Goal: Task Accomplishment & Management: Manage account settings

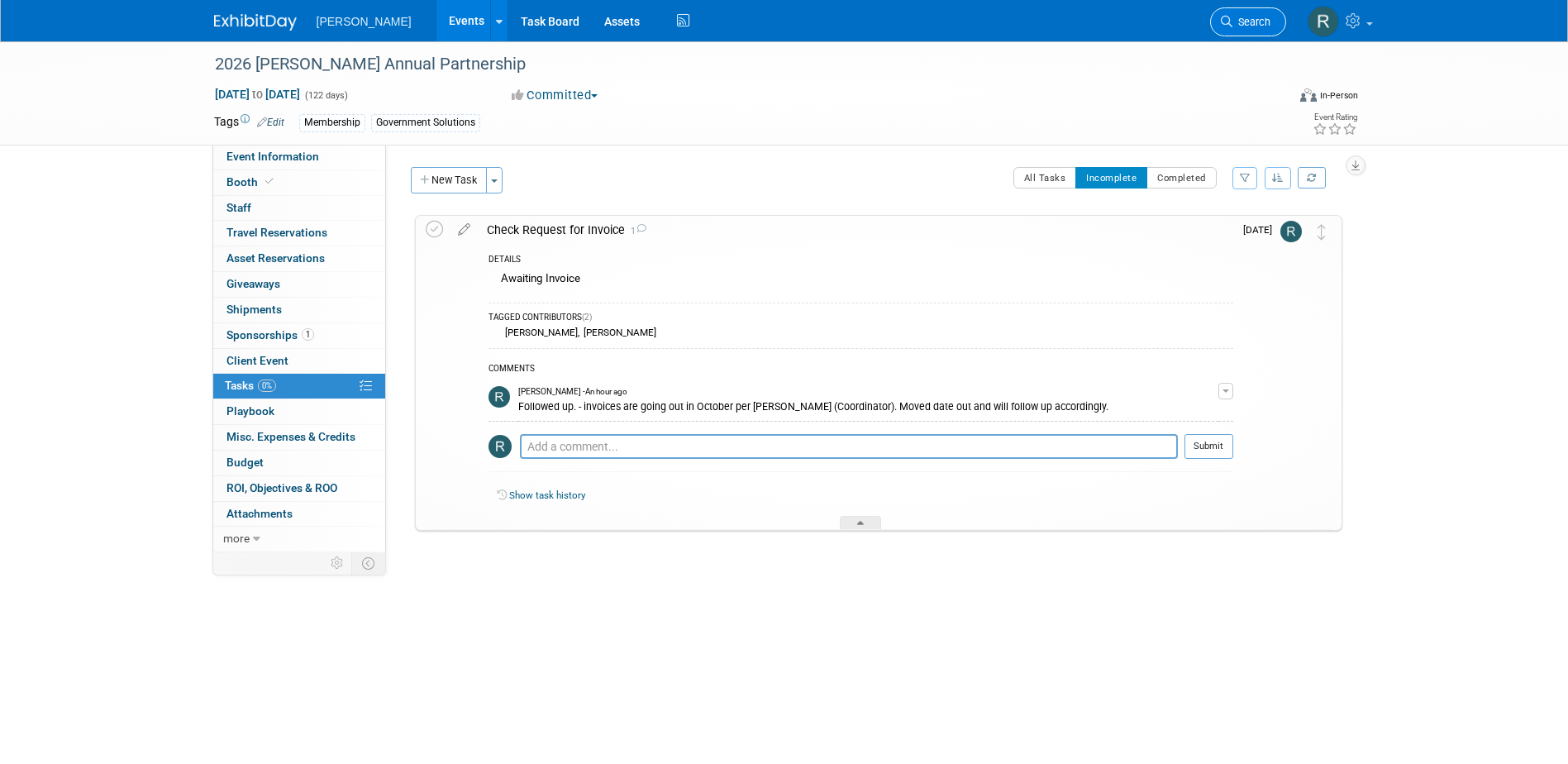
click at [1247, 30] on link "Search" at bounding box center [1248, 22] width 76 height 29
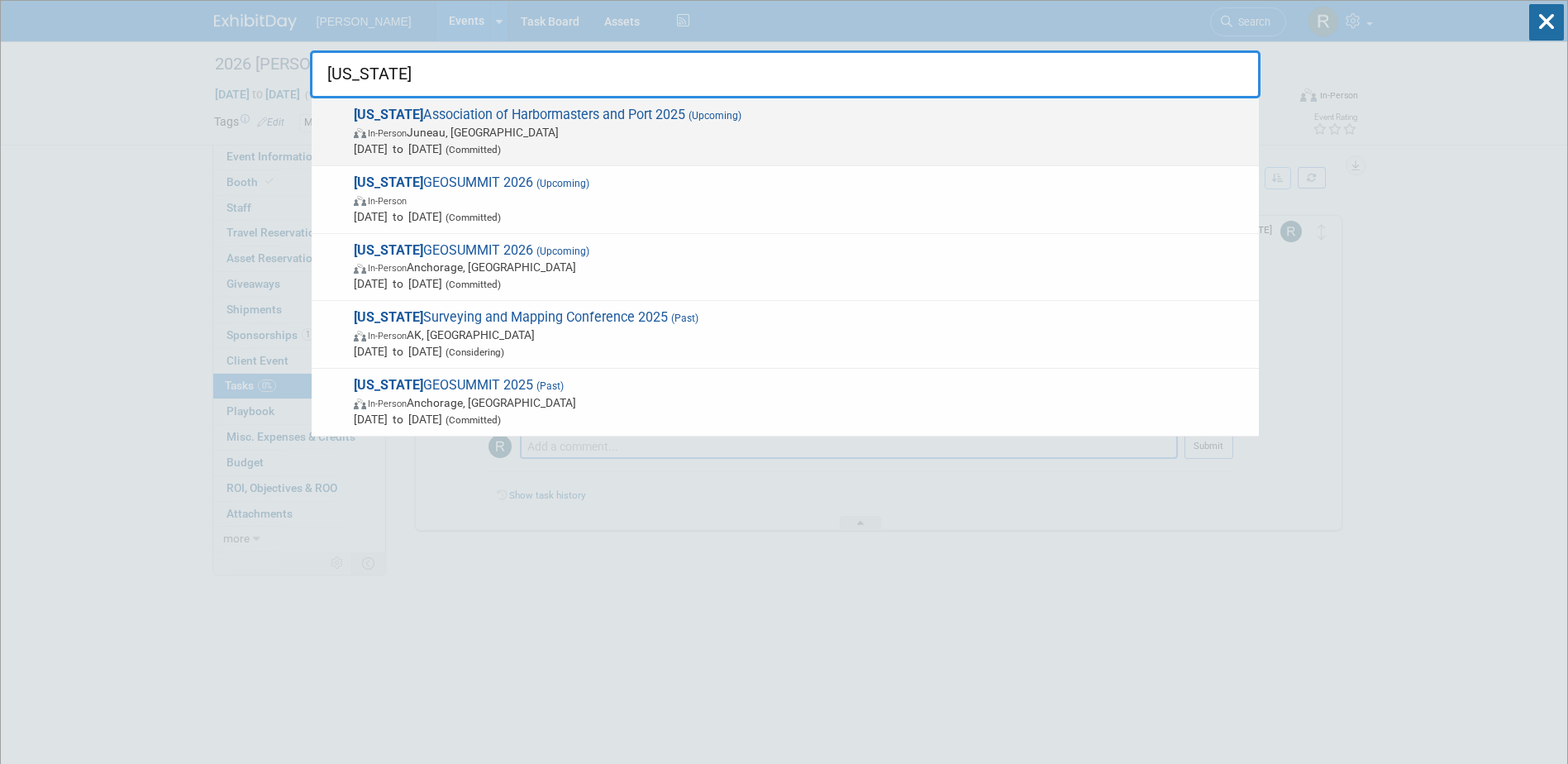
type input "alaska"
click at [548, 111] on span "Alaska Association of Harbormasters and Port 2025 (Upcoming) In-Person Juneau, …" at bounding box center [800, 131] width 902 height 50
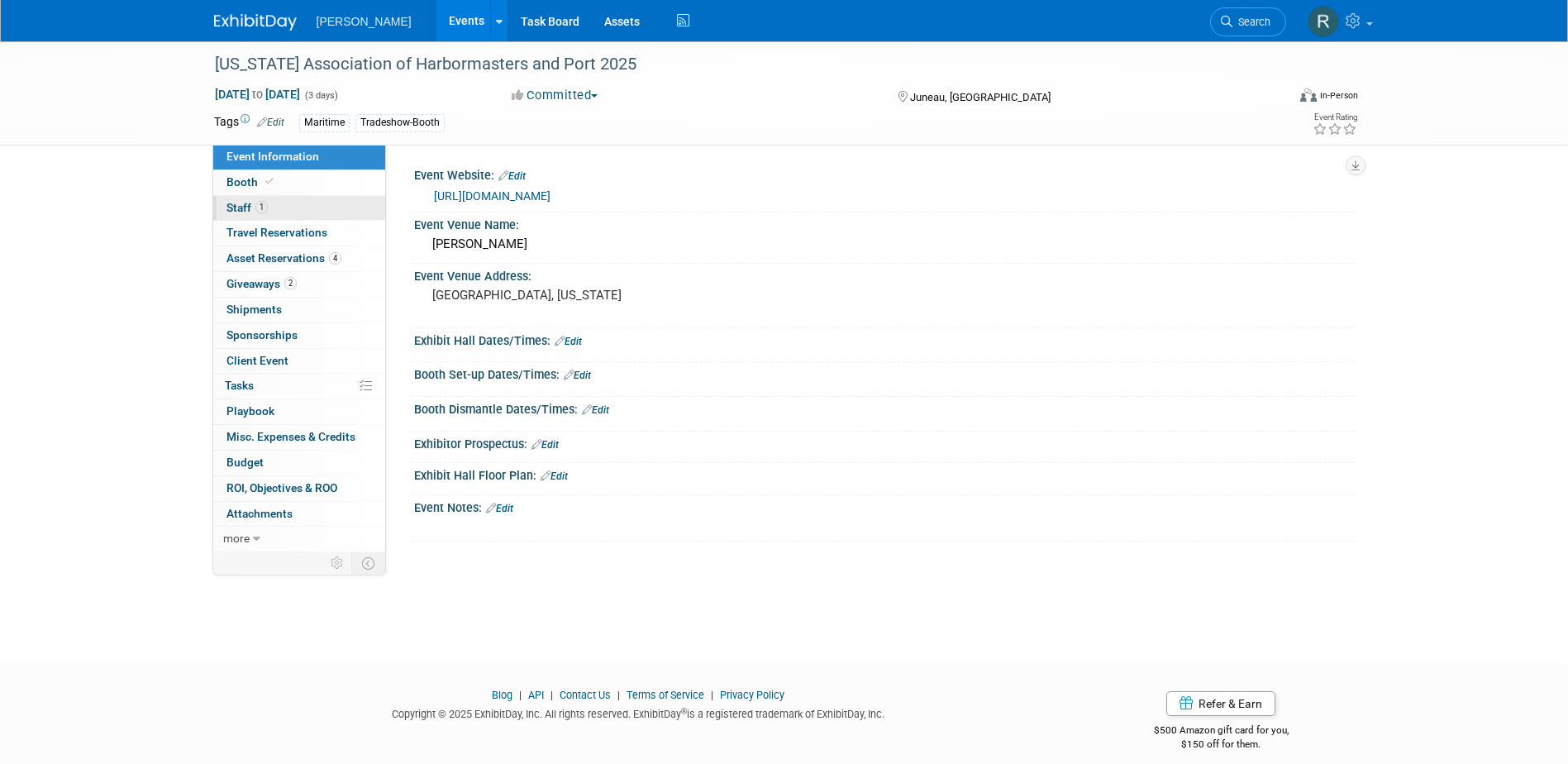
click at [301, 208] on link "1 Staff 1" at bounding box center [299, 209] width 172 height 25
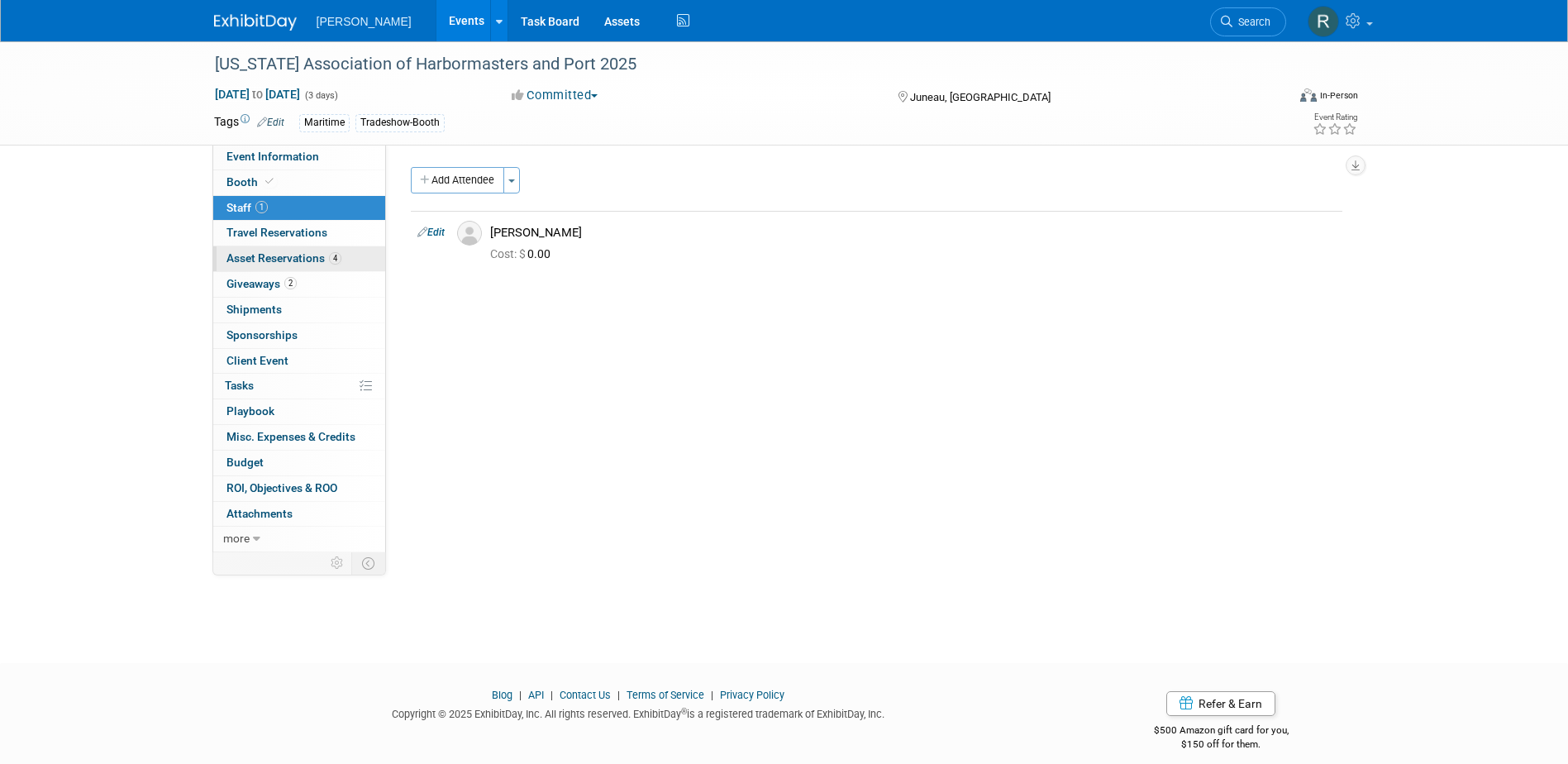
click at [301, 257] on span "Asset Reservations 4" at bounding box center [283, 258] width 115 height 14
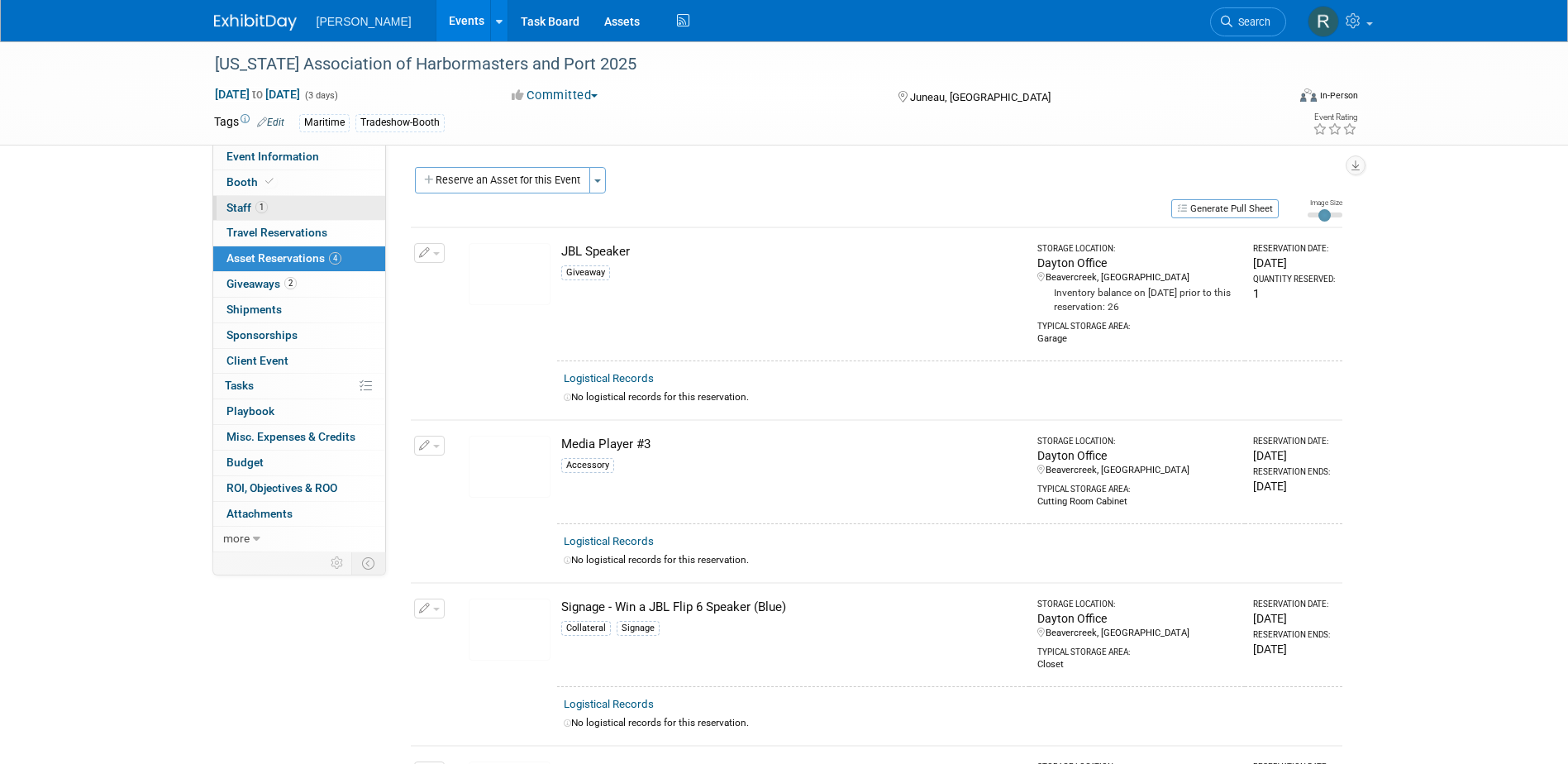
click at [277, 209] on link "1 Staff 1" at bounding box center [299, 209] width 172 height 25
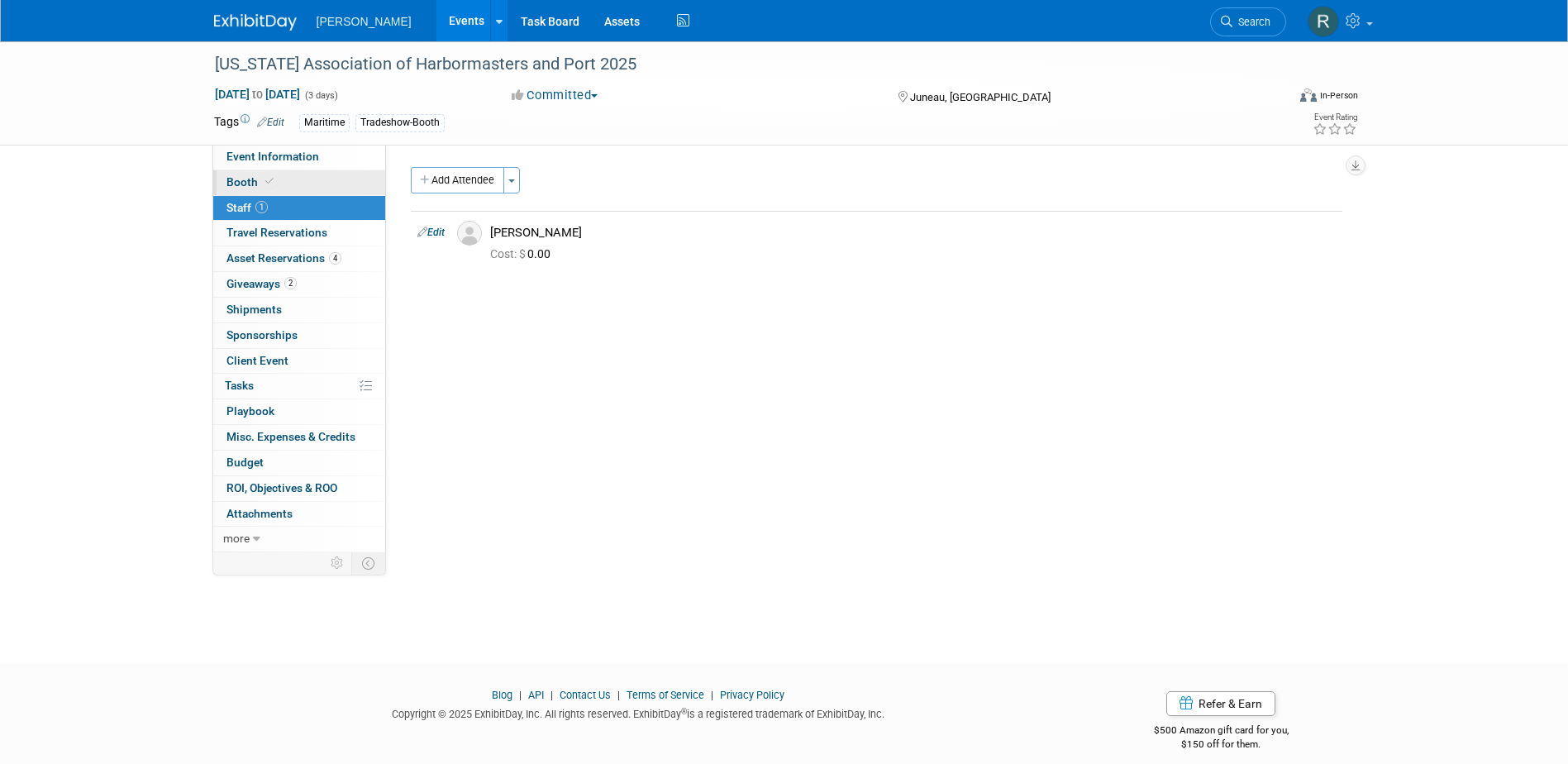
click at [282, 187] on link "Booth" at bounding box center [299, 183] width 172 height 25
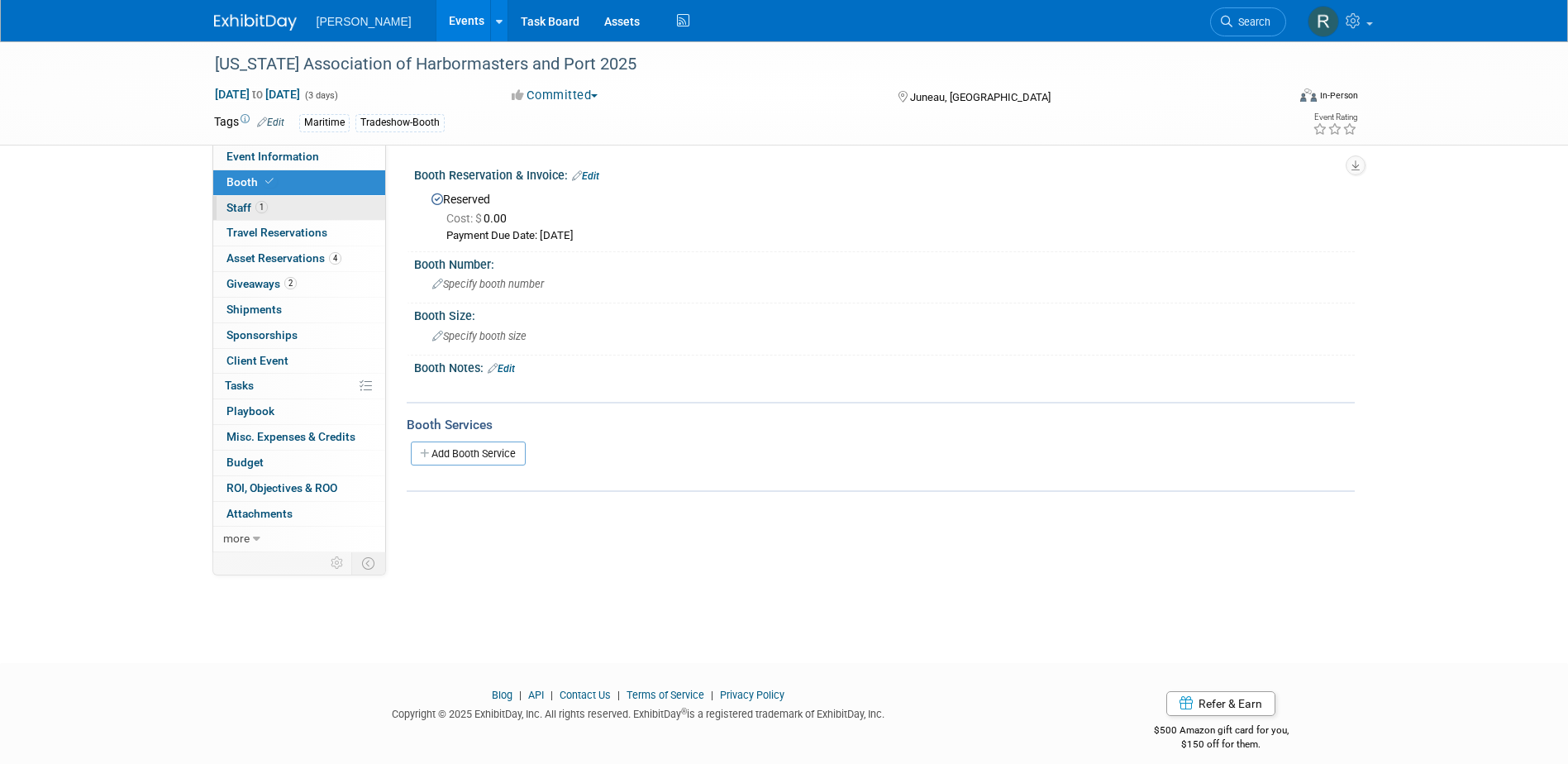
click at [289, 210] on link "1 Staff 1" at bounding box center [299, 209] width 172 height 25
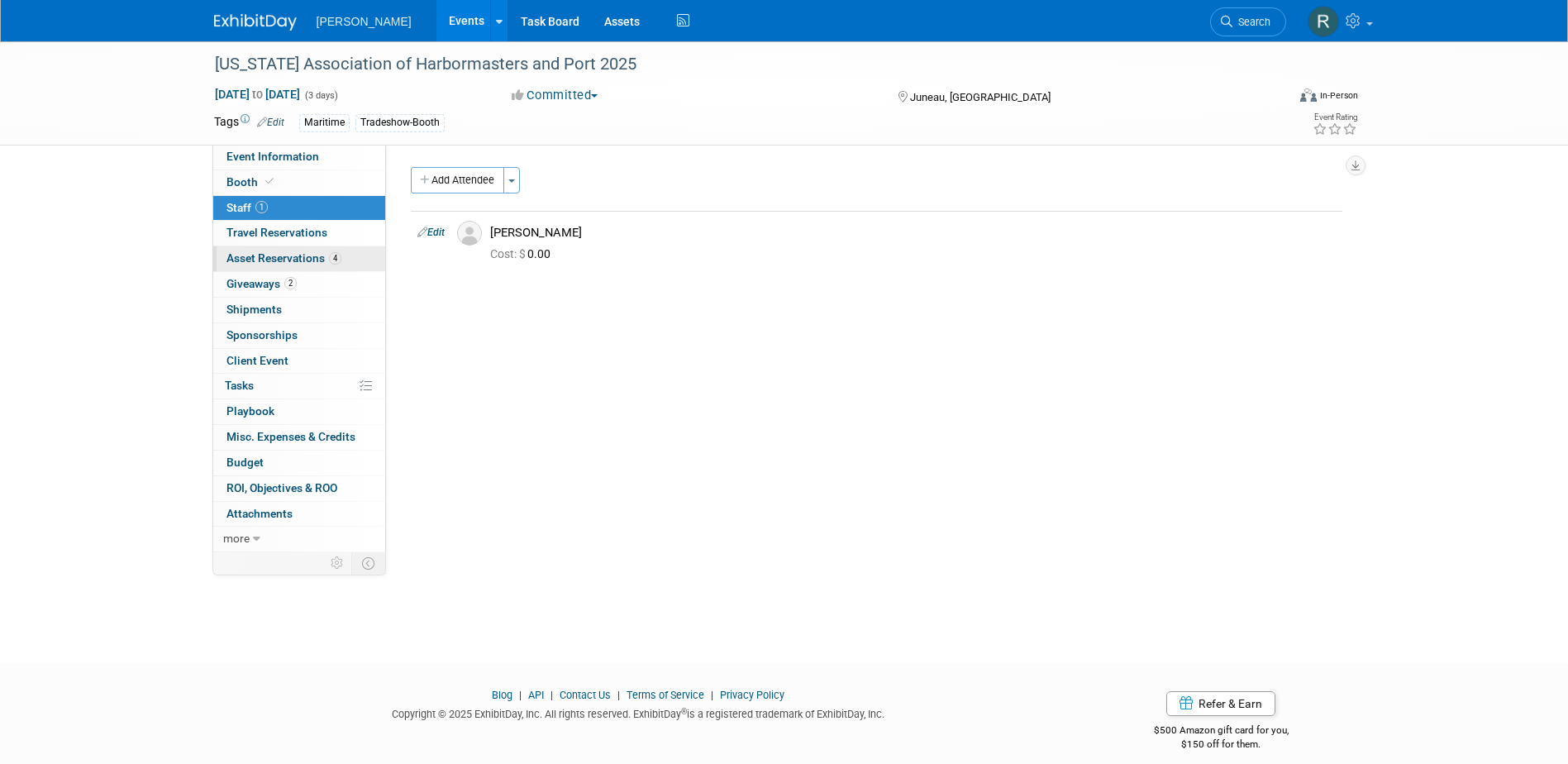
click at [306, 253] on span "Asset Reservations 4" at bounding box center [283, 258] width 115 height 14
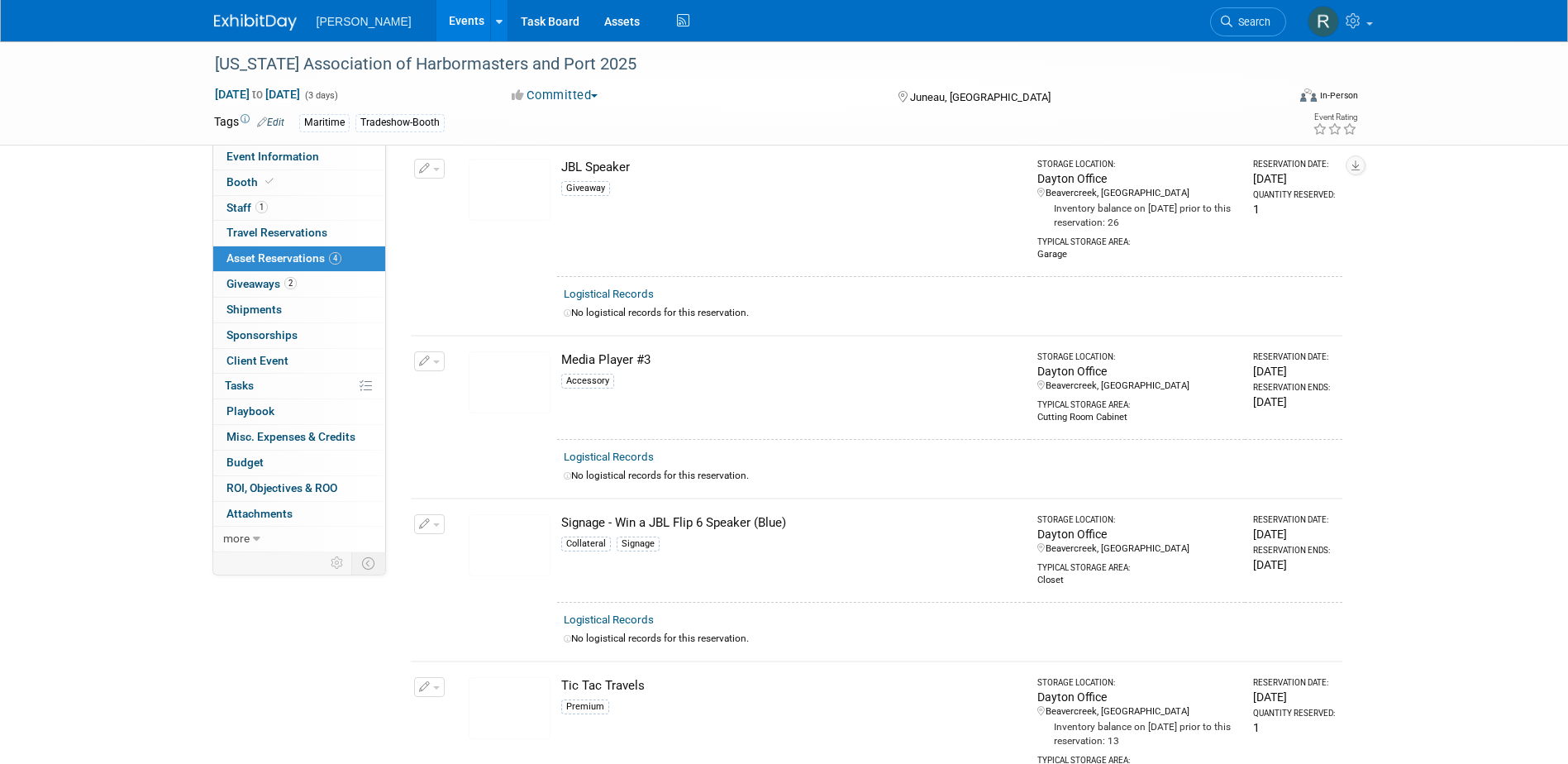
scroll to position [83, 0]
click at [283, 288] on span "Giveaways 2" at bounding box center [261, 284] width 71 height 14
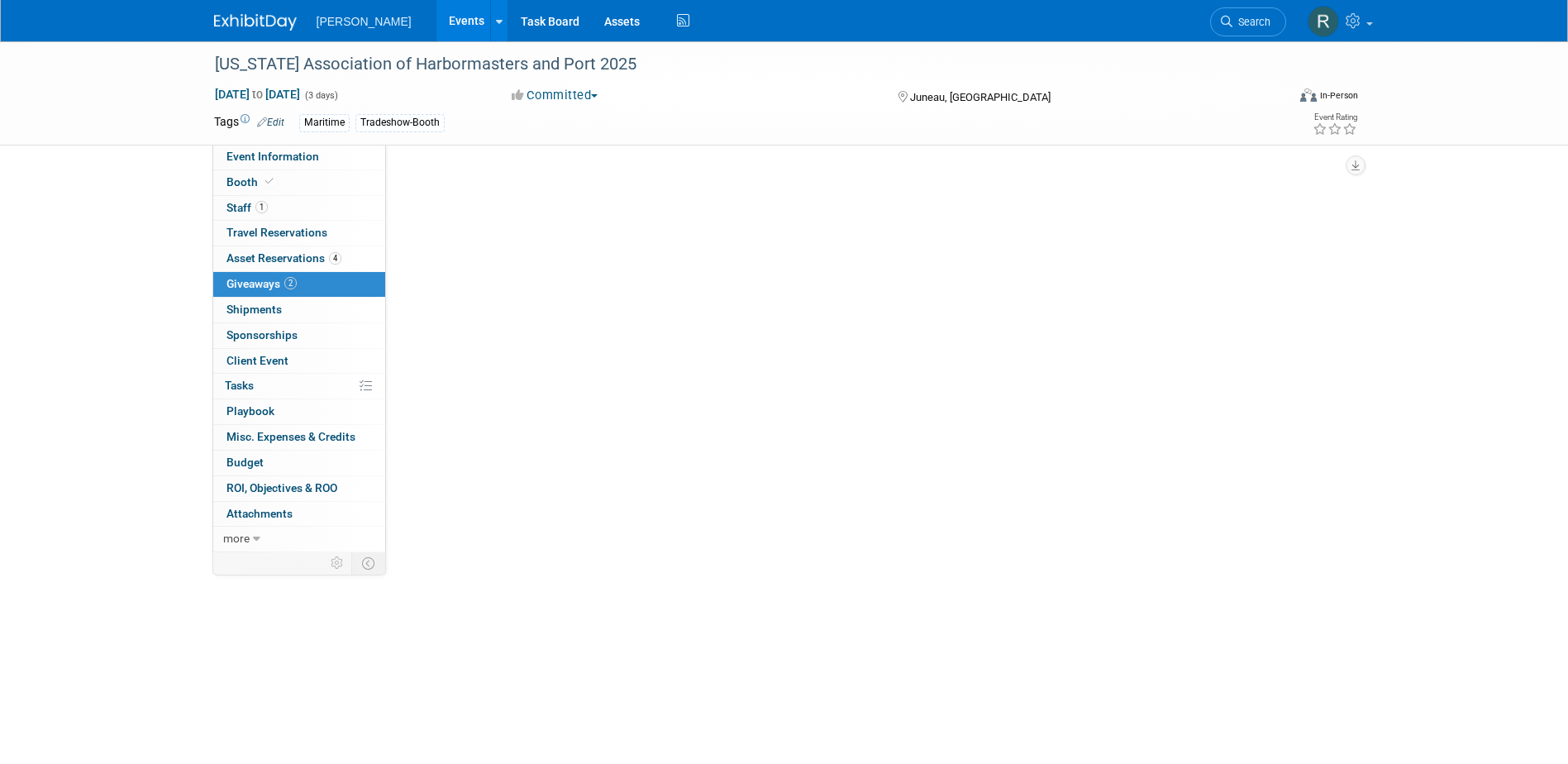
scroll to position [0, 0]
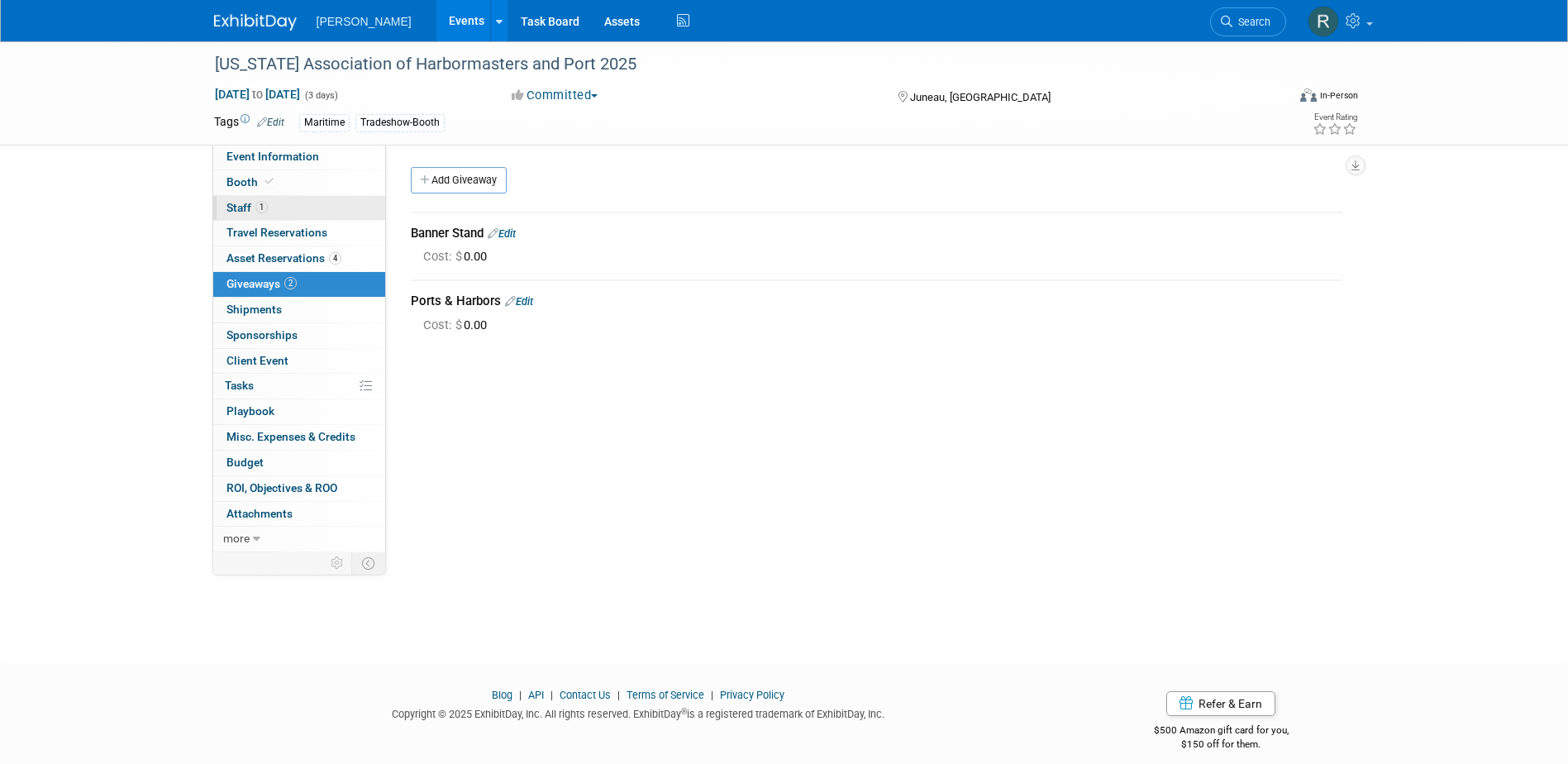
click at [260, 204] on span "1" at bounding box center [261, 207] width 13 height 13
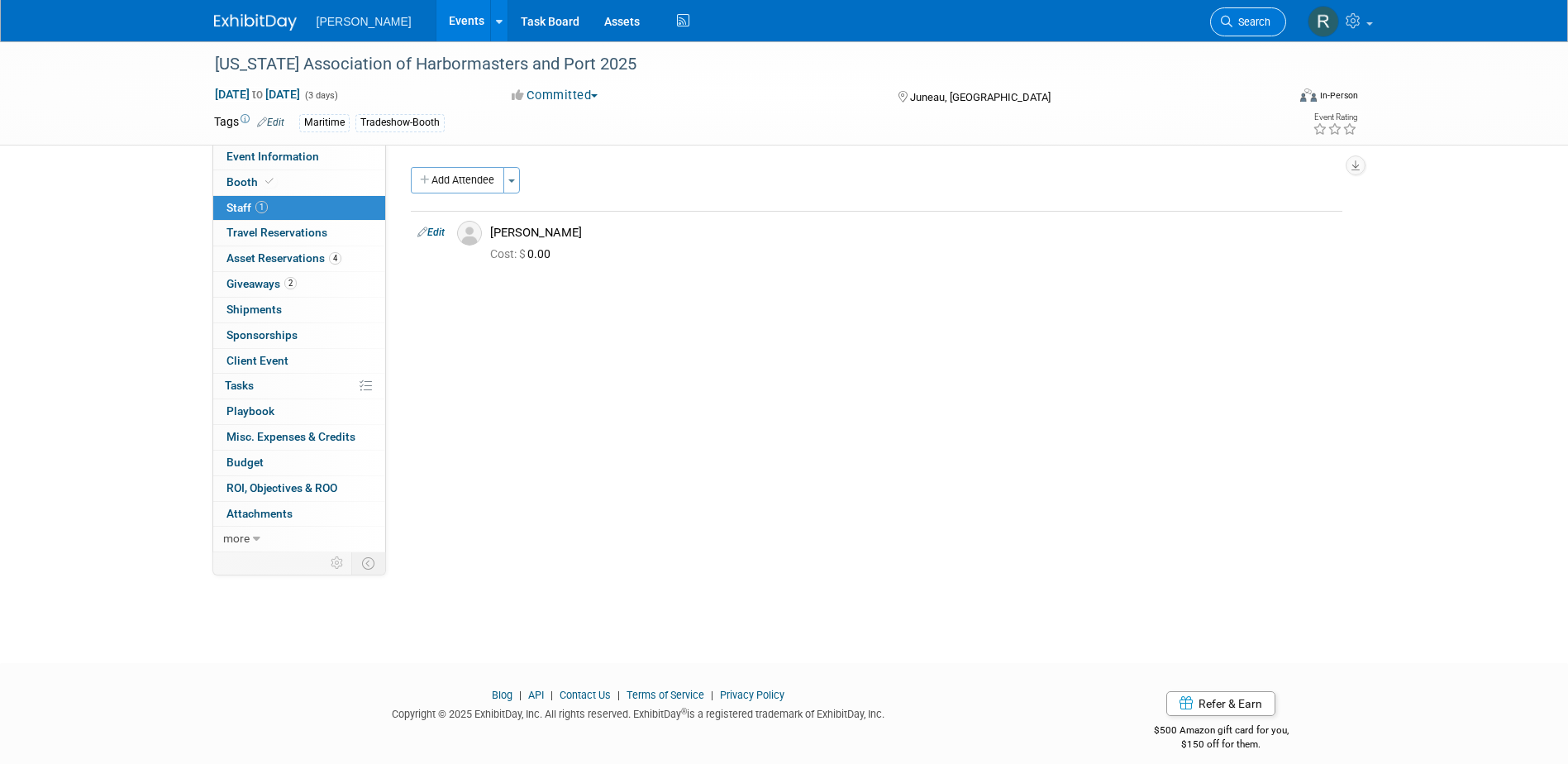
click at [1239, 14] on link "Search" at bounding box center [1248, 22] width 76 height 29
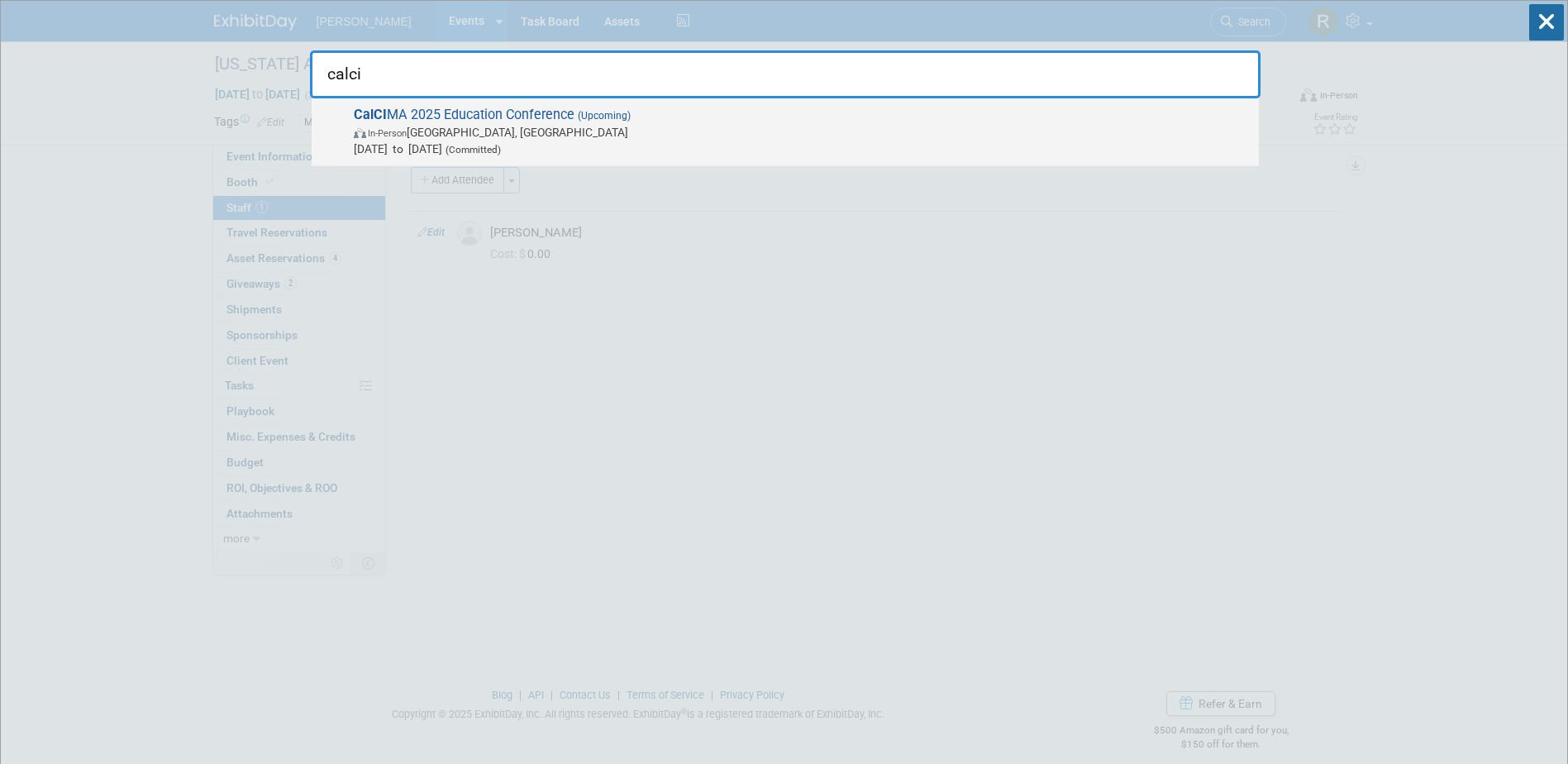
type input "calci"
click at [444, 120] on span "CalCI MA 2025 Education Conference (Upcoming) In-Person Anaheim, CA Nov 10, 202…" at bounding box center [800, 131] width 902 height 50
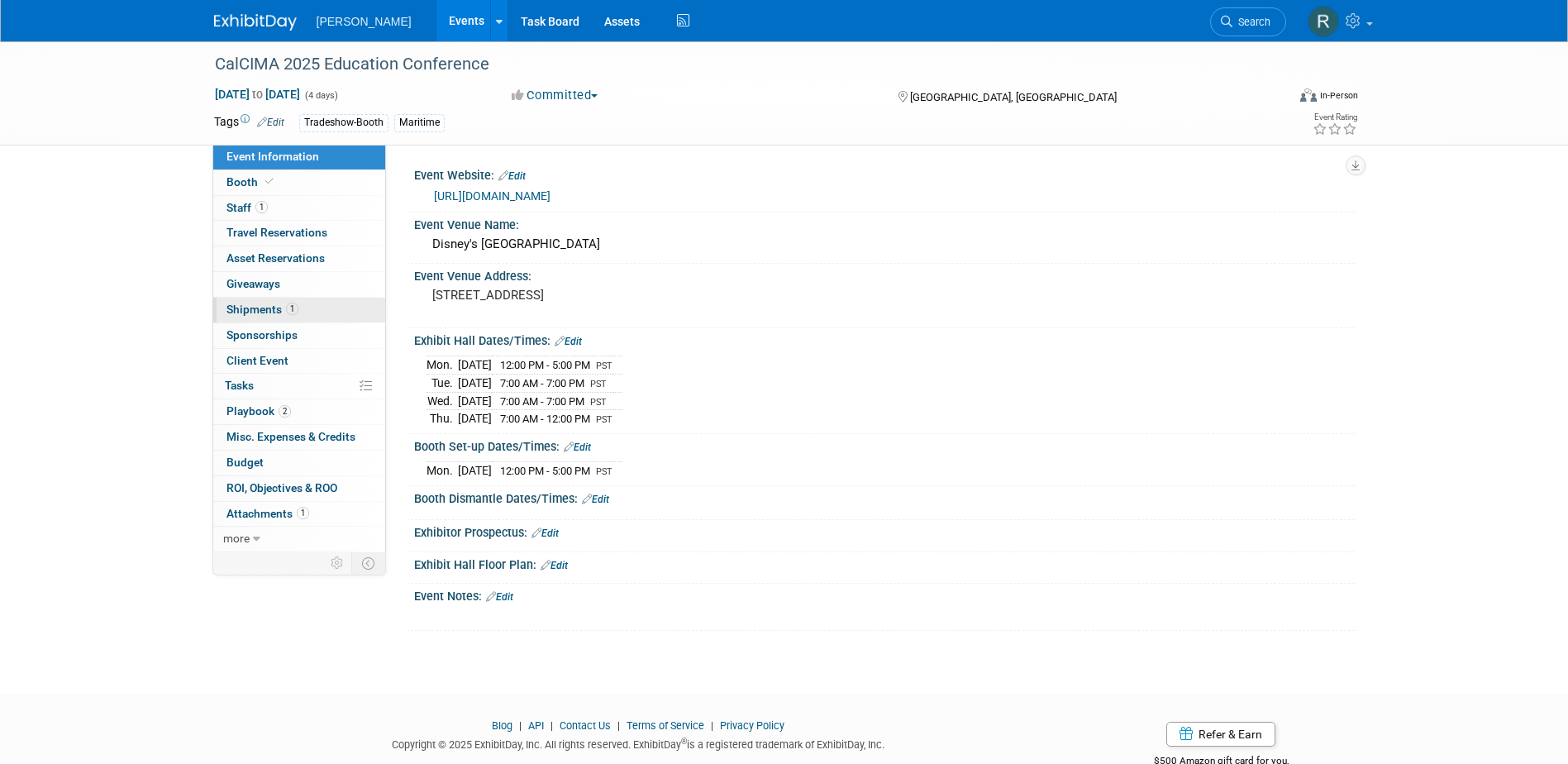
click at [261, 301] on link "1 Shipments 1" at bounding box center [299, 310] width 172 height 25
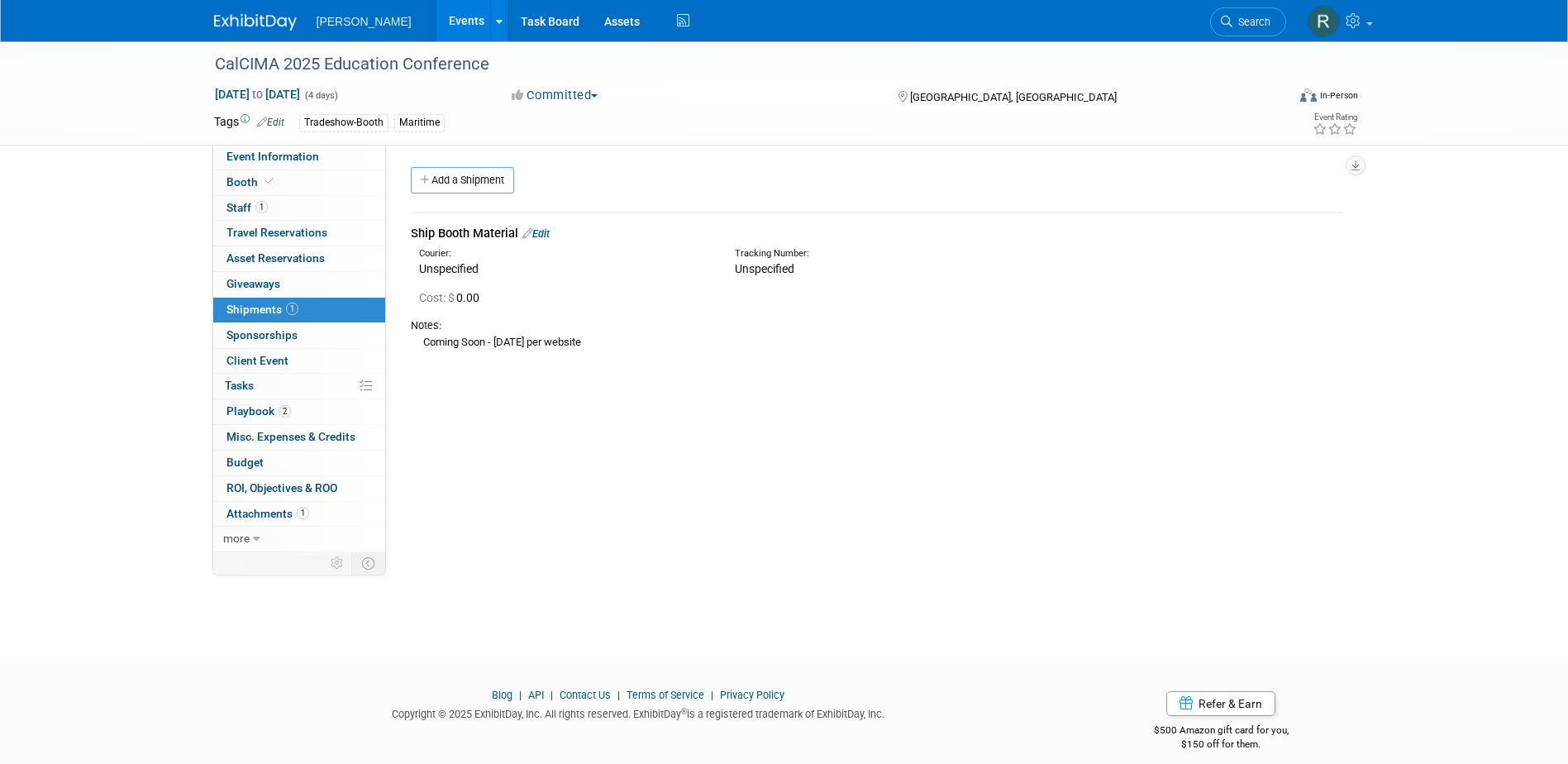
click at [550, 237] on link "Edit" at bounding box center [536, 233] width 27 height 13
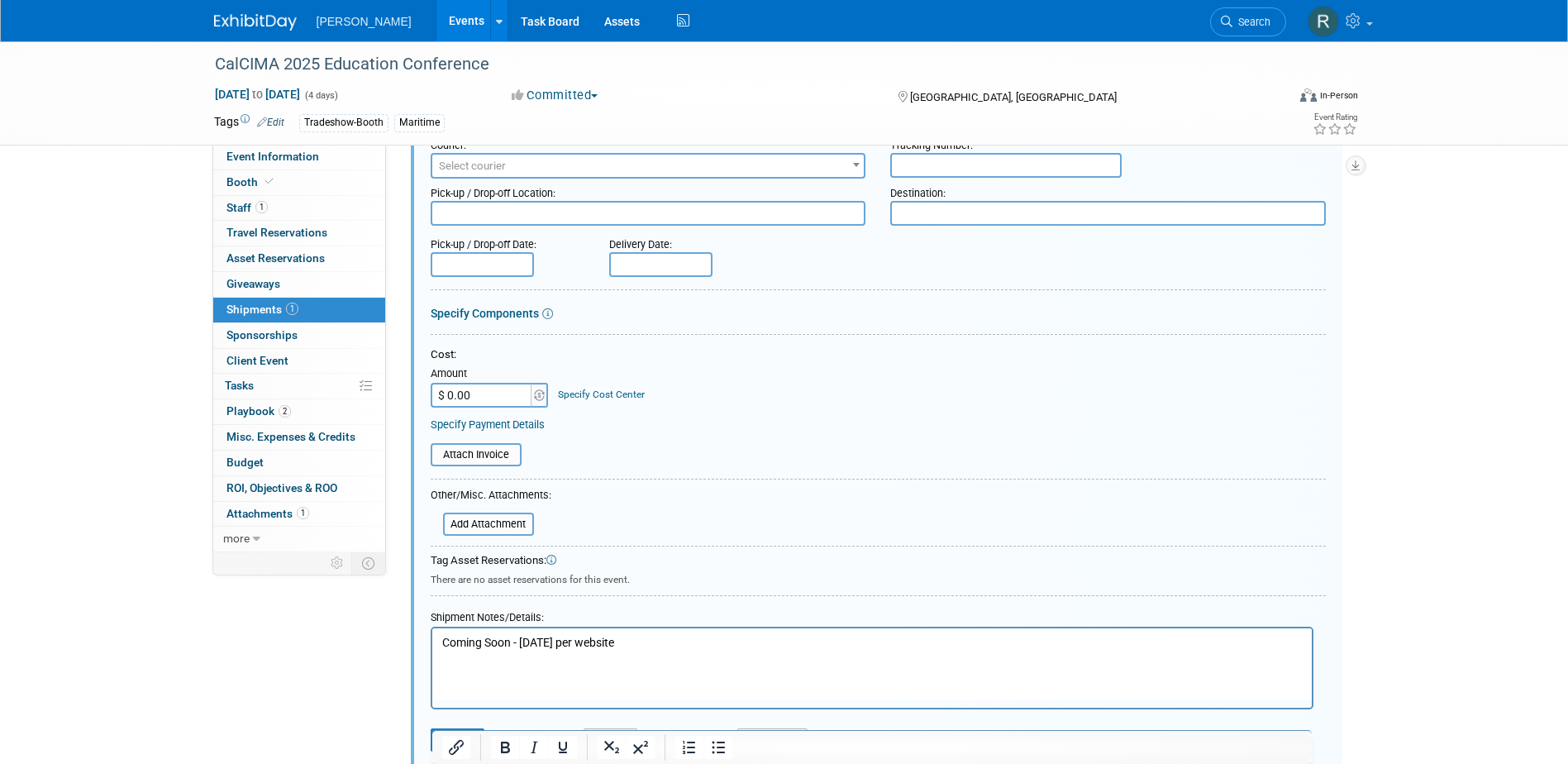
scroll to position [190, 0]
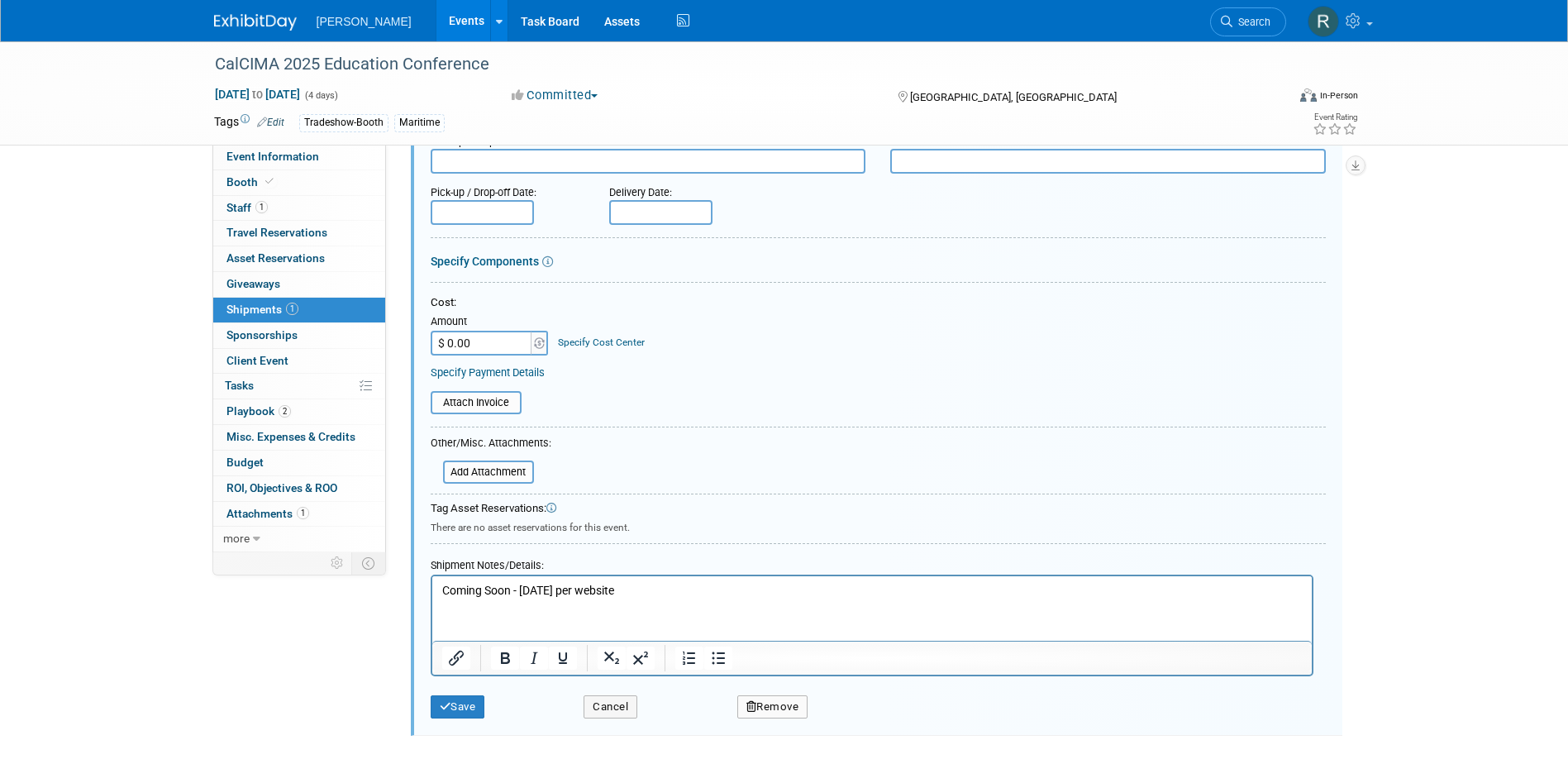
click at [439, 586] on html "Coming Soon - 9.3.25 per website" at bounding box center [871, 588] width 880 height 23
click at [442, 593] on p "Coming Soon - 9.3.25 per website" at bounding box center [871, 590] width 861 height 16
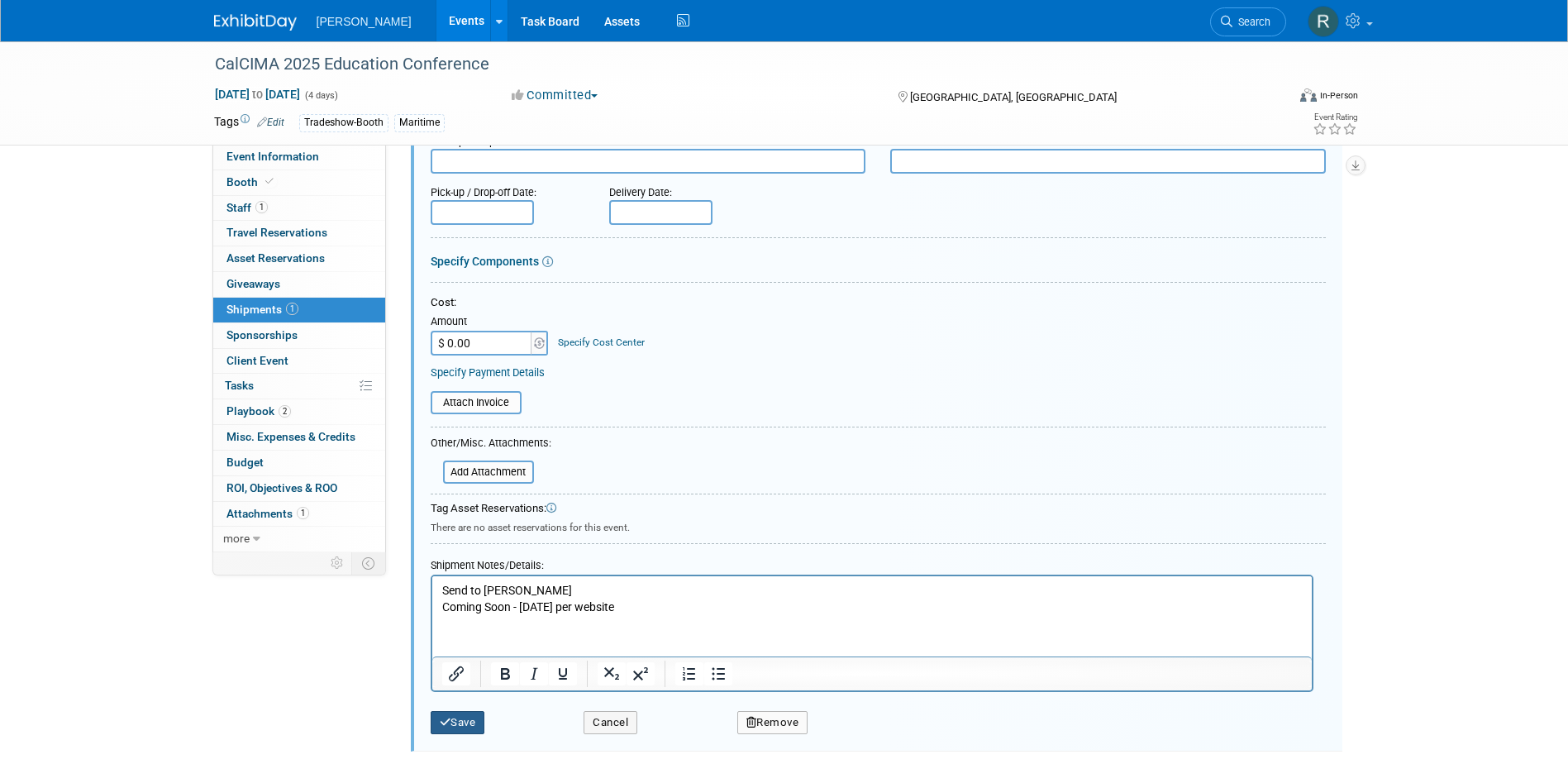
click at [473, 712] on button "Save" at bounding box center [458, 722] width 54 height 23
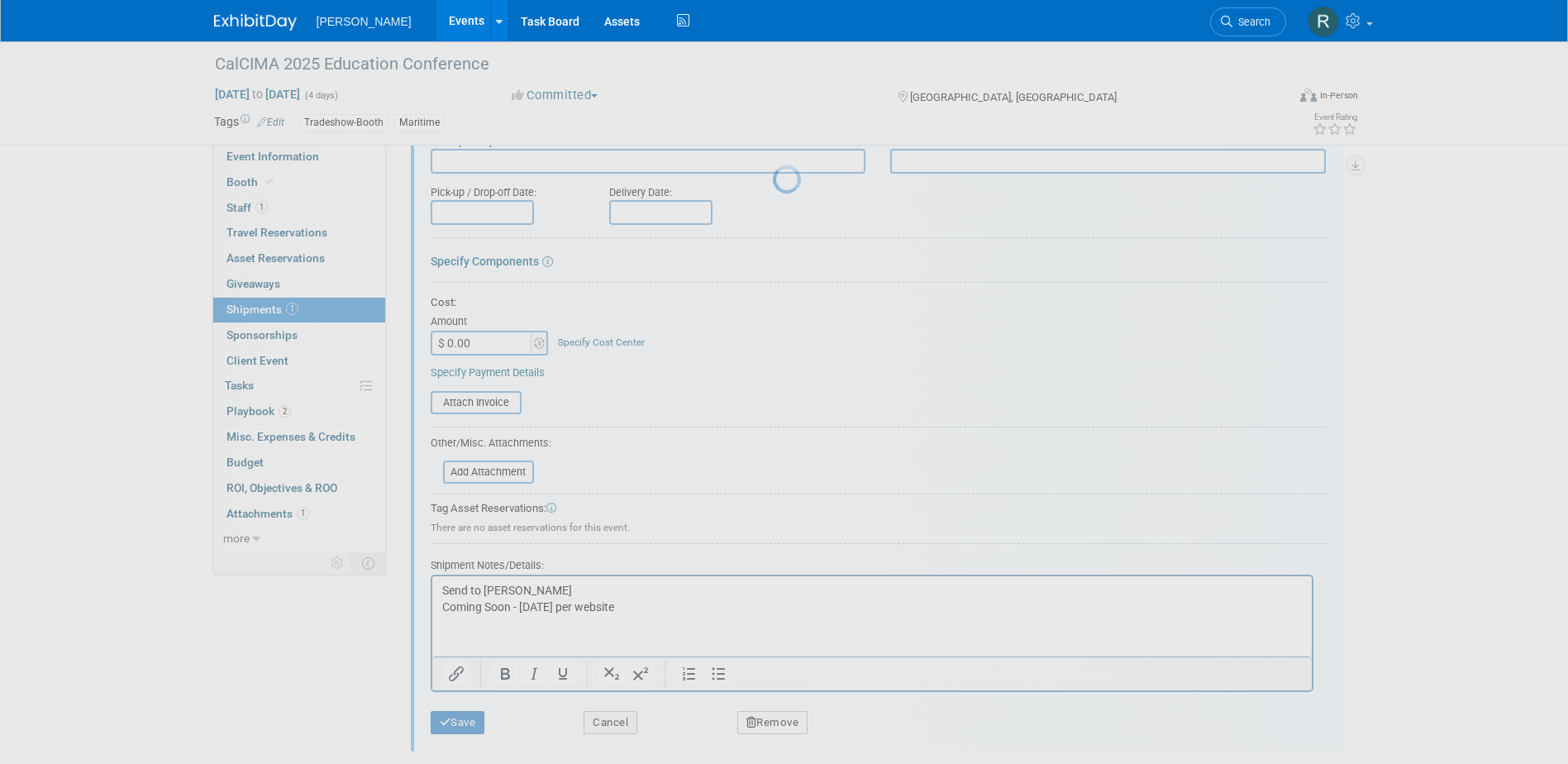
scroll to position [14, 0]
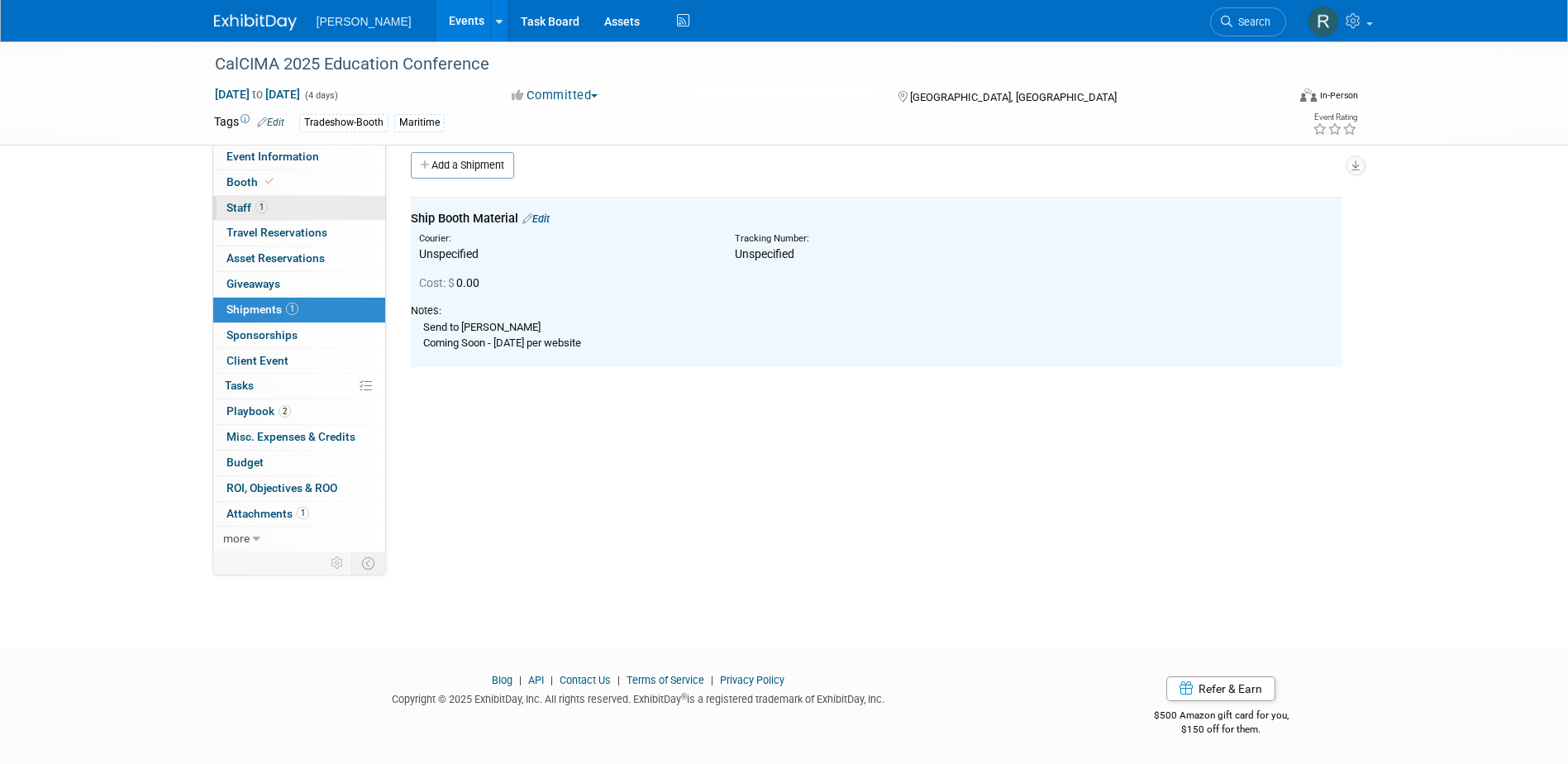
click at [243, 208] on span "Staff 1" at bounding box center [246, 208] width 42 height 14
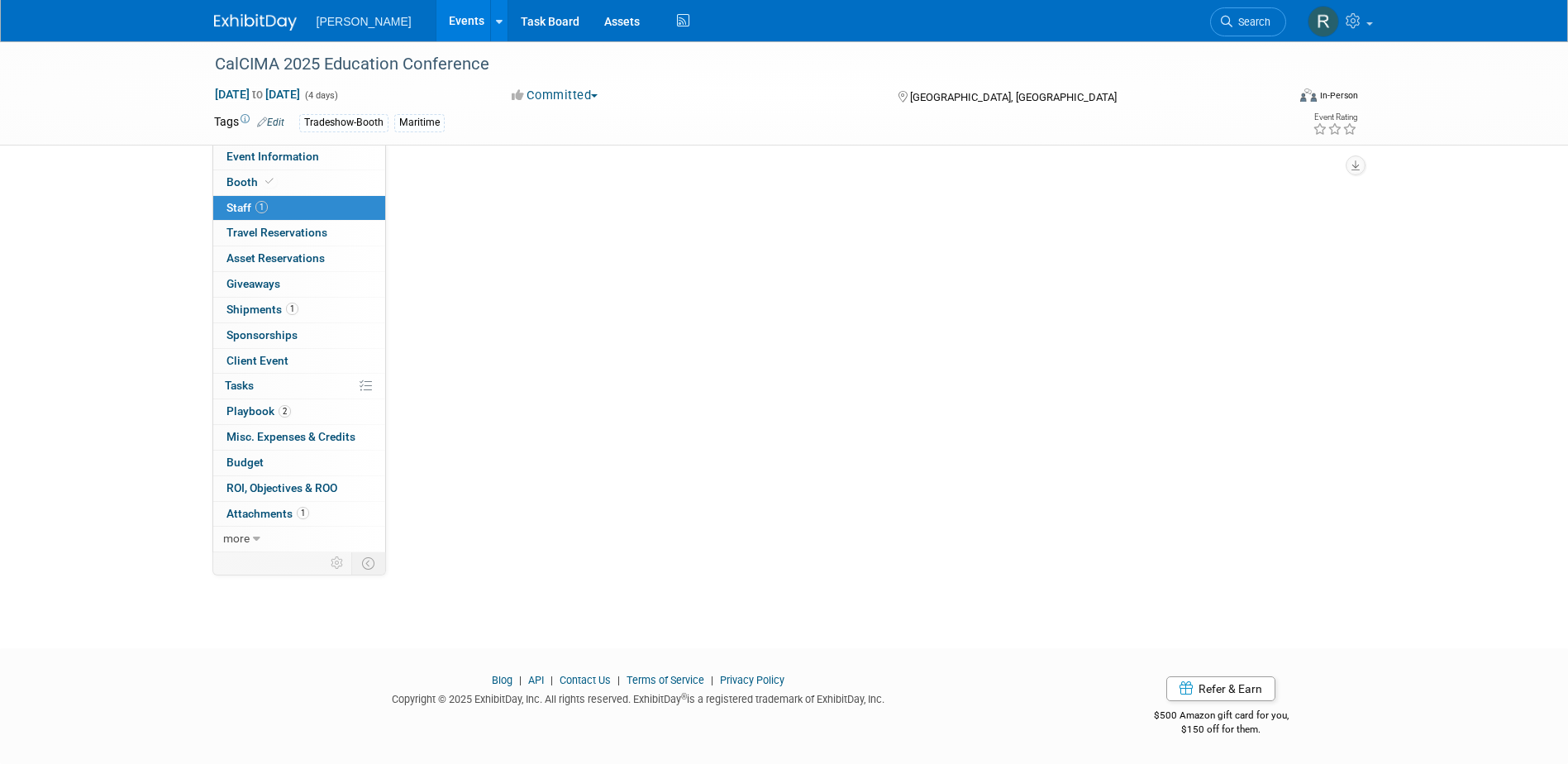
scroll to position [0, 0]
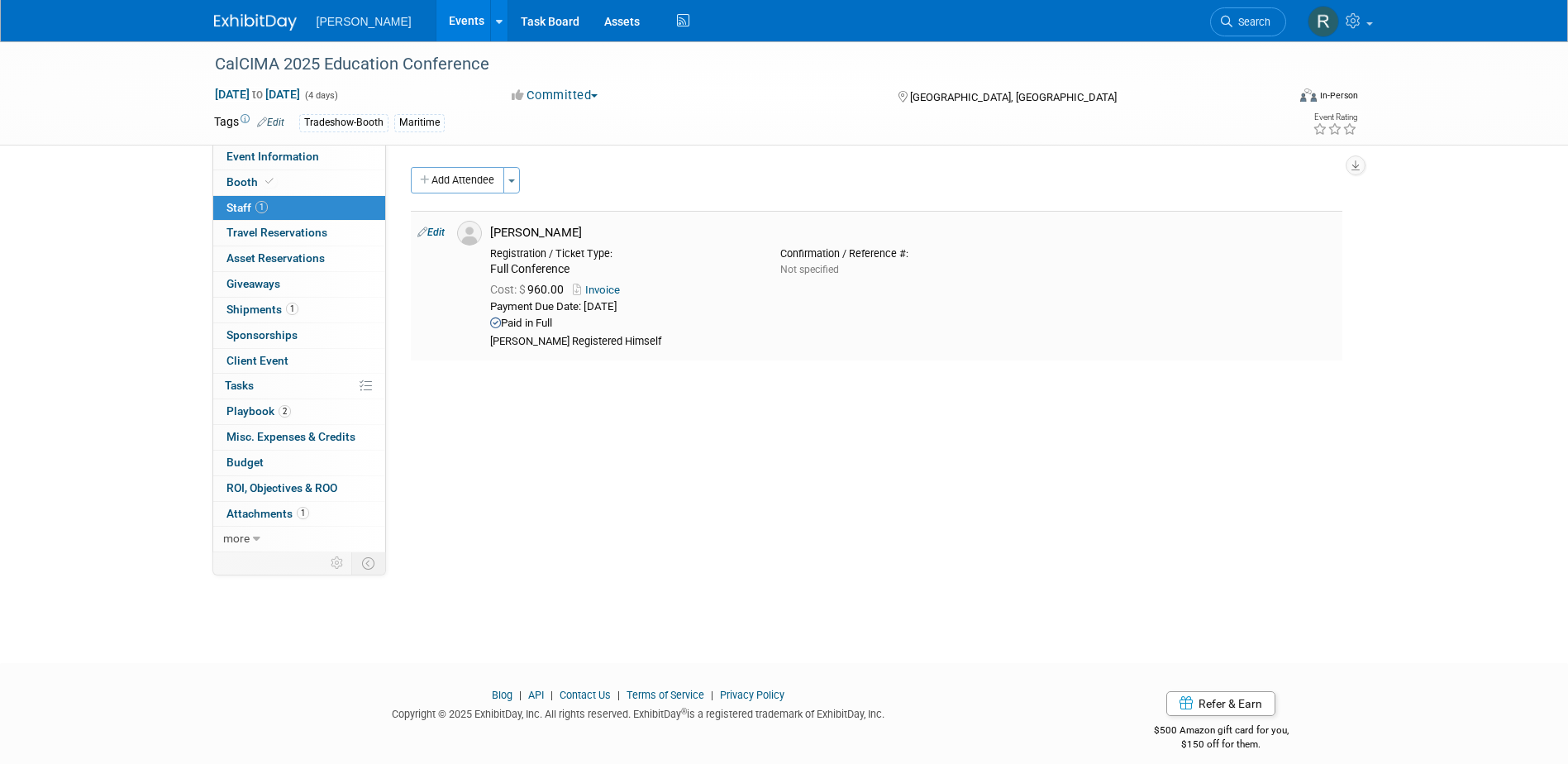
click at [441, 228] on link "Edit" at bounding box center [431, 232] width 27 height 12
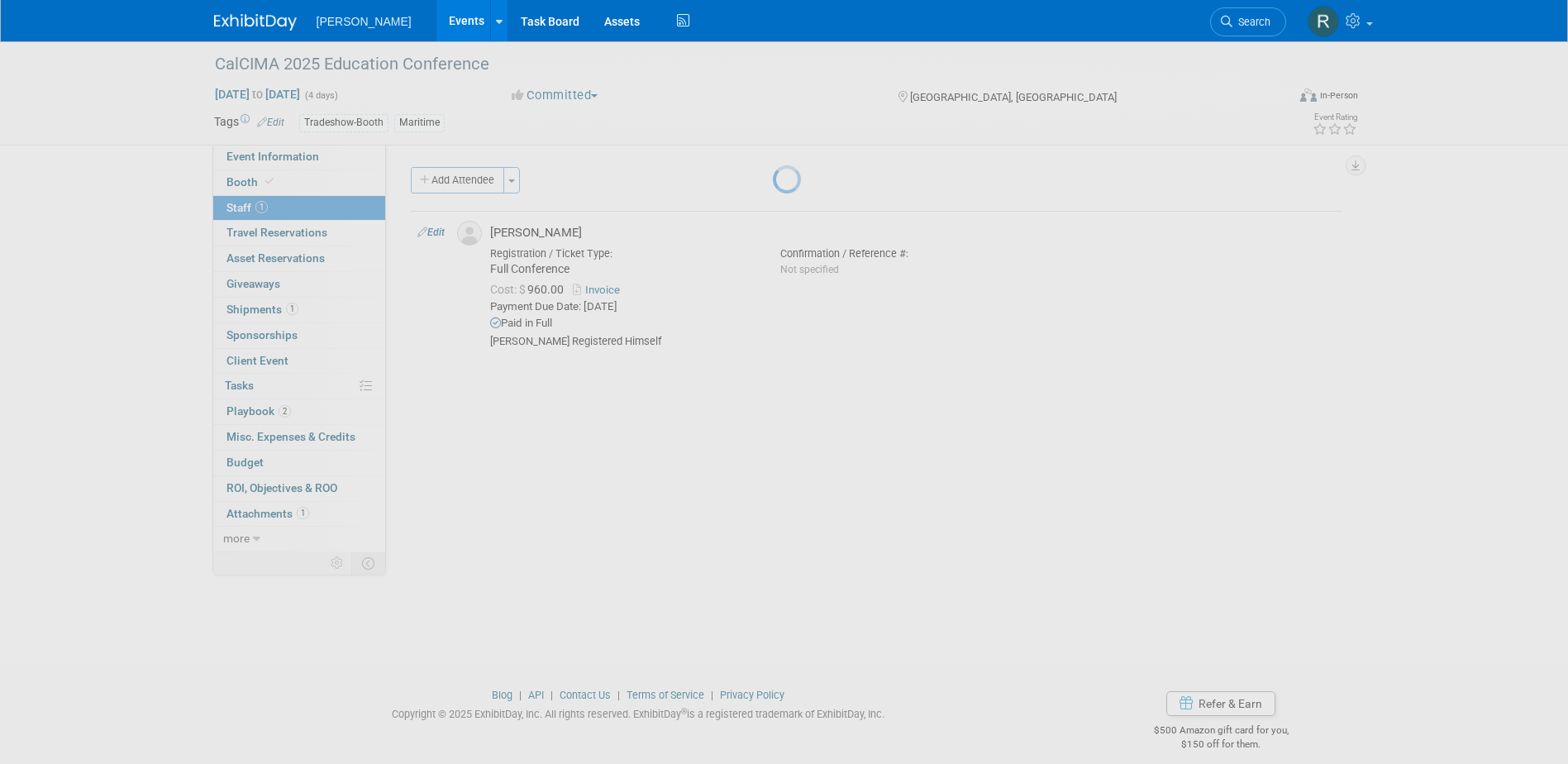
select select "0dcf58f1-2f74-4a1f-88e2-8ad48dbe81ab"
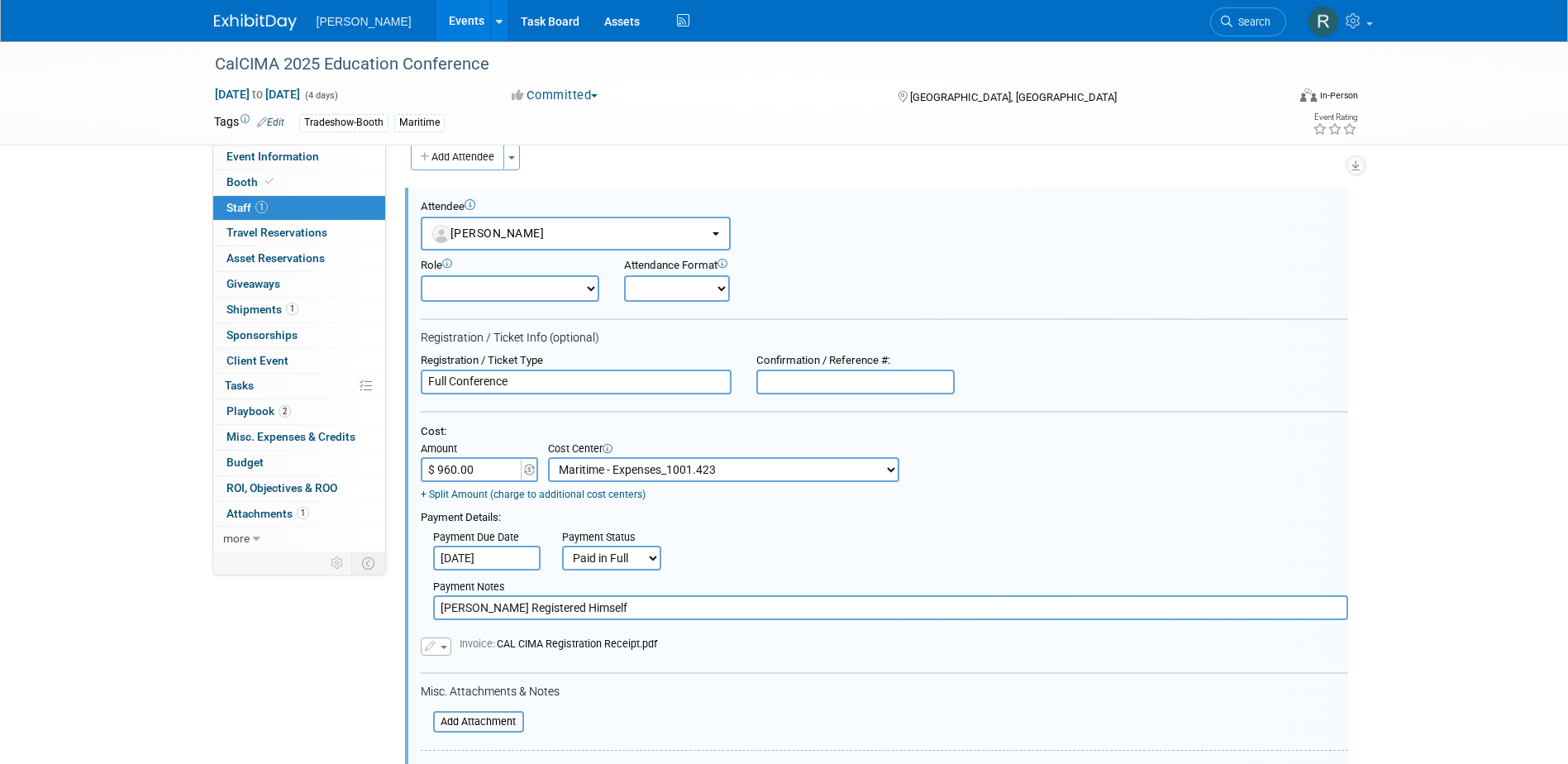
click at [749, 471] on select "-- Not Specified -- Advisory Services - Expenses_1001.502 Aerial Acquisition - …" at bounding box center [724, 469] width 352 height 25
select select "0"
click at [548, 458] on select "-- Not Specified -- Advisory Services - Expenses_1001.502 Aerial Acquisition - …" at bounding box center [724, 469] width 352 height 25
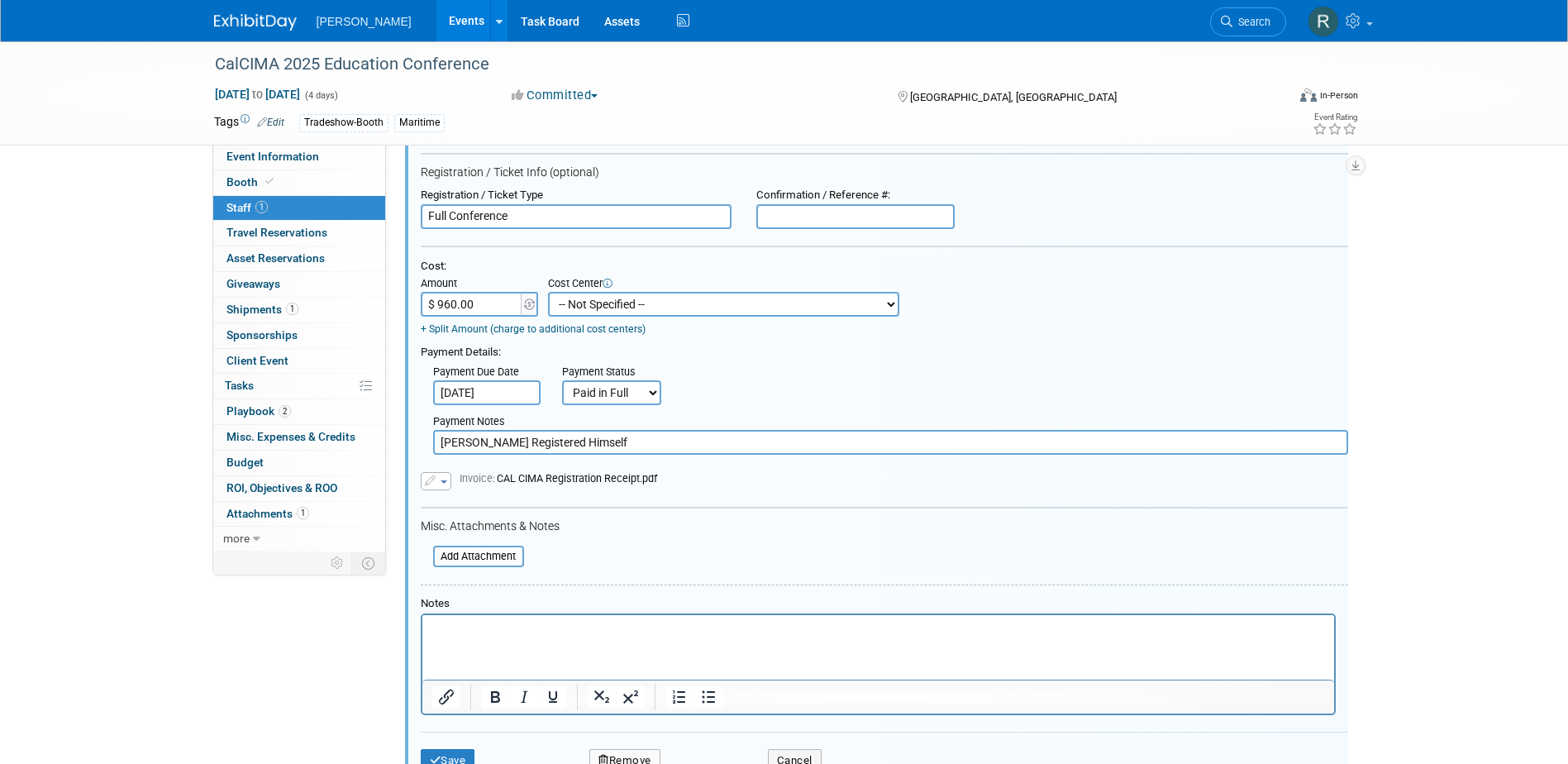
scroll to position [354, 0]
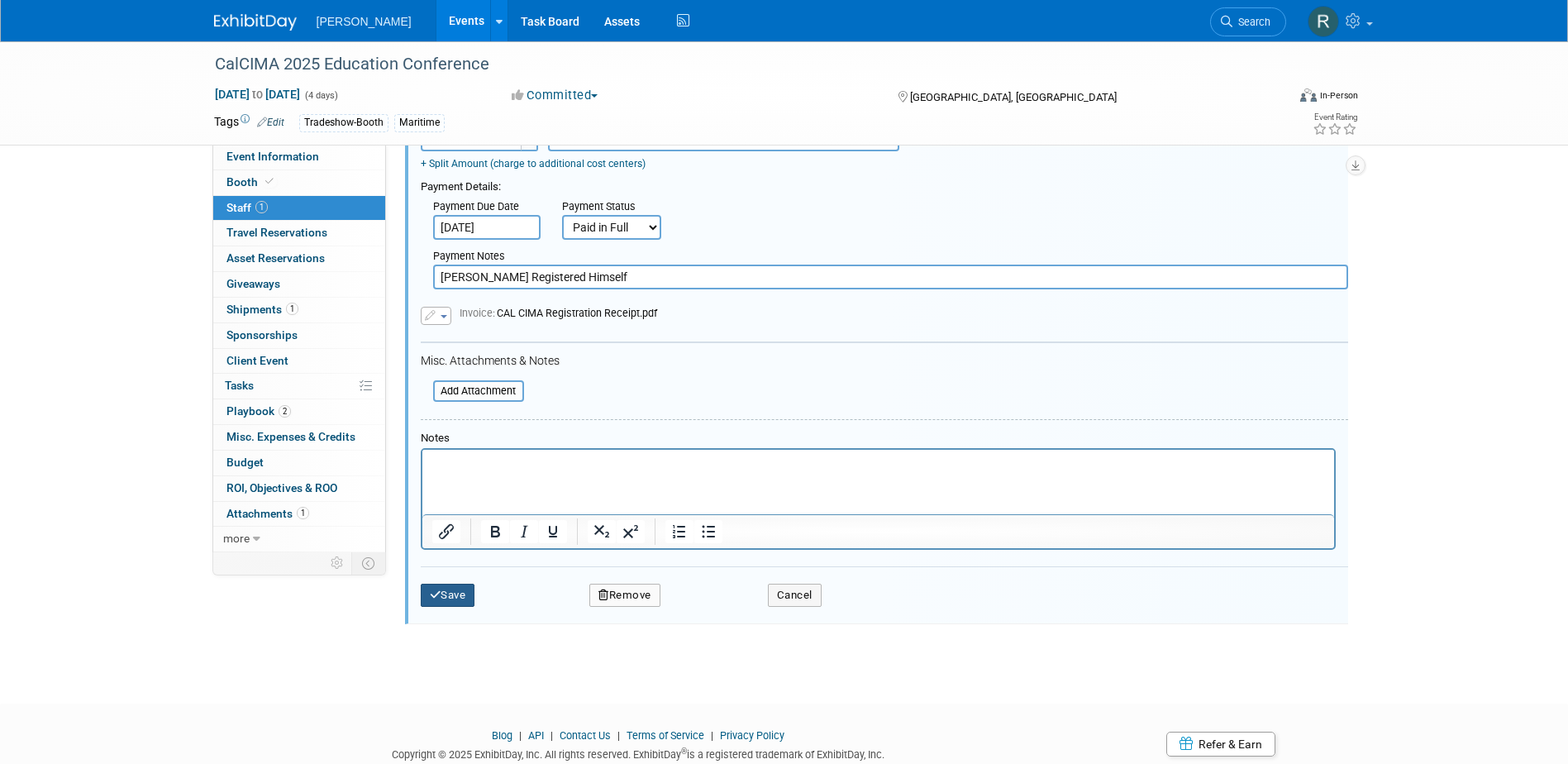
click at [433, 587] on button "Save" at bounding box center [448, 595] width 54 height 23
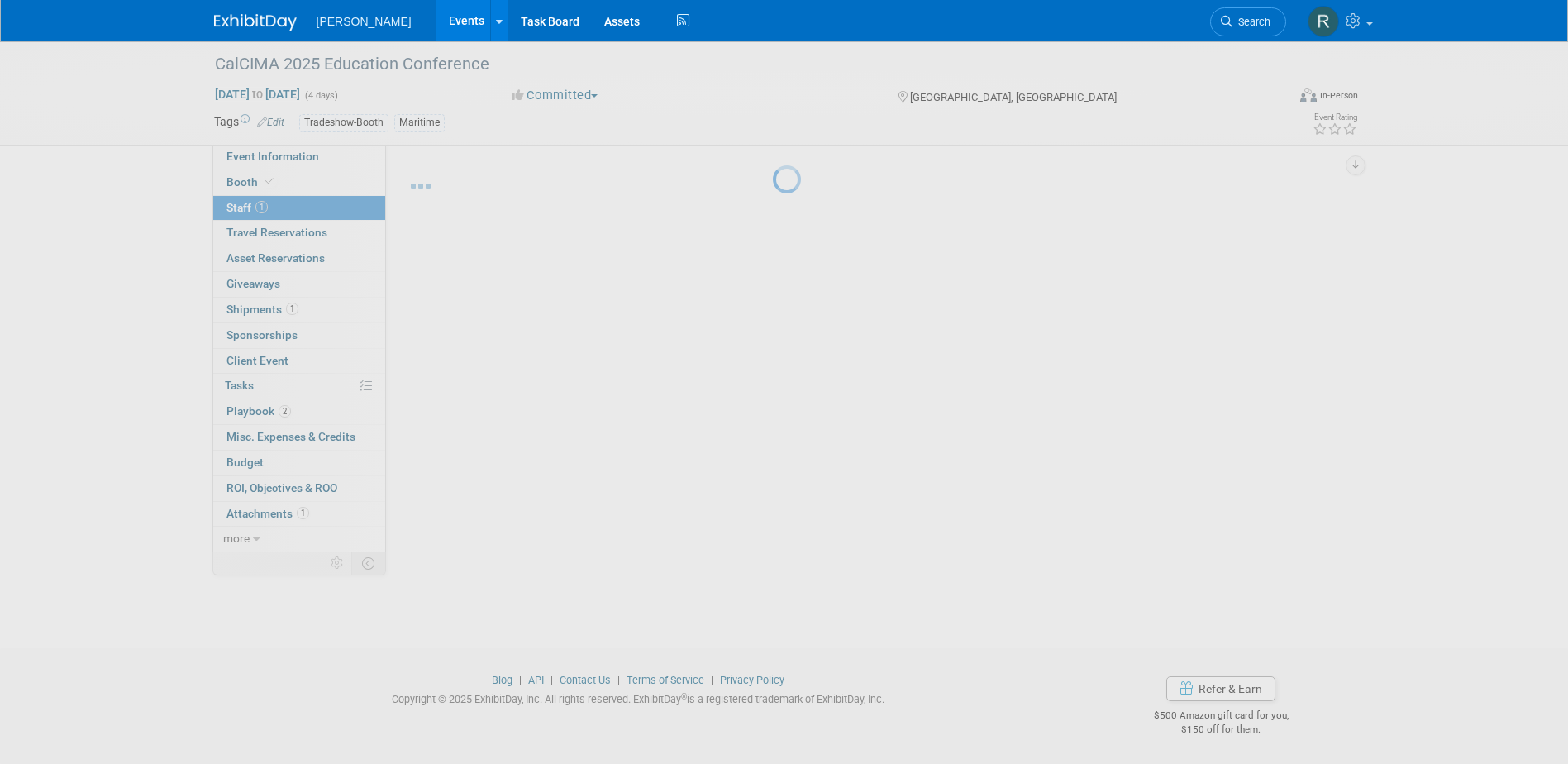
scroll to position [14, 0]
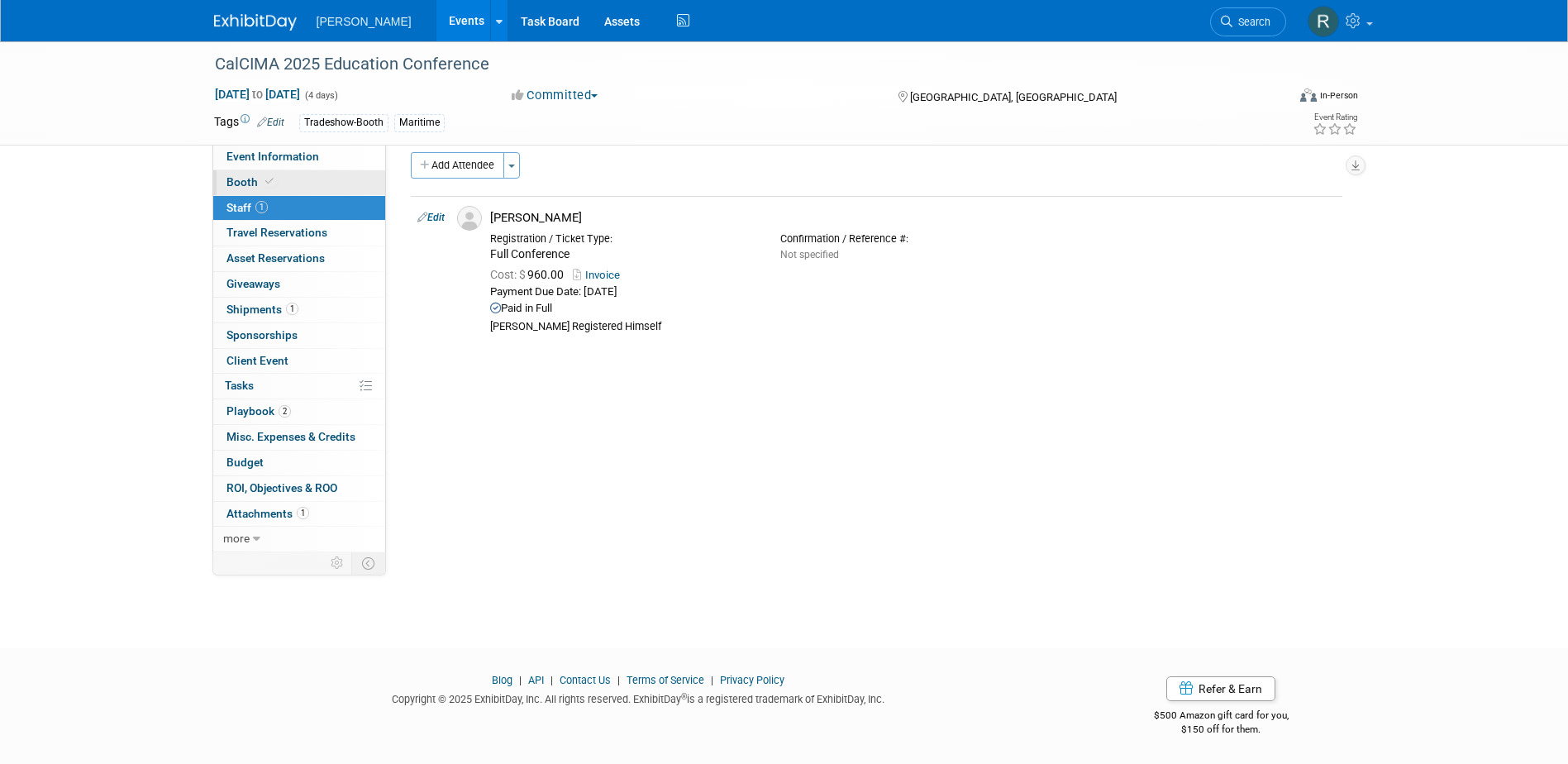
click at [266, 182] on icon at bounding box center [270, 181] width 9 height 9
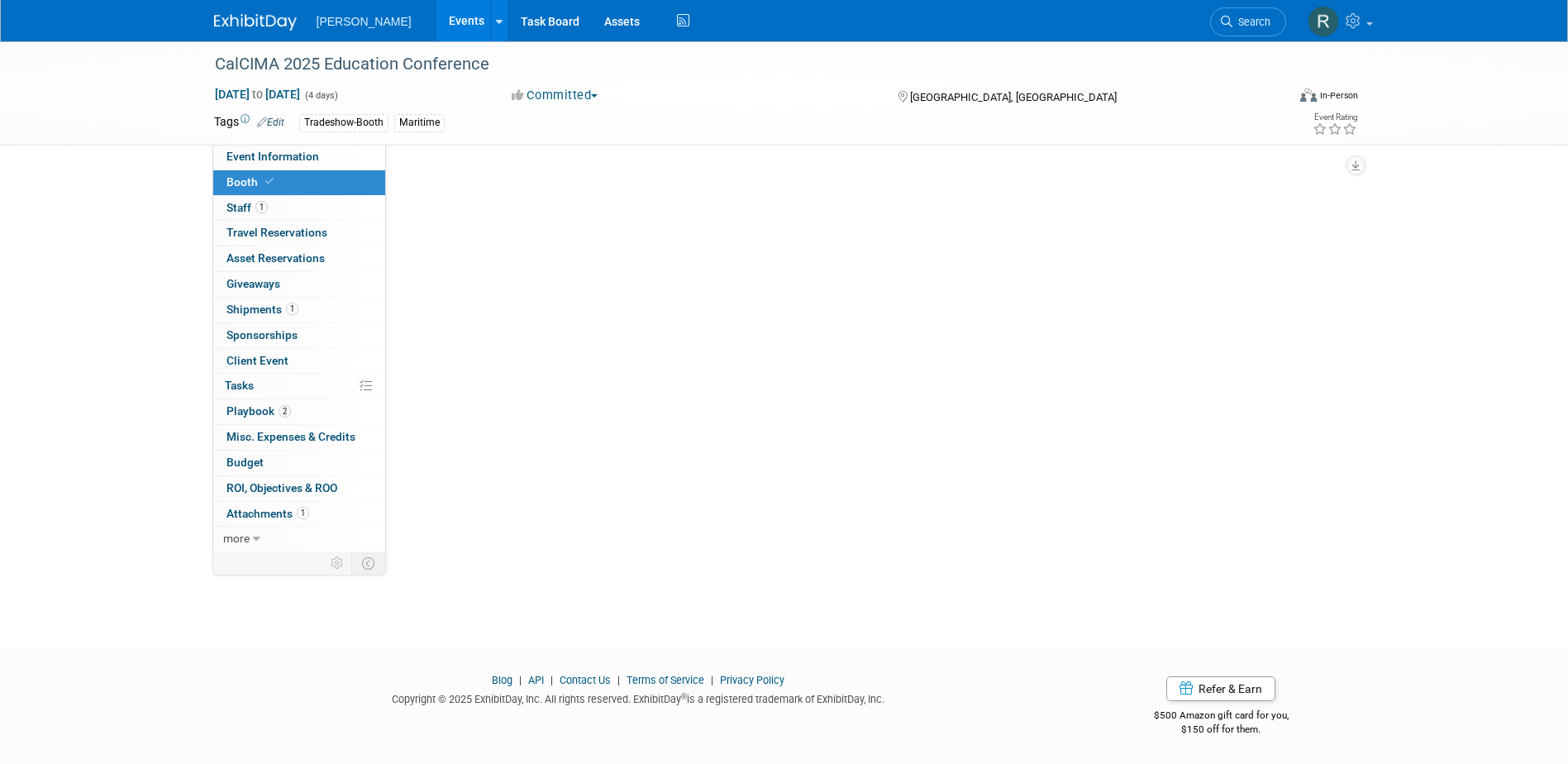
scroll to position [0, 0]
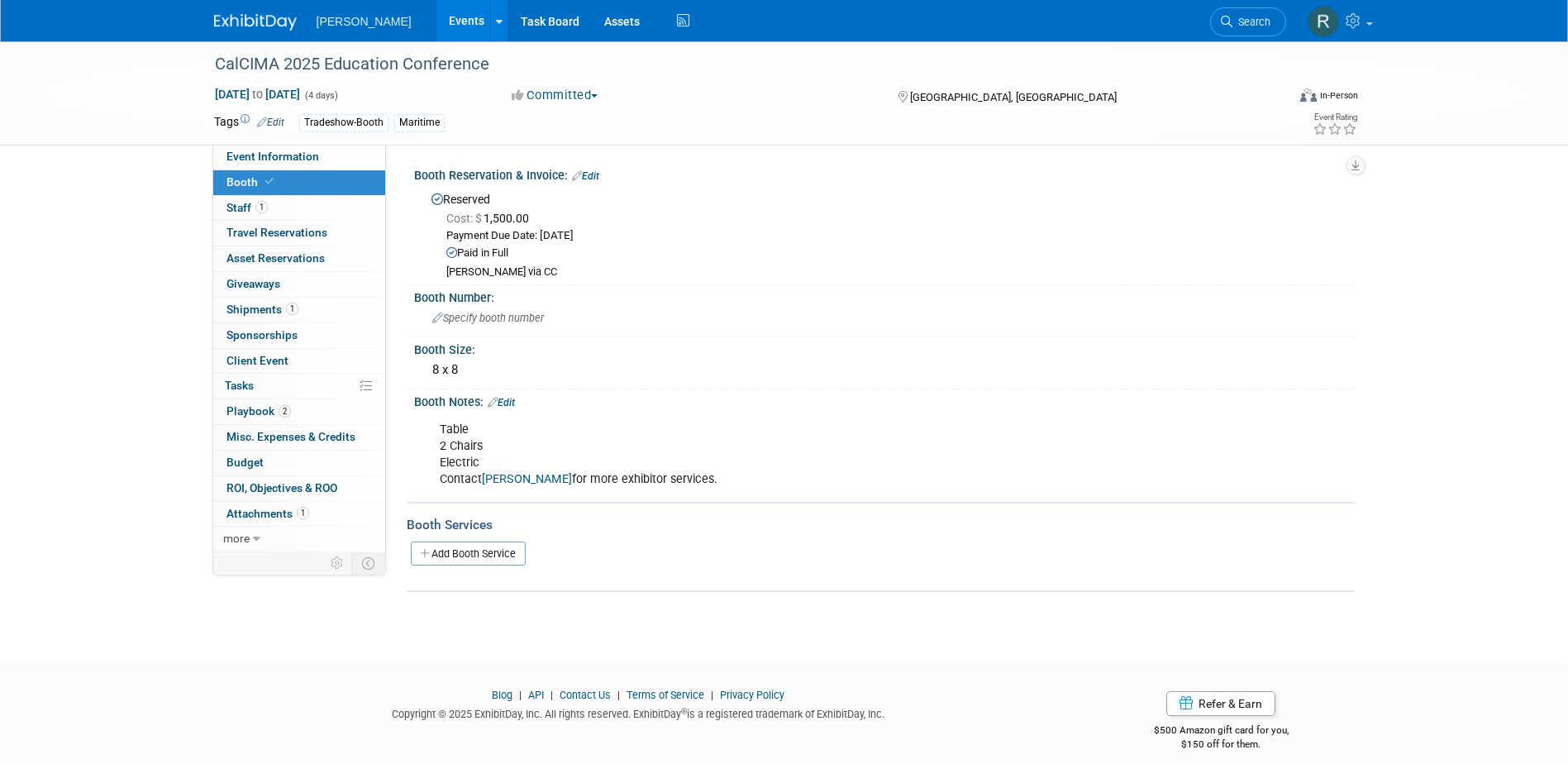
click at [593, 171] on link "Edit" at bounding box center [585, 176] width 27 height 12
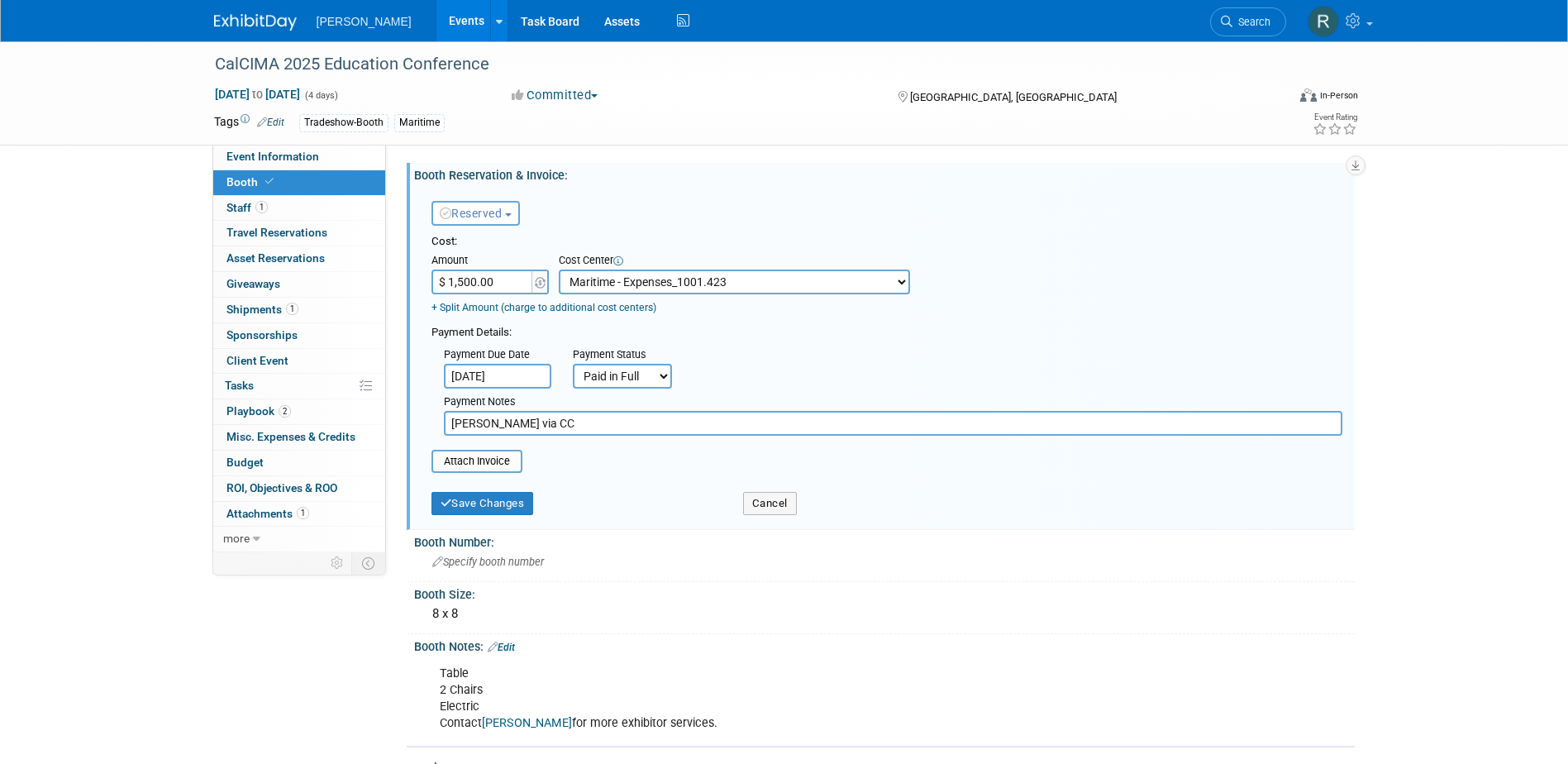
drag, startPoint x: 635, startPoint y: 285, endPoint x: 639, endPoint y: 250, distance: 35.2
click at [635, 285] on select "-- Not Specified -- Advisory Services - Expenses_1001.502 Aerial Acquisition - …" at bounding box center [735, 282] width 352 height 25
select select "0"
click at [559, 269] on select "-- Not Specified -- Advisory Services - Expenses_1001.502 Aerial Acquisition - …" at bounding box center [735, 282] width 352 height 25
click at [490, 505] on button "Save Changes" at bounding box center [483, 503] width 102 height 23
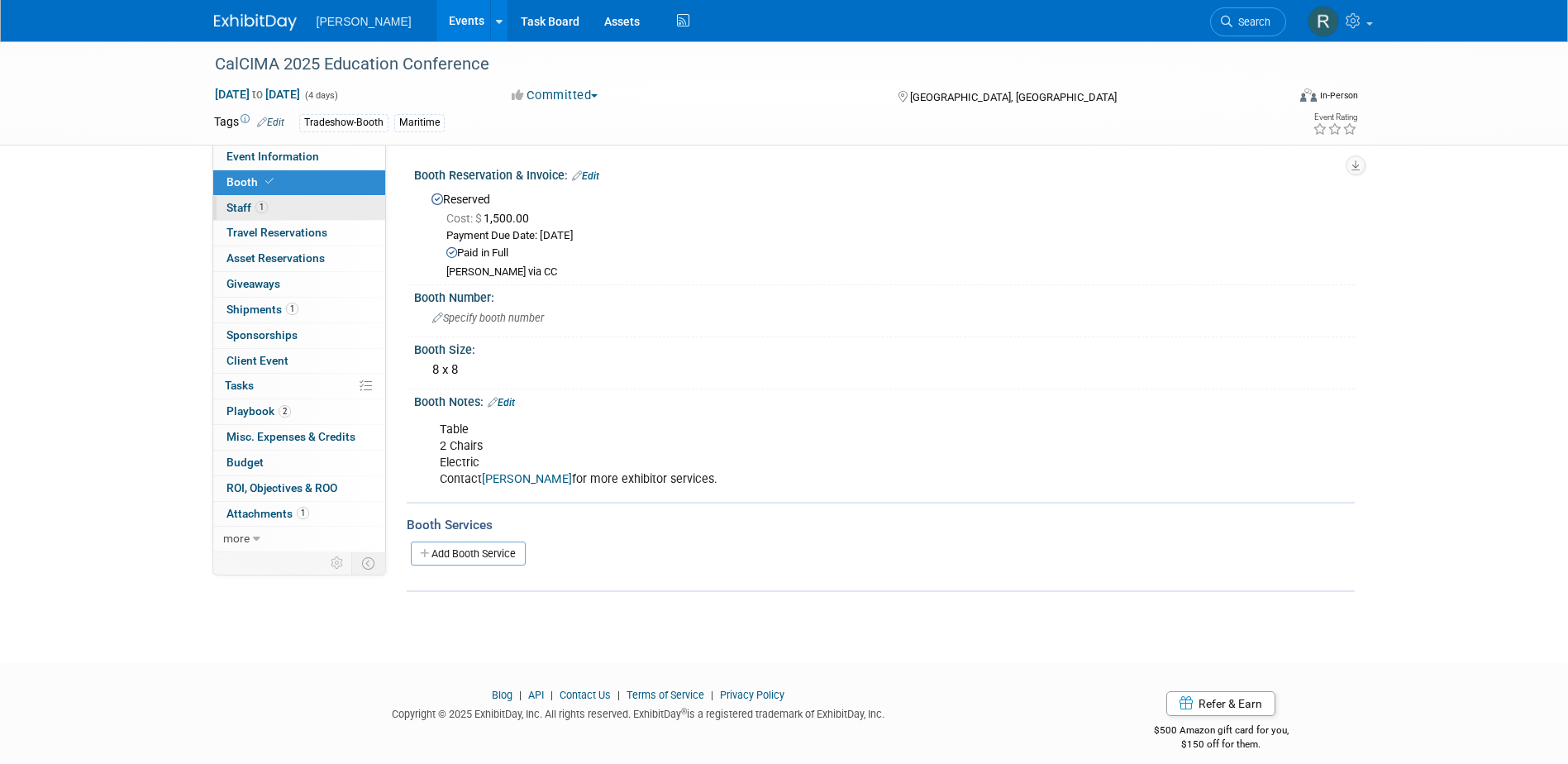
click at [283, 207] on link "1 Staff 1" at bounding box center [299, 209] width 172 height 25
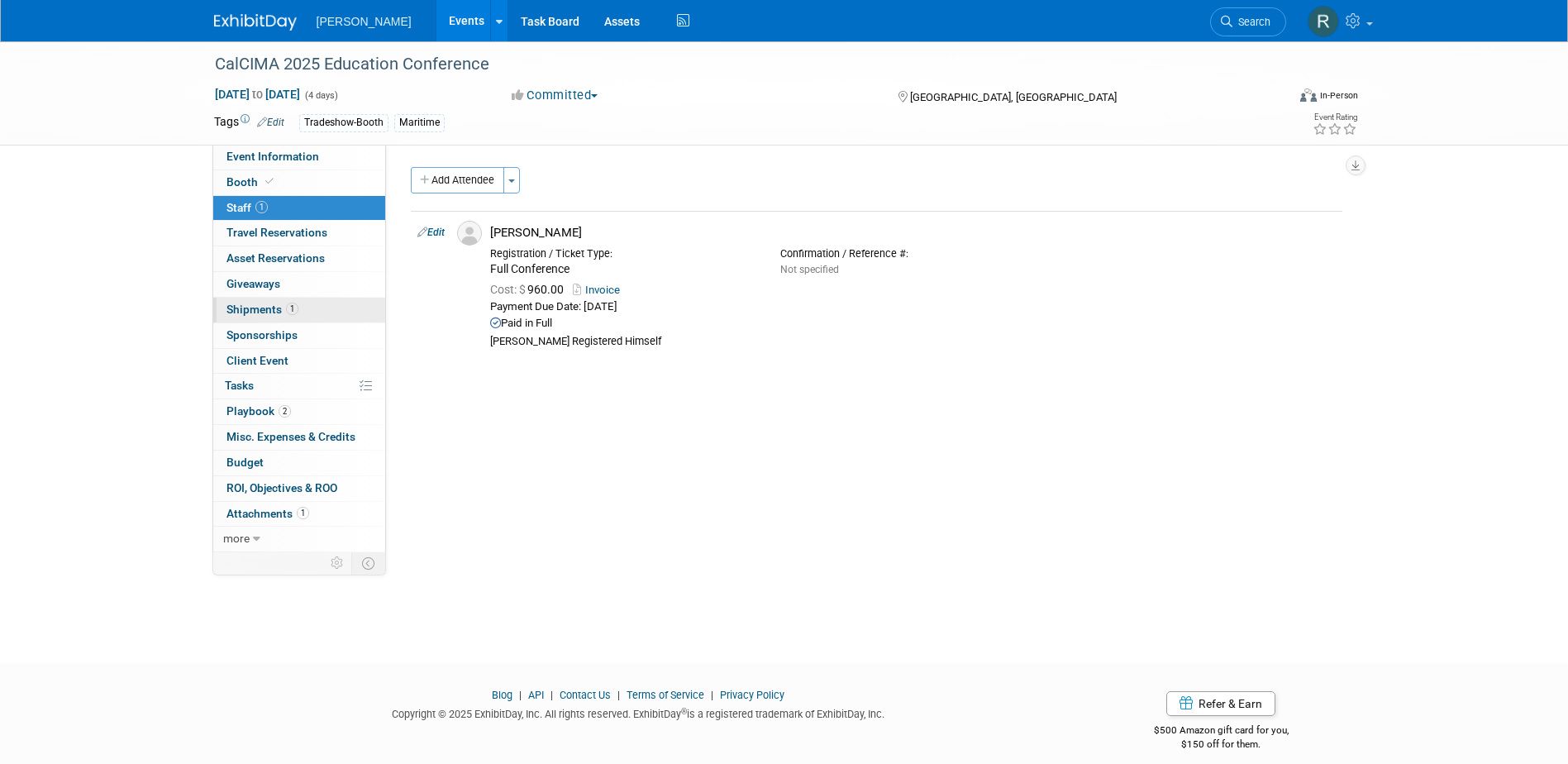
click at [269, 313] on span "Shipments 1" at bounding box center [262, 309] width 71 height 14
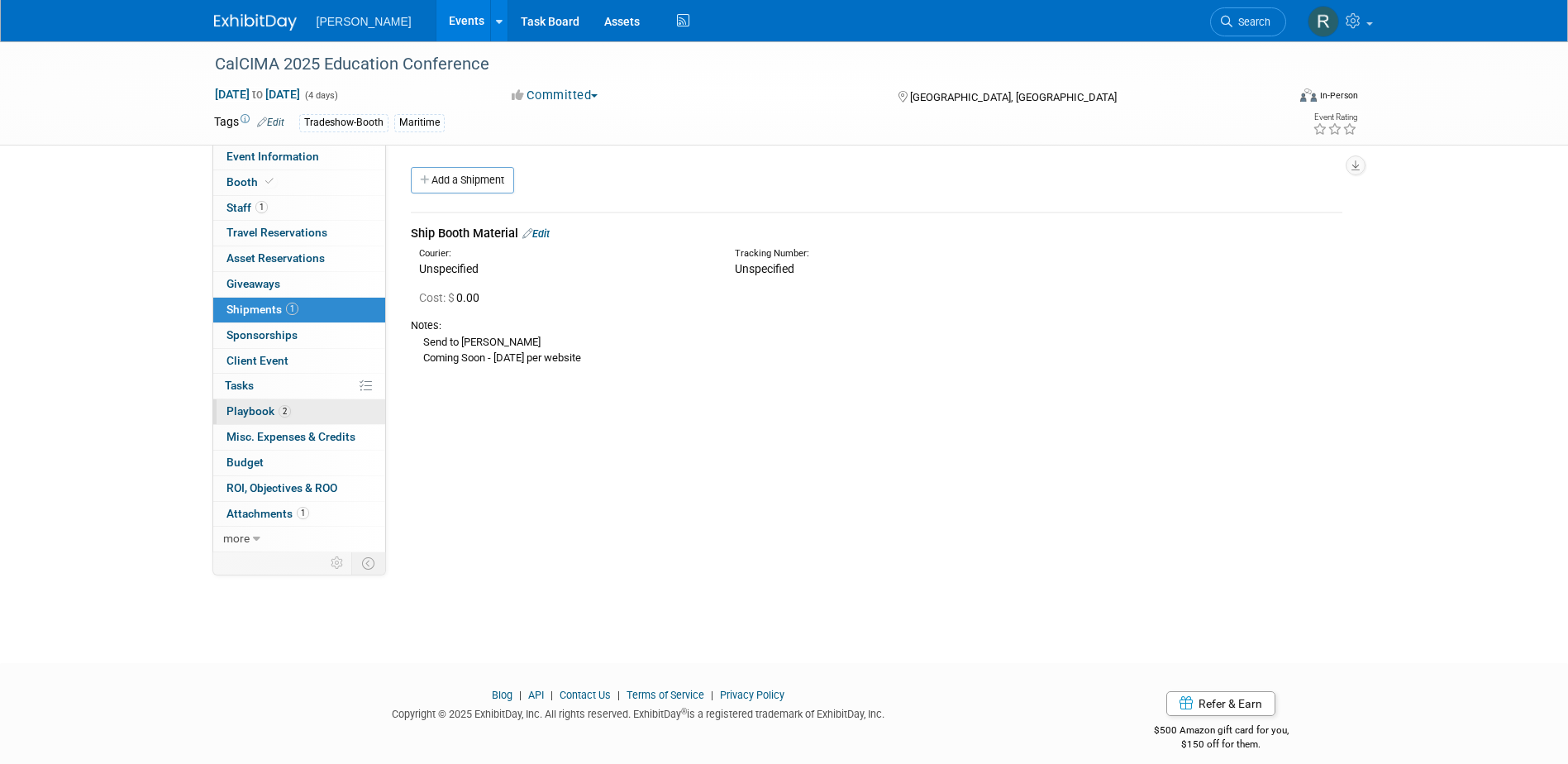
click at [245, 410] on span "Playbook 2" at bounding box center [258, 410] width 65 height 14
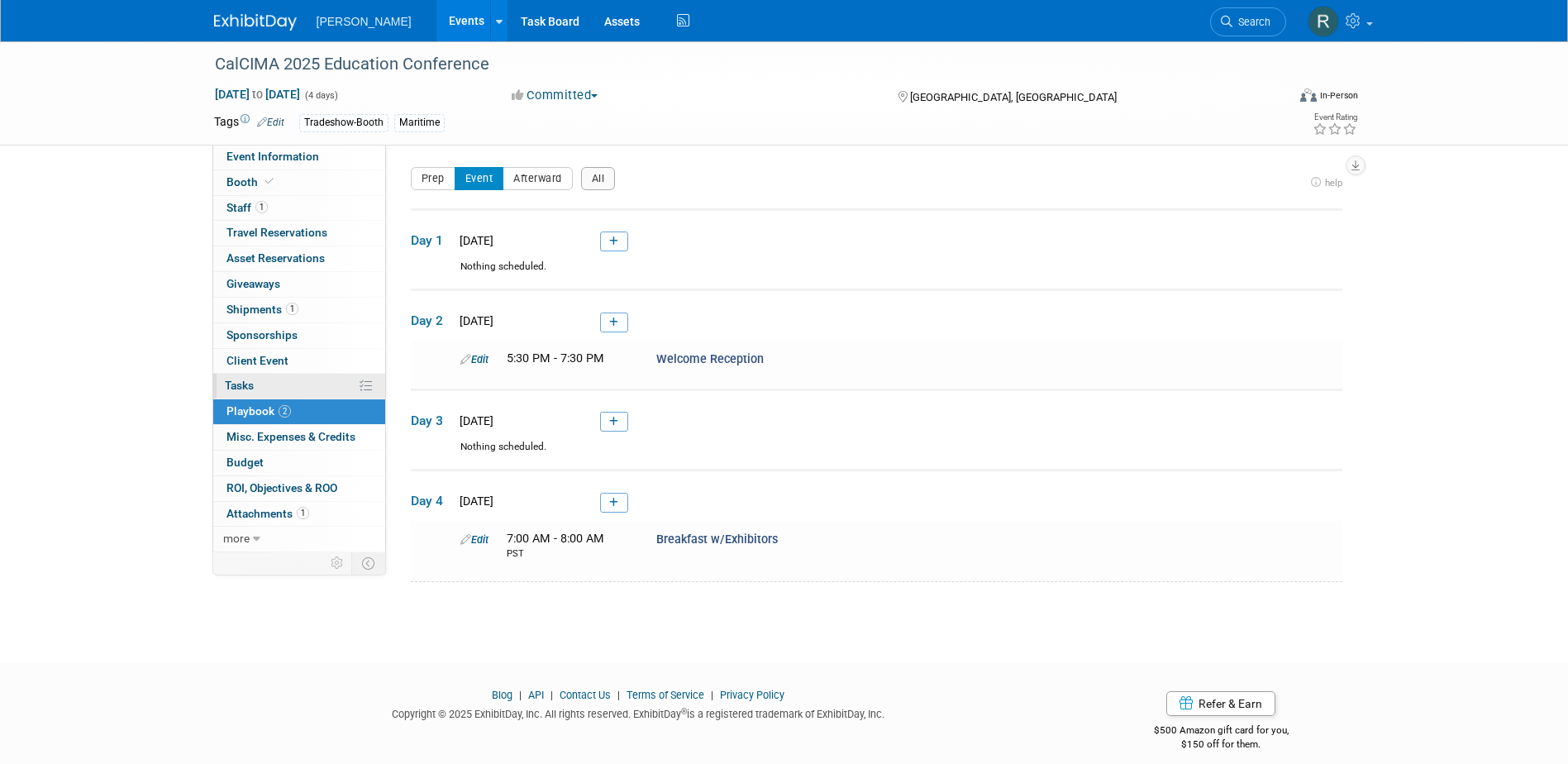
click at [273, 388] on link "0% Tasks 0%" at bounding box center [299, 386] width 172 height 25
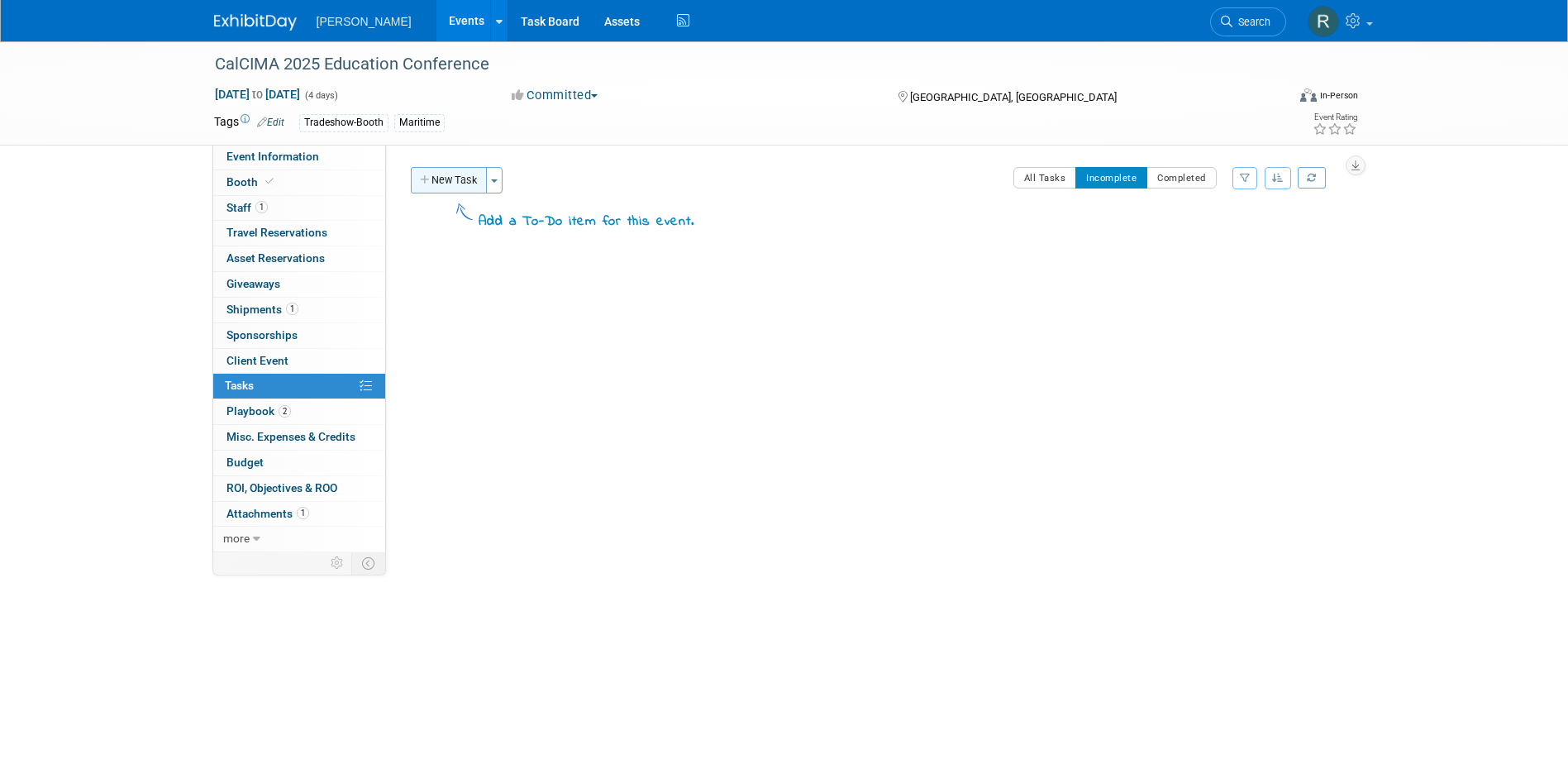
click at [435, 185] on button "New Task" at bounding box center [448, 180] width 76 height 26
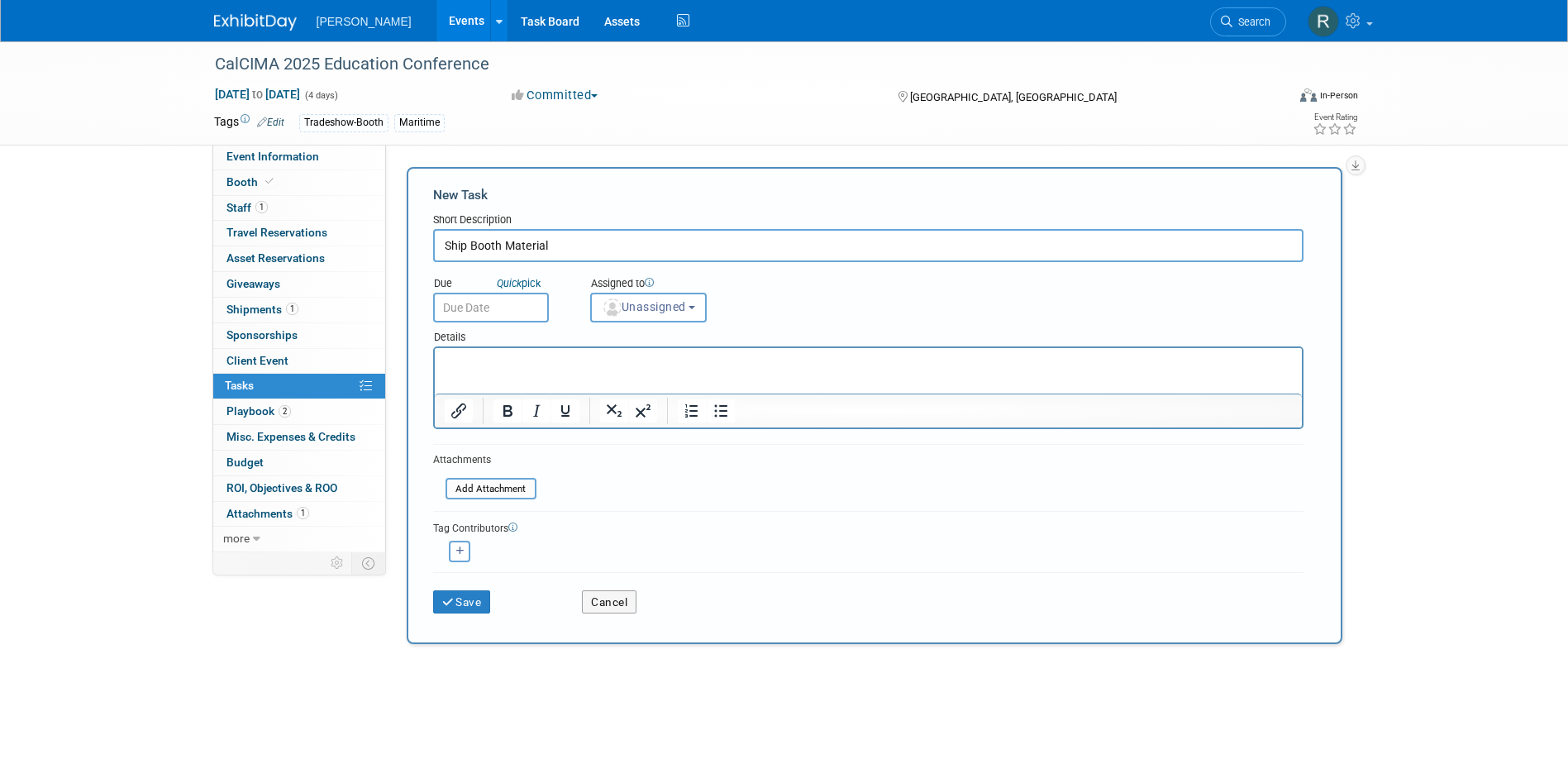
type input "Ship Booth Material"
click at [558, 371] on html at bounding box center [868, 359] width 868 height 23
click at [519, 307] on input "text" at bounding box center [491, 307] width 116 height 30
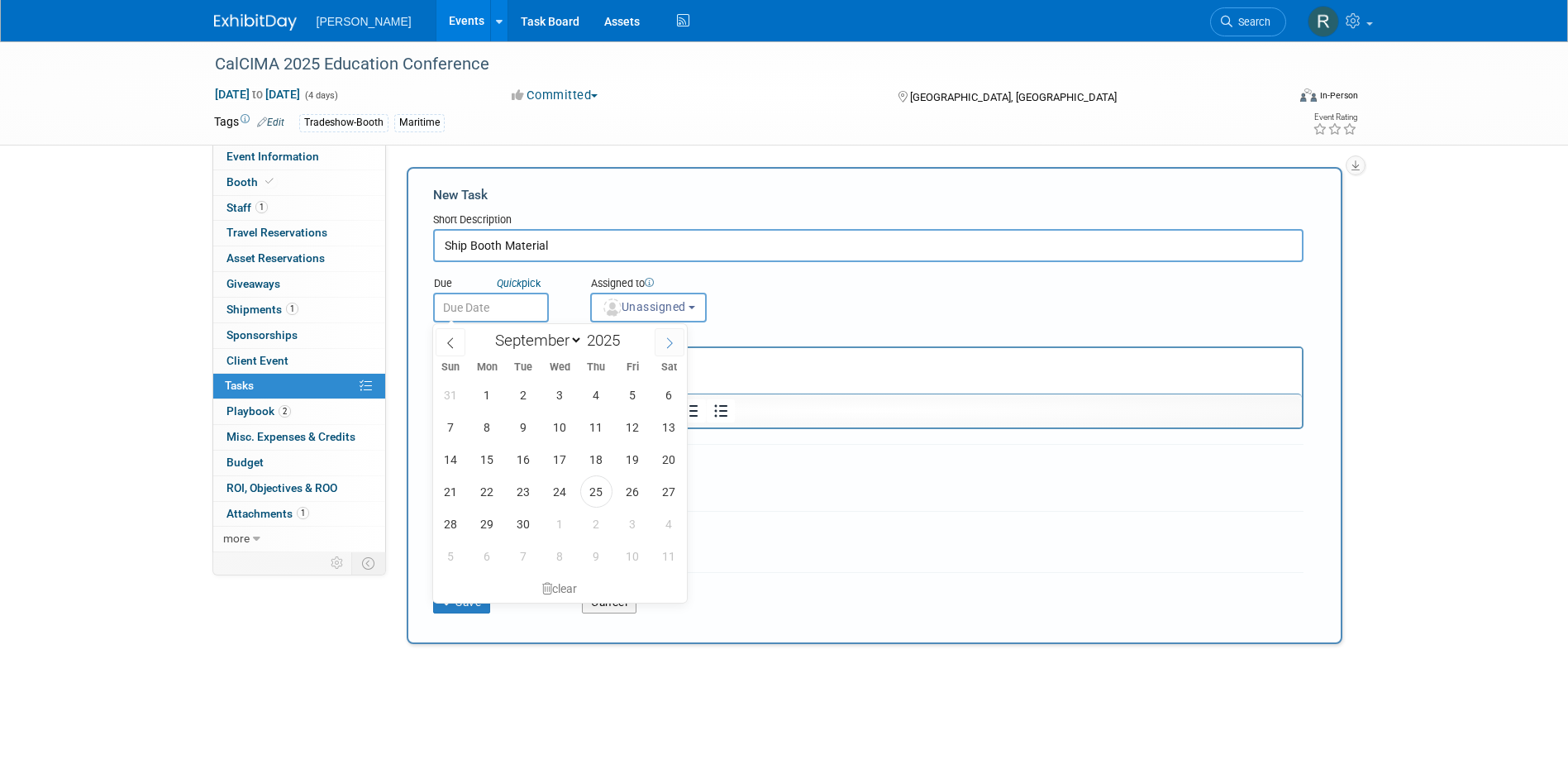
click at [667, 339] on icon at bounding box center [670, 343] width 12 height 12
select select "10"
click at [484, 421] on span "3" at bounding box center [487, 426] width 32 height 32
type input "Nov 3, 2025"
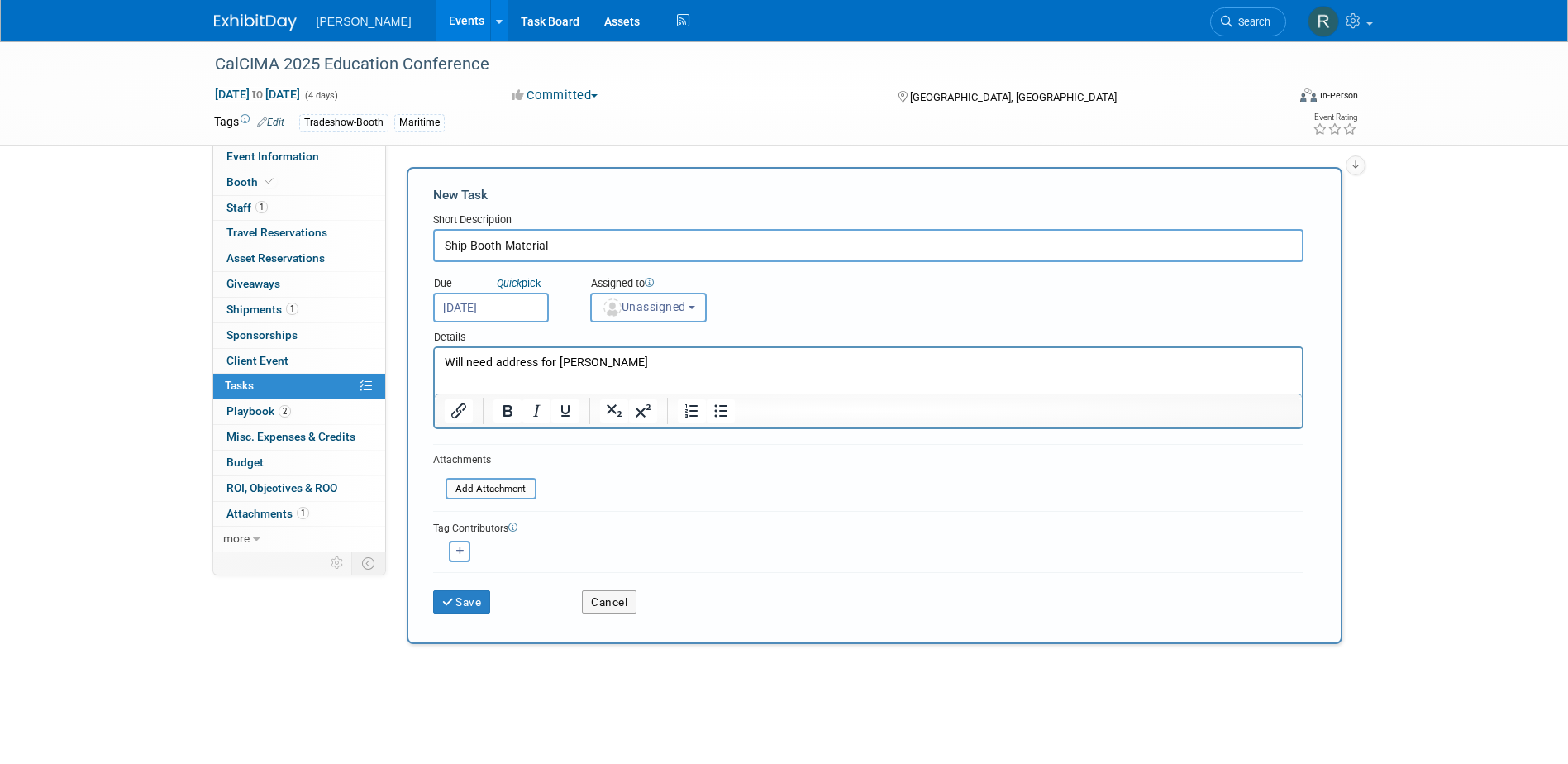
click at [624, 310] on span "Unassigned" at bounding box center [643, 307] width 84 height 14
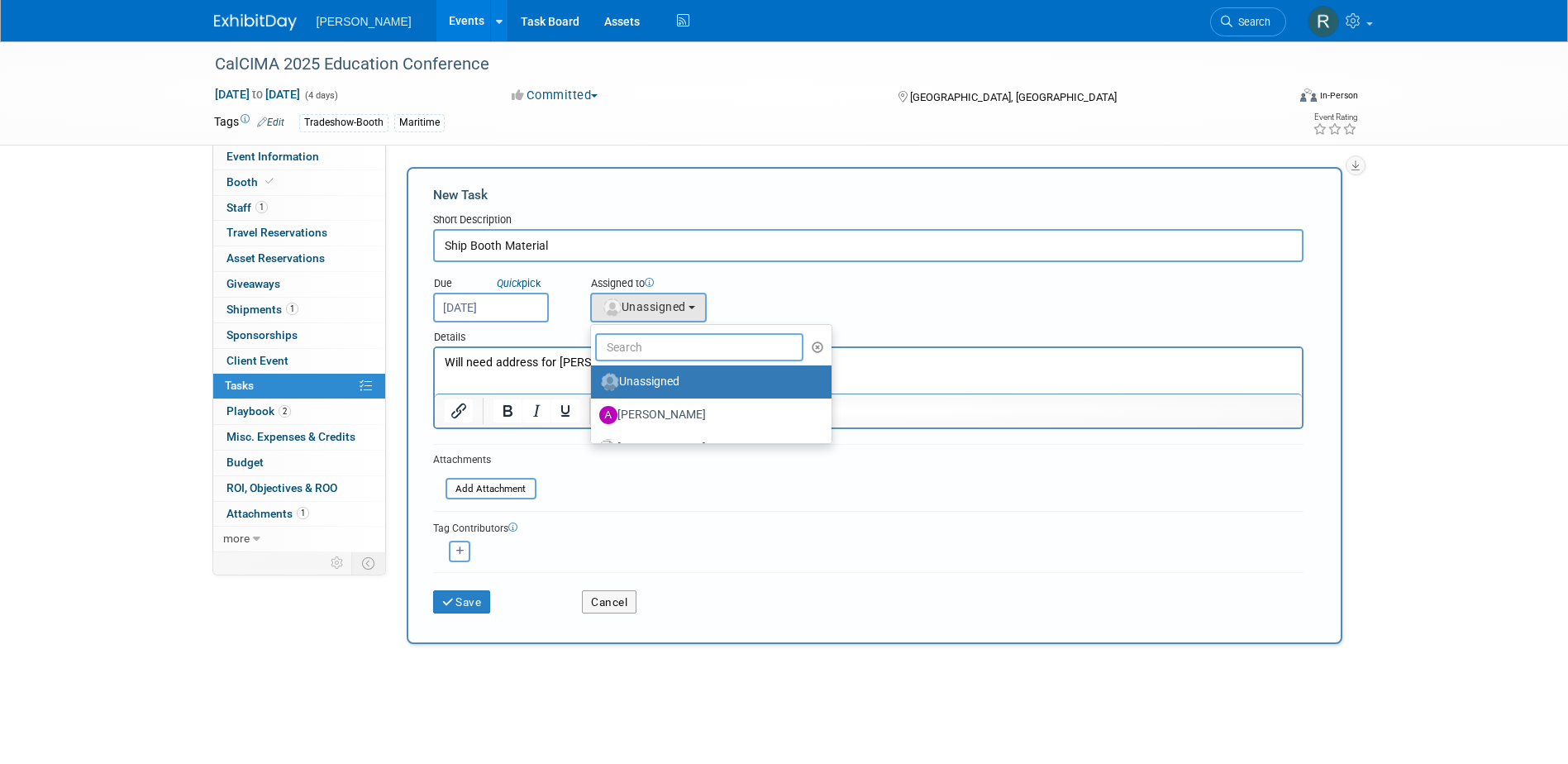
click at [644, 351] on input "text" at bounding box center [699, 347] width 210 height 28
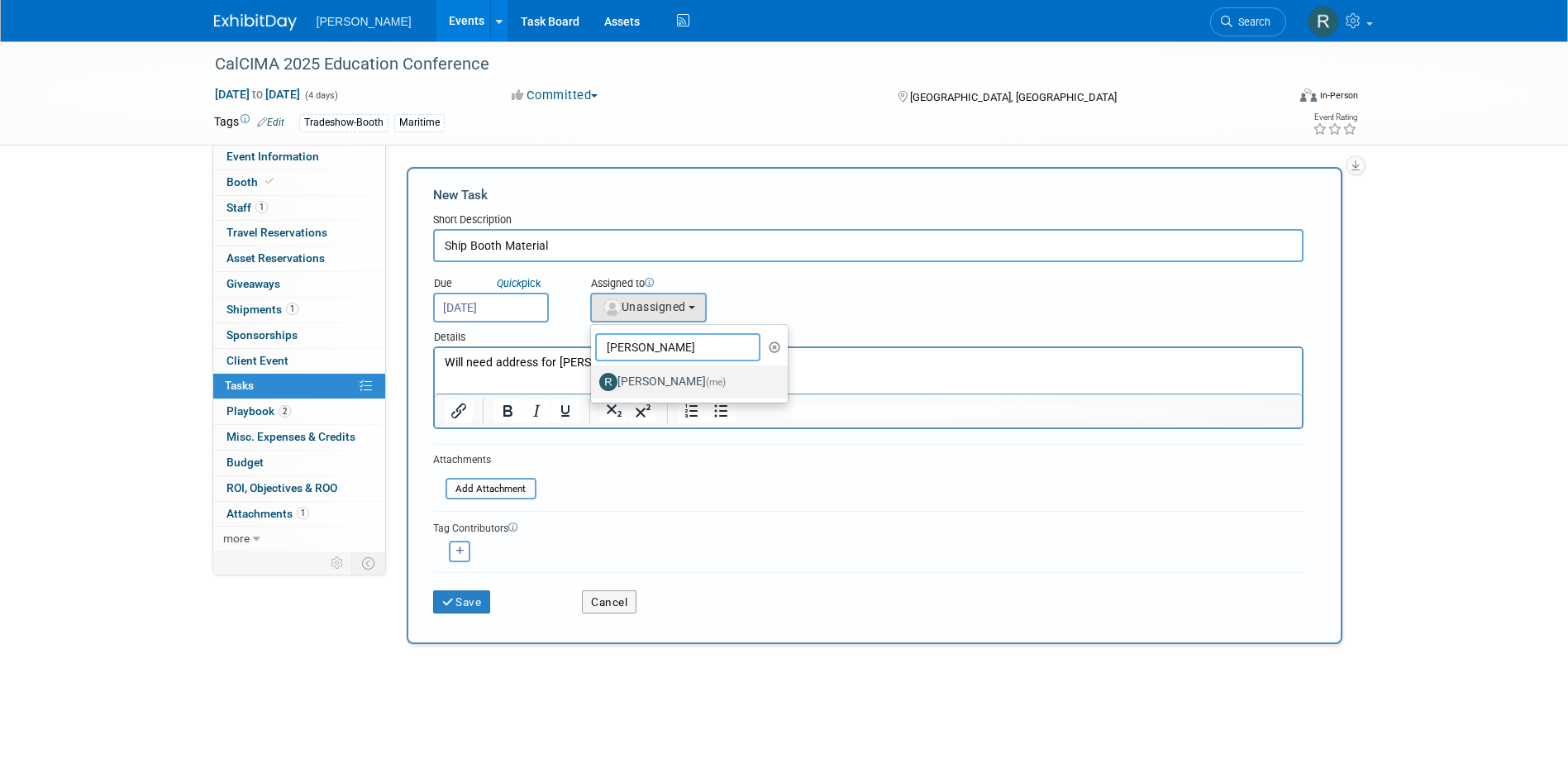
type input "Rebecca"
drag, startPoint x: 643, startPoint y: 376, endPoint x: 205, endPoint y: 40, distance: 552.0
click at [643, 376] on label "Rebecca Deis (me)" at bounding box center [685, 382] width 173 height 26
click at [593, 376] on input "Rebecca Deis (me)" at bounding box center [587, 380] width 11 height 11
select select "844a177d-a181-44ff-a72a-5731d68e4351"
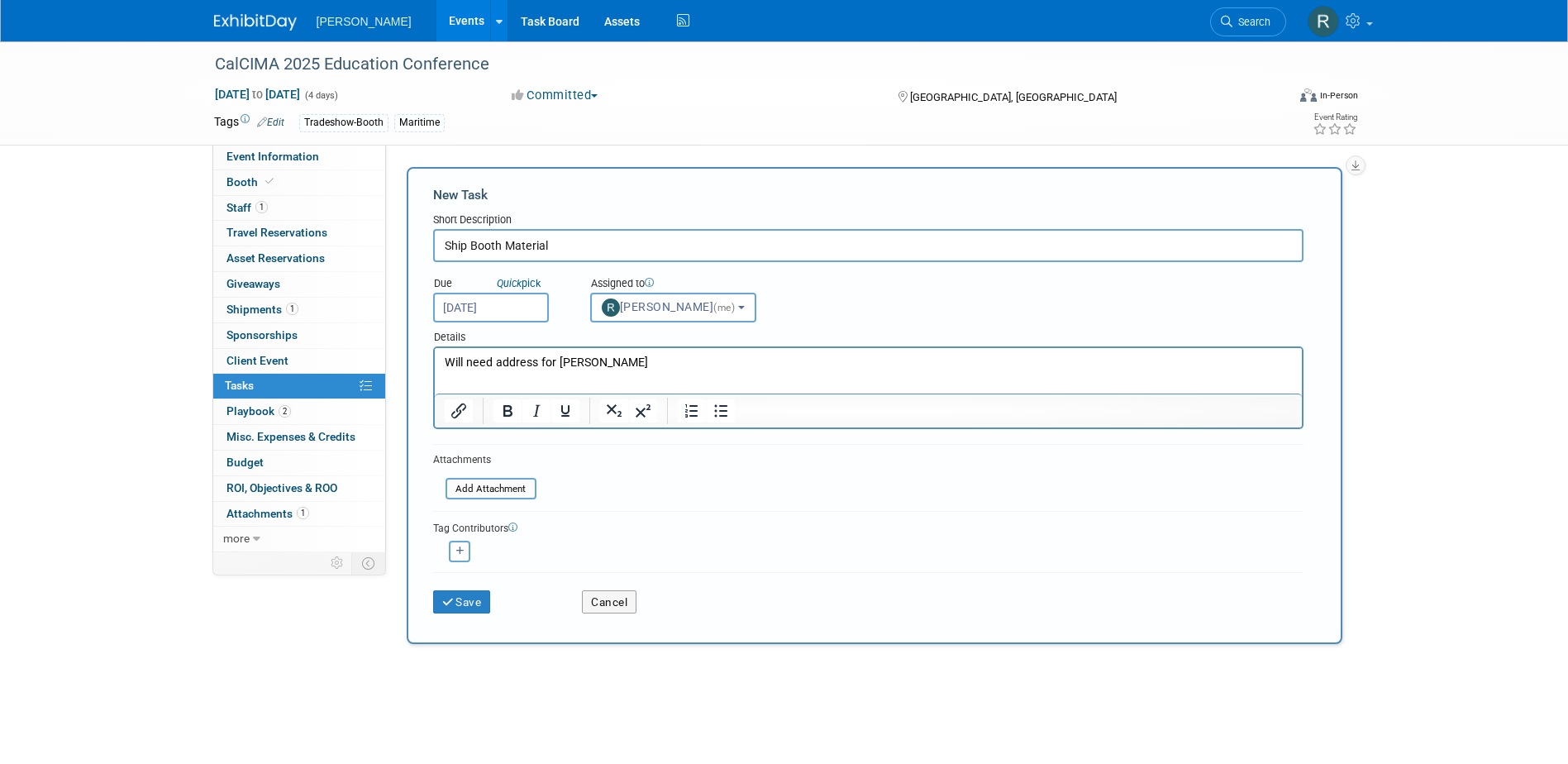
click at [470, 545] on div "<img src="https://www.exhibitday.com/Images/Unassigned-User-Icon.png" style="wi…" at bounding box center [460, 552] width 54 height 21
click at [469, 548] on button "button" at bounding box center [460, 552] width 21 height 21
select select
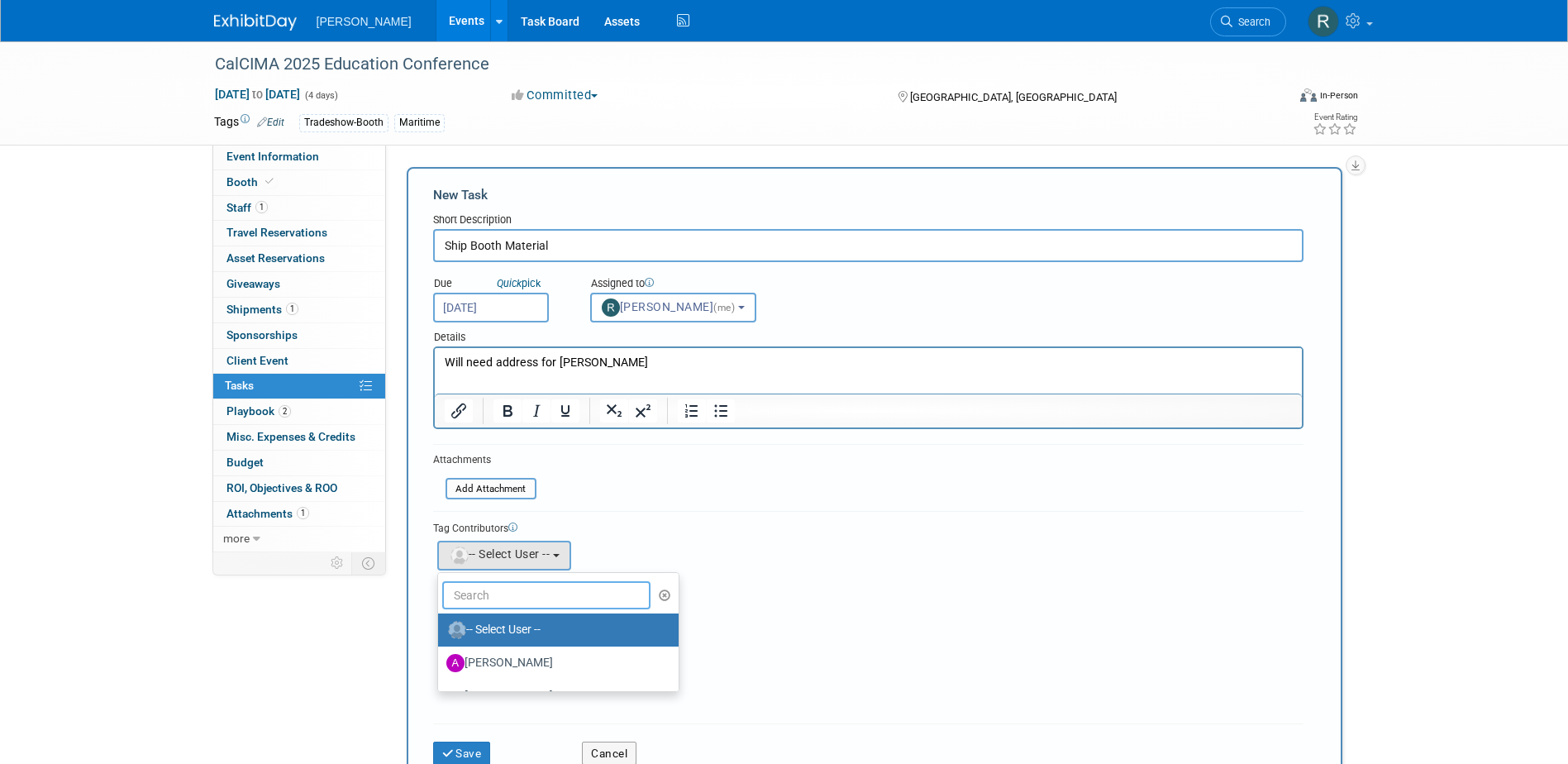
click at [502, 596] on input "text" at bounding box center [547, 595] width 210 height 28
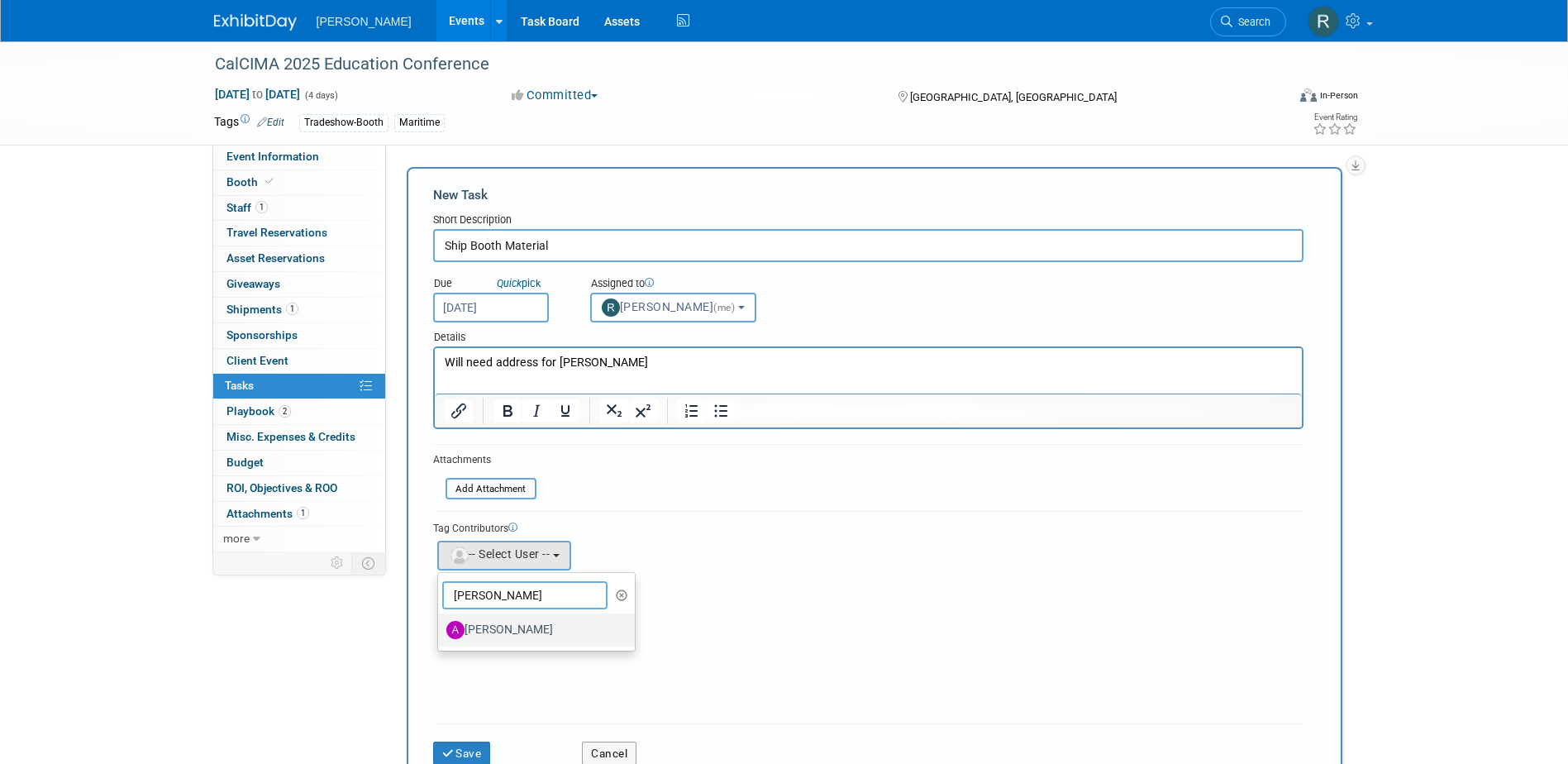
type input "Amy"
drag, startPoint x: 466, startPoint y: 627, endPoint x: 476, endPoint y: 611, distance: 18.9
click at [468, 627] on label "Amy Reese" at bounding box center [532, 629] width 173 height 26
click at [505, 635] on label "Amy Reese" at bounding box center [532, 629] width 173 height 26
click at [441, 634] on input "Amy Reese" at bounding box center [435, 627] width 11 height 11
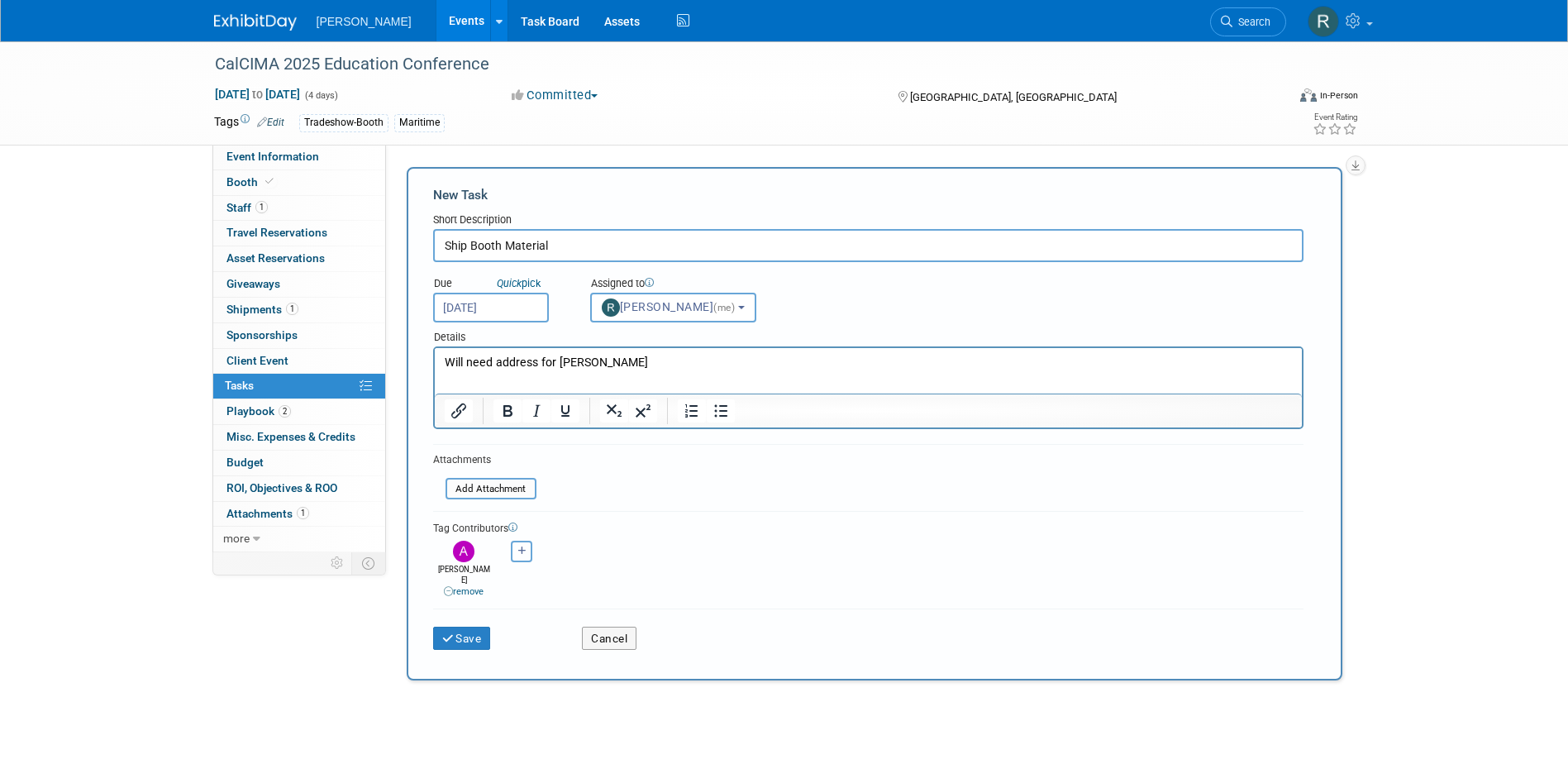
click at [519, 553] on icon "button" at bounding box center [523, 551] width 9 height 9
select select
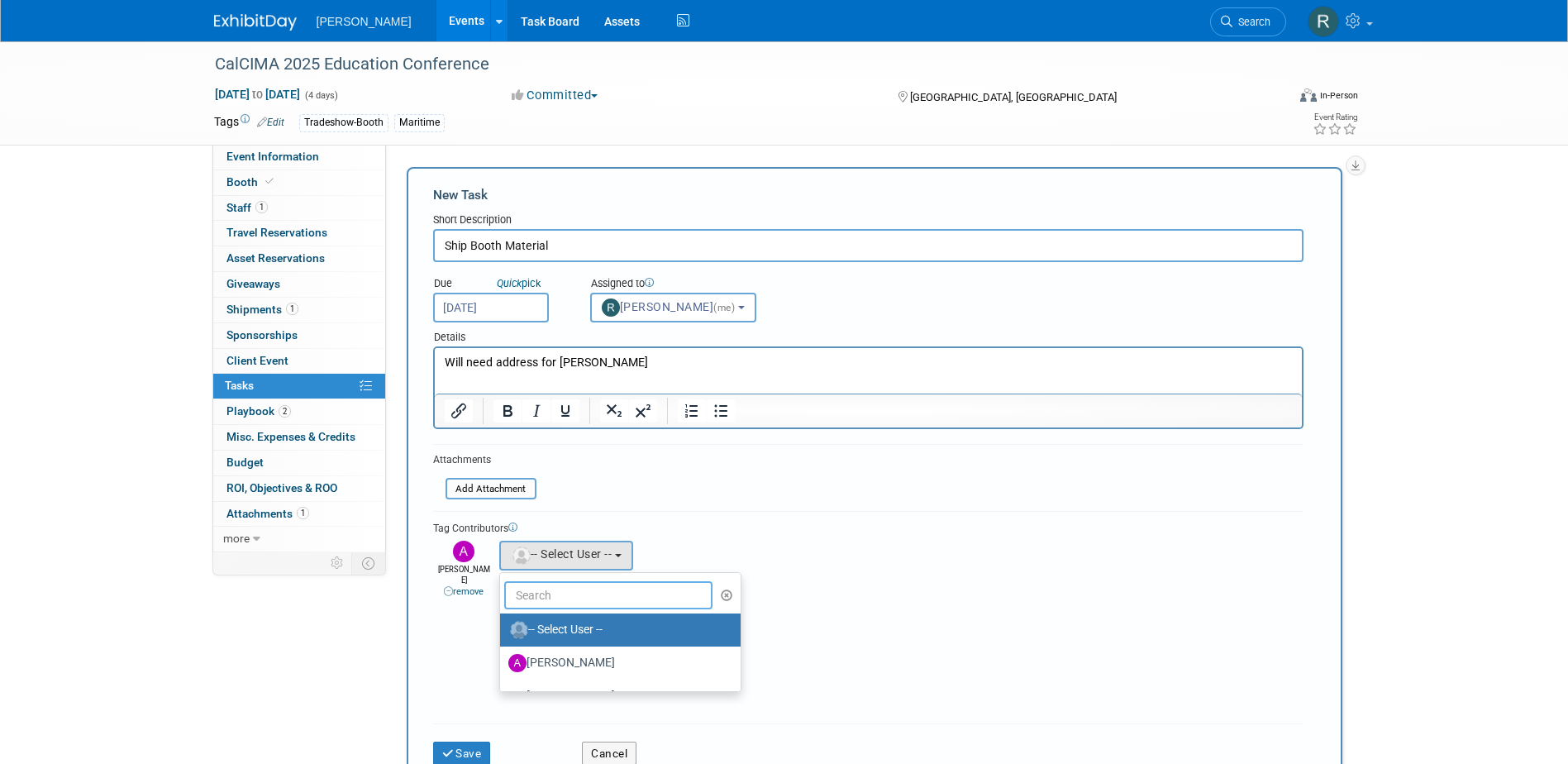
click at [528, 588] on input "text" at bounding box center [609, 595] width 210 height 28
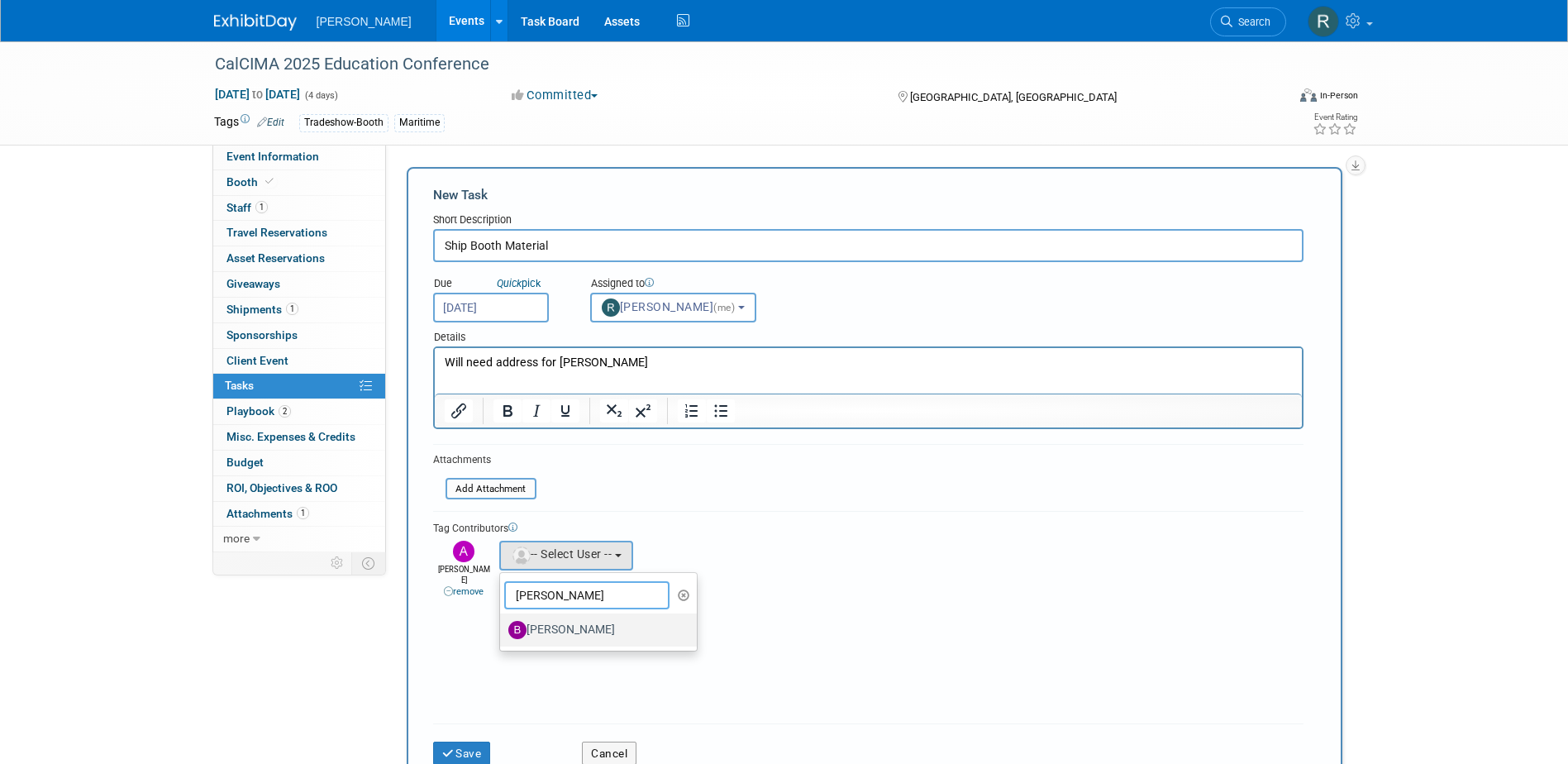
type input "Buse"
click at [551, 630] on label "Buse Onen" at bounding box center [594, 629] width 173 height 26
click at [502, 630] on input "Buse Onen" at bounding box center [497, 627] width 11 height 11
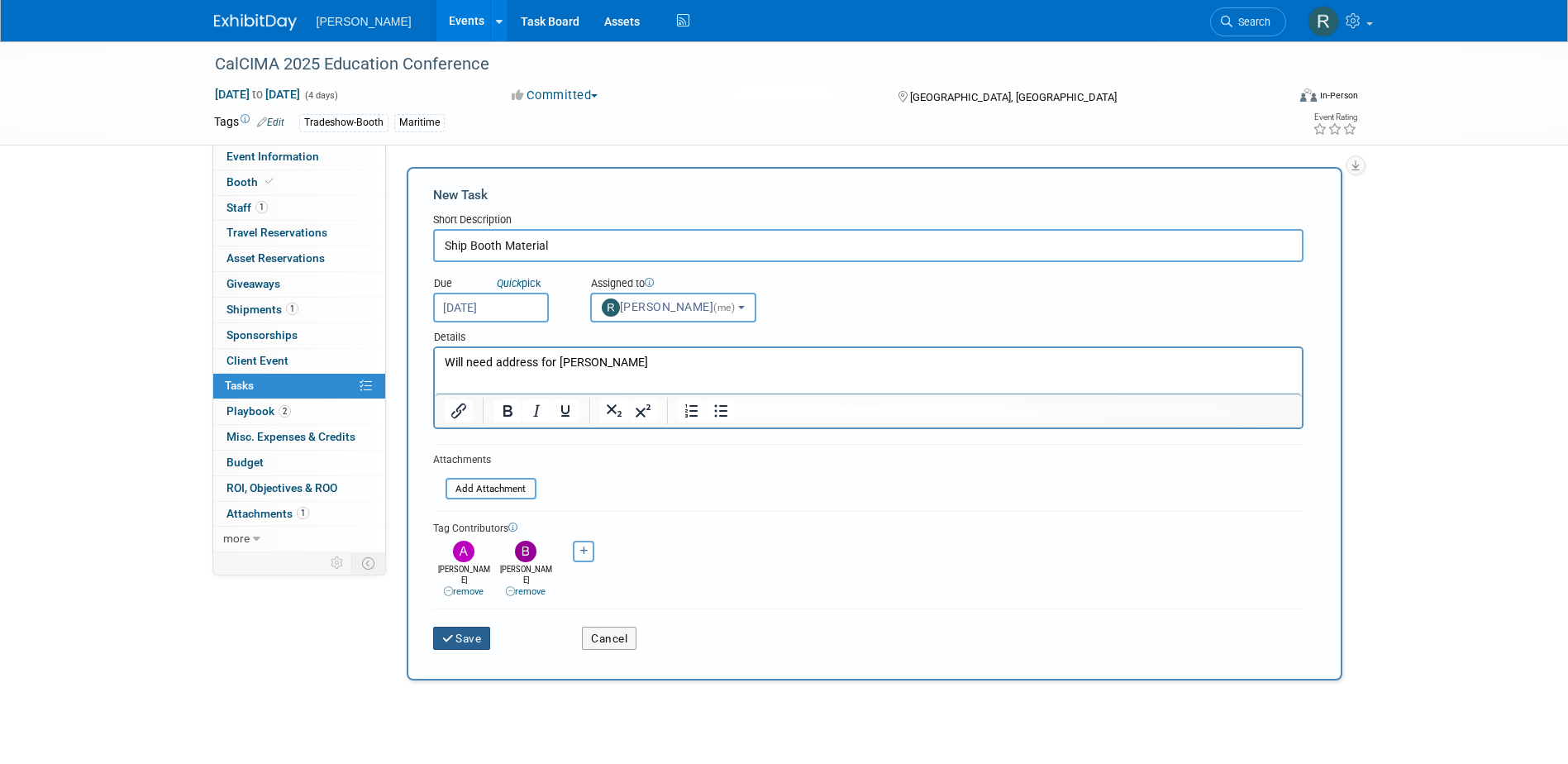
click at [458, 629] on button "Save" at bounding box center [462, 638] width 58 height 23
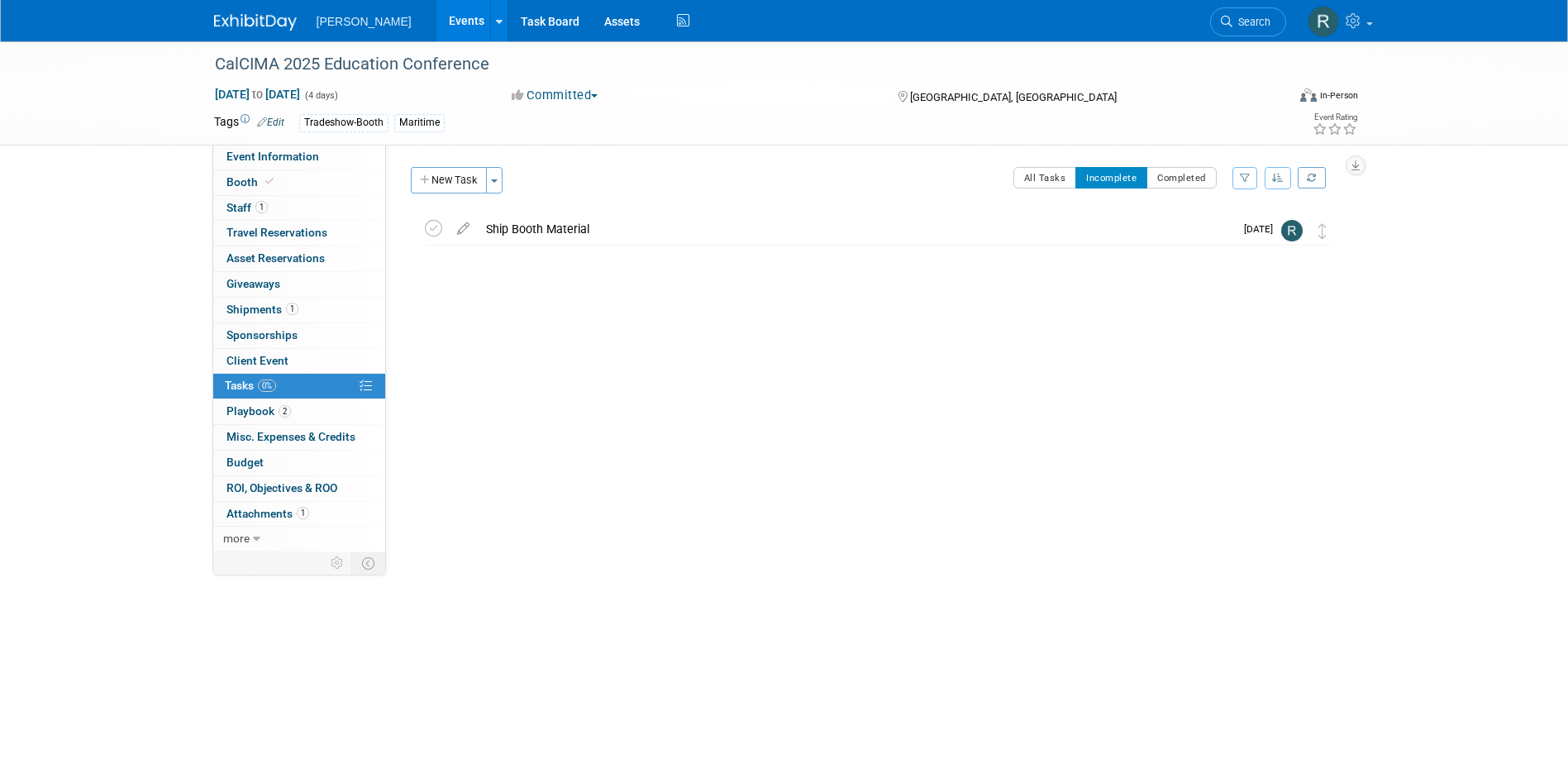
click at [1259, 16] on span "Search" at bounding box center [1251, 21] width 38 height 13
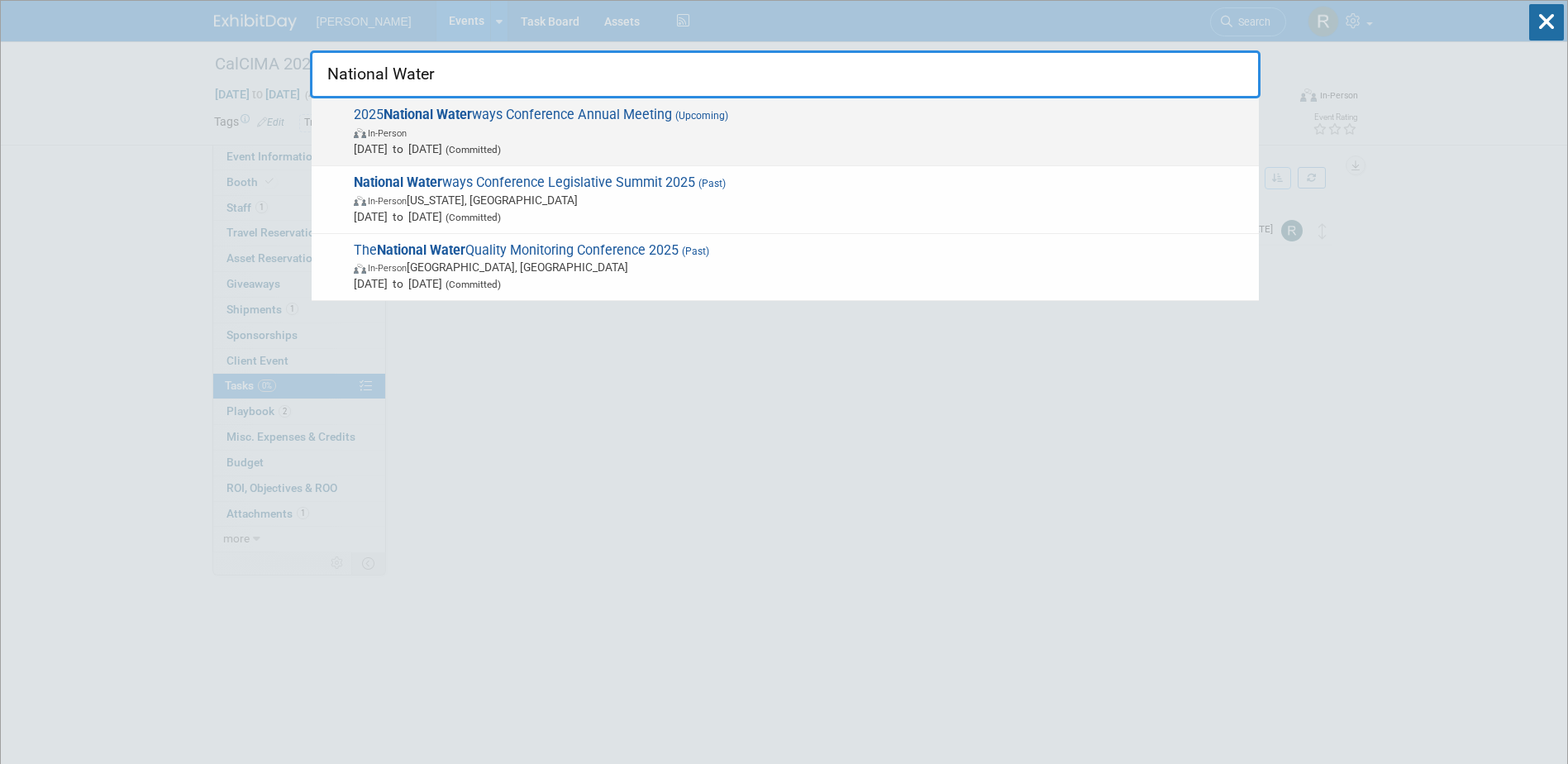
type input "National Water"
click at [503, 118] on span "2025 National Water ways Conference Annual Meeting (Upcoming) In-Person Sep 23,…" at bounding box center [800, 131] width 902 height 50
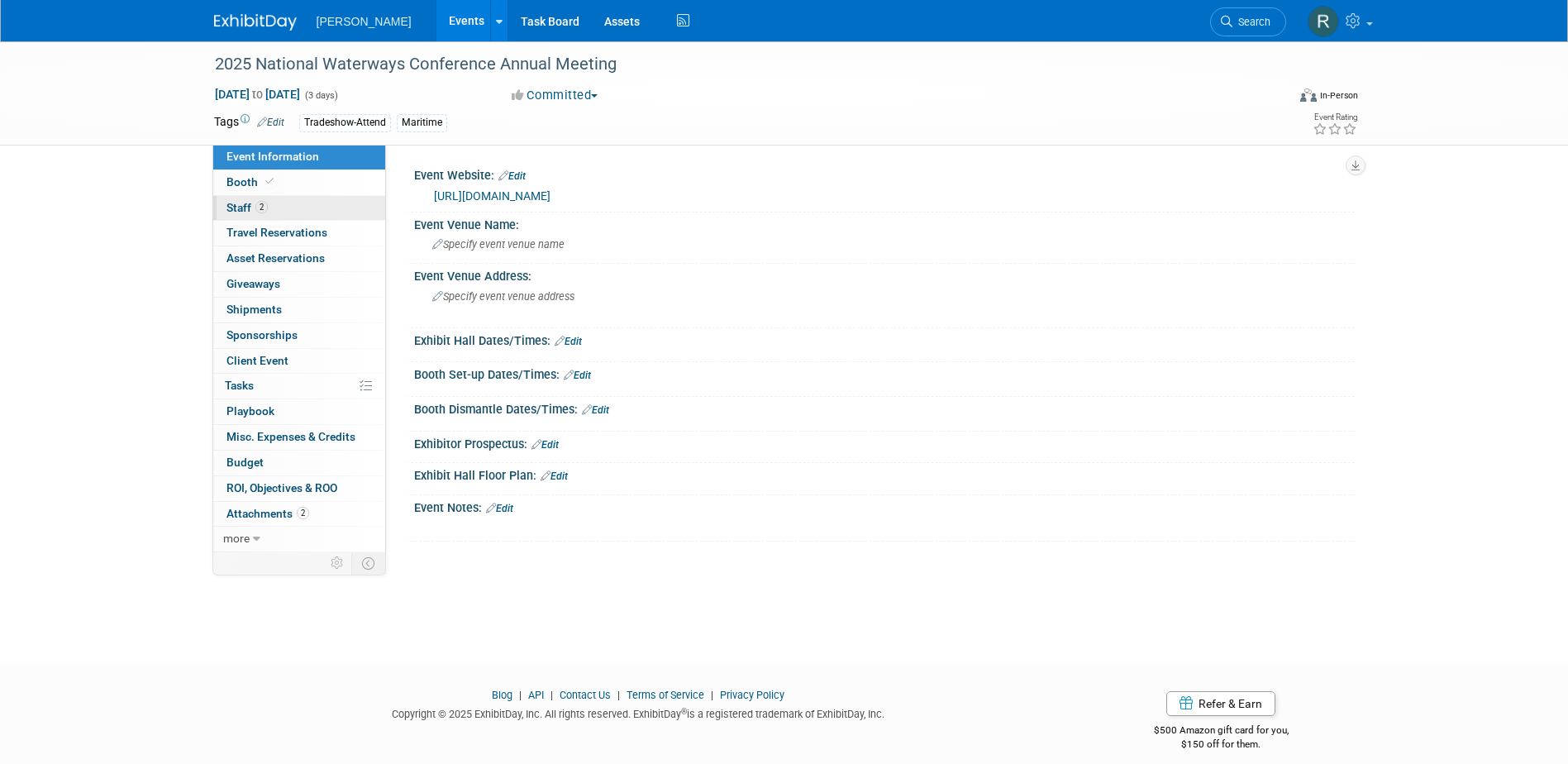
click at [242, 210] on span "Staff 2" at bounding box center [246, 208] width 42 height 14
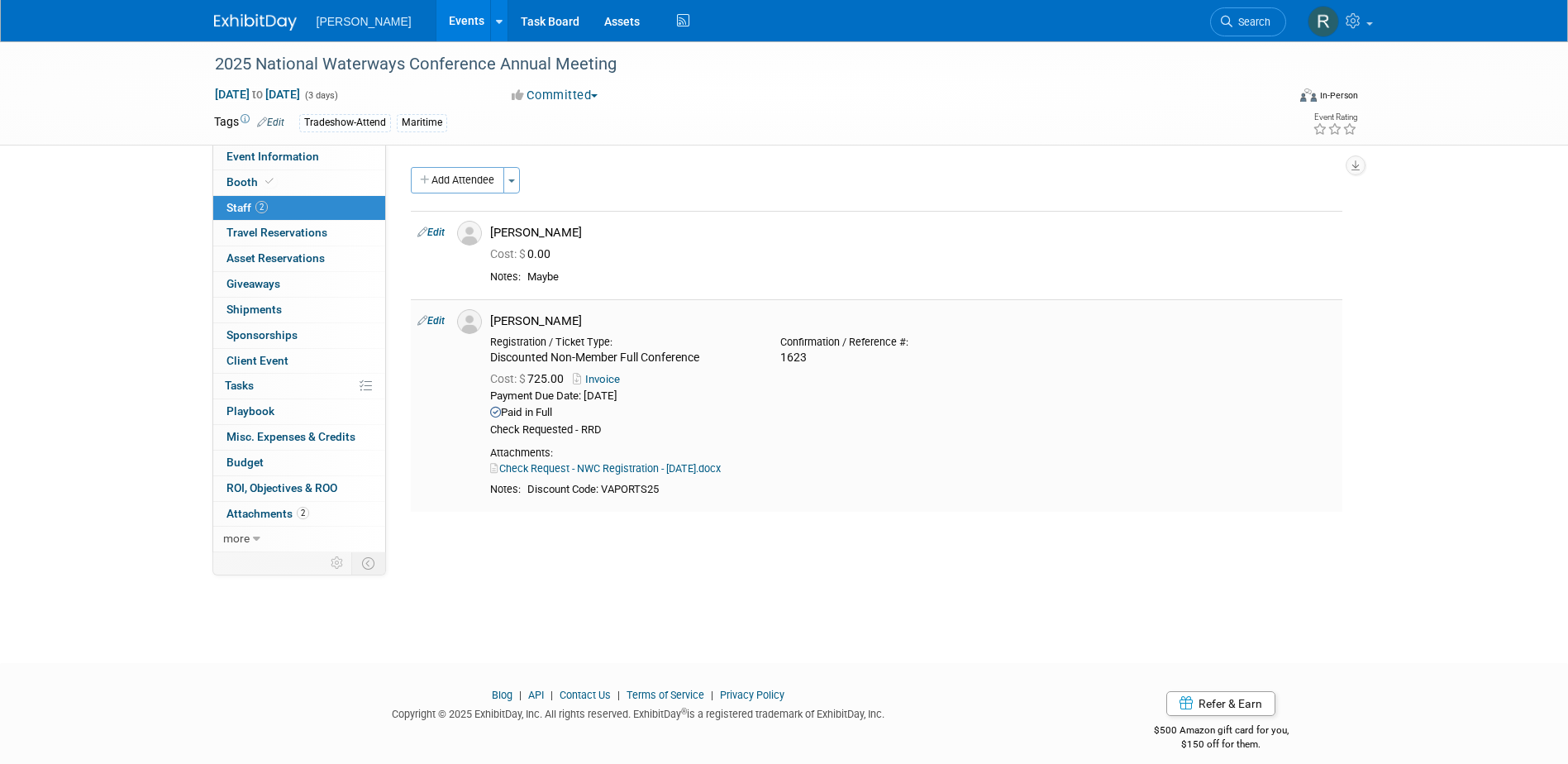
click at [436, 322] on link "Edit" at bounding box center [431, 321] width 27 height 12
select select "c934cb2b-5aab-4e1b-bfa9-1fe0368eb100"
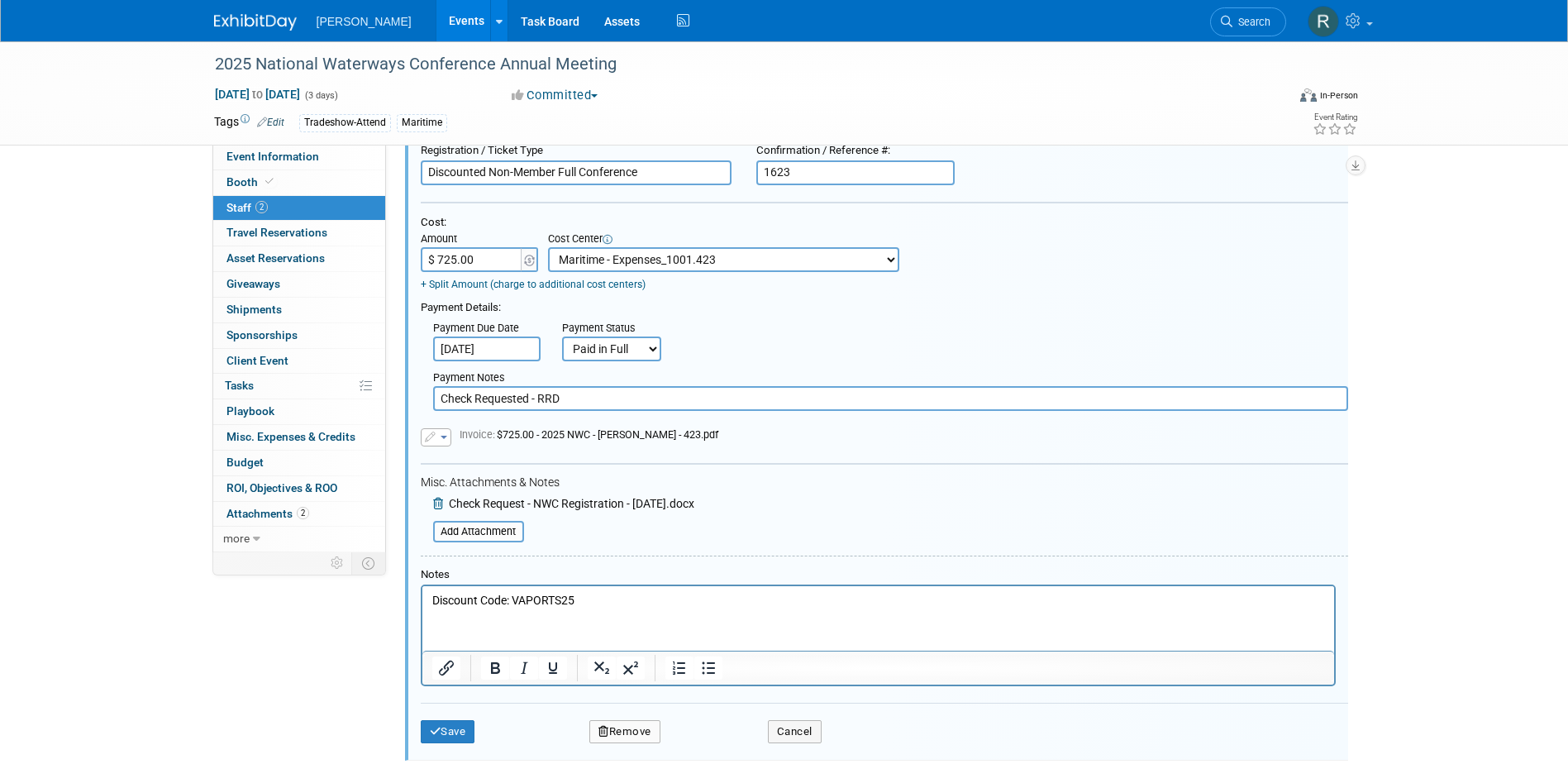
scroll to position [359, 0]
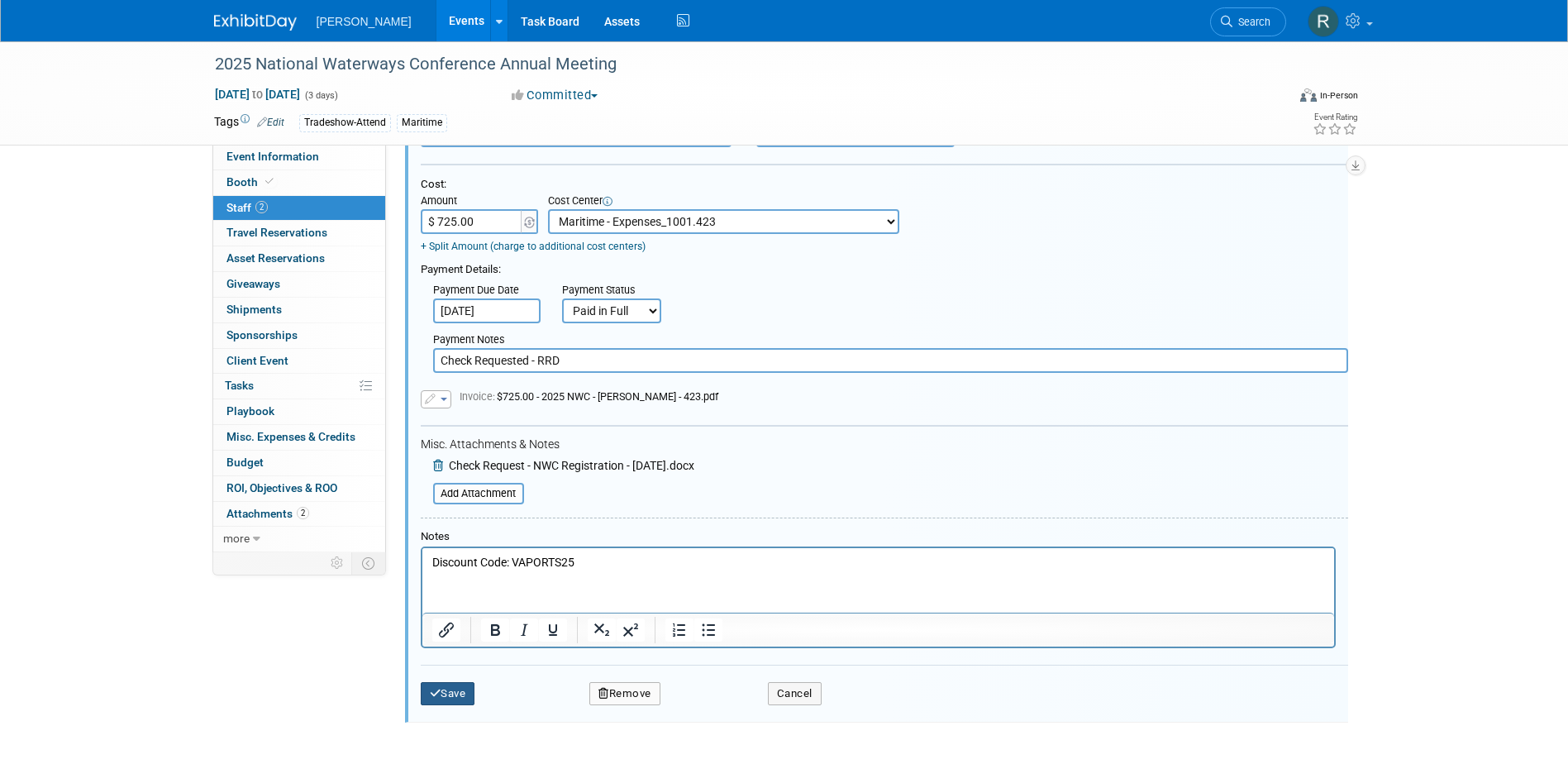
click at [432, 696] on icon "submit" at bounding box center [436, 693] width 12 height 11
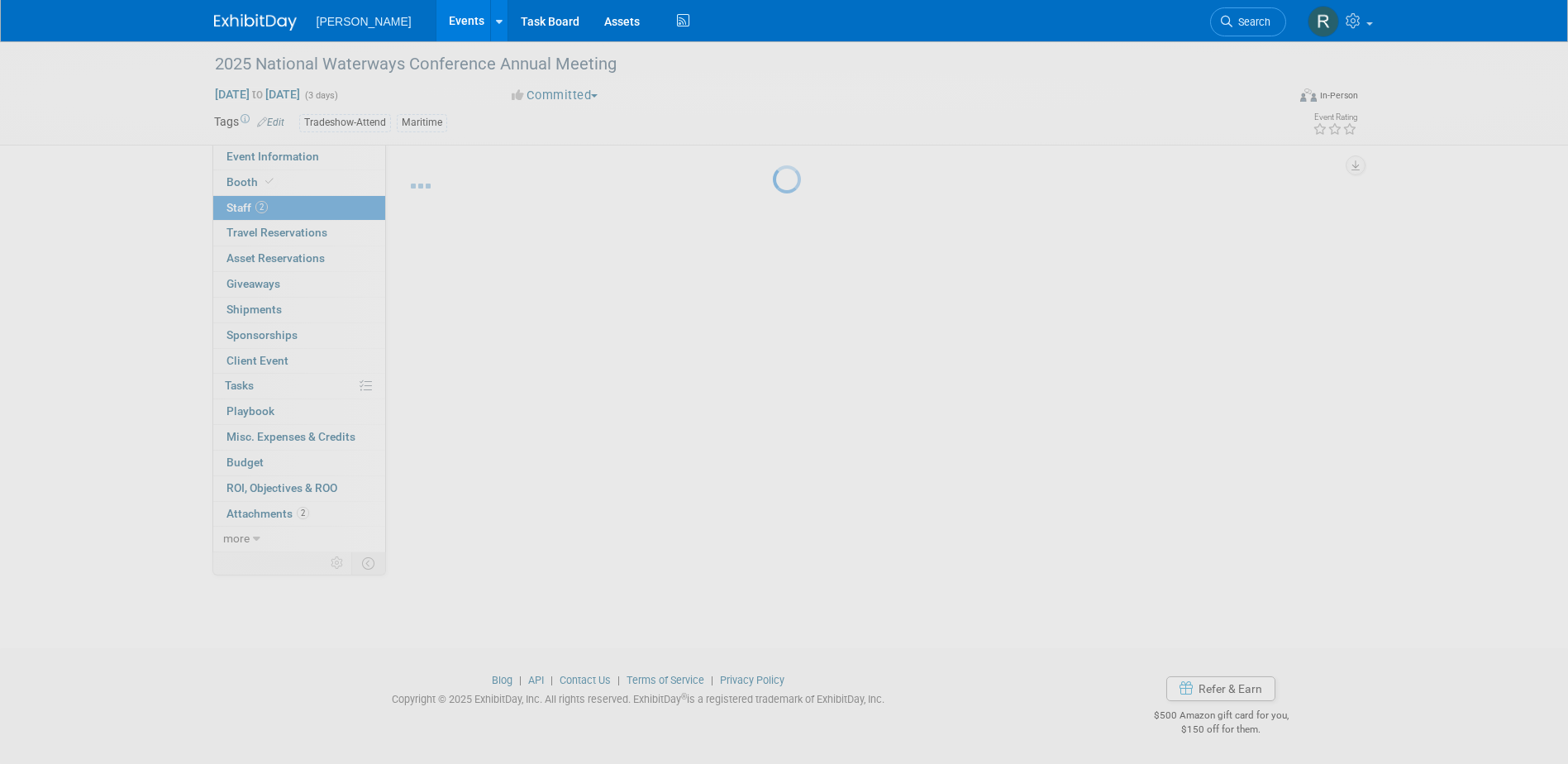
scroll to position [14, 0]
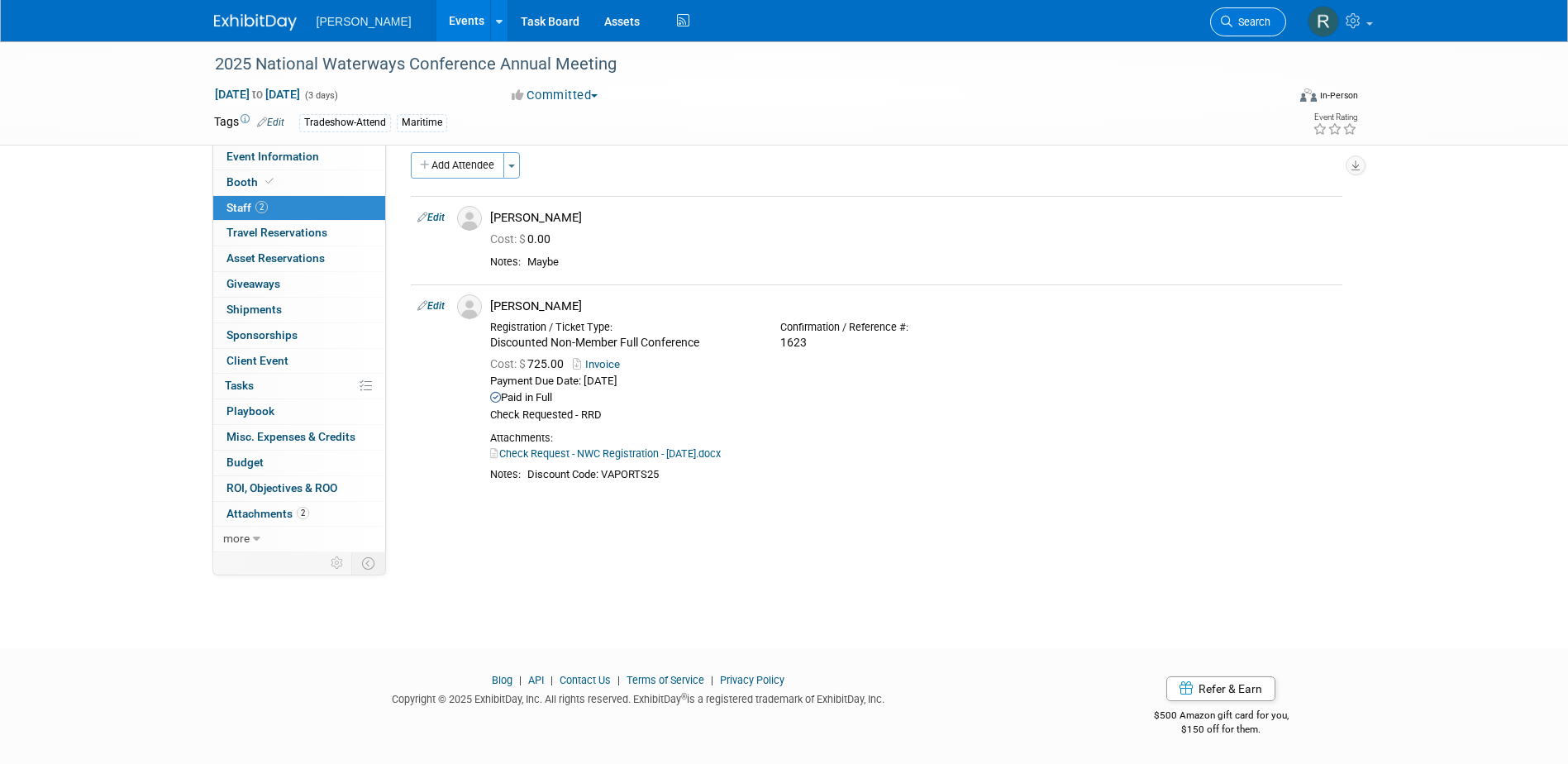
click at [1237, 24] on span "Search" at bounding box center [1251, 21] width 38 height 13
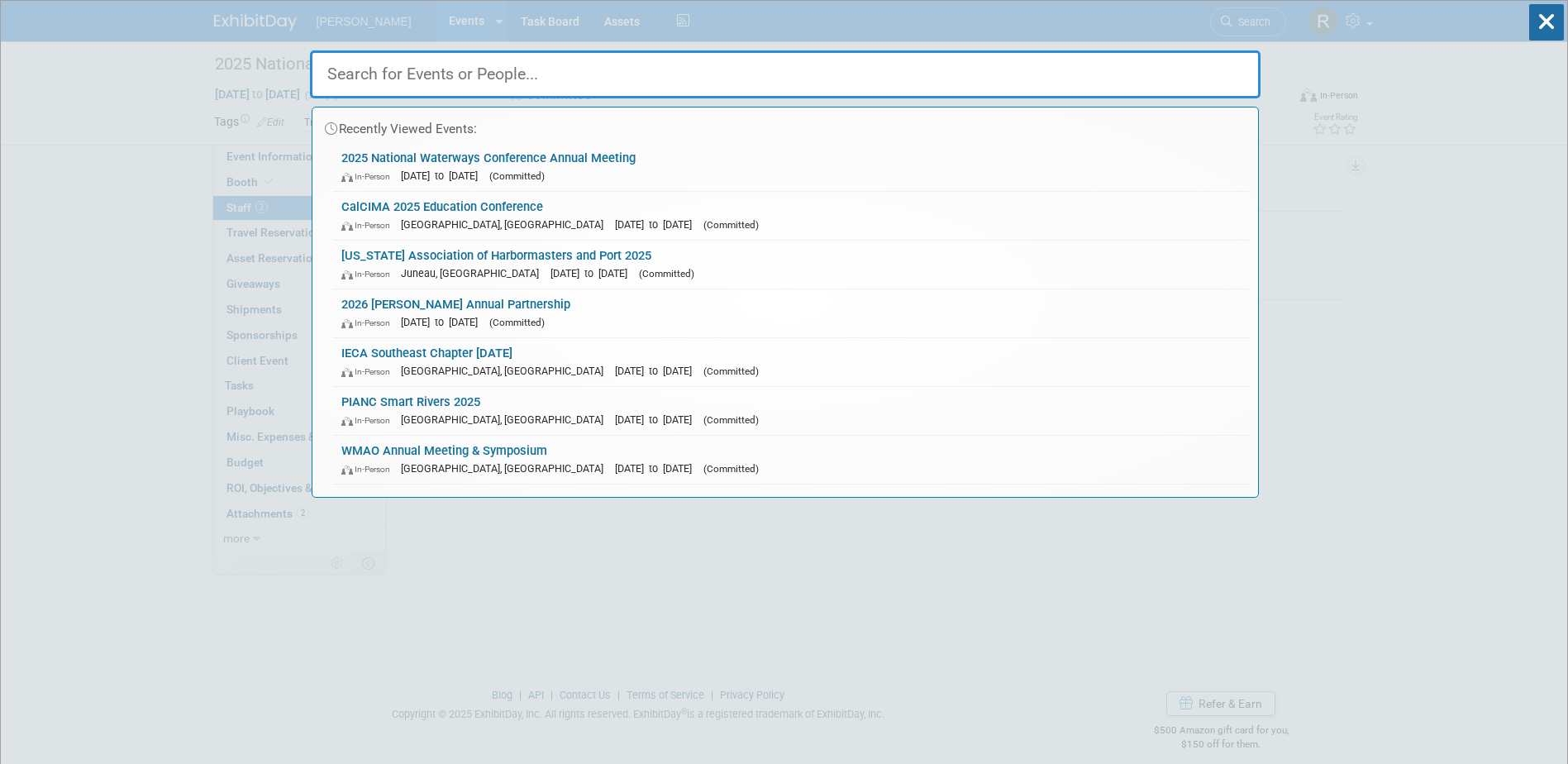
drag, startPoint x: 1441, startPoint y: 275, endPoint x: 1408, endPoint y: 276, distance: 33.0
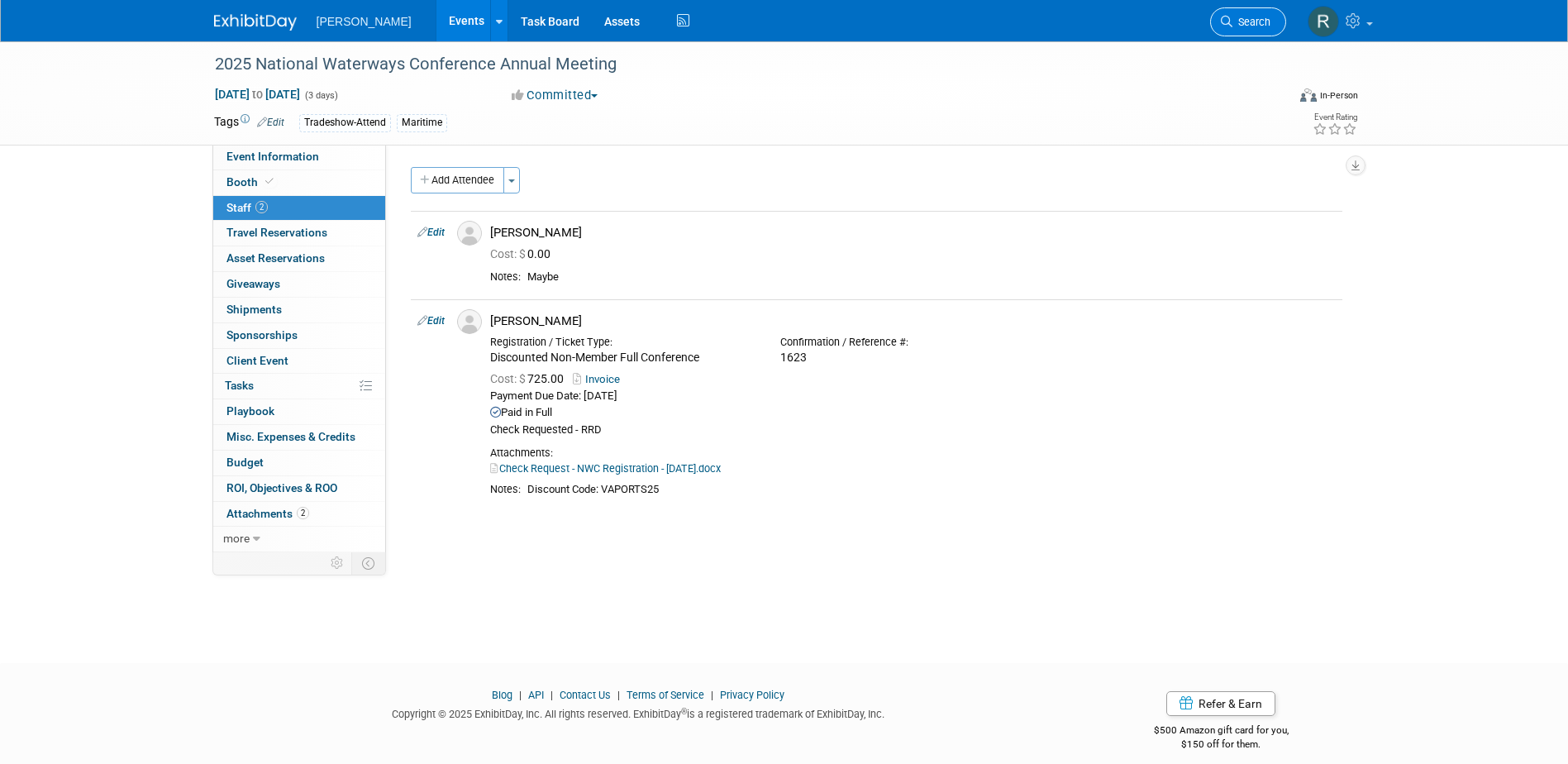
click at [1213, 21] on link "Search" at bounding box center [1248, 22] width 76 height 29
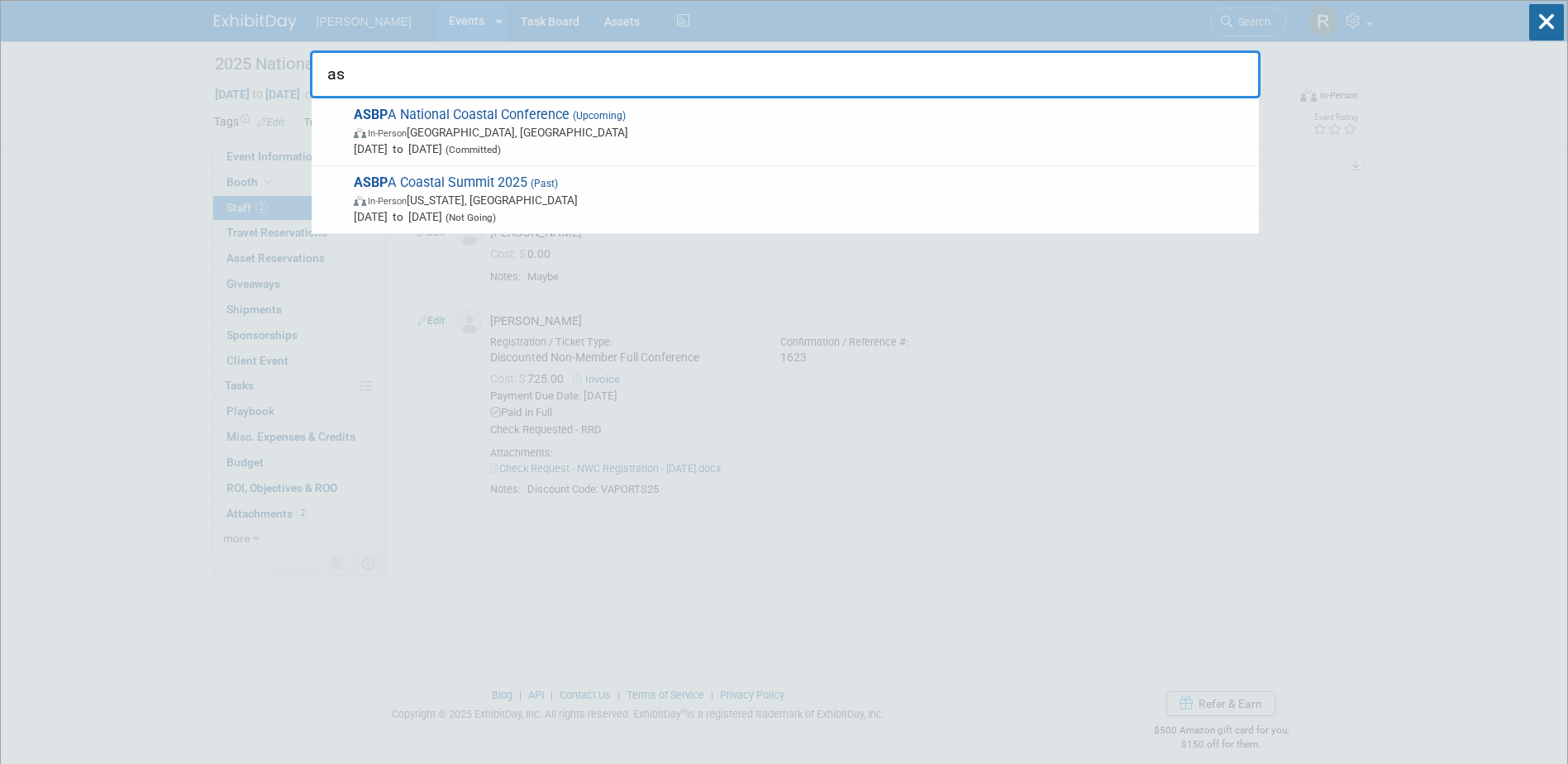
type input "a"
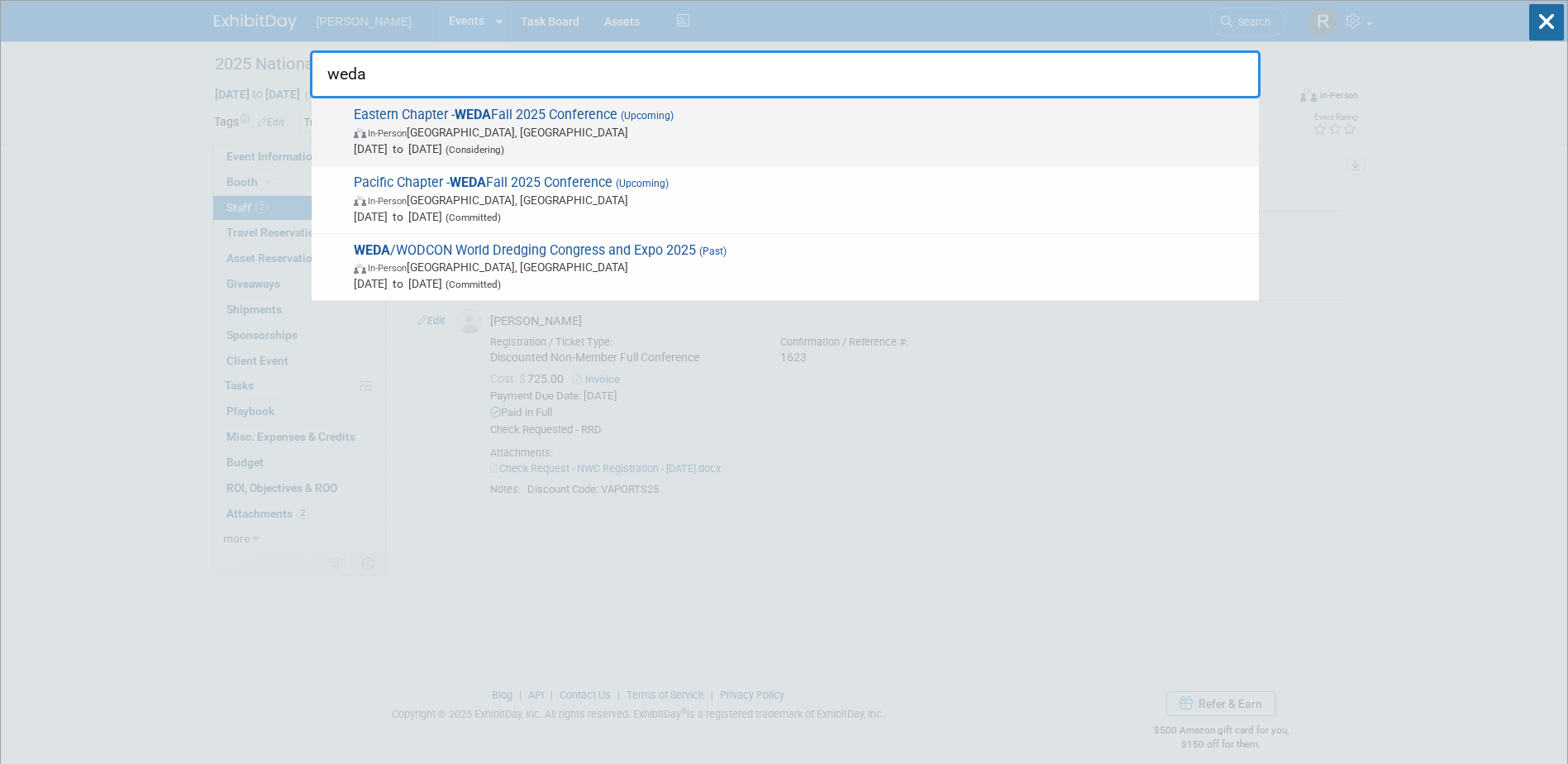
type input "weda"
click at [488, 127] on span "In-Person Portland, ME" at bounding box center [802, 131] width 898 height 16
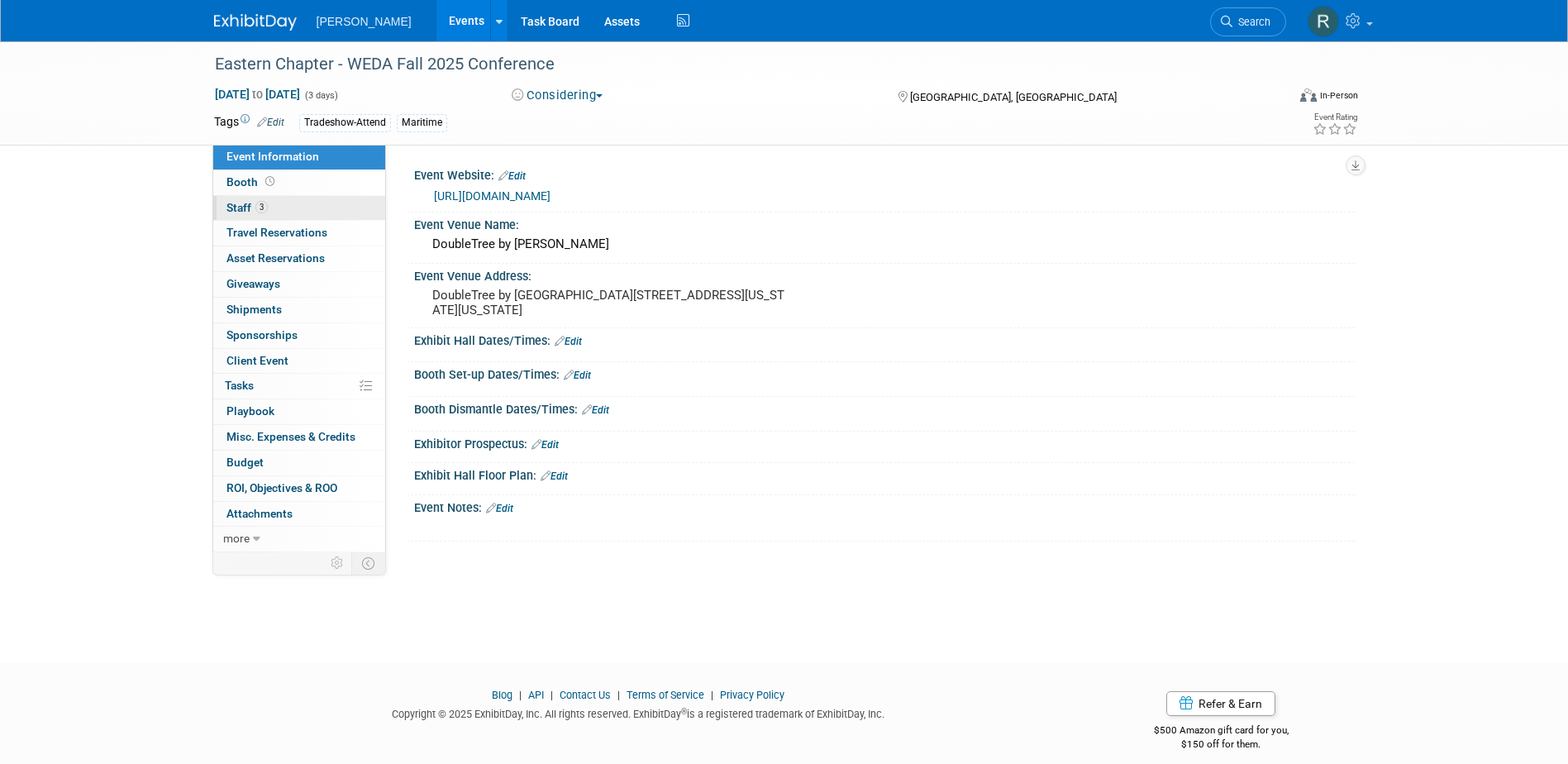
click at [273, 210] on link "3 Staff 3" at bounding box center [299, 209] width 172 height 25
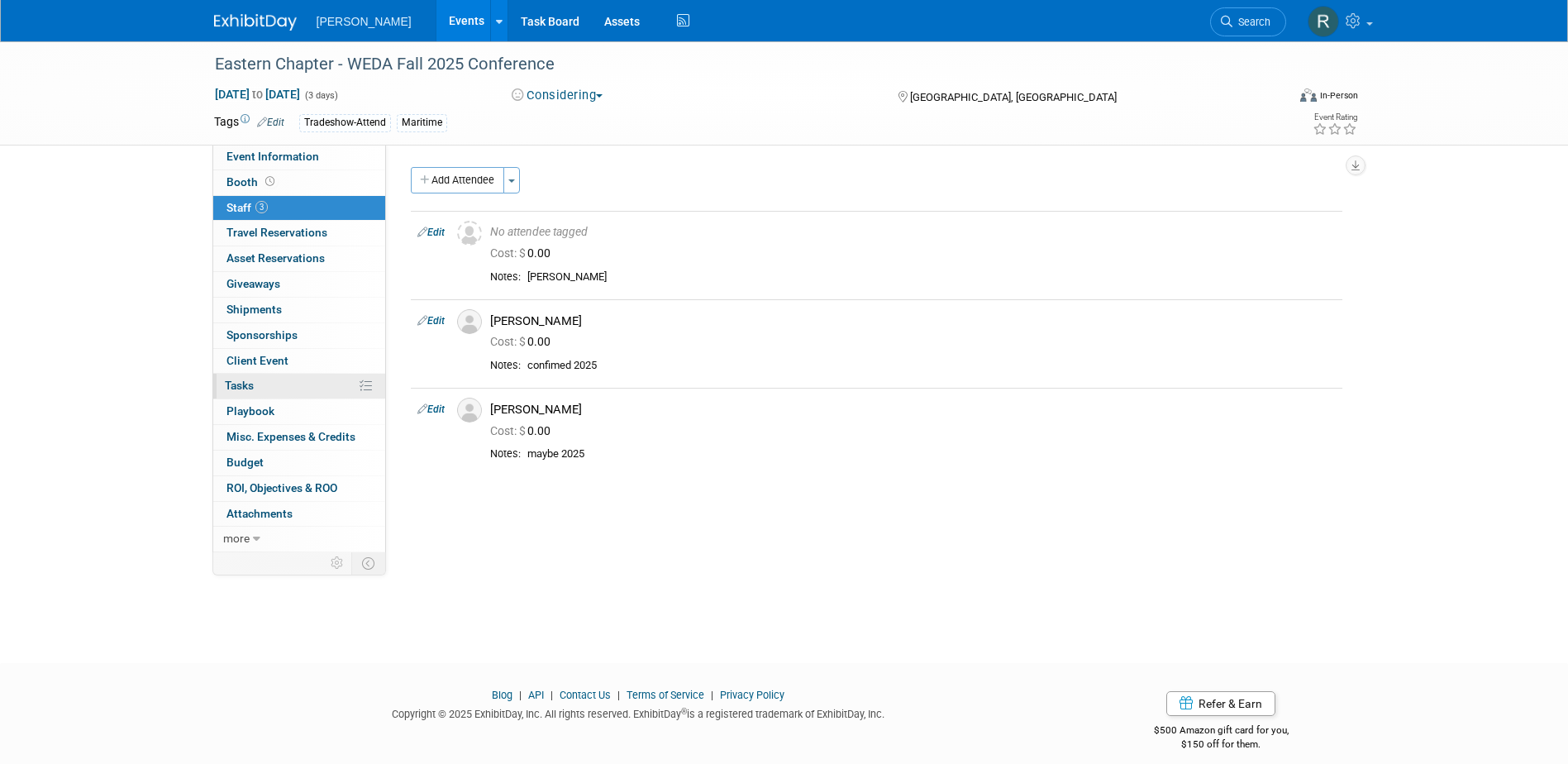
click at [250, 388] on span "Tasks 0%" at bounding box center [240, 385] width 29 height 14
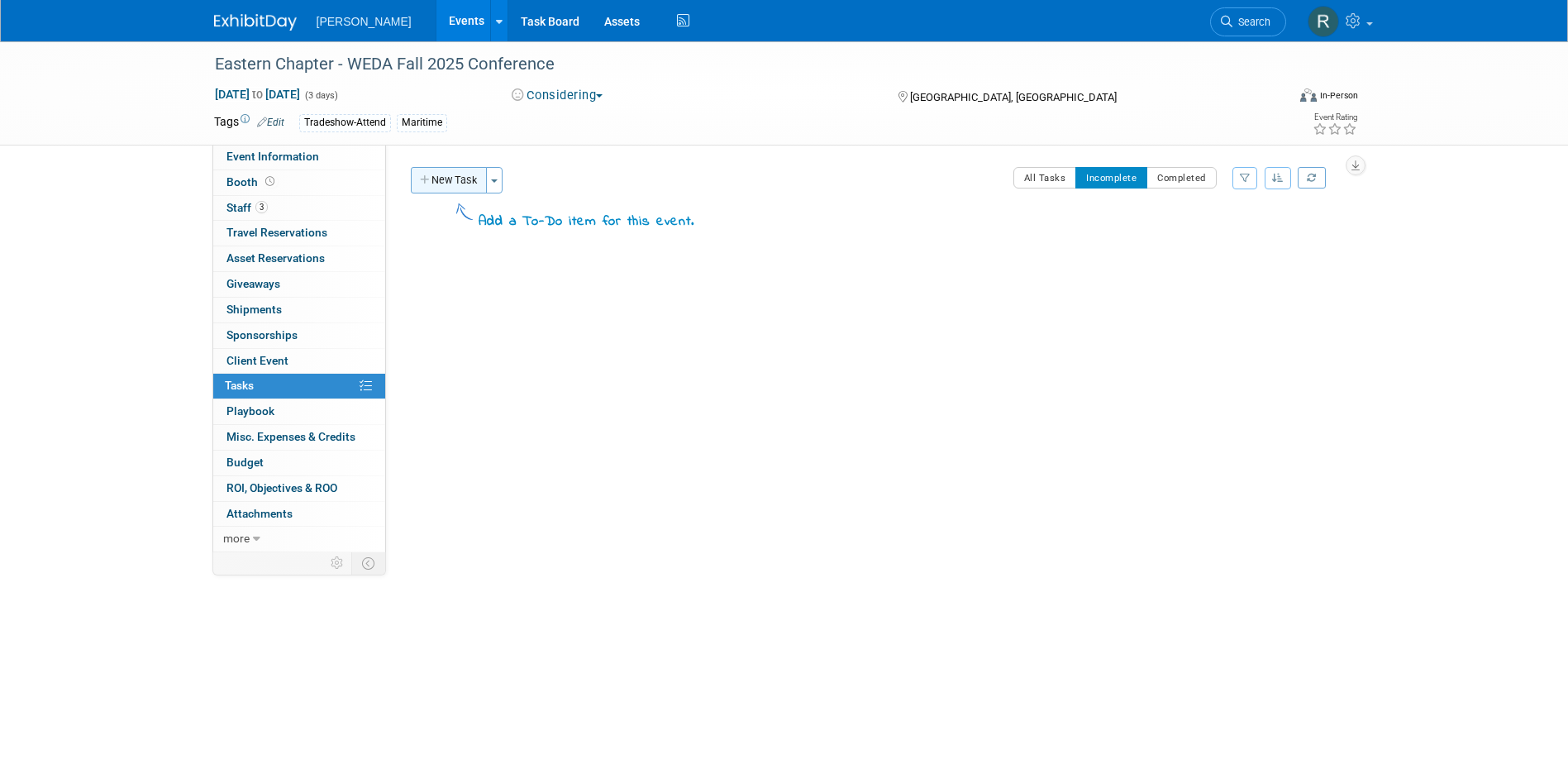
click at [454, 184] on button "New Task" at bounding box center [448, 180] width 76 height 26
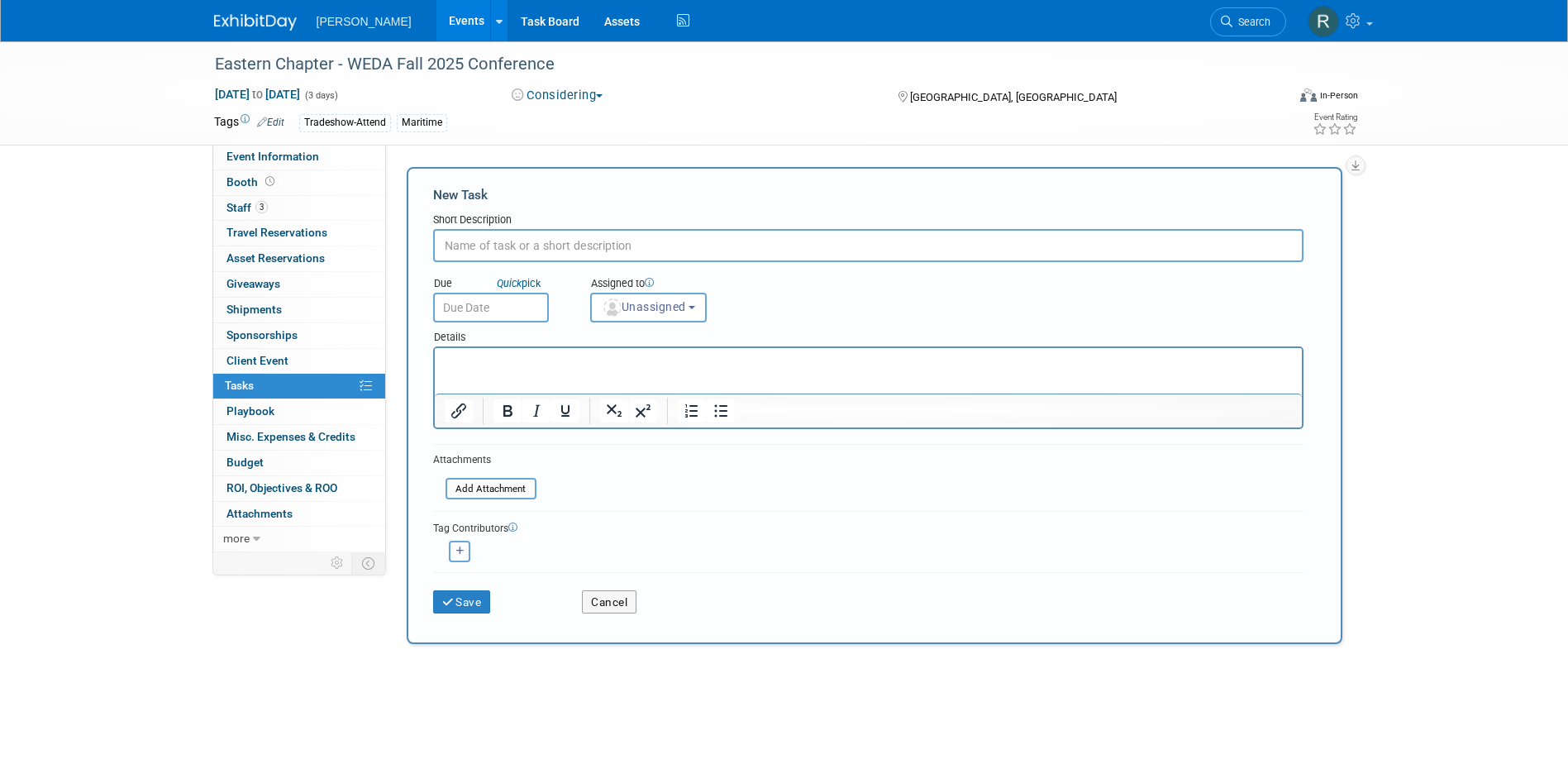
click at [493, 240] on input "text" at bounding box center [868, 245] width 870 height 33
type input "Register attendees"
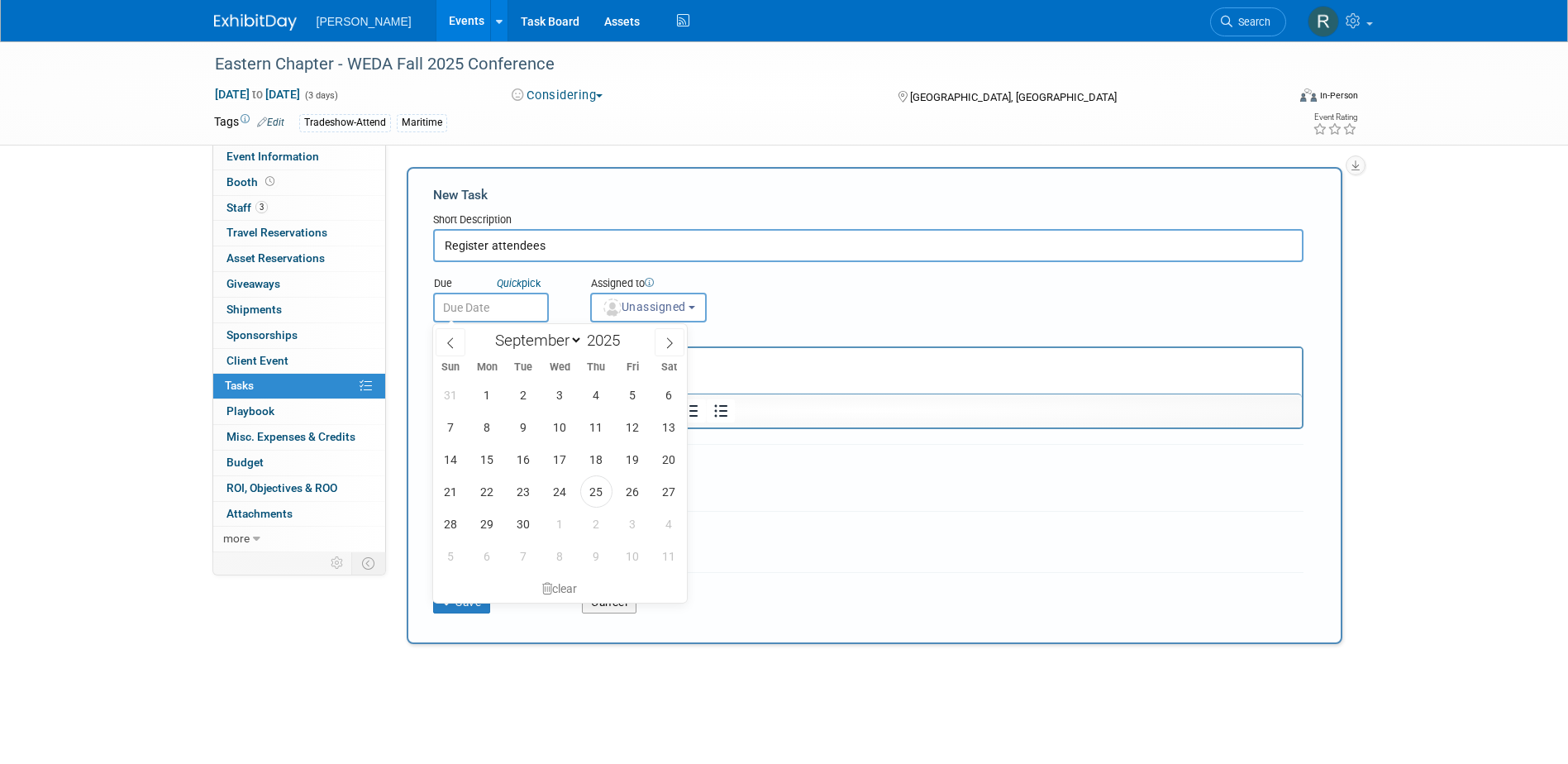
click at [470, 305] on input "text" at bounding box center [491, 307] width 116 height 30
click at [521, 520] on span "30" at bounding box center [523, 523] width 32 height 32
type input "[DATE]"
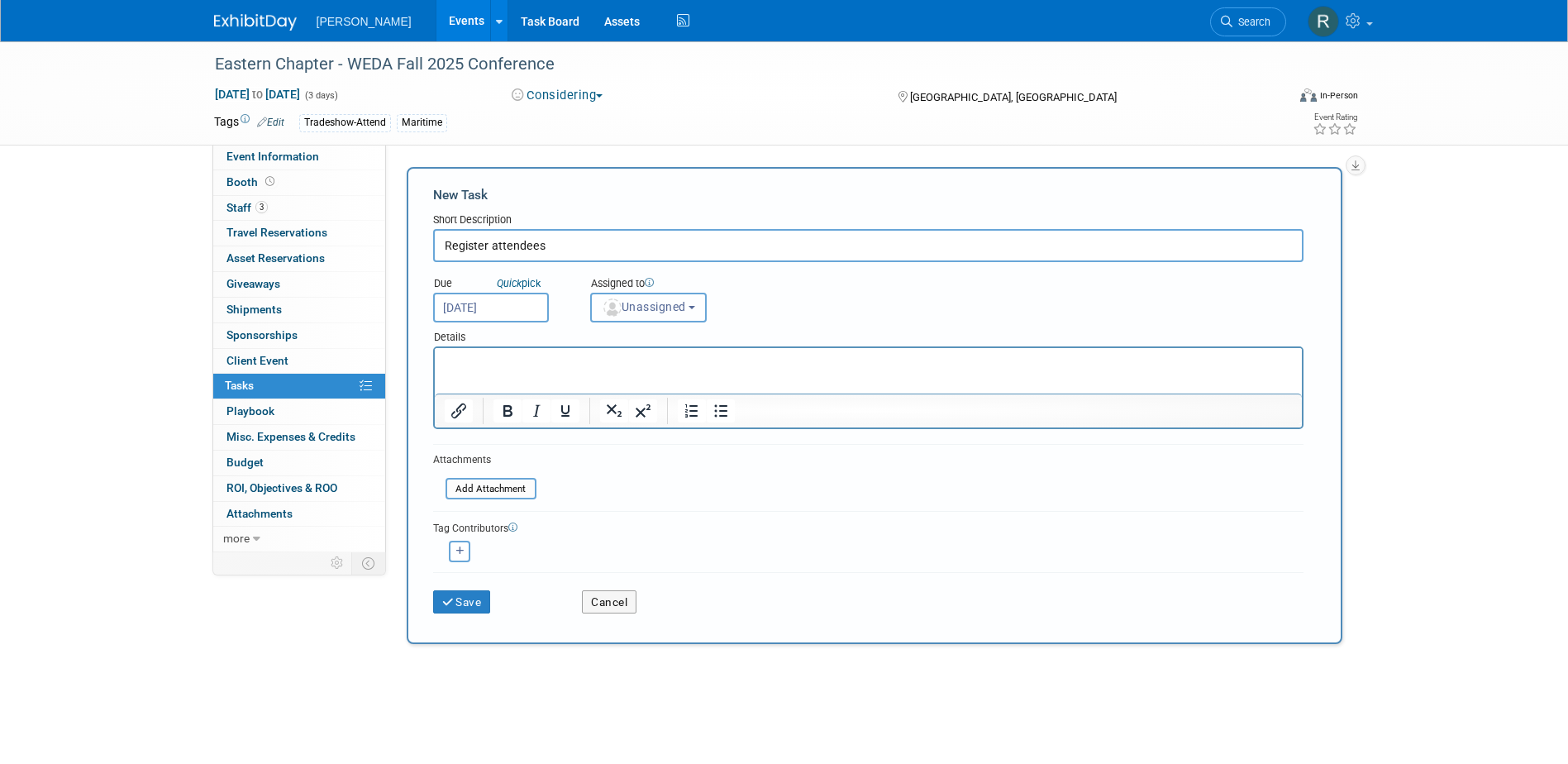
click at [622, 309] on span "Unassigned" at bounding box center [643, 307] width 84 height 14
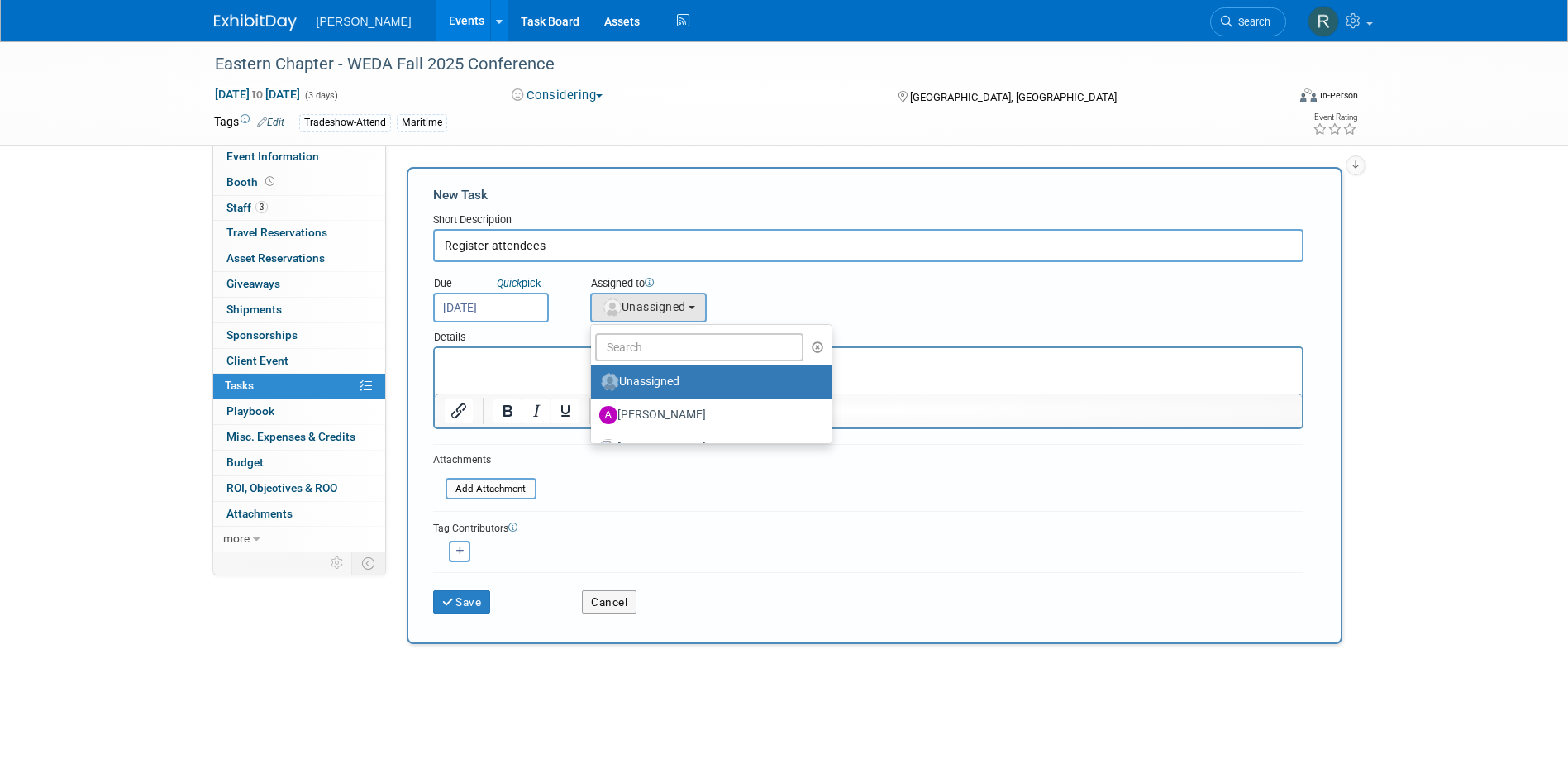
click at [632, 362] on ul "Unassigned Aaron Golden Alexandra Hall Alexis Rump Amanda Jurinen-Tweedale Amy …" at bounding box center [711, 383] width 242 height 120
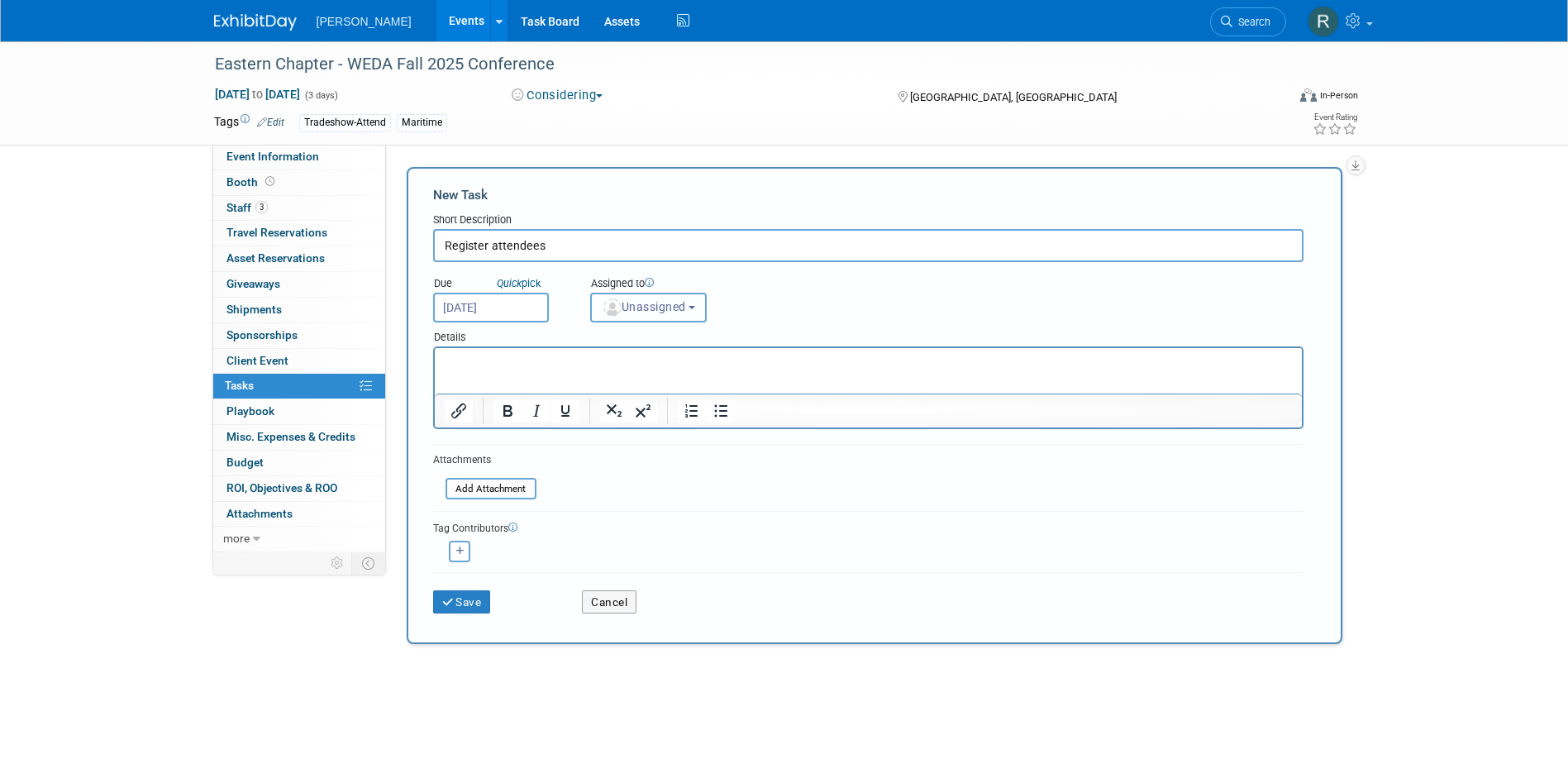
click at [622, 308] on span "Unassigned" at bounding box center [643, 307] width 84 height 14
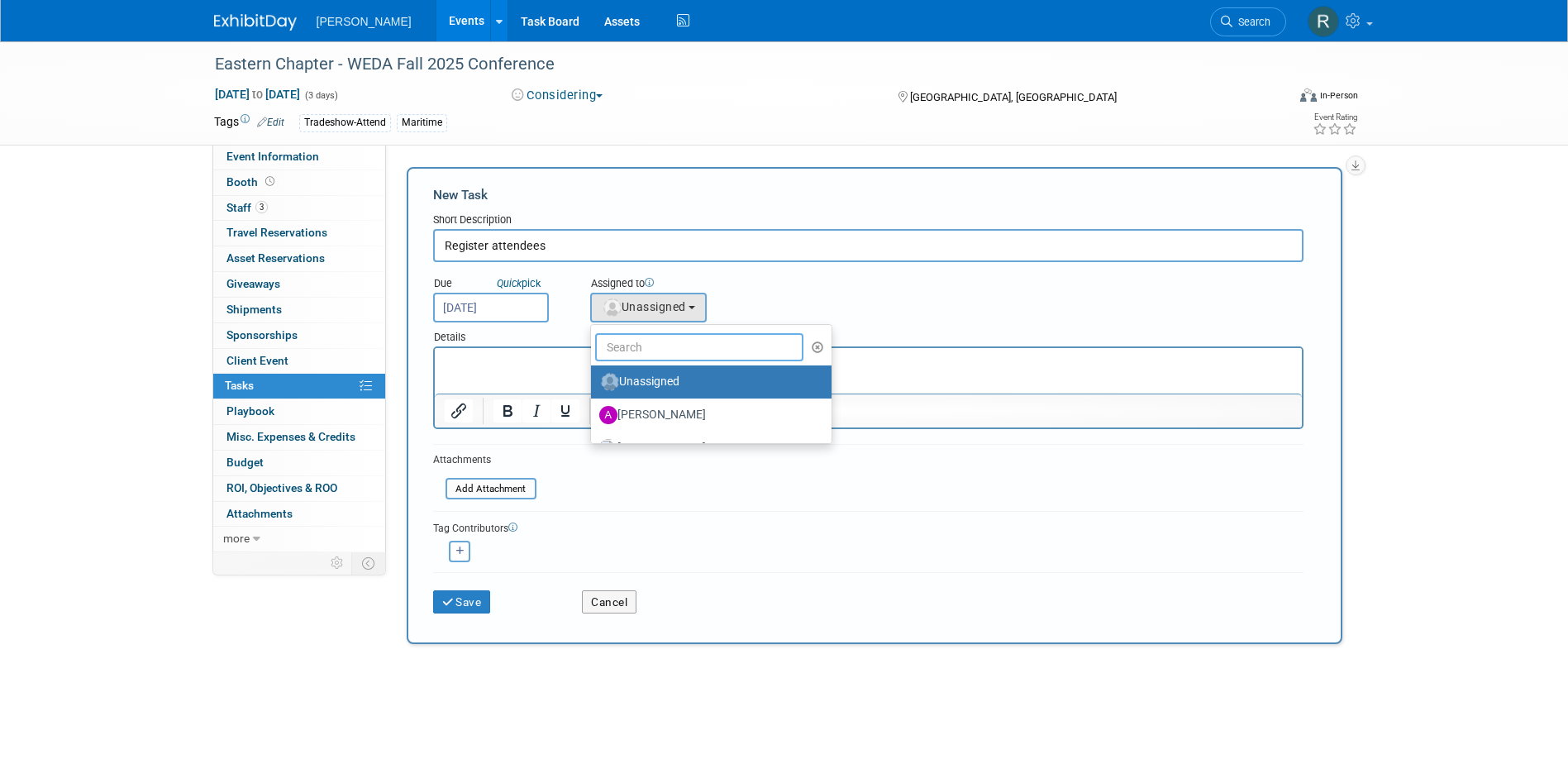
click at [628, 347] on input "text" at bounding box center [699, 347] width 210 height 28
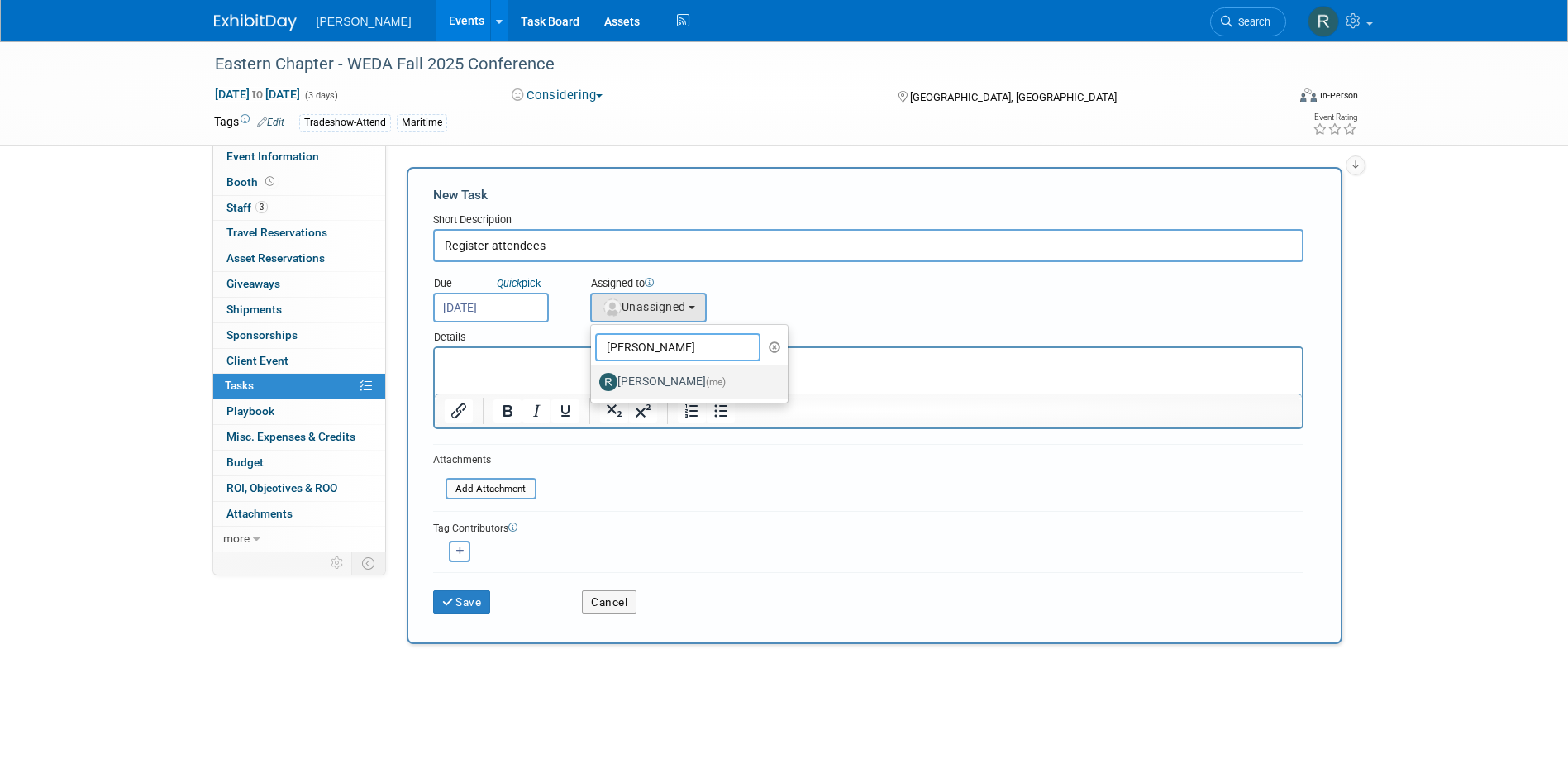
type input "[PERSON_NAME]"
drag, startPoint x: 641, startPoint y: 379, endPoint x: 206, endPoint y: 29, distance: 558.3
click at [641, 379] on label "[PERSON_NAME] (me)" at bounding box center [685, 382] width 173 height 26
click at [593, 379] on input "[PERSON_NAME] (me)" at bounding box center [587, 380] width 11 height 11
select select "844a177d-a181-44ff-a72a-5731d68e4351"
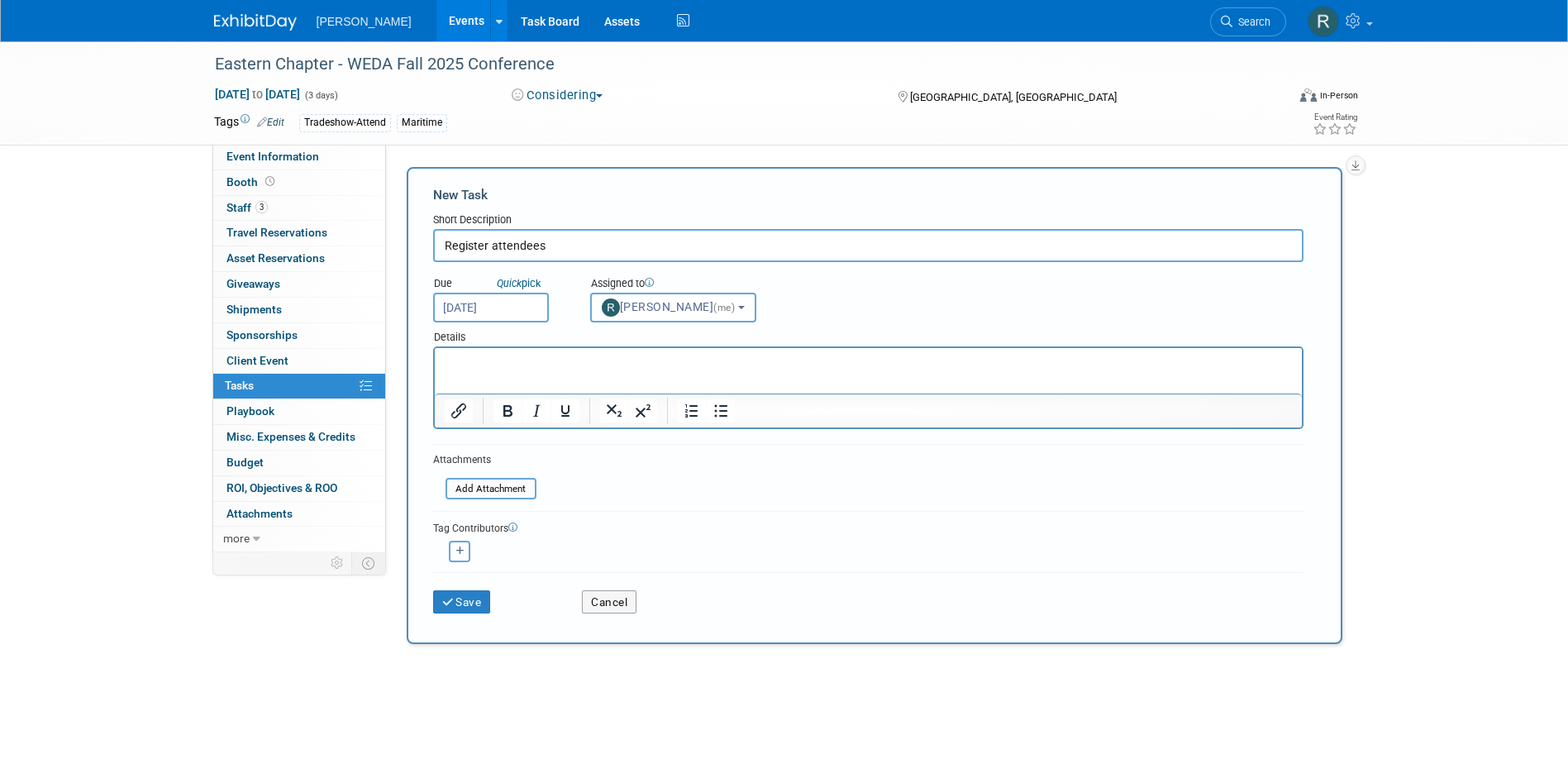
click at [465, 557] on button "button" at bounding box center [460, 552] width 21 height 21
select select
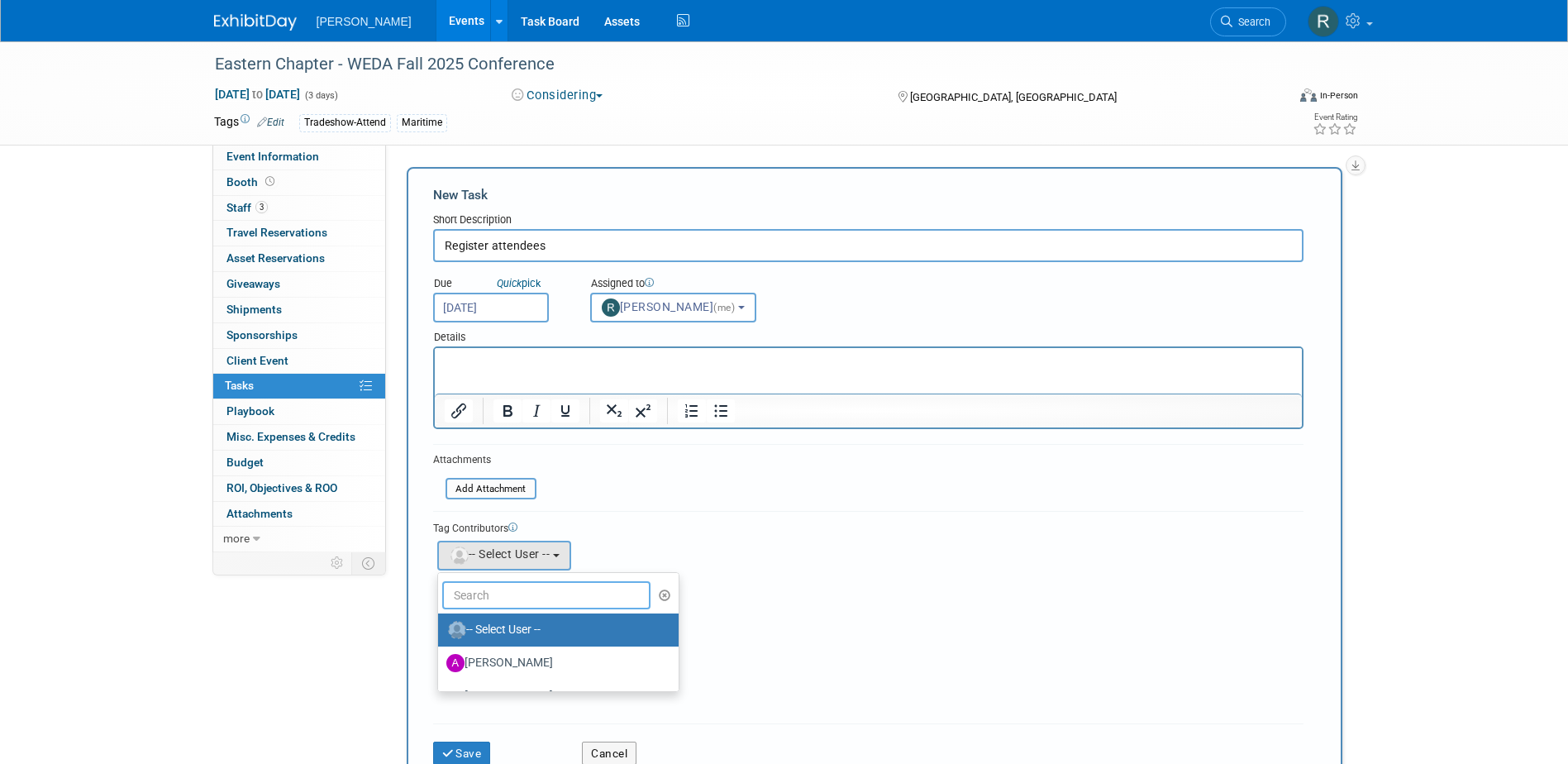
click at [479, 601] on input "text" at bounding box center [547, 595] width 210 height 28
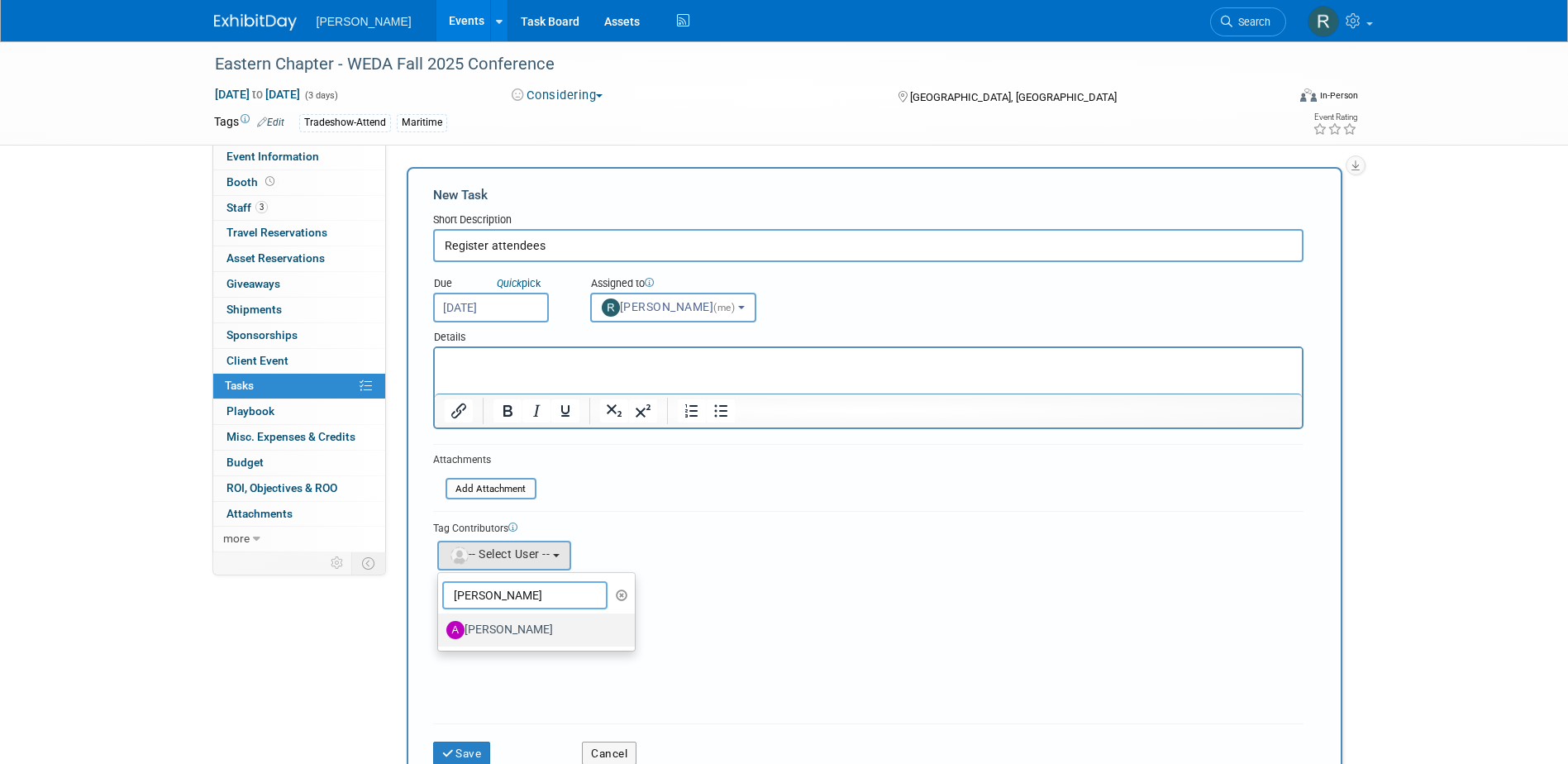
type input "[PERSON_NAME]"
click at [490, 622] on label "[PERSON_NAME]" at bounding box center [532, 629] width 173 height 26
click at [441, 622] on input "[PERSON_NAME]" at bounding box center [435, 627] width 11 height 11
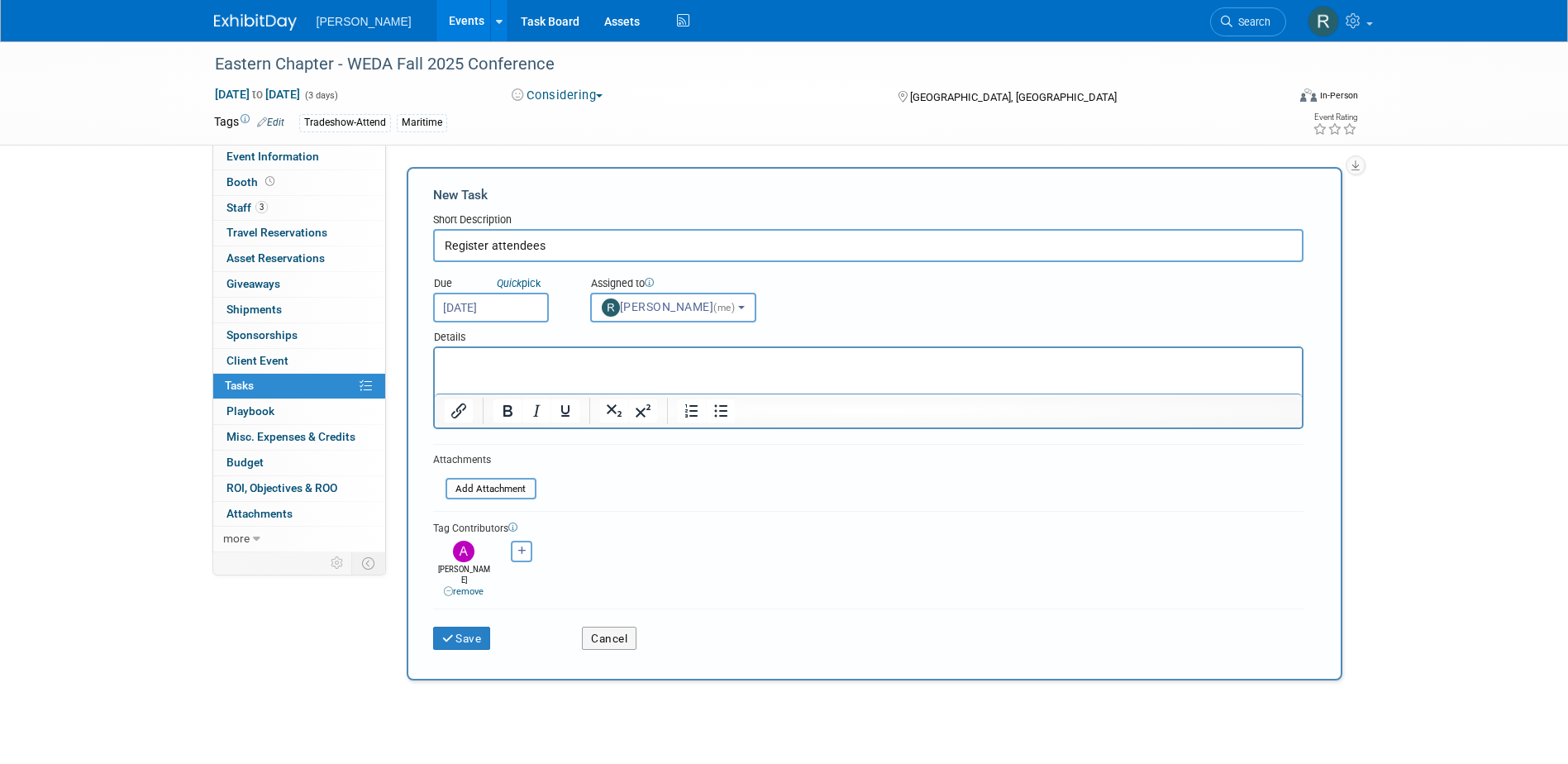
click at [530, 545] on button "button" at bounding box center [522, 552] width 21 height 21
select select
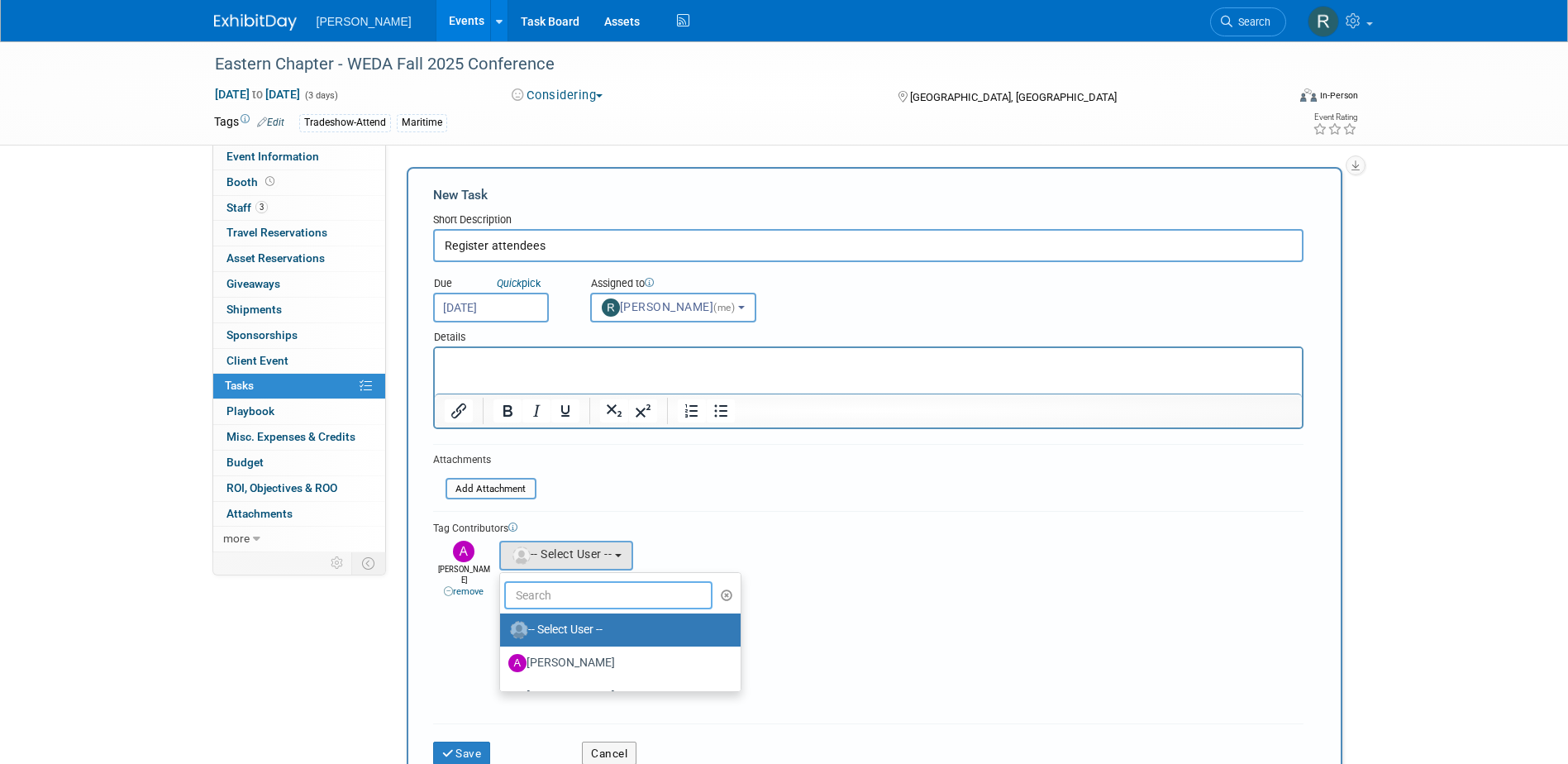
click at [536, 593] on input "text" at bounding box center [609, 595] width 210 height 28
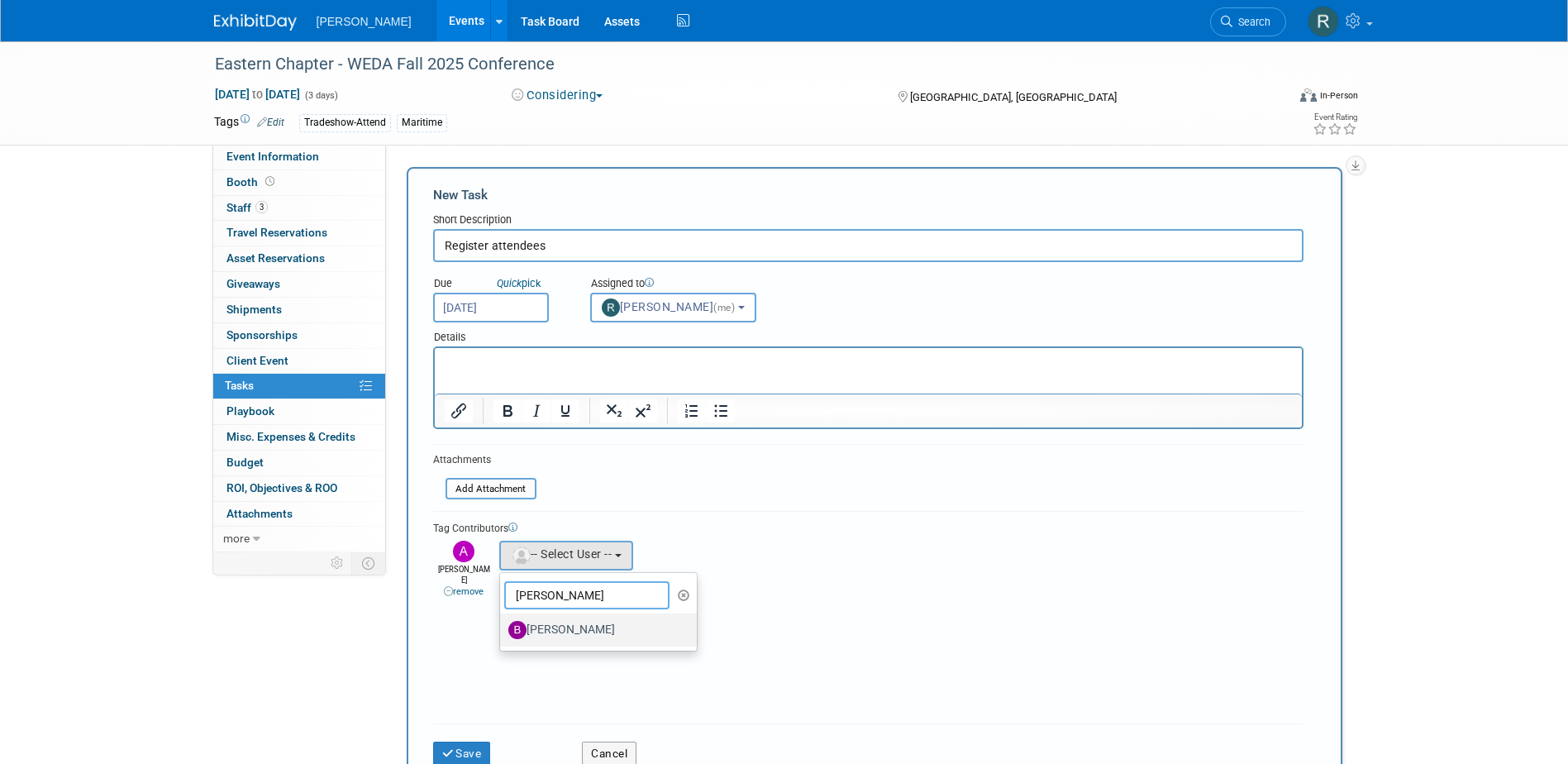
type input "[PERSON_NAME]"
click at [565, 627] on label "[PERSON_NAME]" at bounding box center [594, 629] width 173 height 26
click at [502, 627] on input "[PERSON_NAME]" at bounding box center [497, 627] width 11 height 11
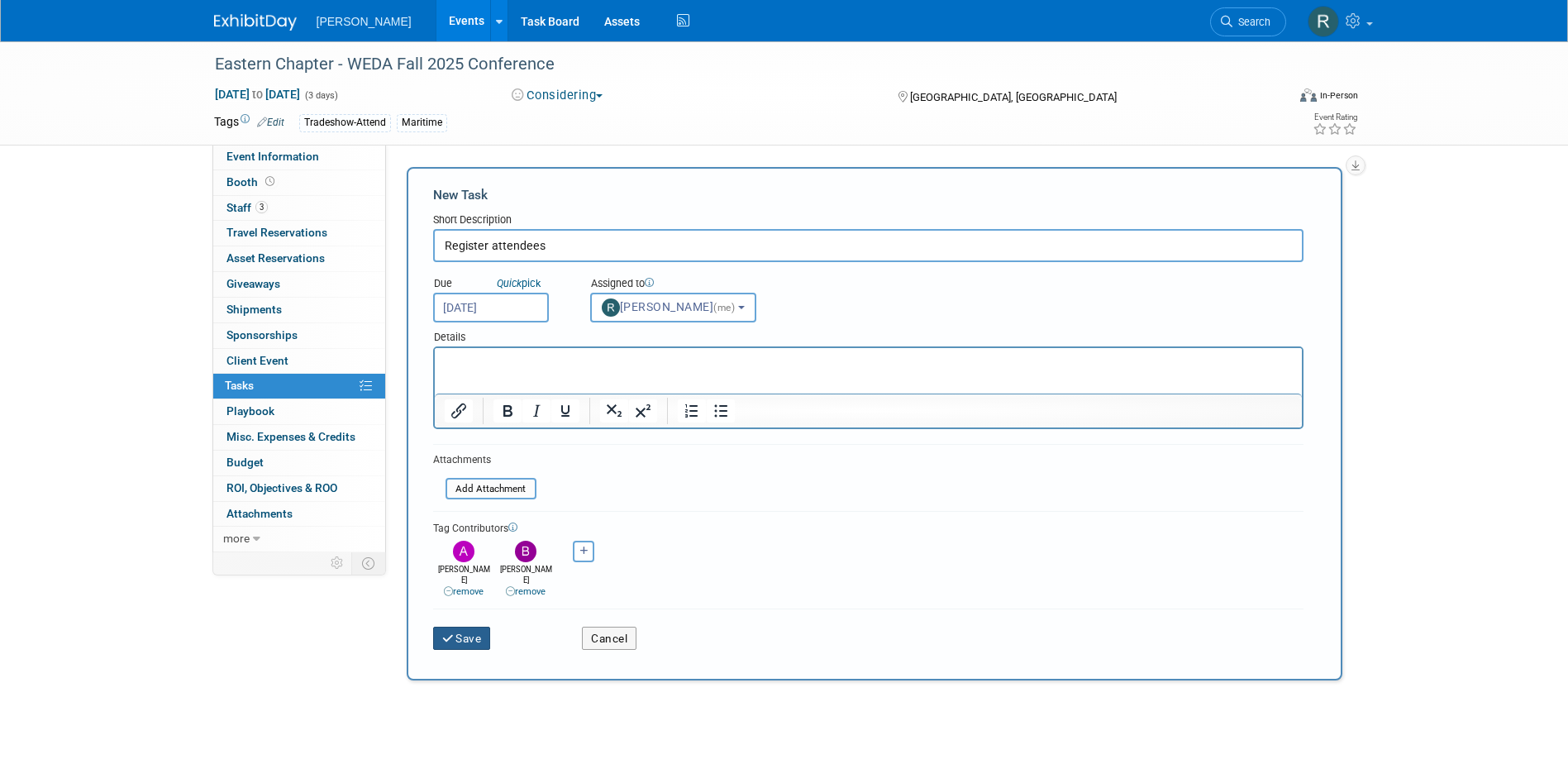
click at [476, 627] on button "Save" at bounding box center [462, 638] width 58 height 23
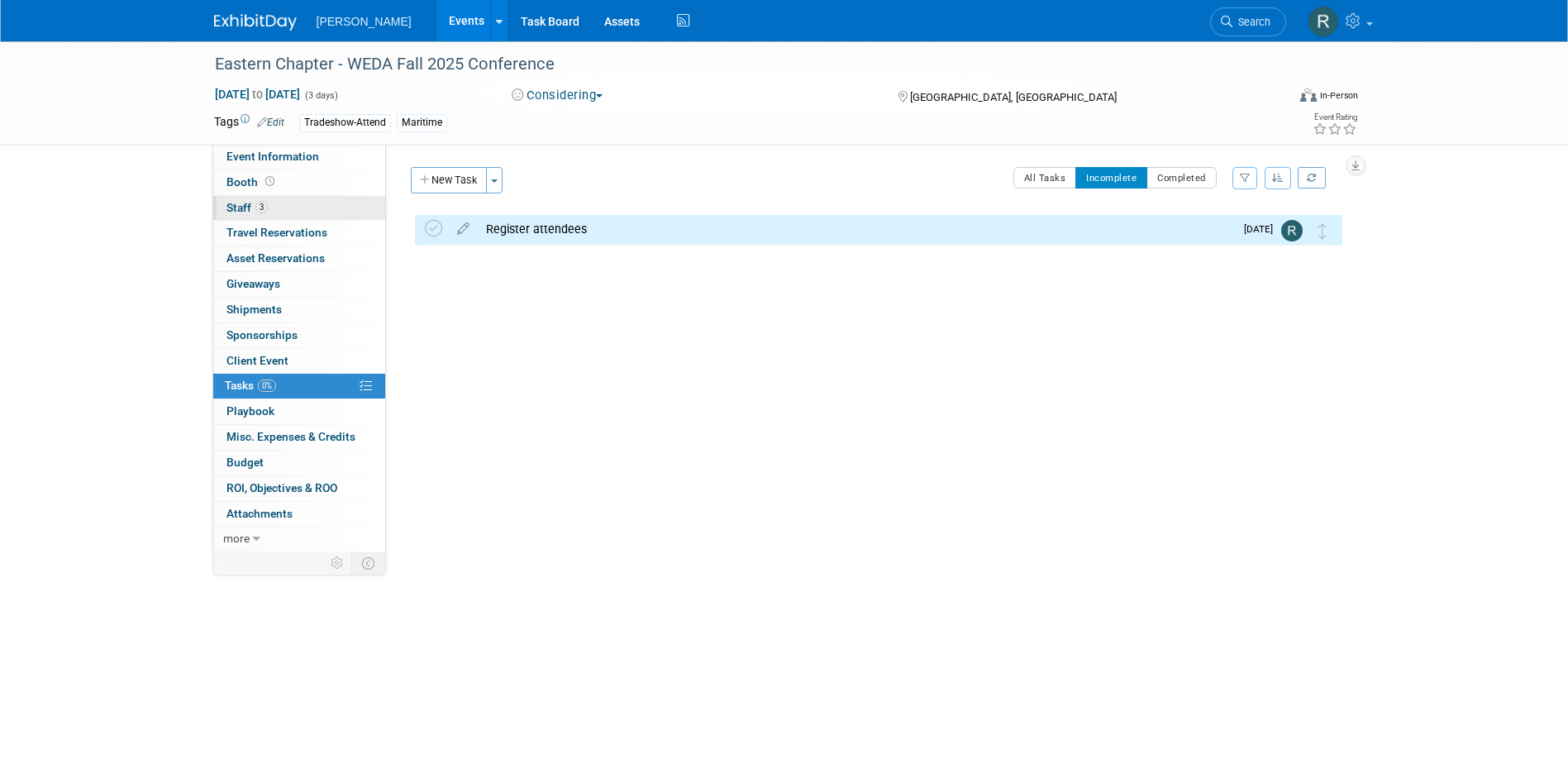
click at [268, 208] on link "3 Staff 3" at bounding box center [299, 209] width 172 height 25
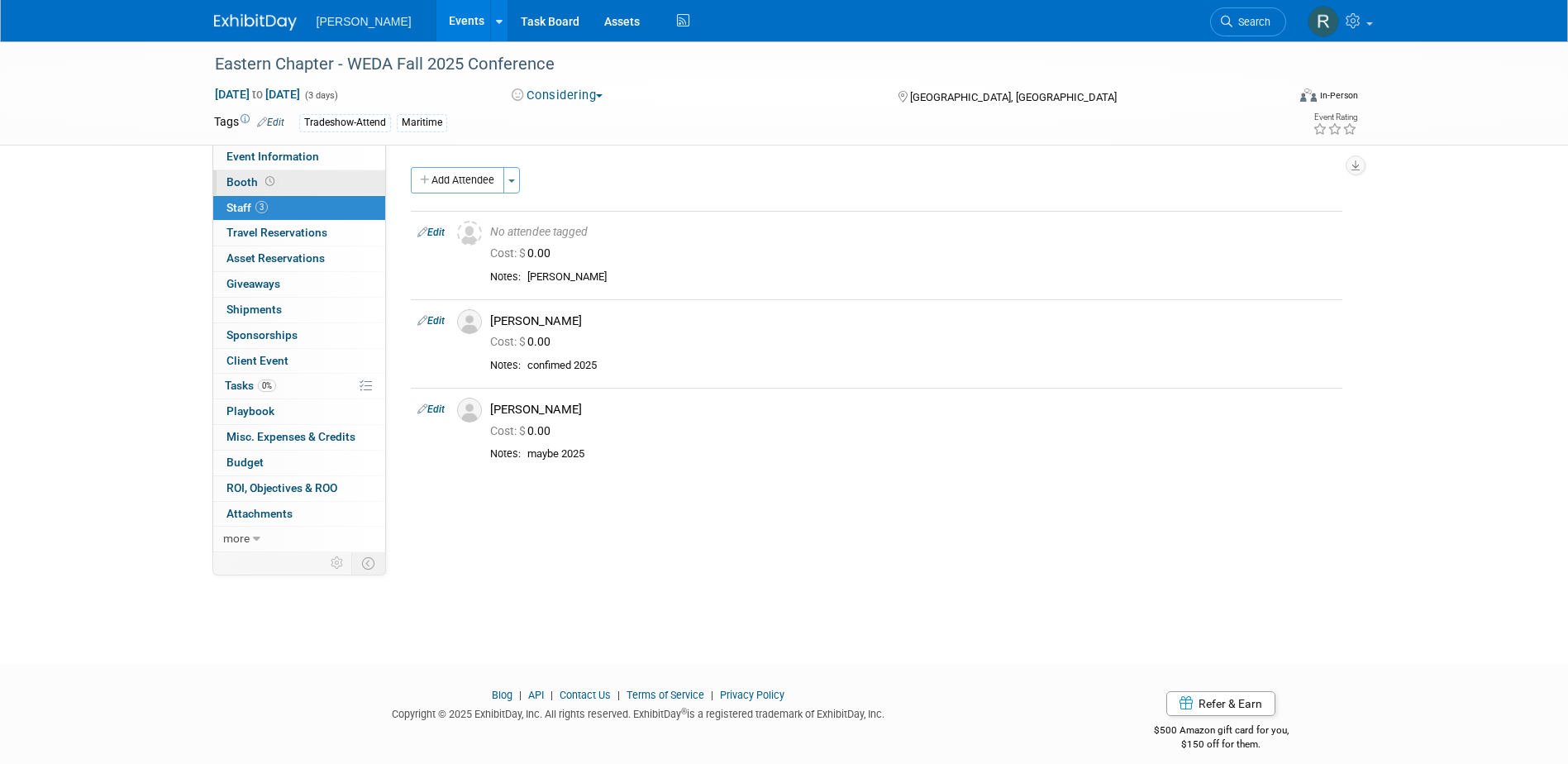
click at [330, 181] on link "Booth" at bounding box center [299, 183] width 172 height 25
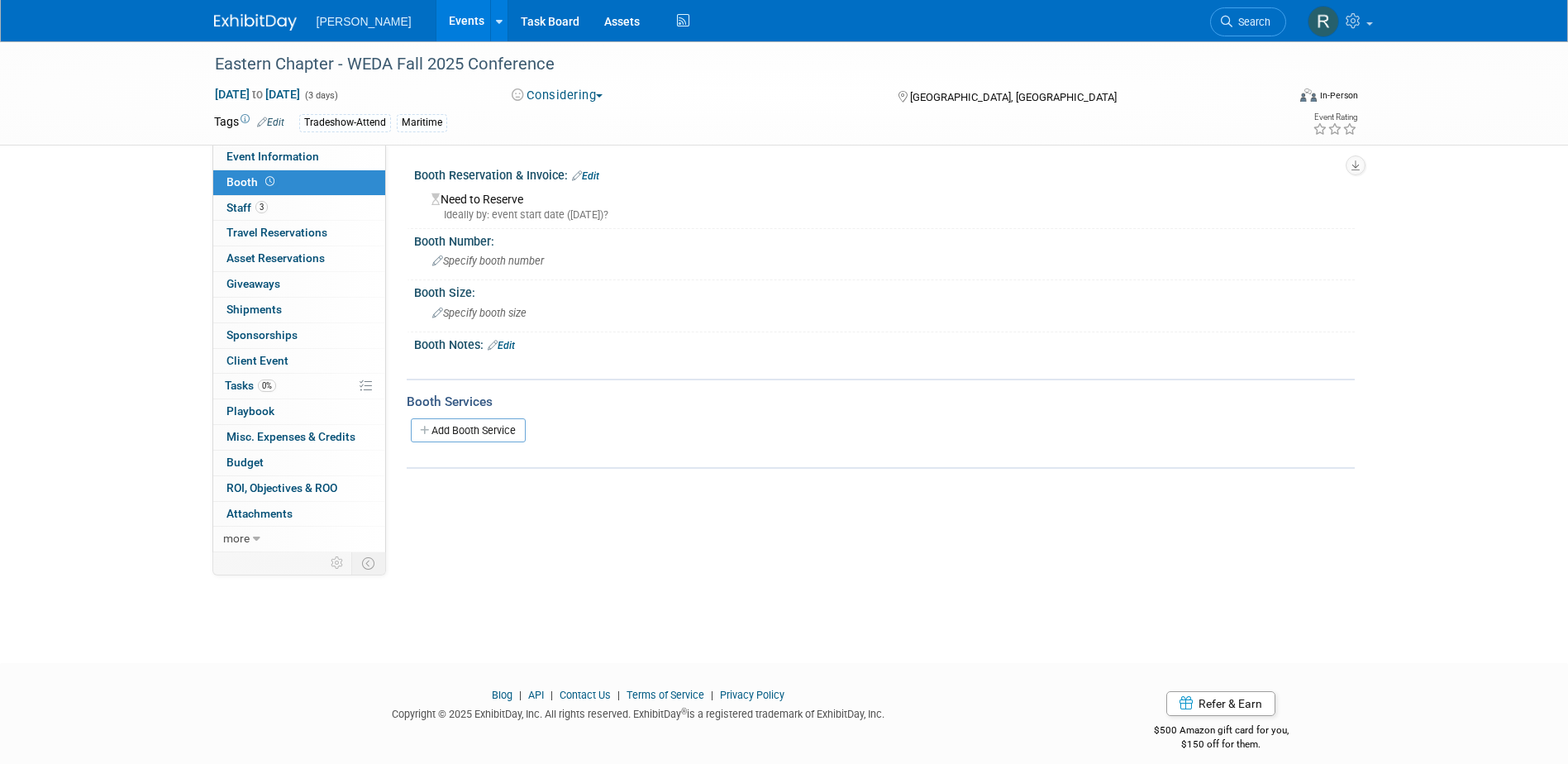
drag, startPoint x: 600, startPoint y: 175, endPoint x: 583, endPoint y: 176, distance: 17.0
click at [599, 175] on link "Edit" at bounding box center [585, 176] width 27 height 12
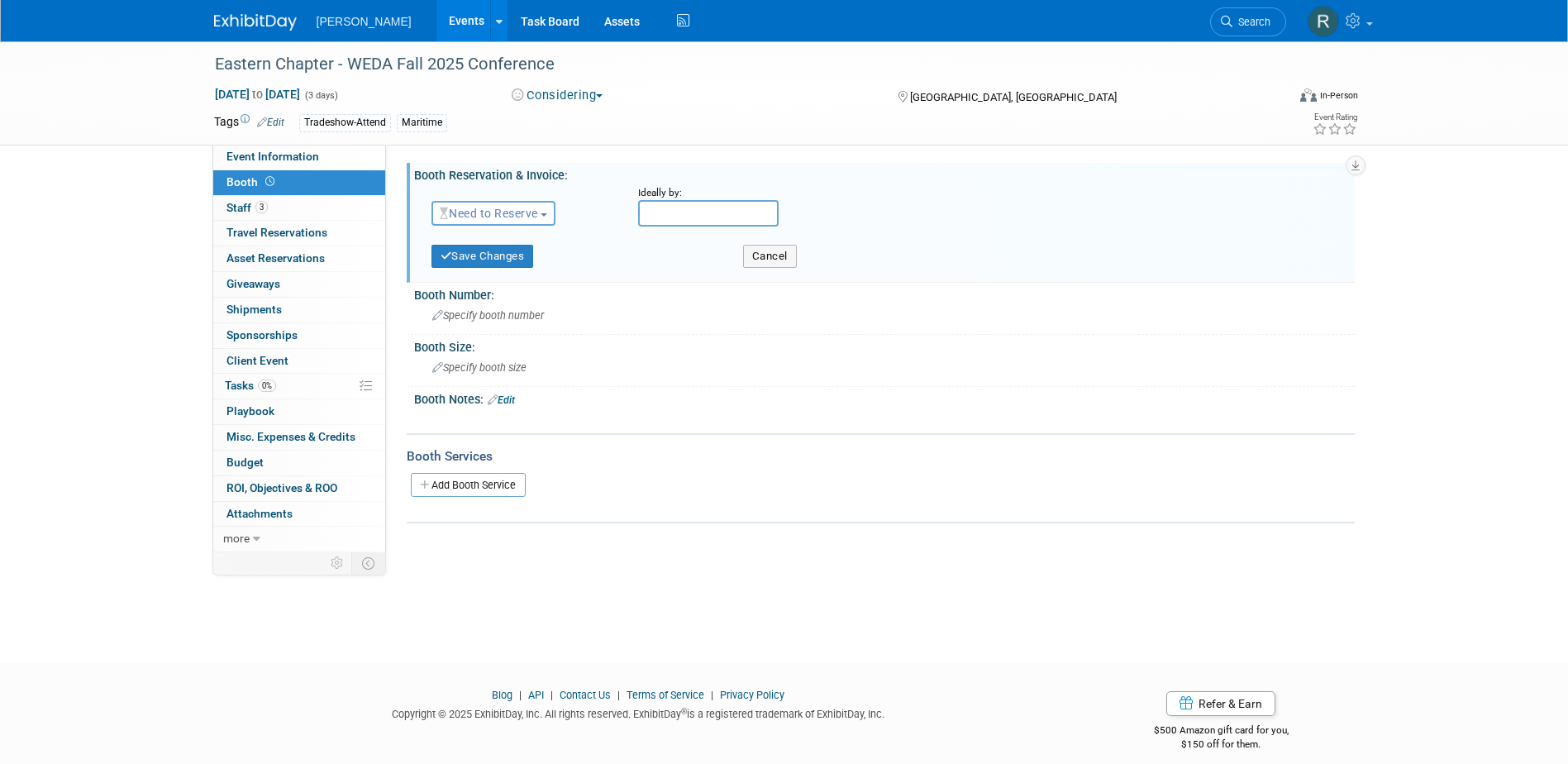
click at [501, 202] on button "Need to Reserve" at bounding box center [494, 213] width 125 height 25
click at [498, 283] on link "No Reservation Required" at bounding box center [521, 288] width 177 height 23
click at [469, 254] on button "Save Changes" at bounding box center [483, 256] width 102 height 23
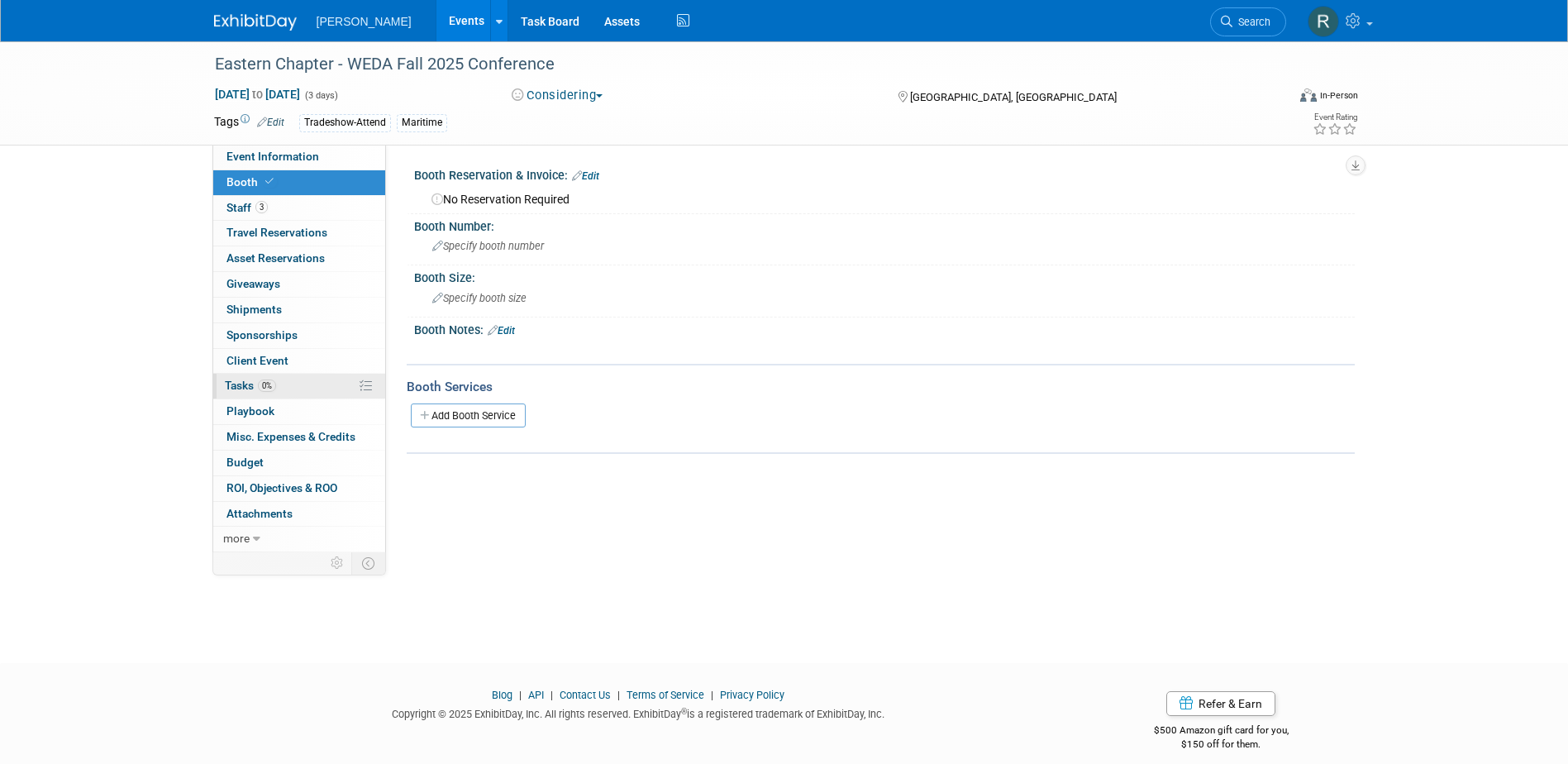
click at [282, 382] on link "0% Tasks 0%" at bounding box center [299, 386] width 172 height 25
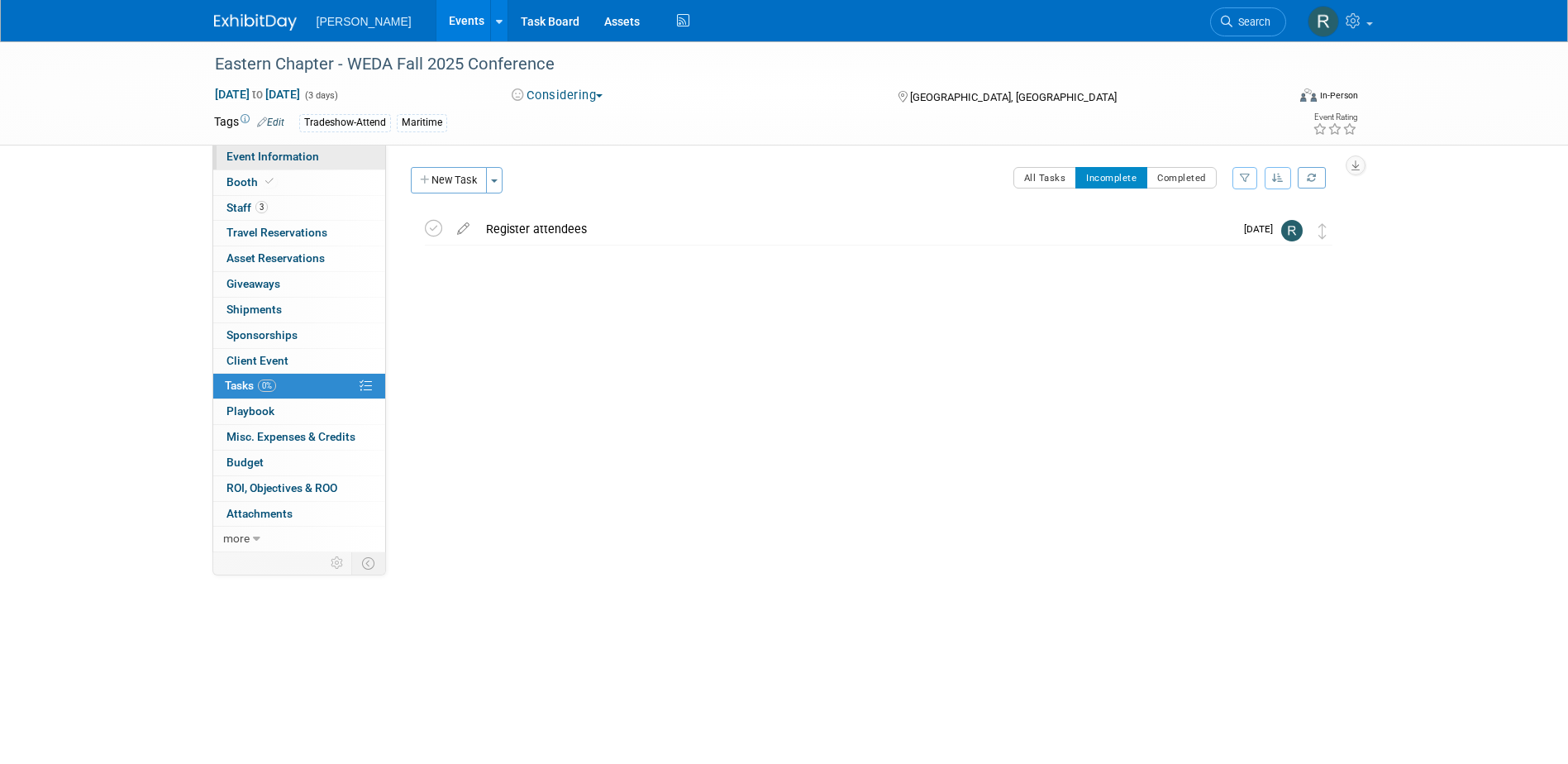
click at [288, 162] on span "Event Information" at bounding box center [272, 156] width 93 height 14
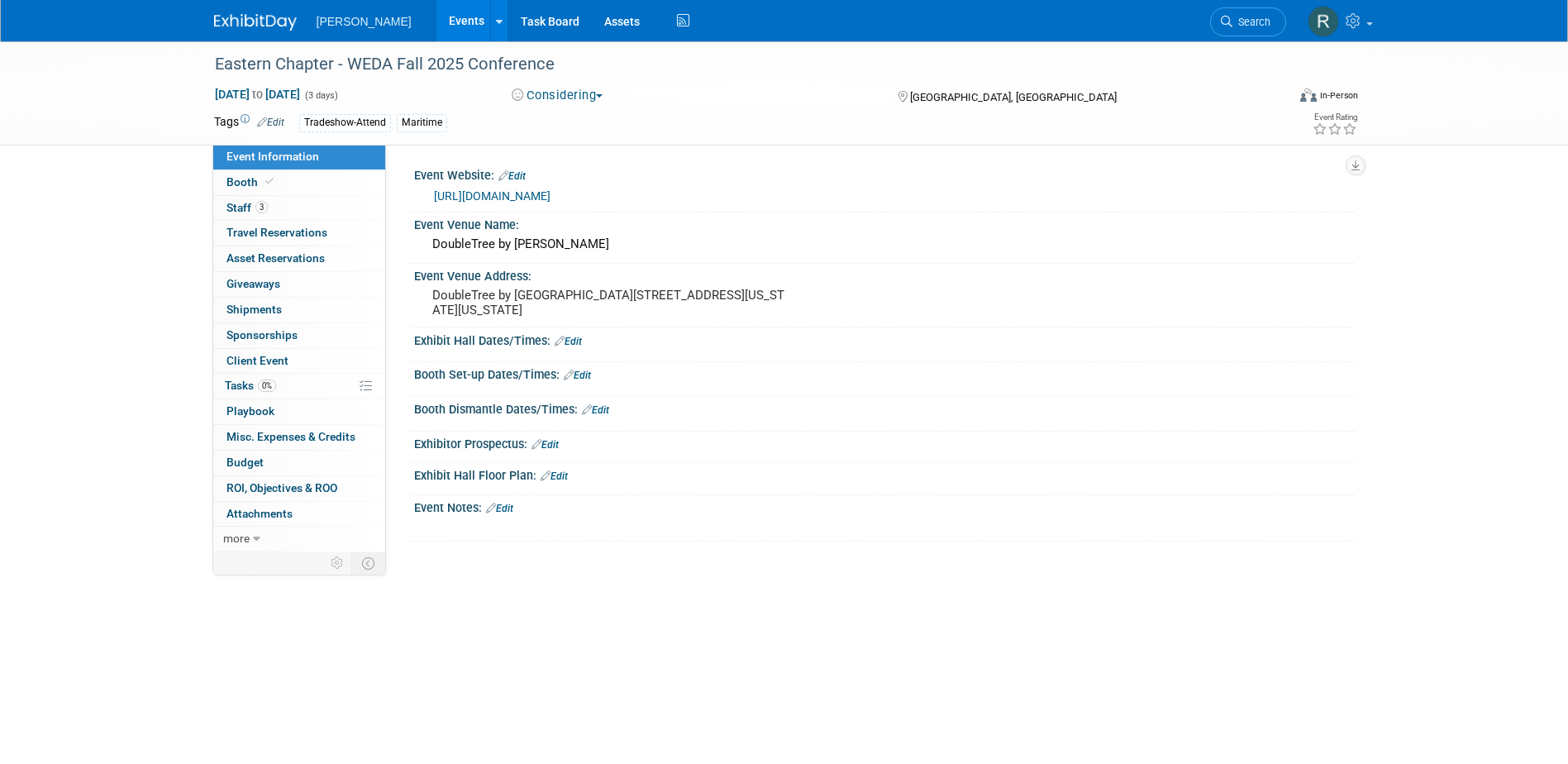
click at [530, 196] on link "https://www.westerndredging.org/index.php/regionalchapters/eastern-chapter" at bounding box center [492, 196] width 117 height 14
click at [1225, 20] on icon at bounding box center [1227, 21] width 12 height 12
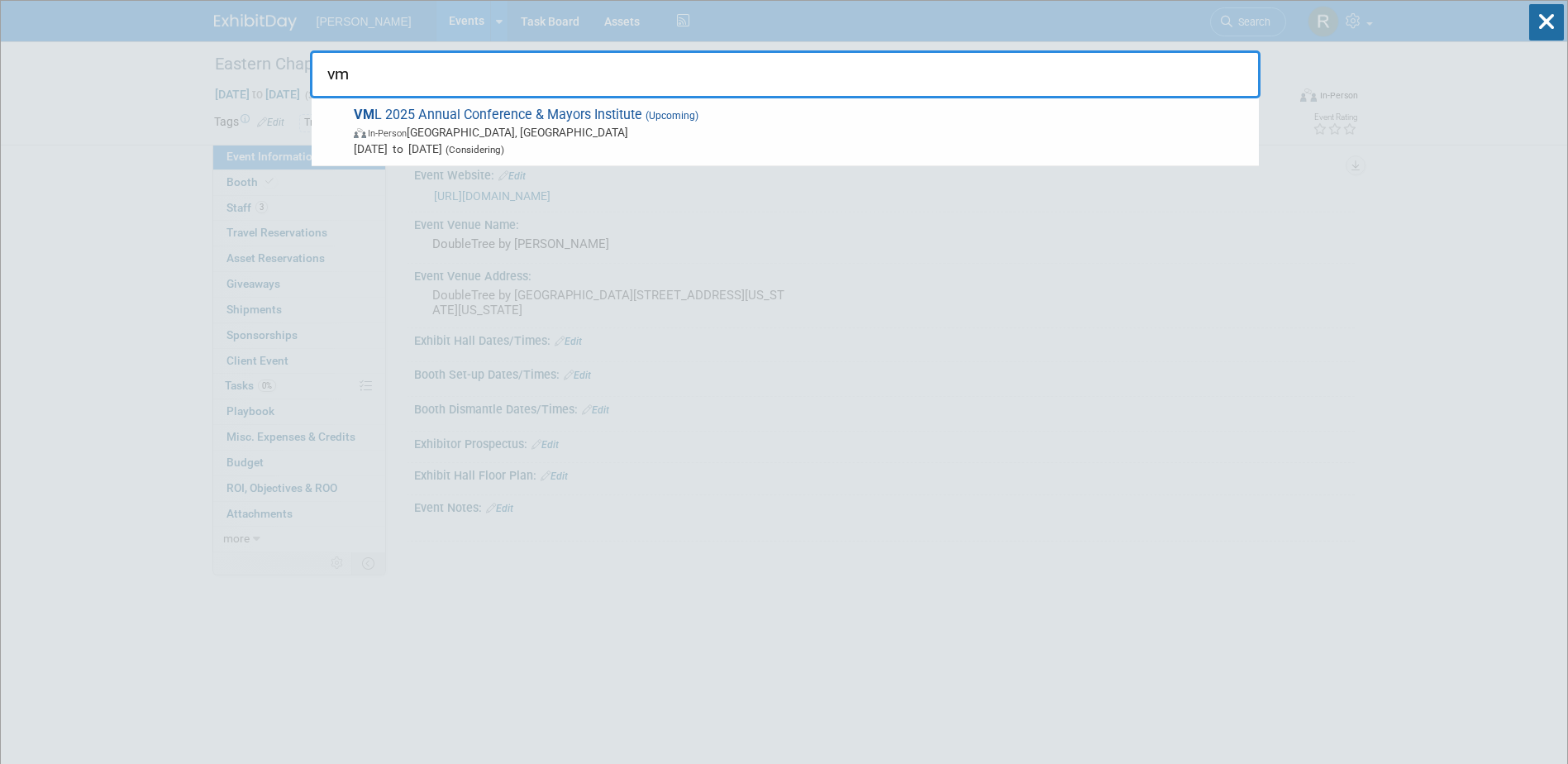
type input "v"
type input "V"
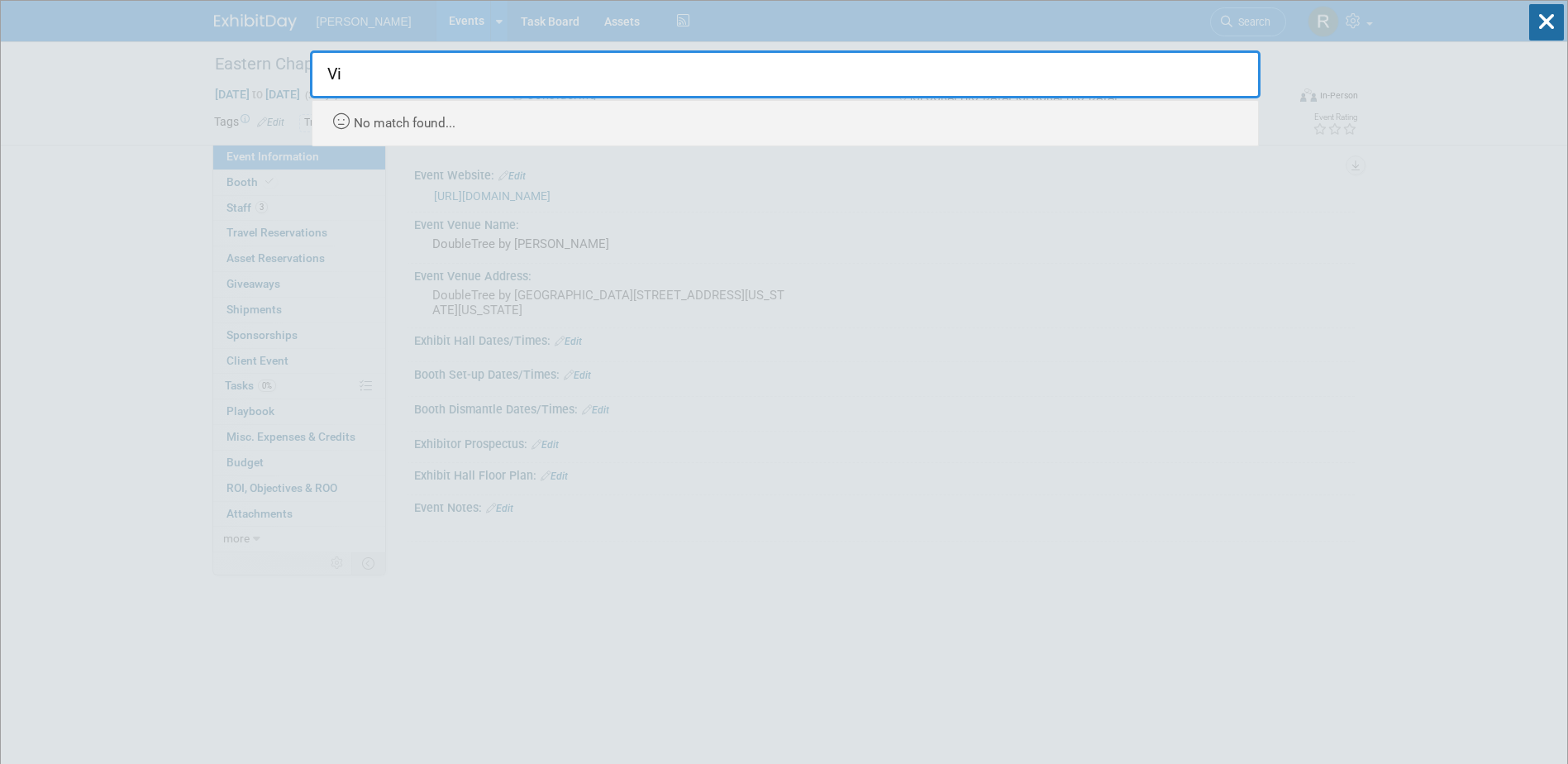
type input "V"
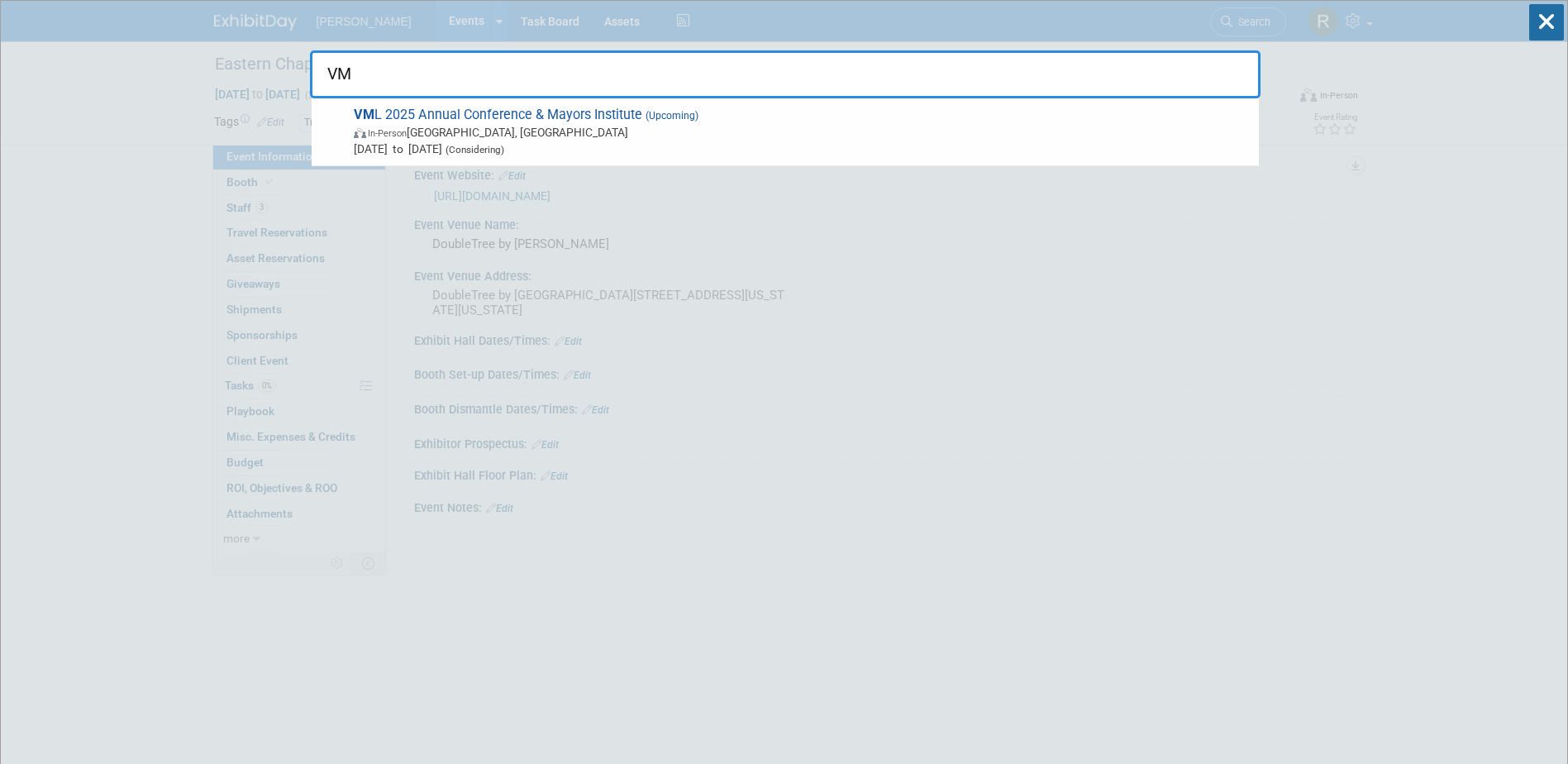
type input "V"
type input "M"
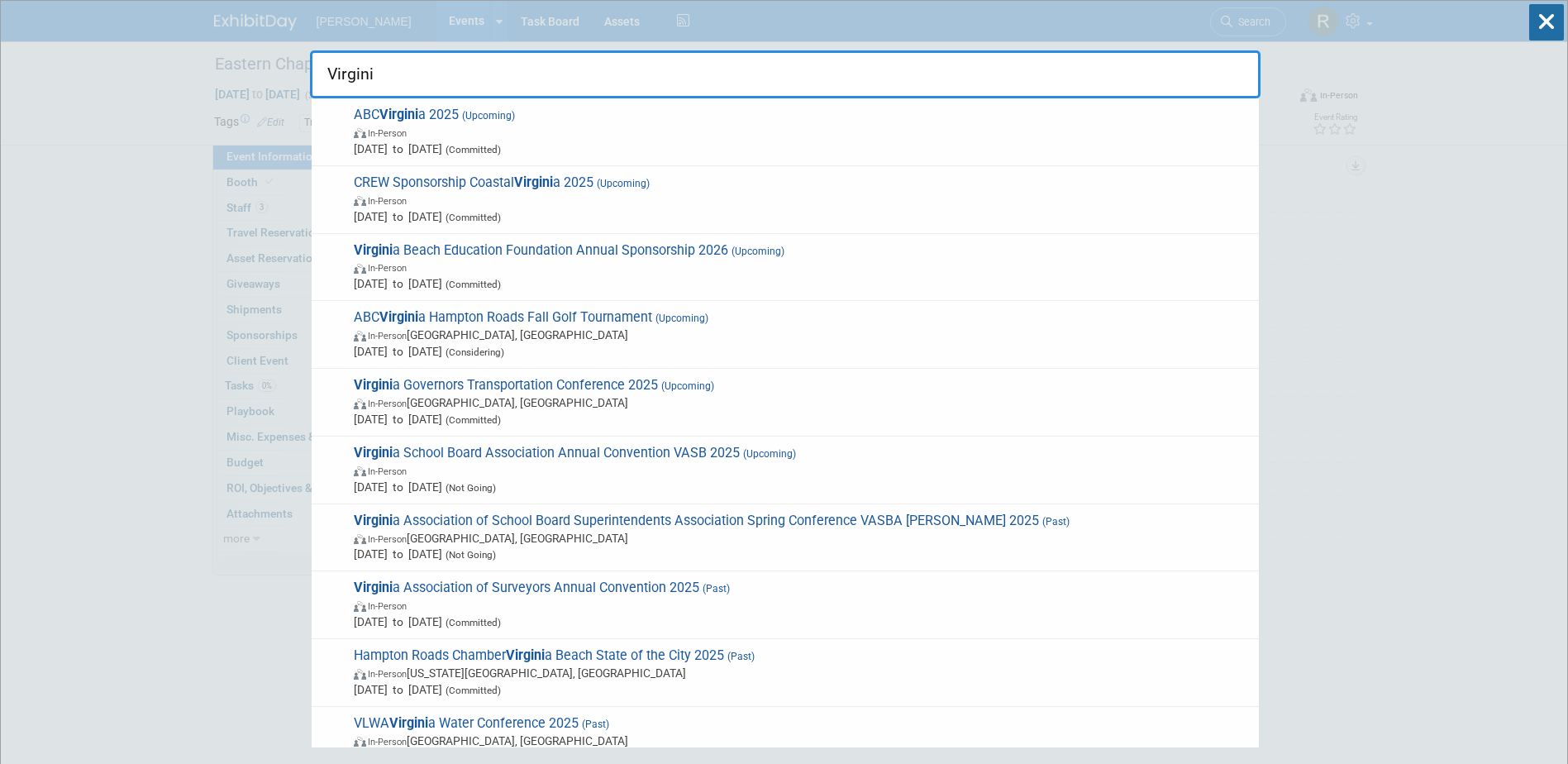
type input "Virginia"
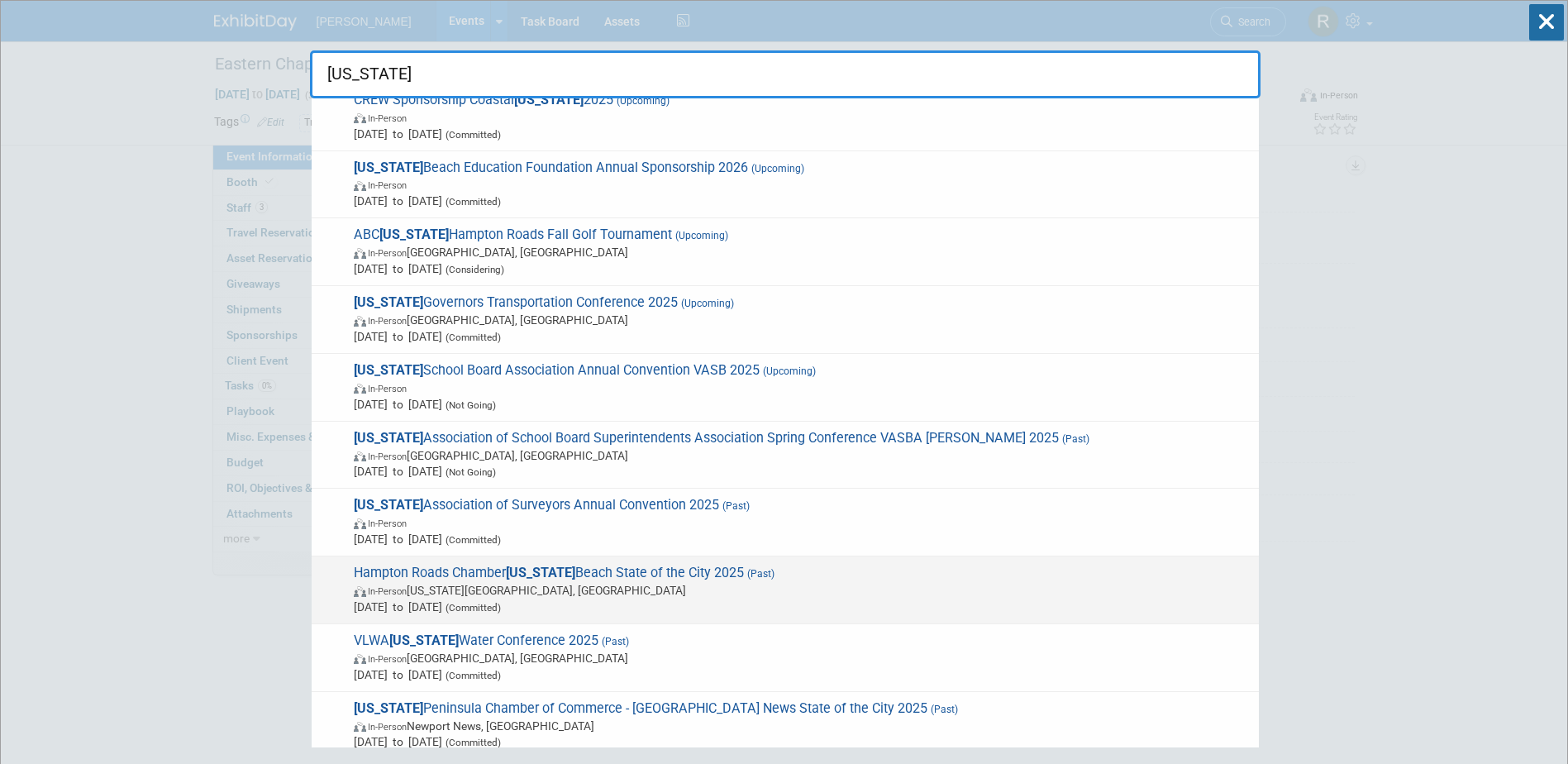
scroll to position [95, 0]
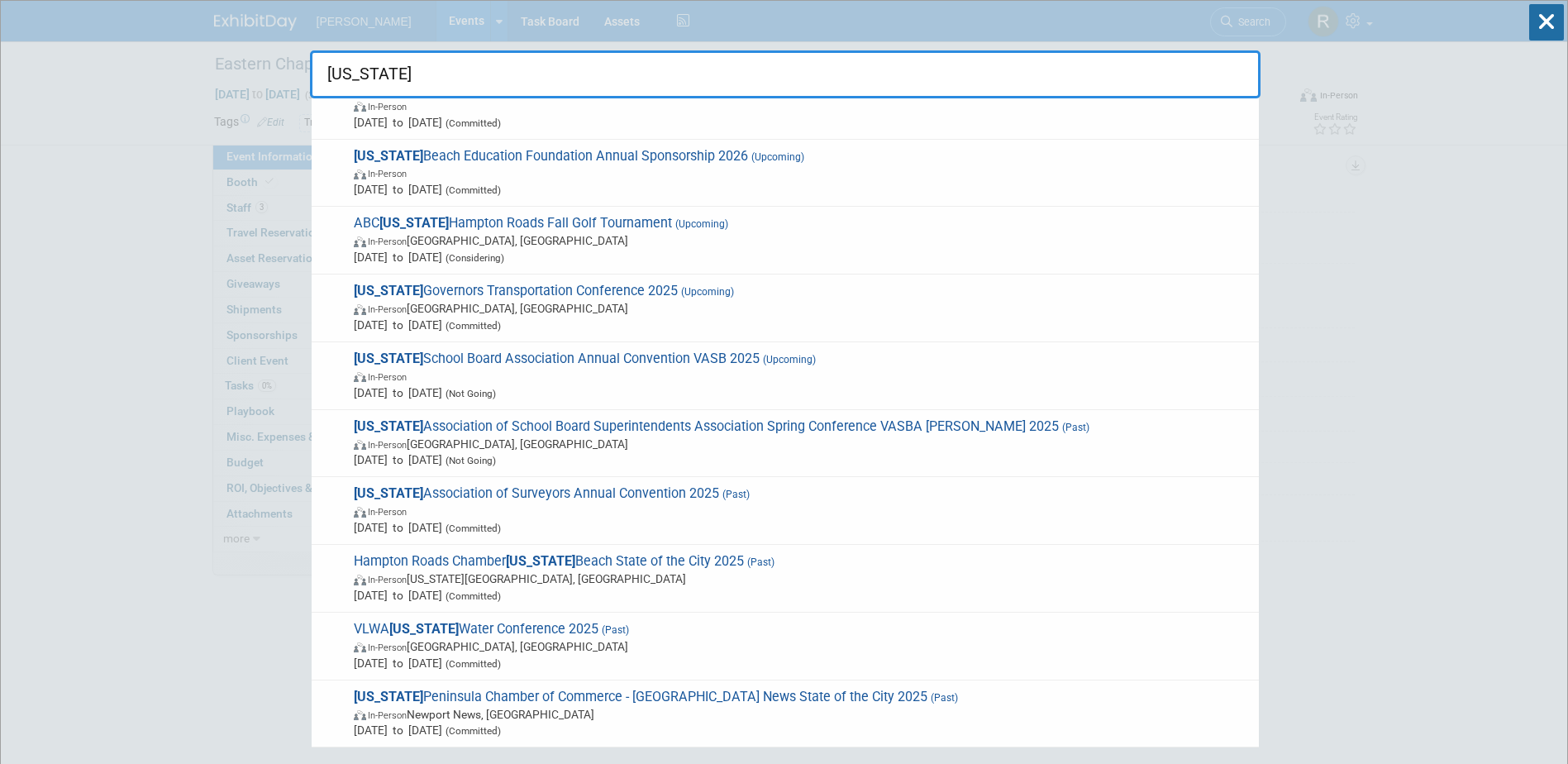
drag, startPoint x: 385, startPoint y: 72, endPoint x: 299, endPoint y: 71, distance: 86.0
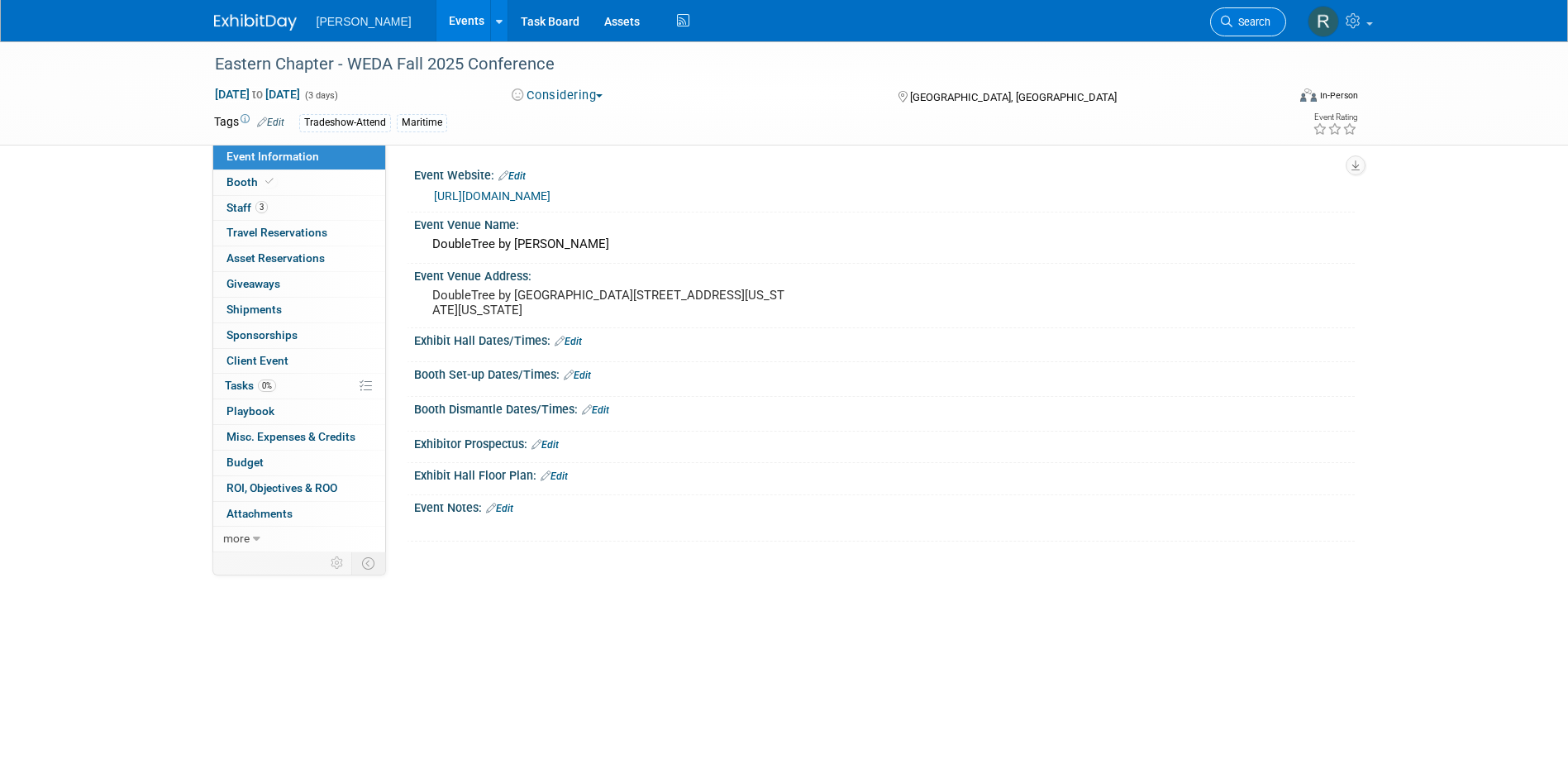
click at [1252, 20] on span "Search" at bounding box center [1251, 21] width 38 height 13
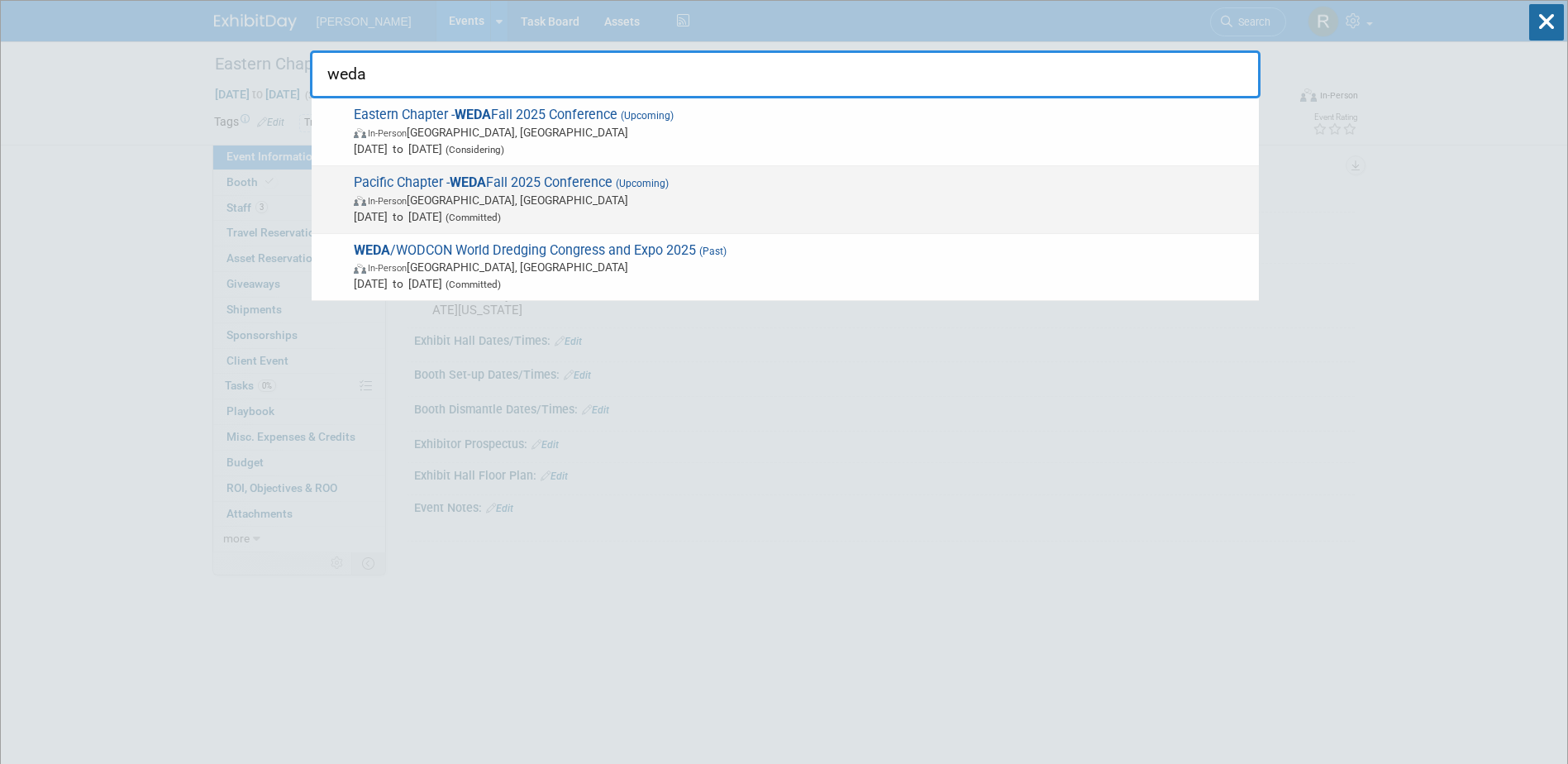
type input "weda"
click at [526, 177] on span "Pacific Chapter - WEDA Fall 2025 Conference (Upcoming) In-Person Honolulu, HI O…" at bounding box center [800, 200] width 902 height 50
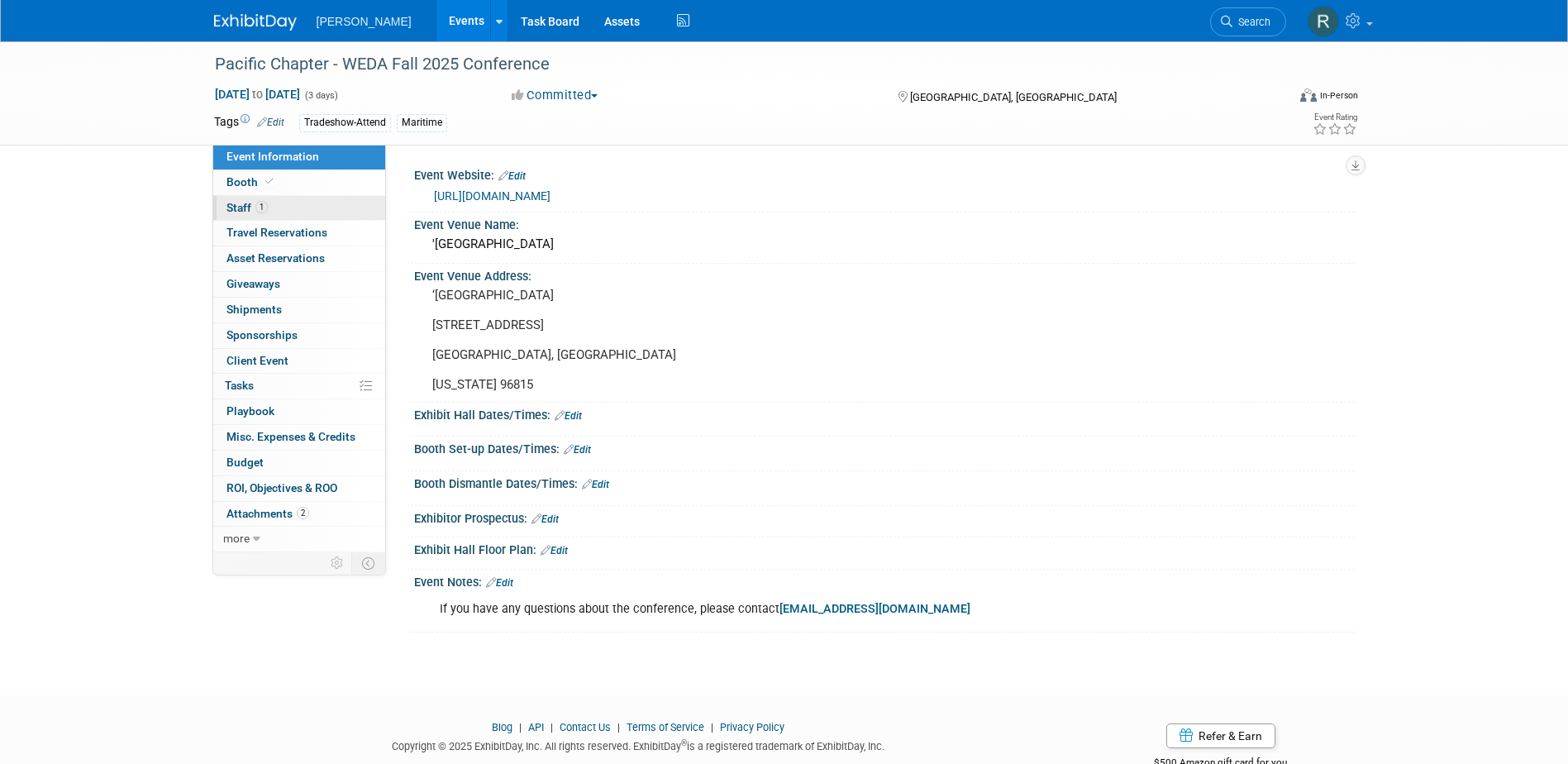
click at [252, 204] on span "Staff 1" at bounding box center [246, 208] width 42 height 14
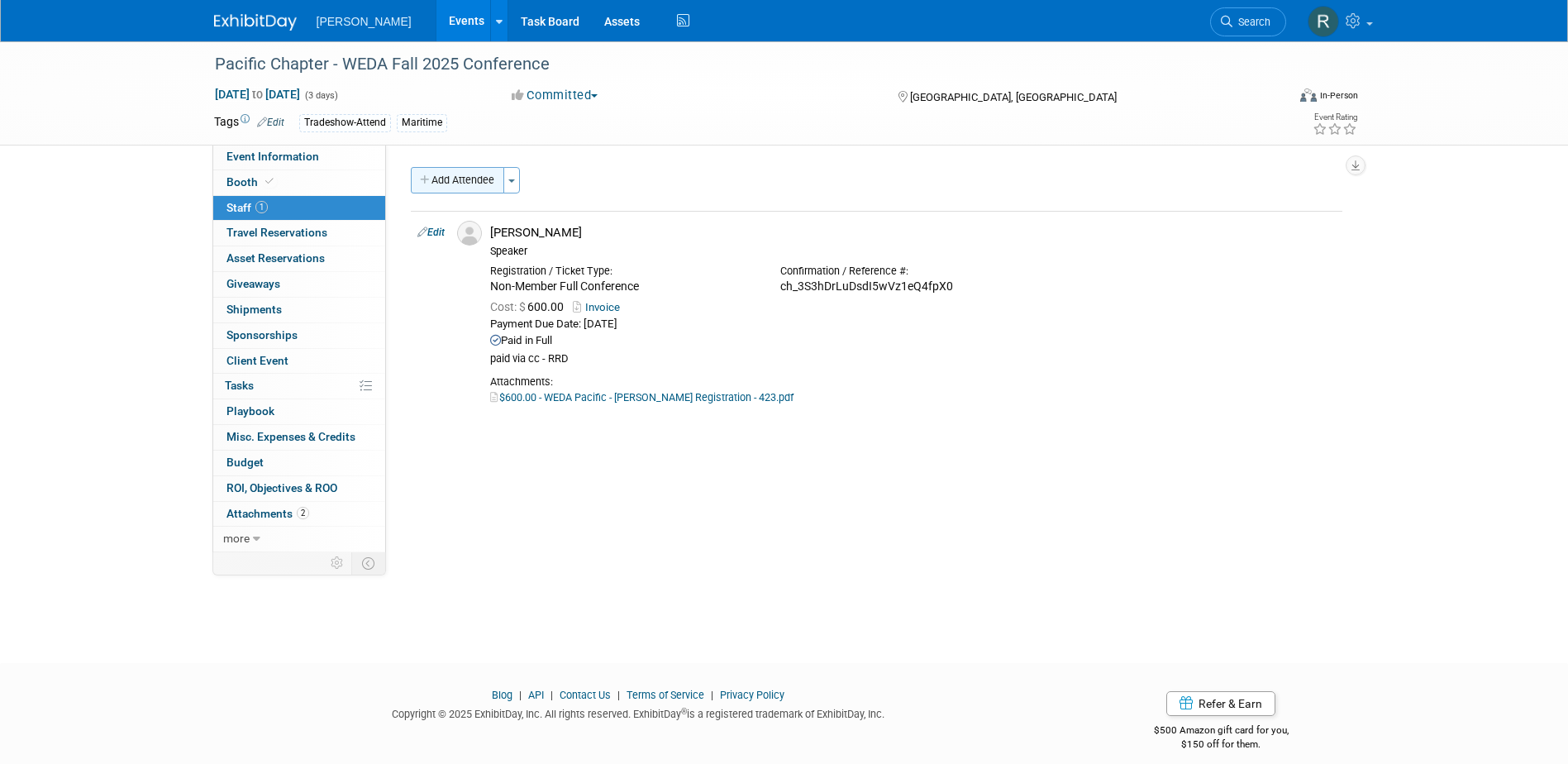
click at [461, 179] on button "Add Attendee" at bounding box center [457, 180] width 94 height 26
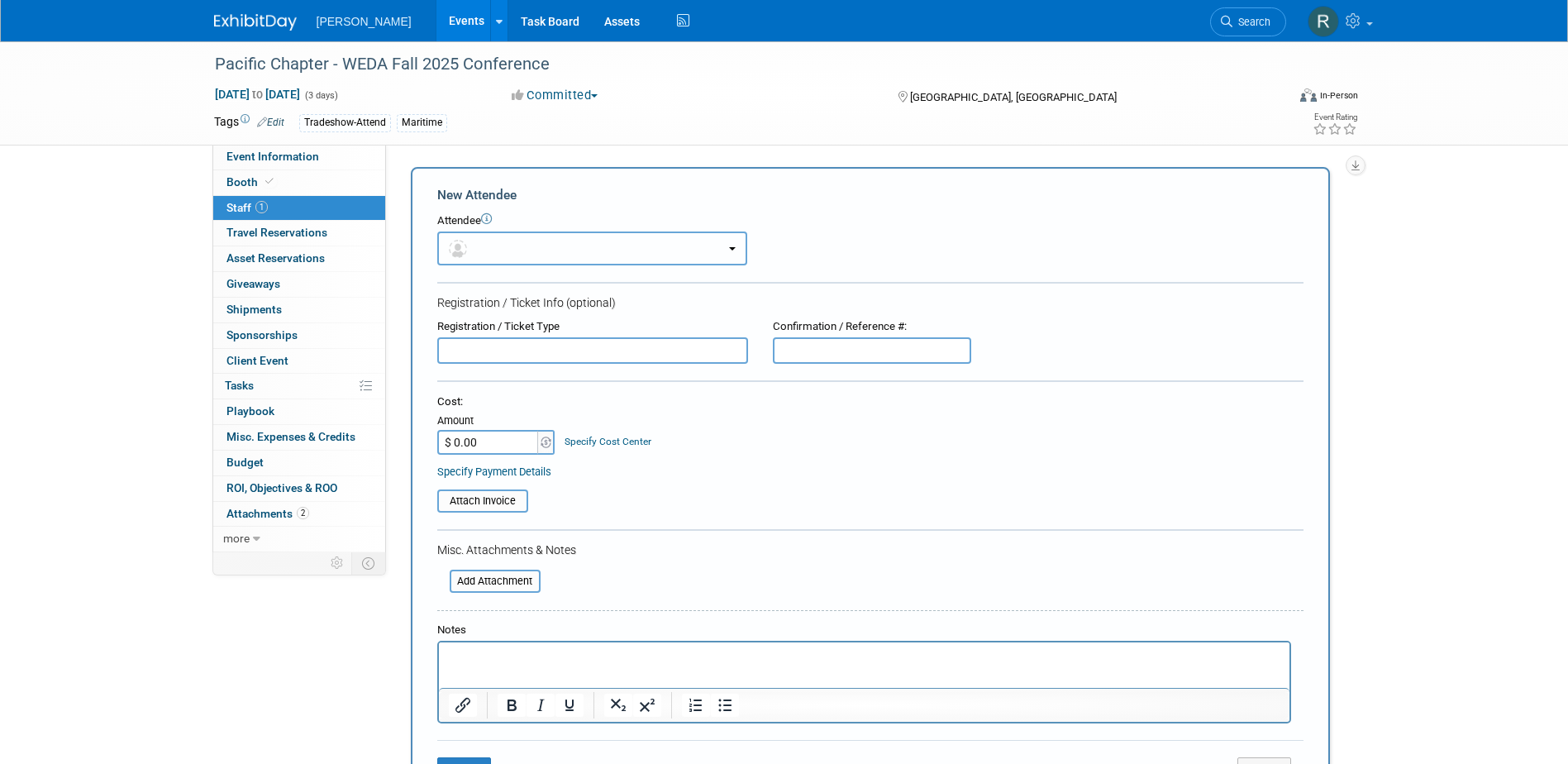
click at [482, 249] on button "button" at bounding box center [592, 248] width 310 height 34
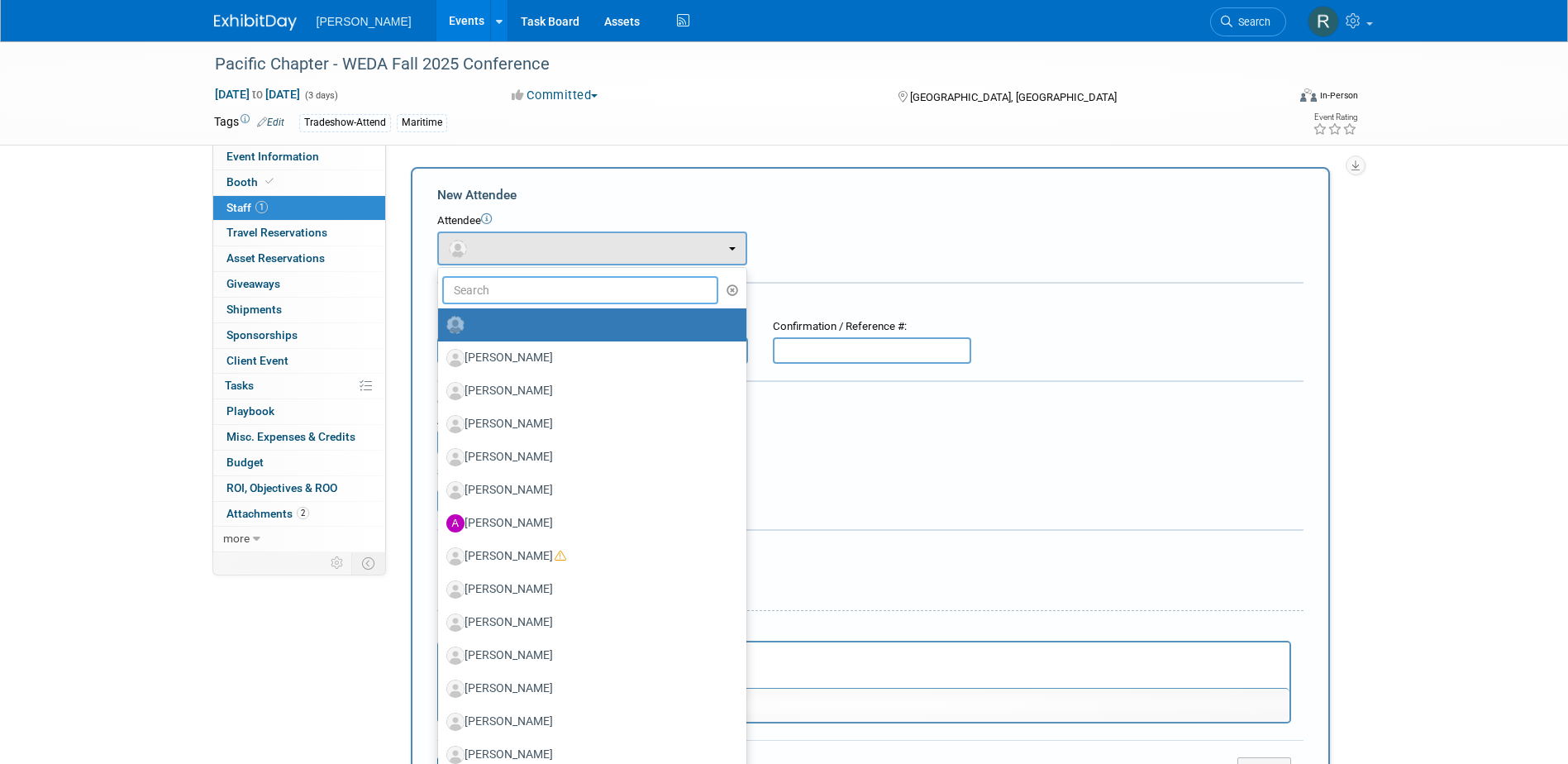
click at [493, 280] on input "text" at bounding box center [581, 290] width 277 height 28
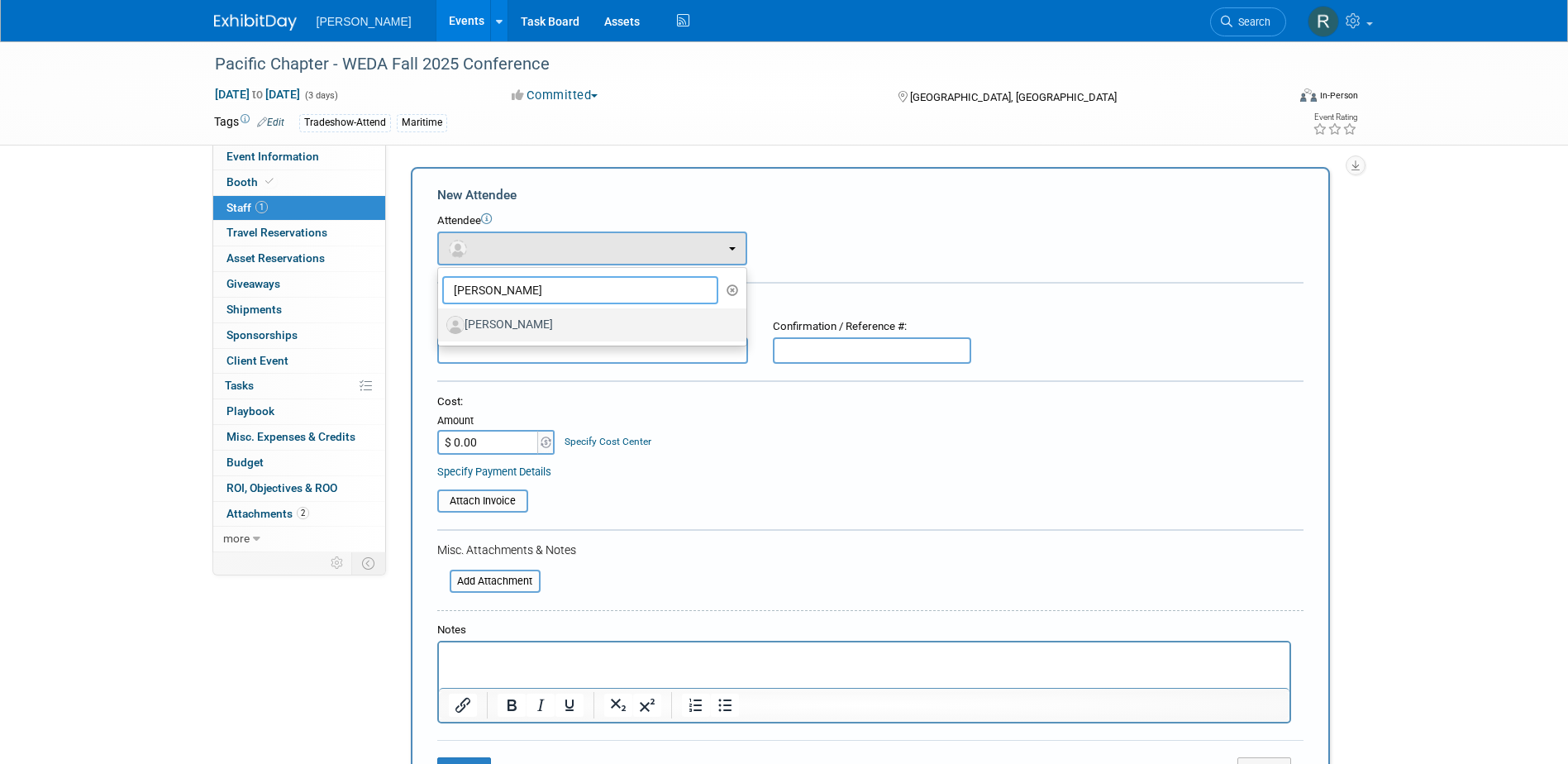
type input "[PERSON_NAME]"
click at [499, 325] on label "[PERSON_NAME]" at bounding box center [588, 325] width 284 height 26
click at [441, 325] on input "[PERSON_NAME]" at bounding box center [435, 323] width 11 height 11
select select "daaf8e1a-4b92-4bb6-9ee1-caf9871fbc5e"
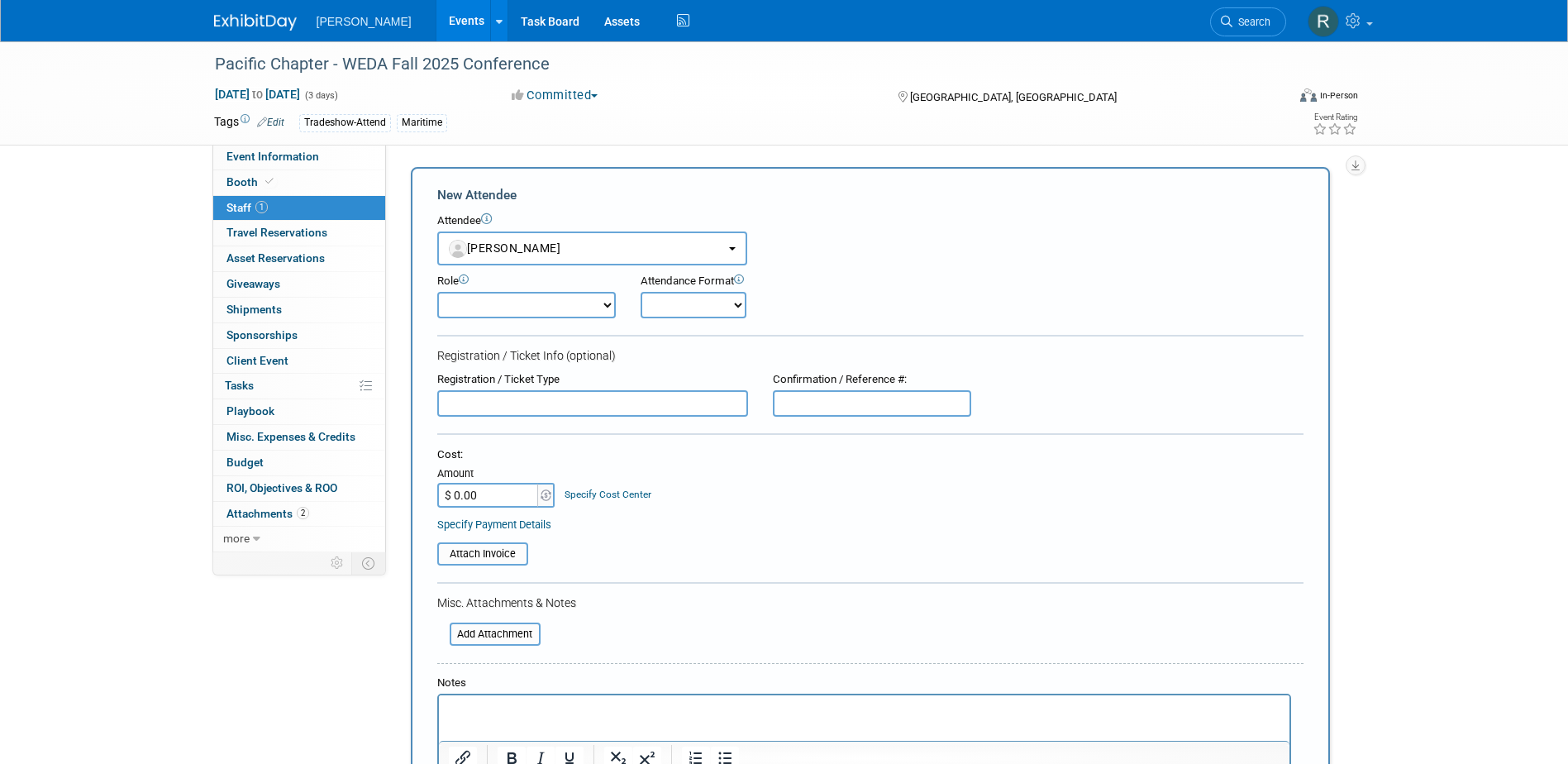
click at [496, 718] on p "Rich Text Area. Press ALT-0 for help." at bounding box center [864, 710] width 832 height 16
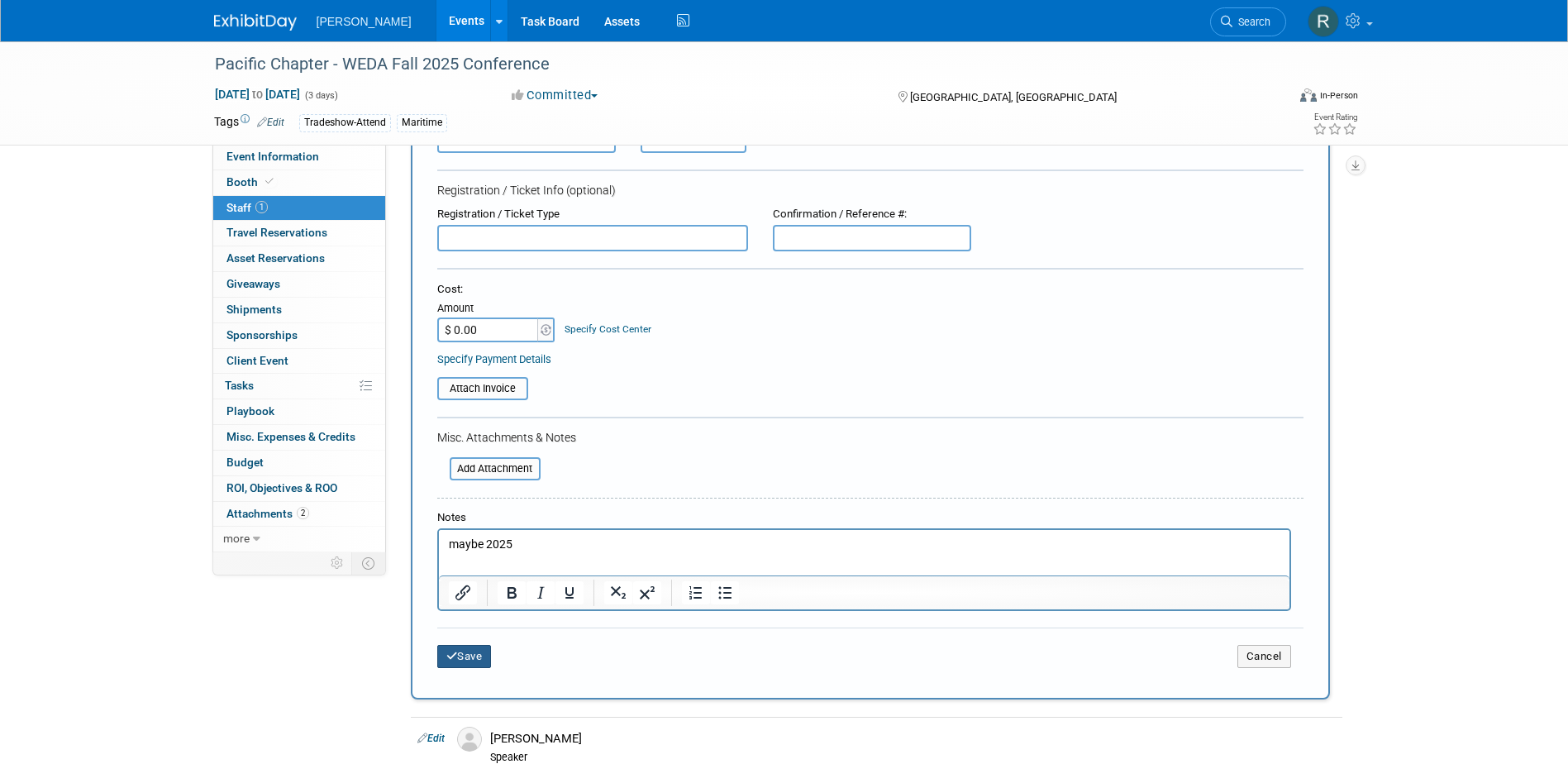
click at [472, 663] on button "Save" at bounding box center [465, 657] width 54 height 23
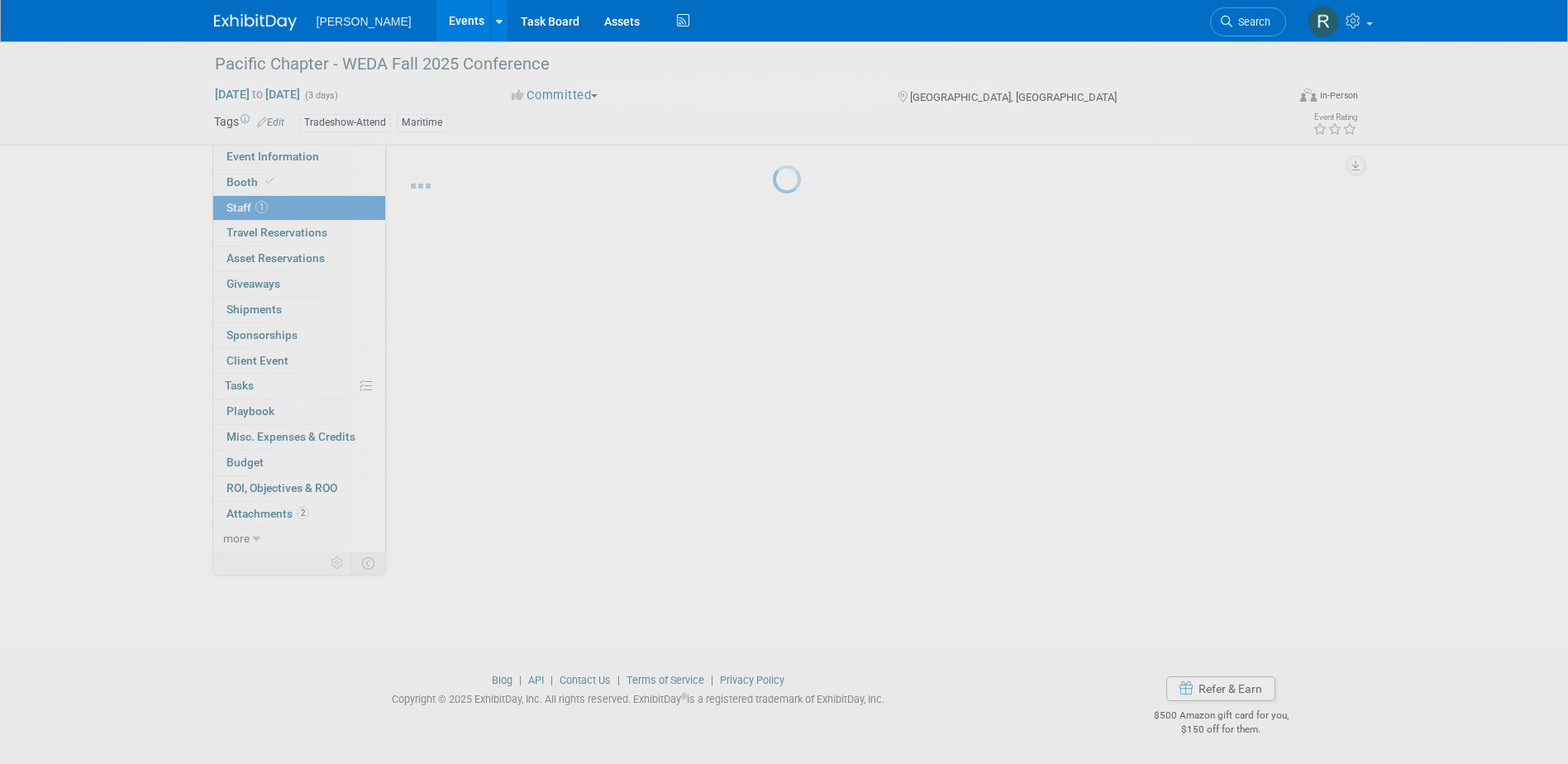
scroll to position [14, 0]
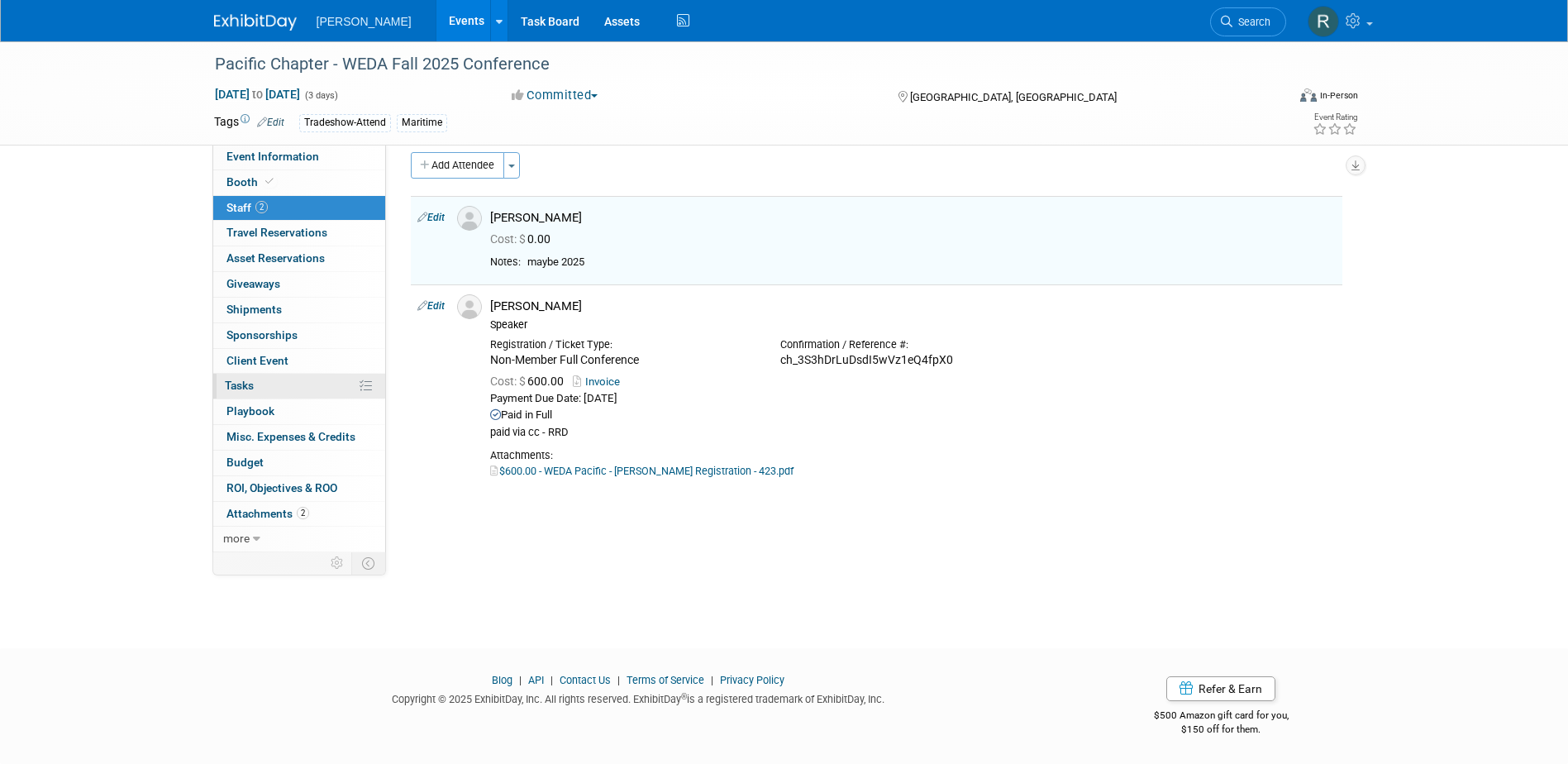
click at [241, 376] on link "0% Tasks 0%" at bounding box center [299, 386] width 172 height 25
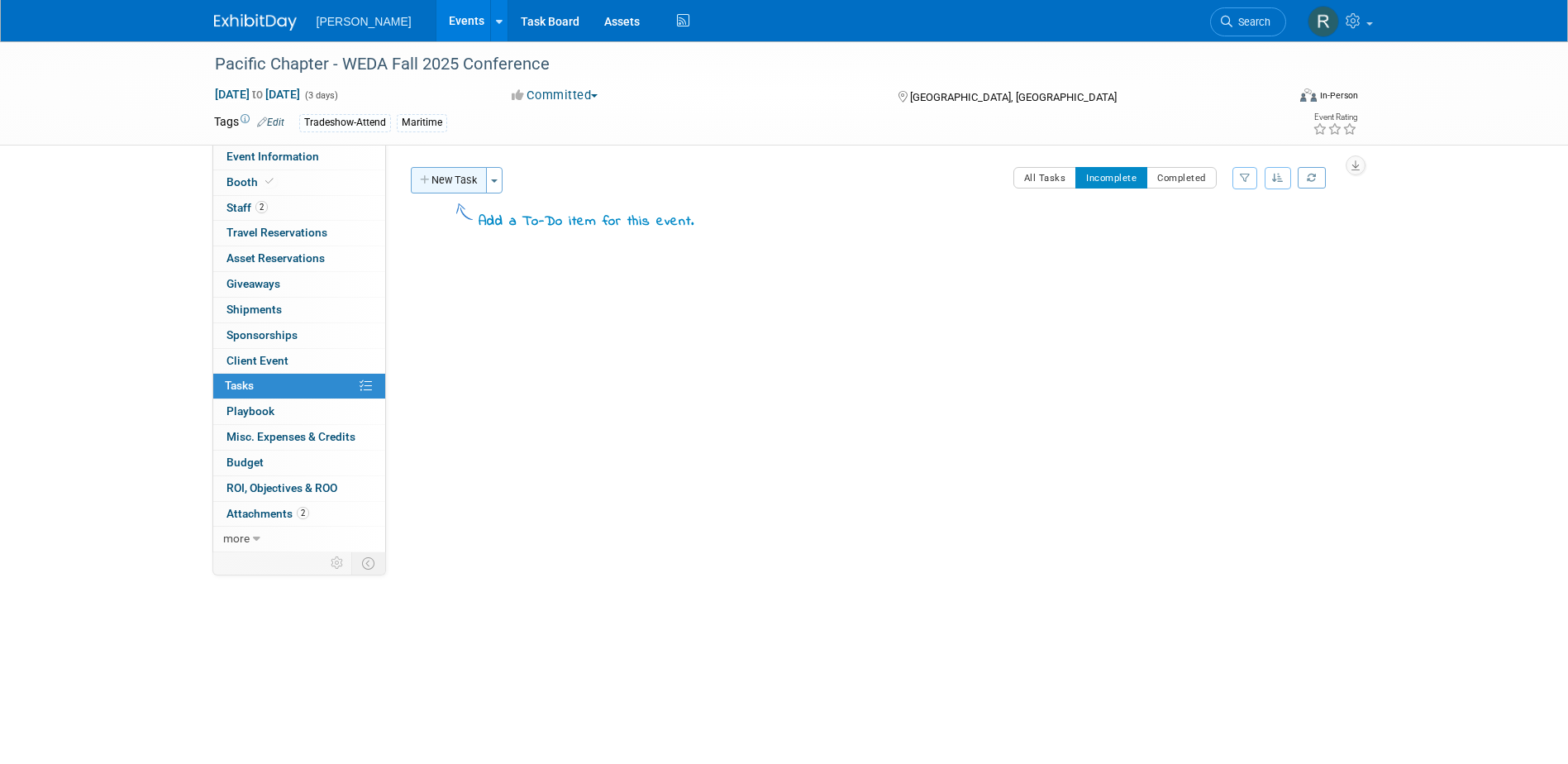
click at [450, 173] on button "New Task" at bounding box center [448, 180] width 76 height 26
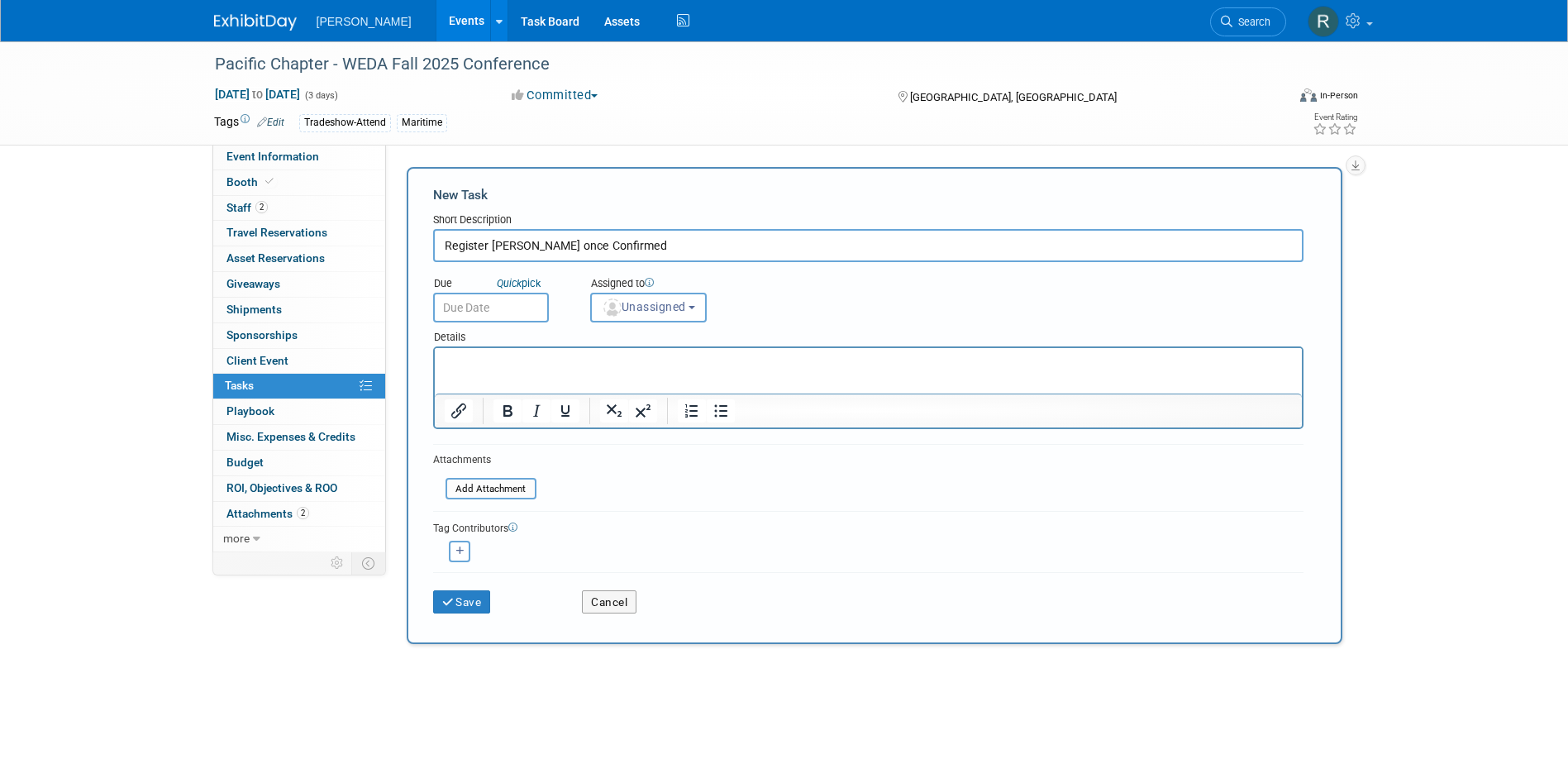
type input "Register Jim once Confirmed"
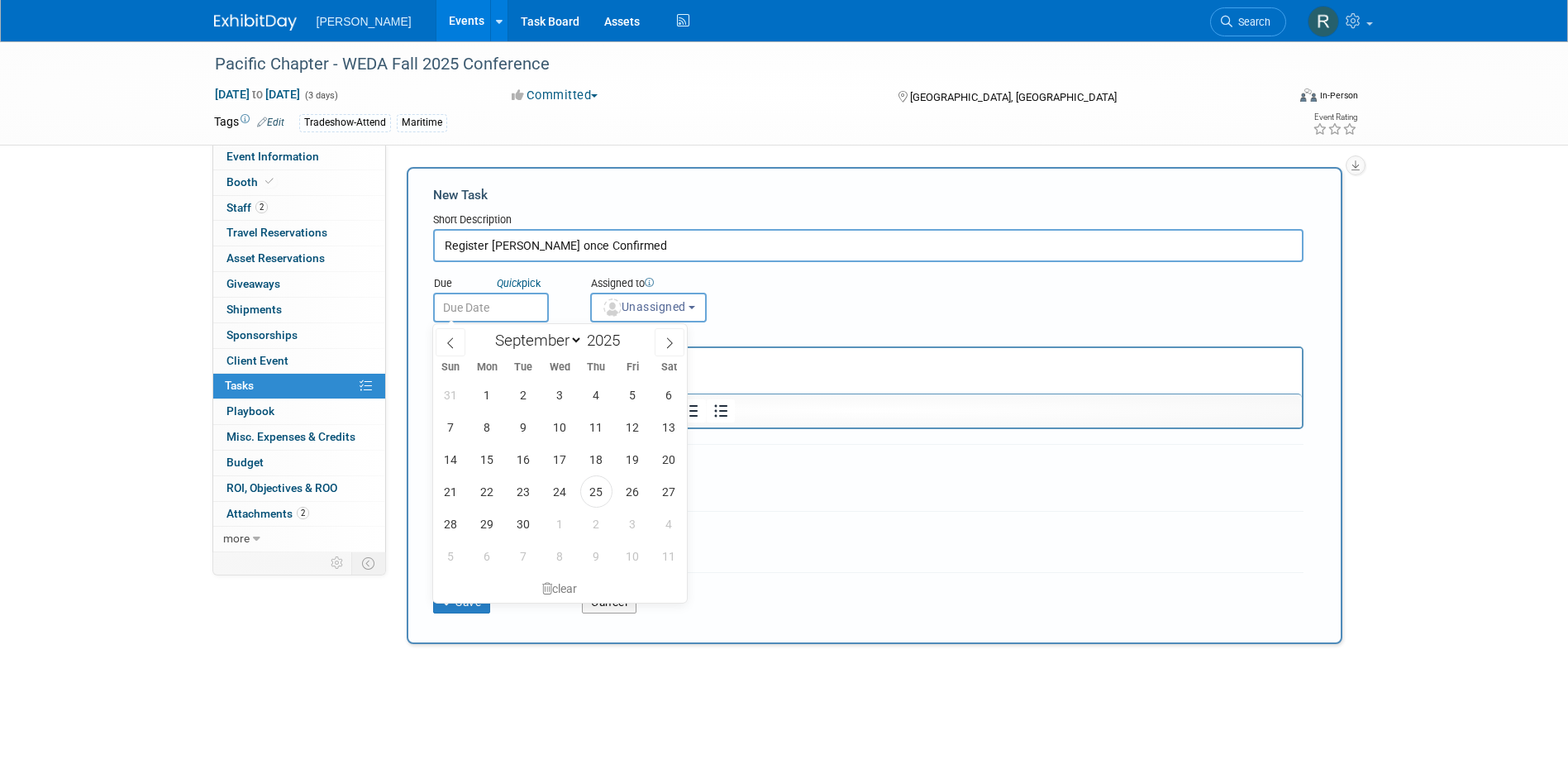
click at [468, 309] on input "text" at bounding box center [491, 307] width 116 height 30
click at [531, 524] on span "30" at bounding box center [523, 523] width 32 height 32
type input "Sep 30, 2025"
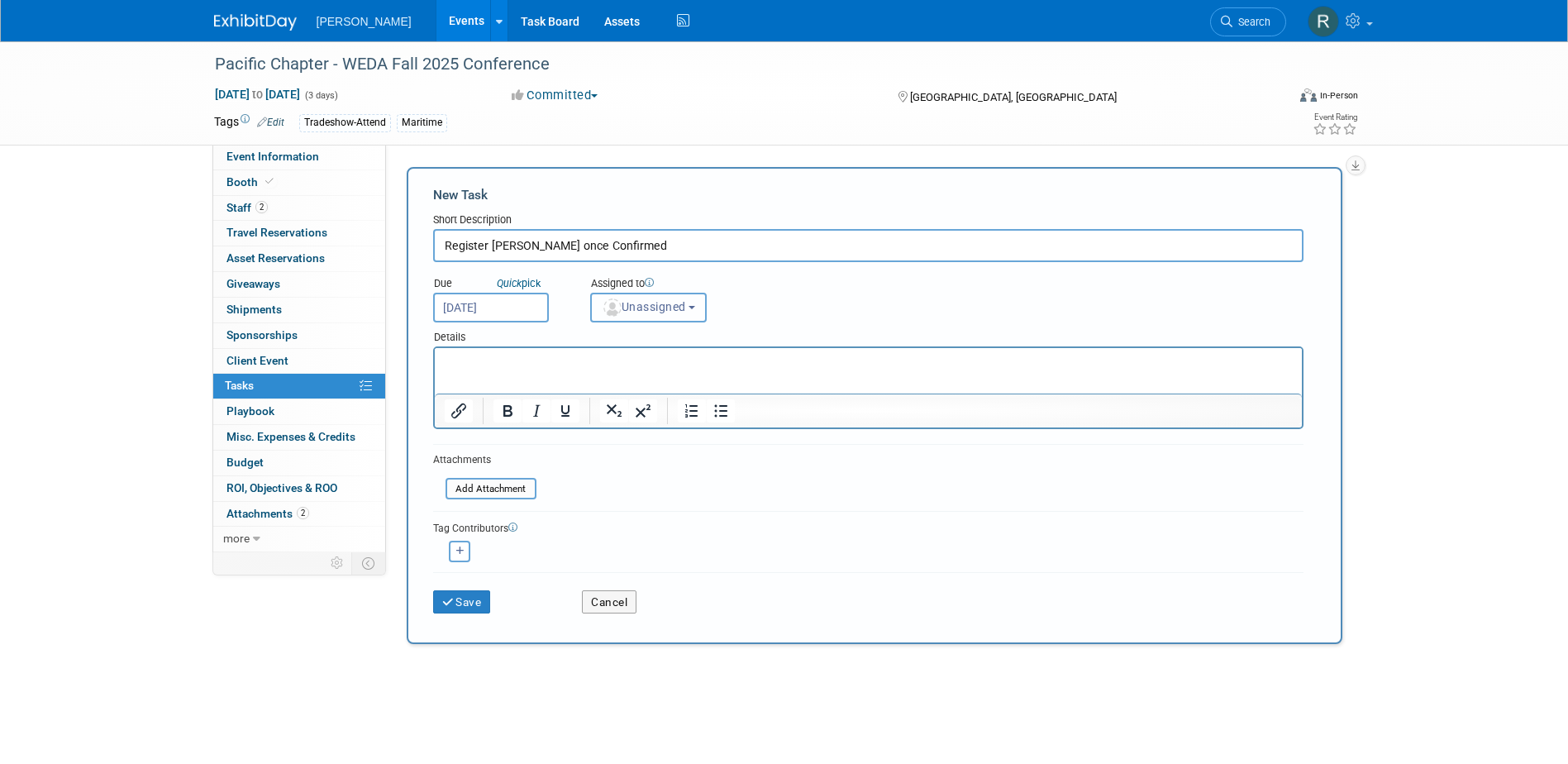
click at [663, 301] on span "Unassigned" at bounding box center [643, 307] width 84 height 14
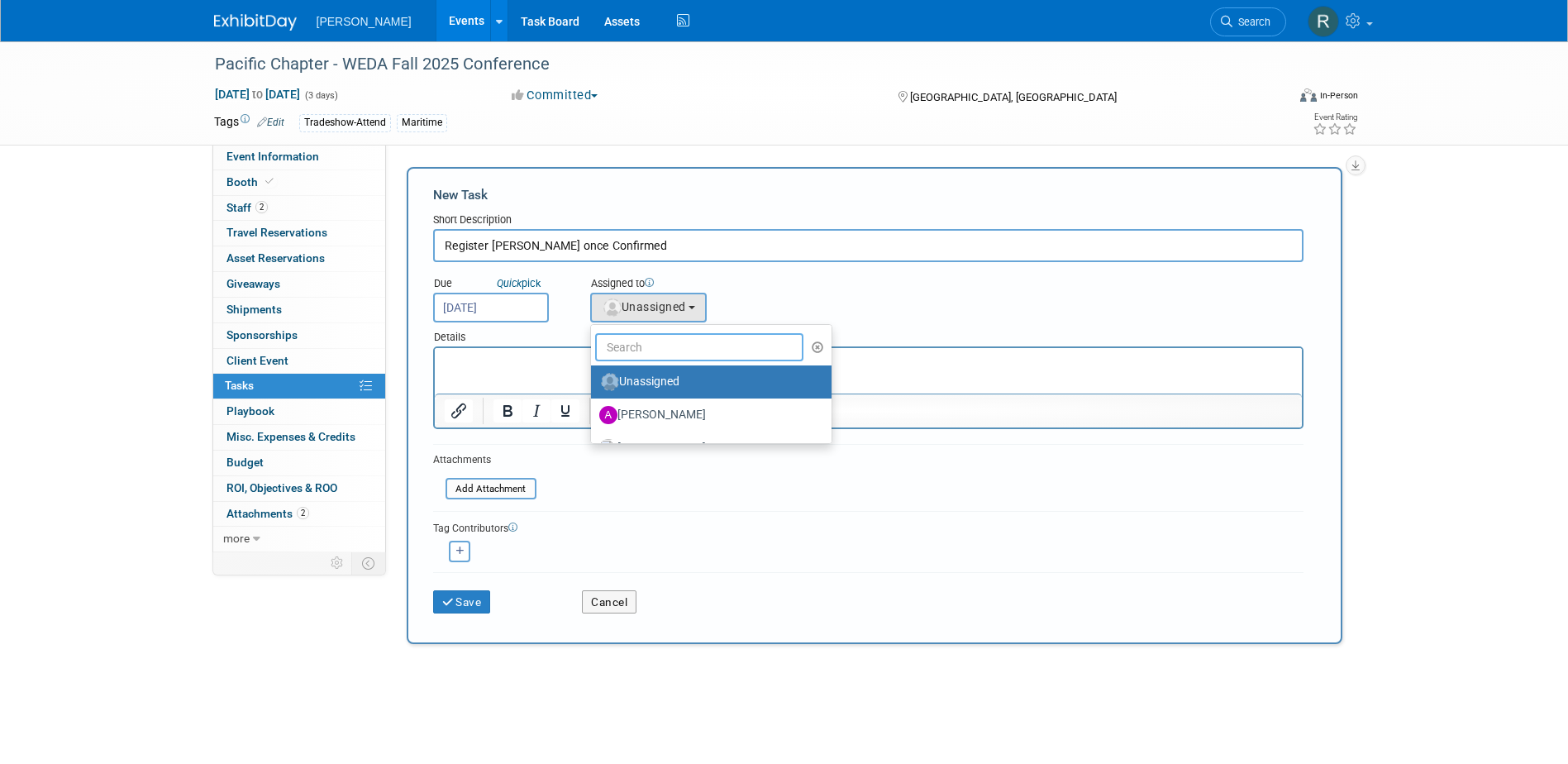
click at [654, 344] on input "text" at bounding box center [699, 347] width 210 height 28
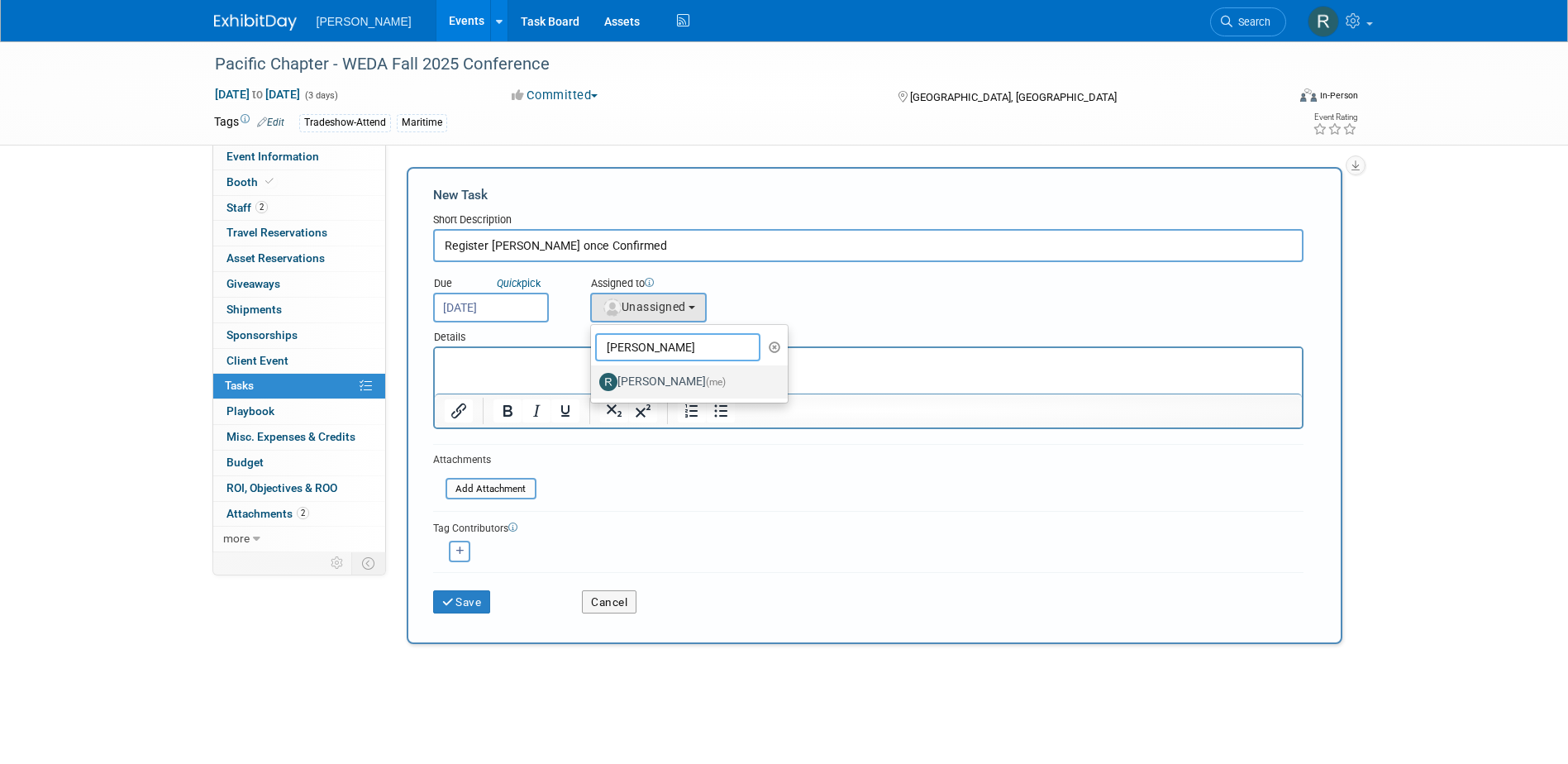
type input "[PERSON_NAME]"
click at [651, 379] on label "[PERSON_NAME] (me)" at bounding box center [685, 382] width 173 height 26
click at [593, 379] on input "[PERSON_NAME] (me)" at bounding box center [587, 380] width 11 height 11
select select "844a177d-a181-44ff-a72a-5731d68e4351"
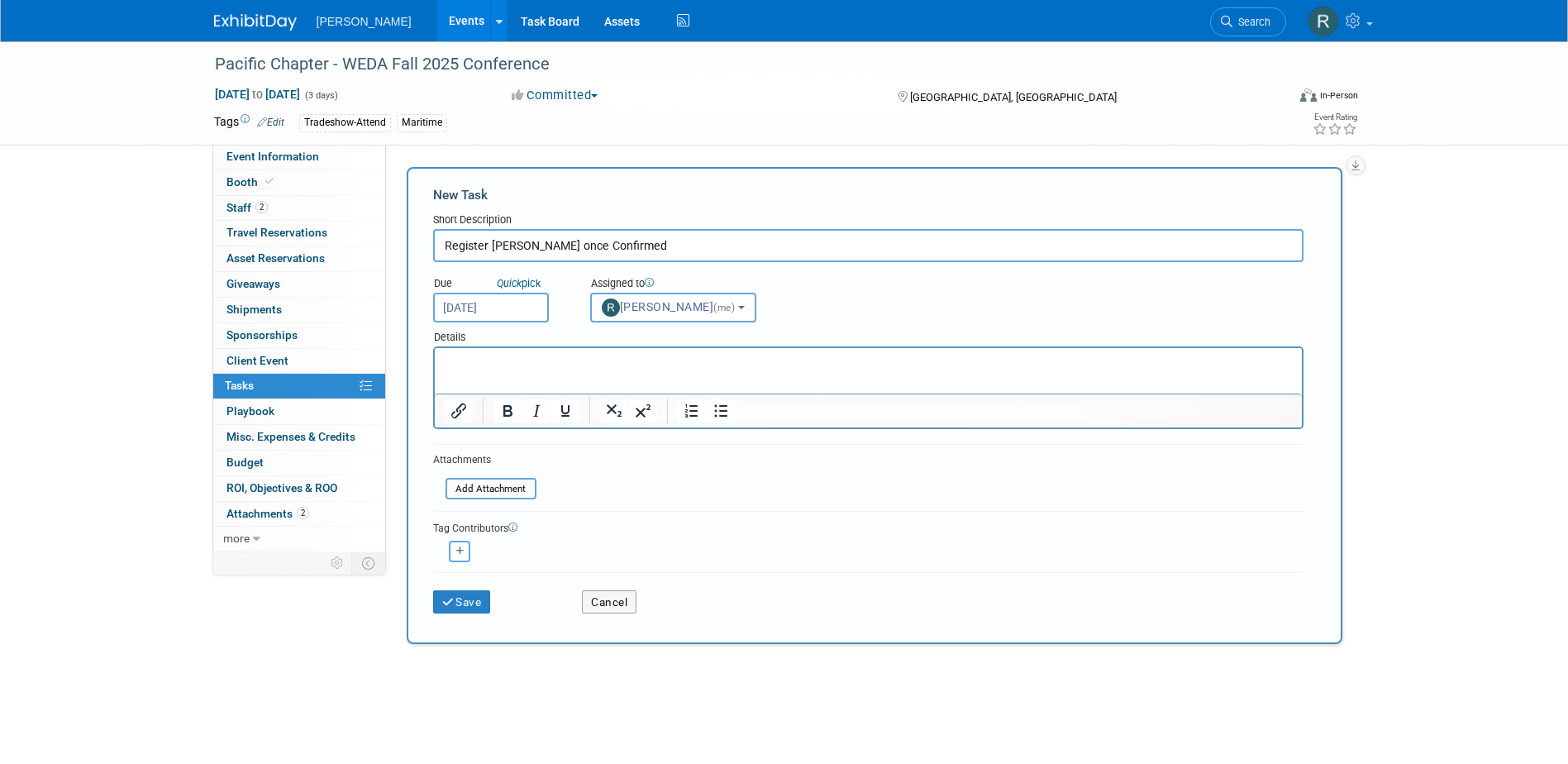
click at [464, 548] on icon "button" at bounding box center [460, 551] width 9 height 9
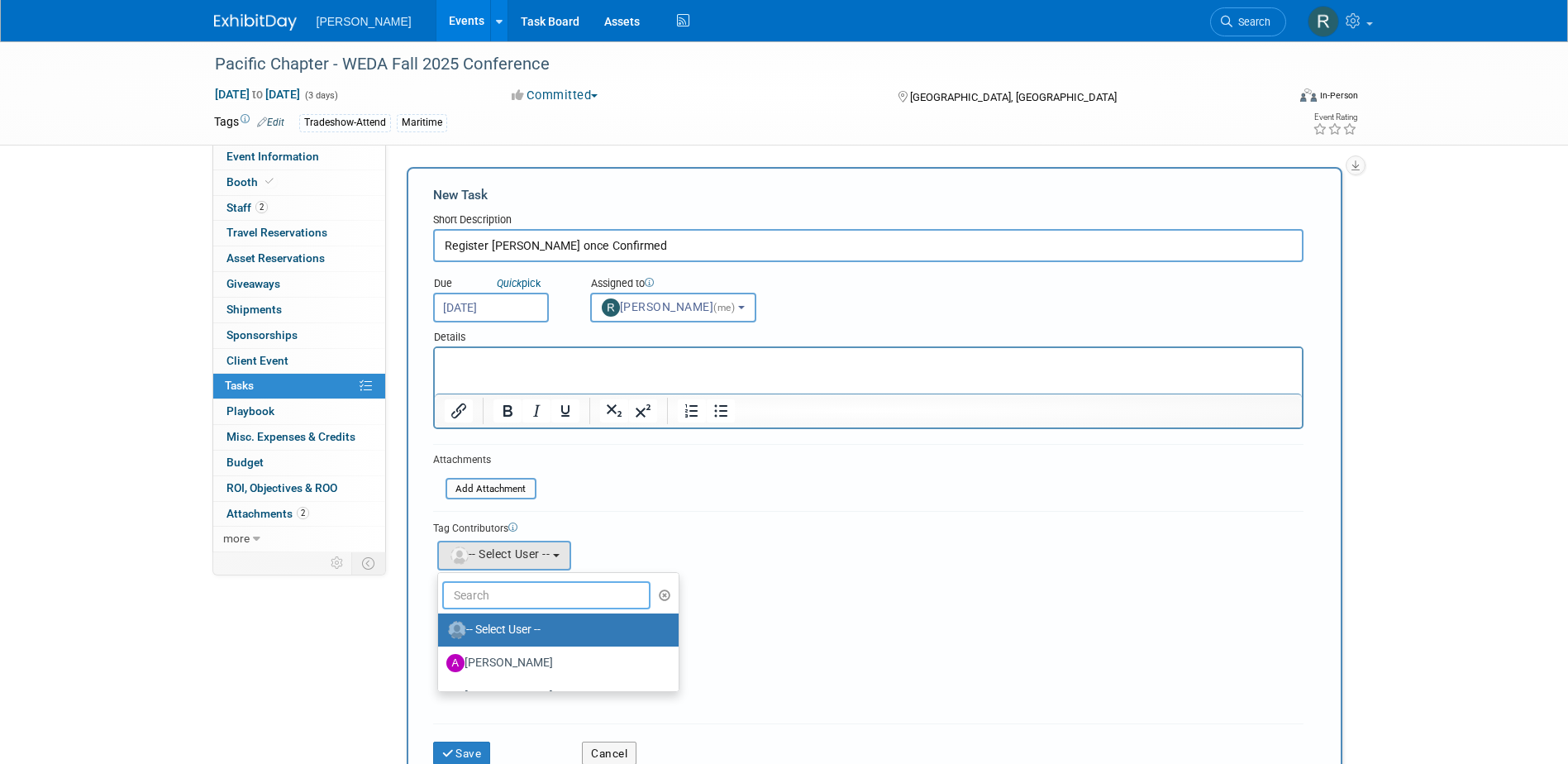
click at [500, 592] on input "text" at bounding box center [547, 595] width 210 height 28
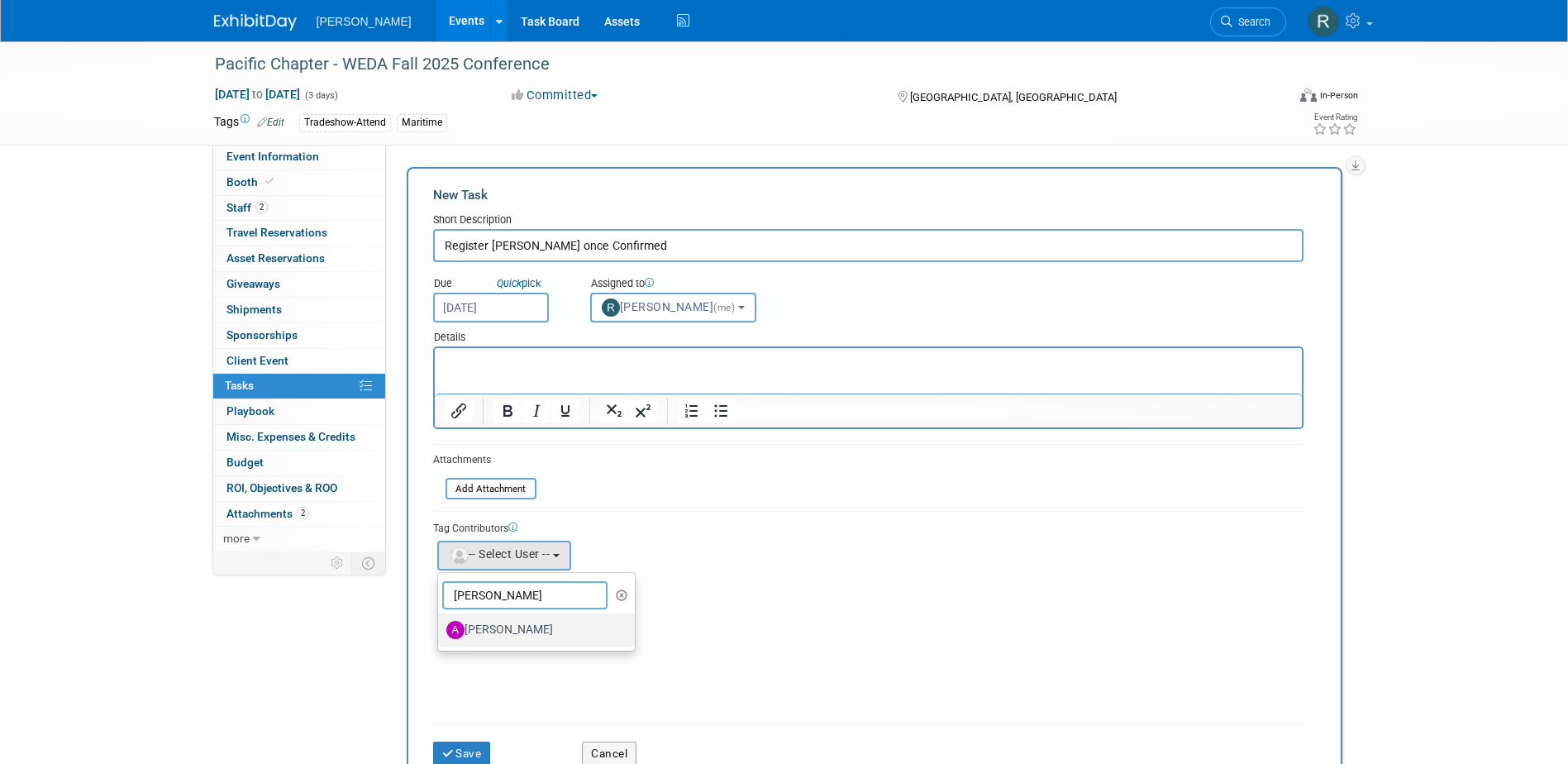
type input "[PERSON_NAME]"
click at [482, 628] on label "[PERSON_NAME]" at bounding box center [532, 629] width 173 height 26
click at [441, 628] on input "Amy Reese" at bounding box center [435, 627] width 11 height 11
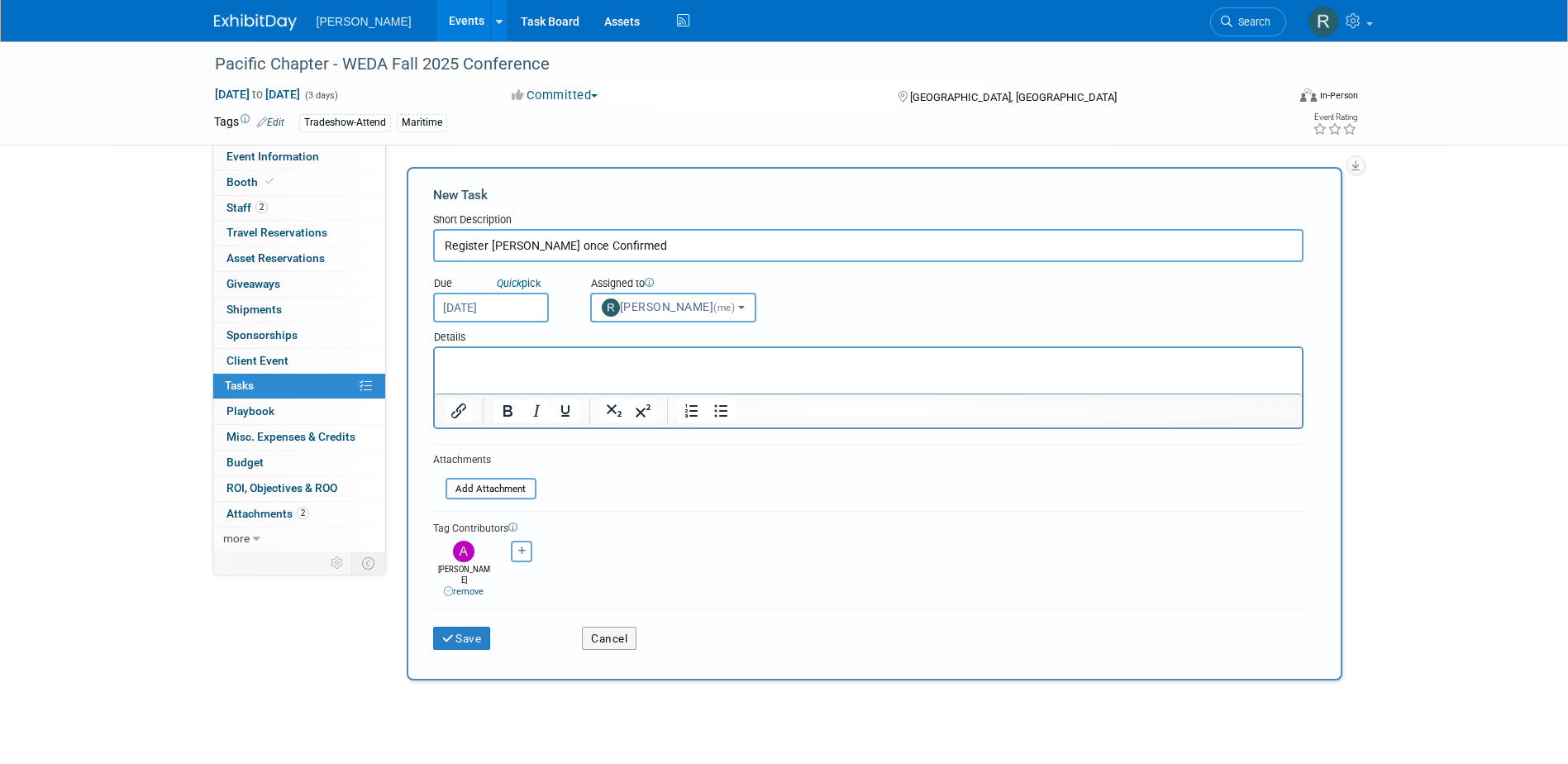
select select "8a7ecb29-3526-432f-977d-833cb18a83cb"
click at [517, 547] on button "button" at bounding box center [522, 552] width 21 height 21
select select
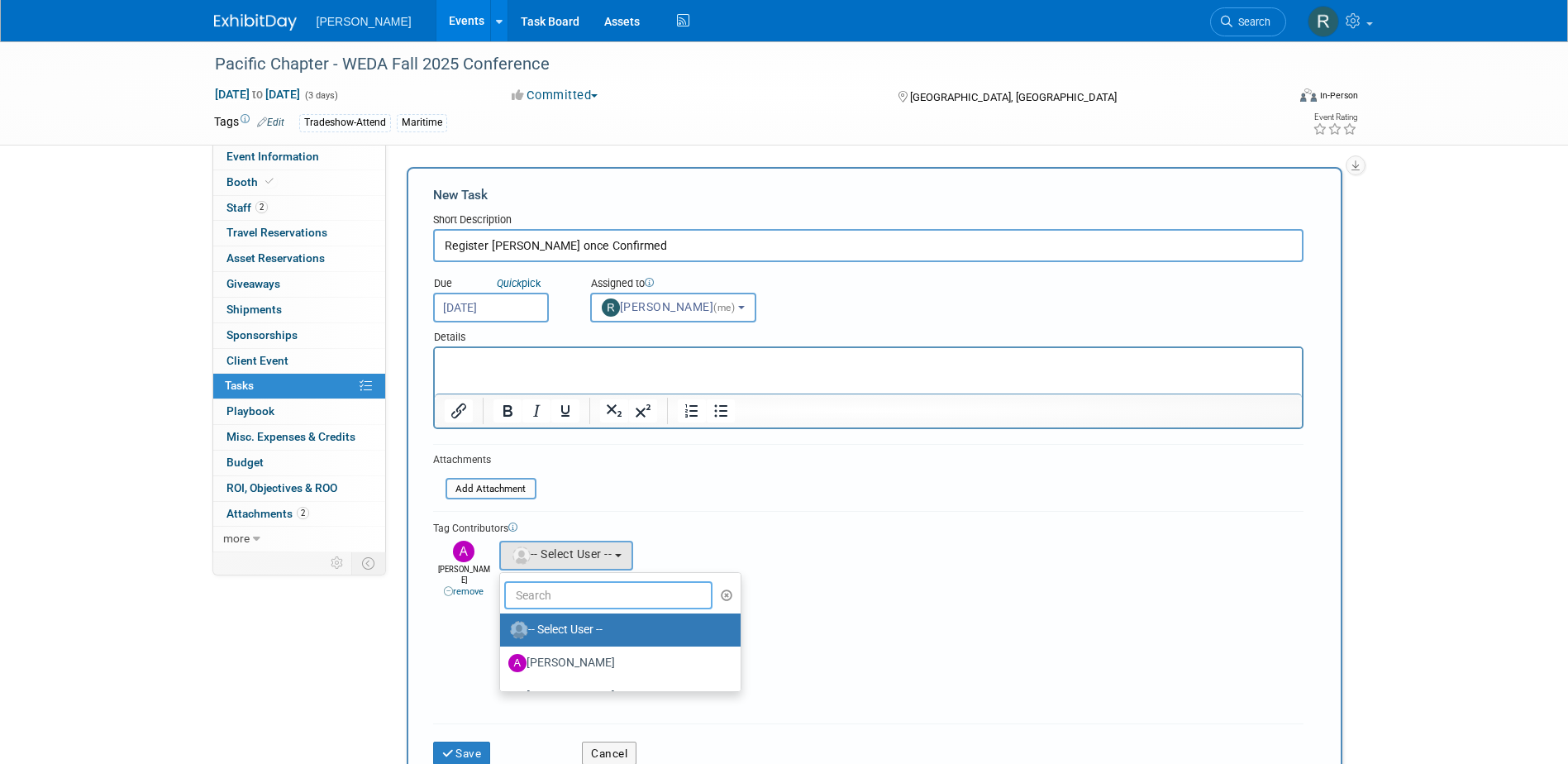
click at [538, 596] on input "text" at bounding box center [609, 595] width 210 height 28
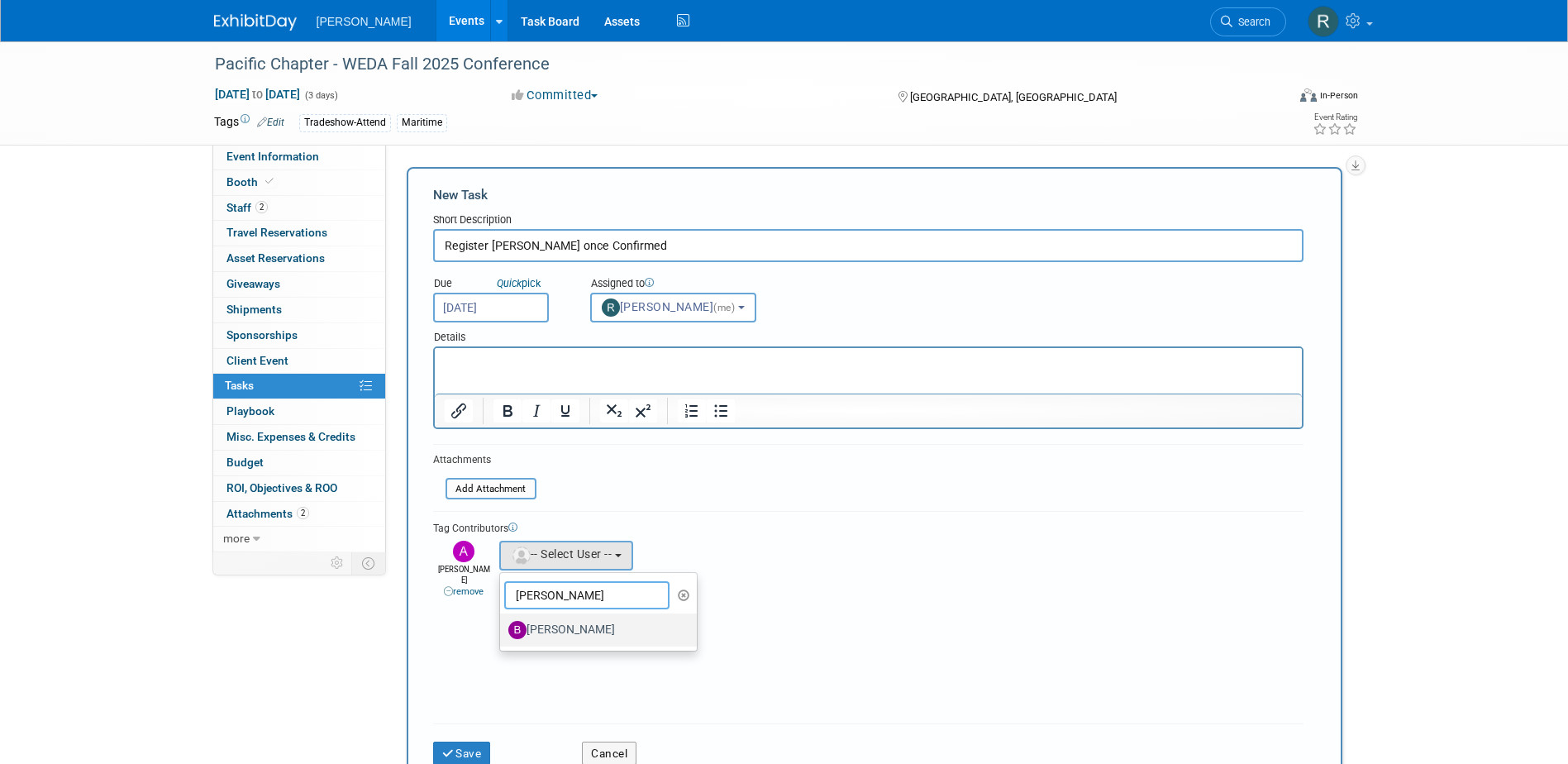
type input "Buse"
click at [562, 625] on label "Buse Onen" at bounding box center [594, 629] width 173 height 26
click at [502, 625] on input "Buse Onen" at bounding box center [497, 627] width 11 height 11
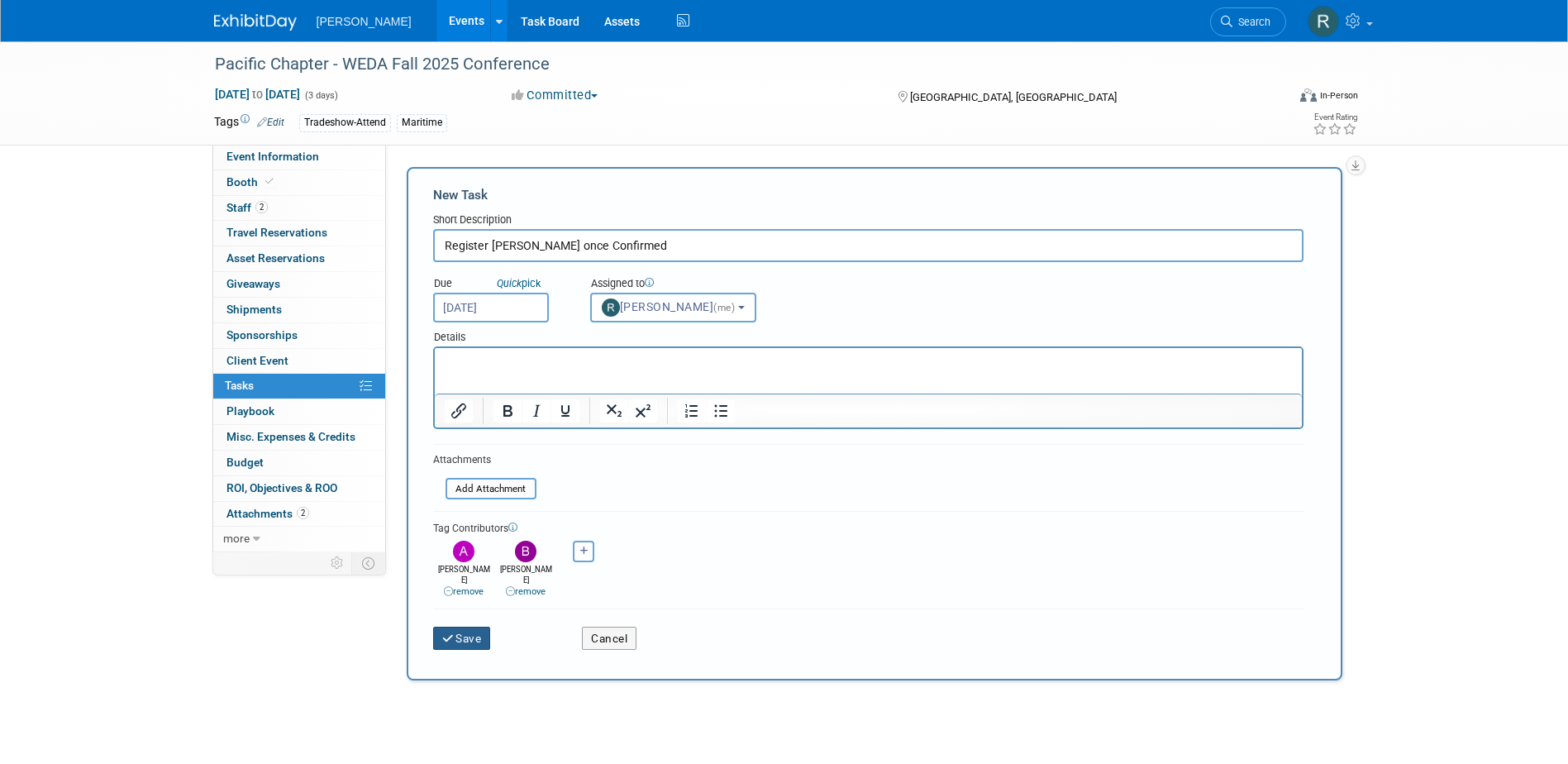
click at [462, 627] on button "Save" at bounding box center [462, 638] width 58 height 23
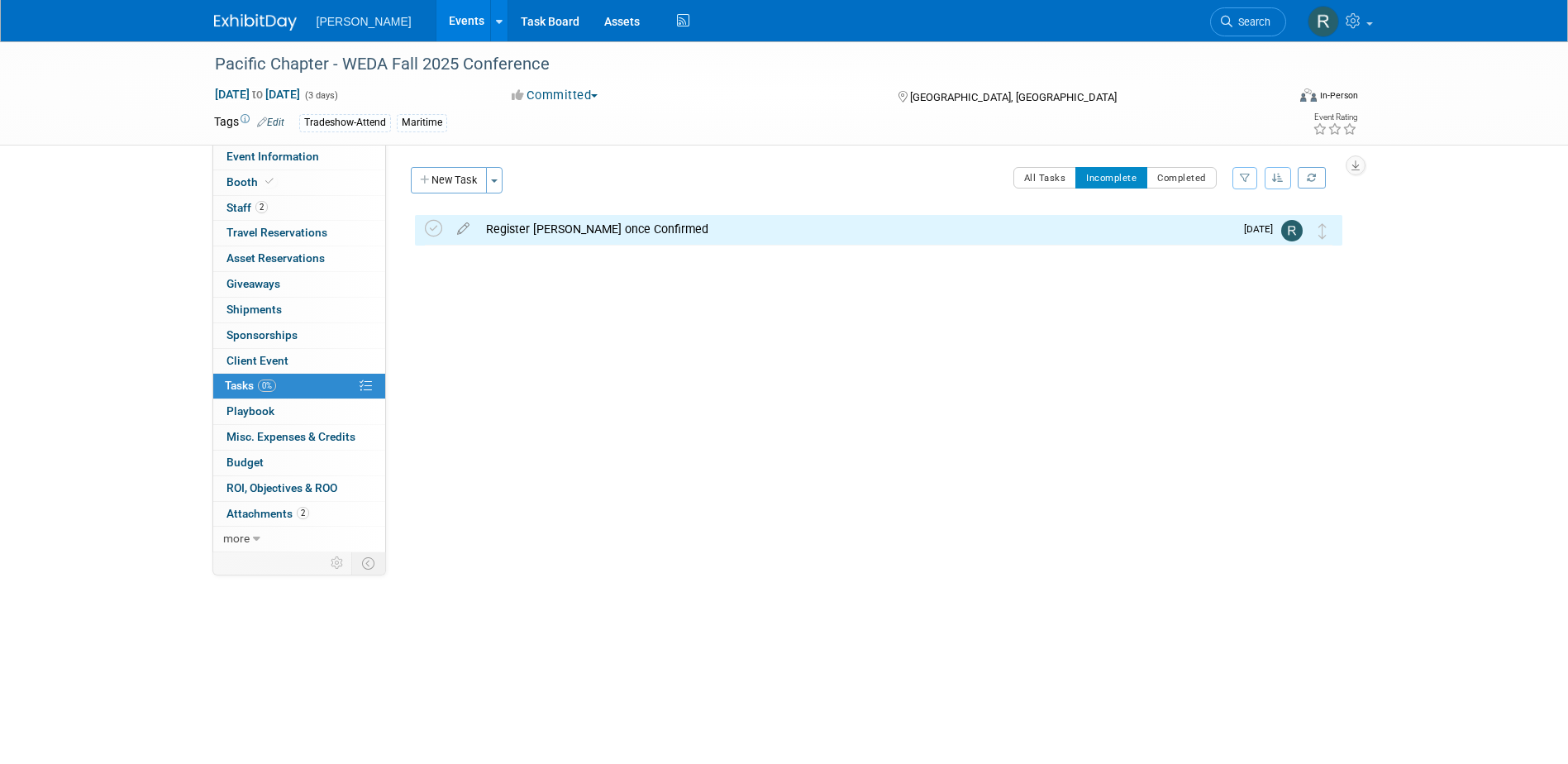
drag, startPoint x: 1234, startPoint y: 14, endPoint x: 1217, endPoint y: 16, distance: 17.1
click at [1234, 14] on link "Search" at bounding box center [1248, 22] width 76 height 29
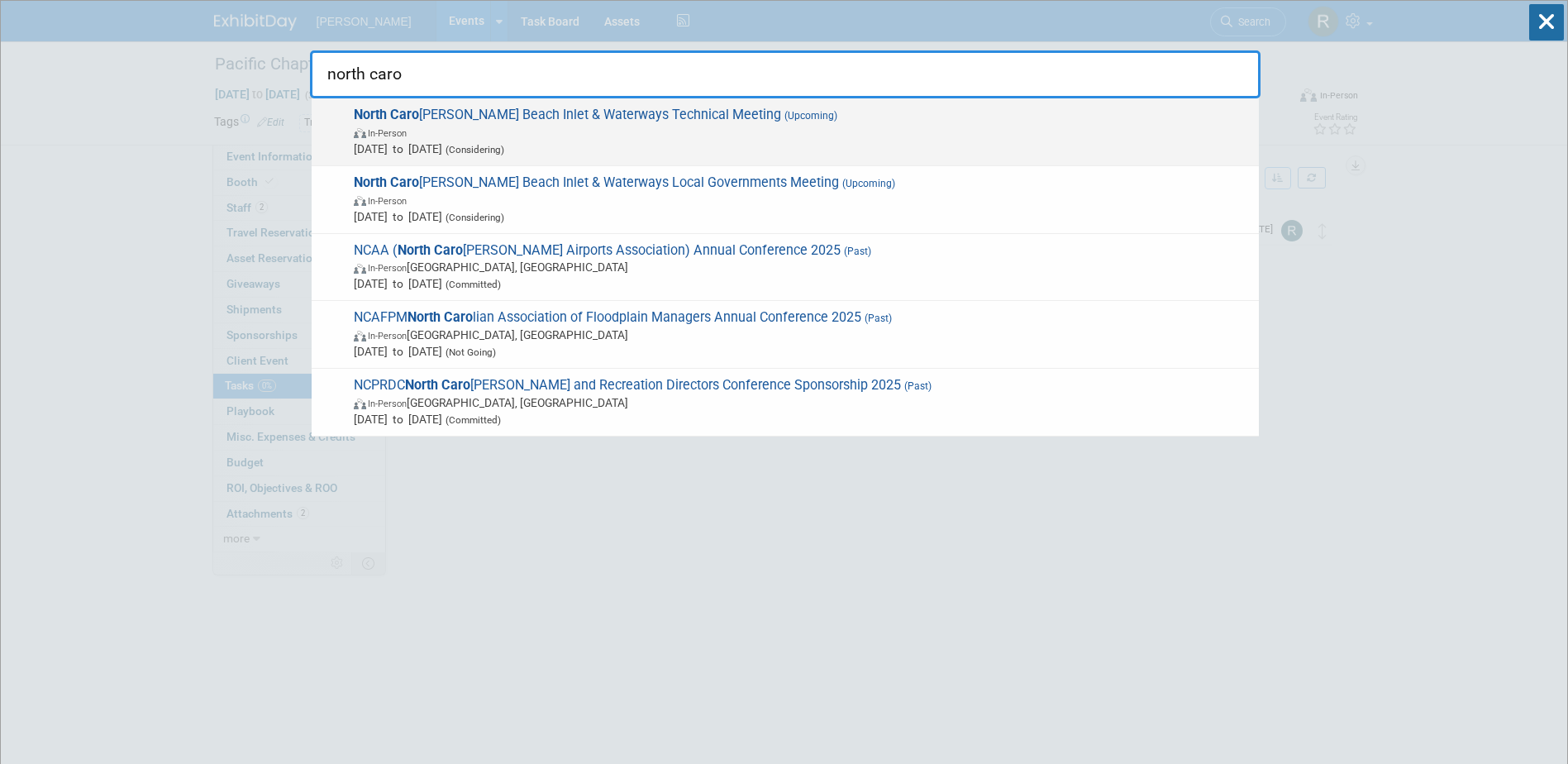
type input "north caro"
click at [560, 123] on span "North Caro lina Beach Inlet & Waterways Technical Meeting (Upcoming) In-Person …" at bounding box center [800, 131] width 902 height 50
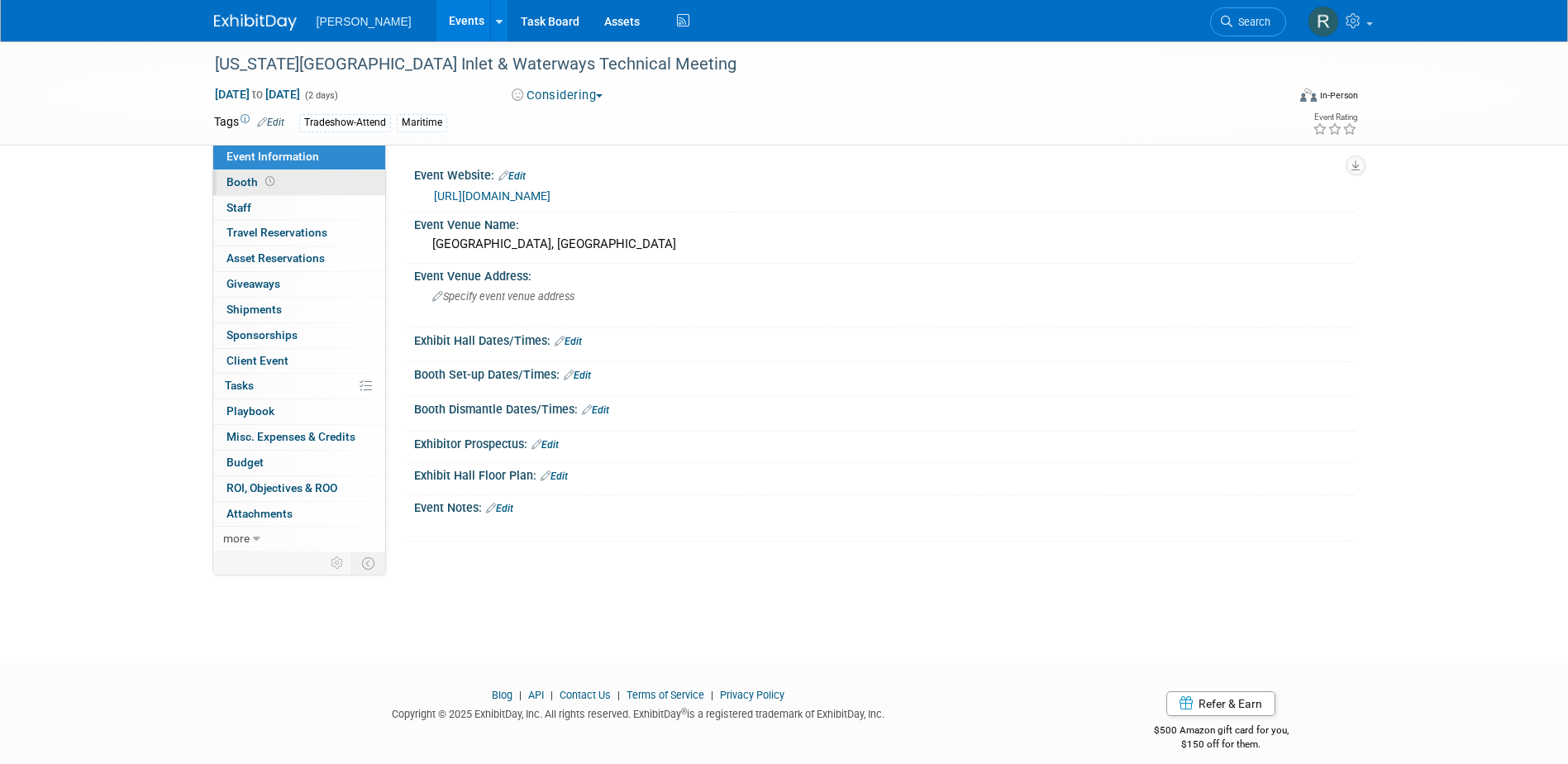
click at [285, 176] on link "Booth" at bounding box center [299, 183] width 172 height 25
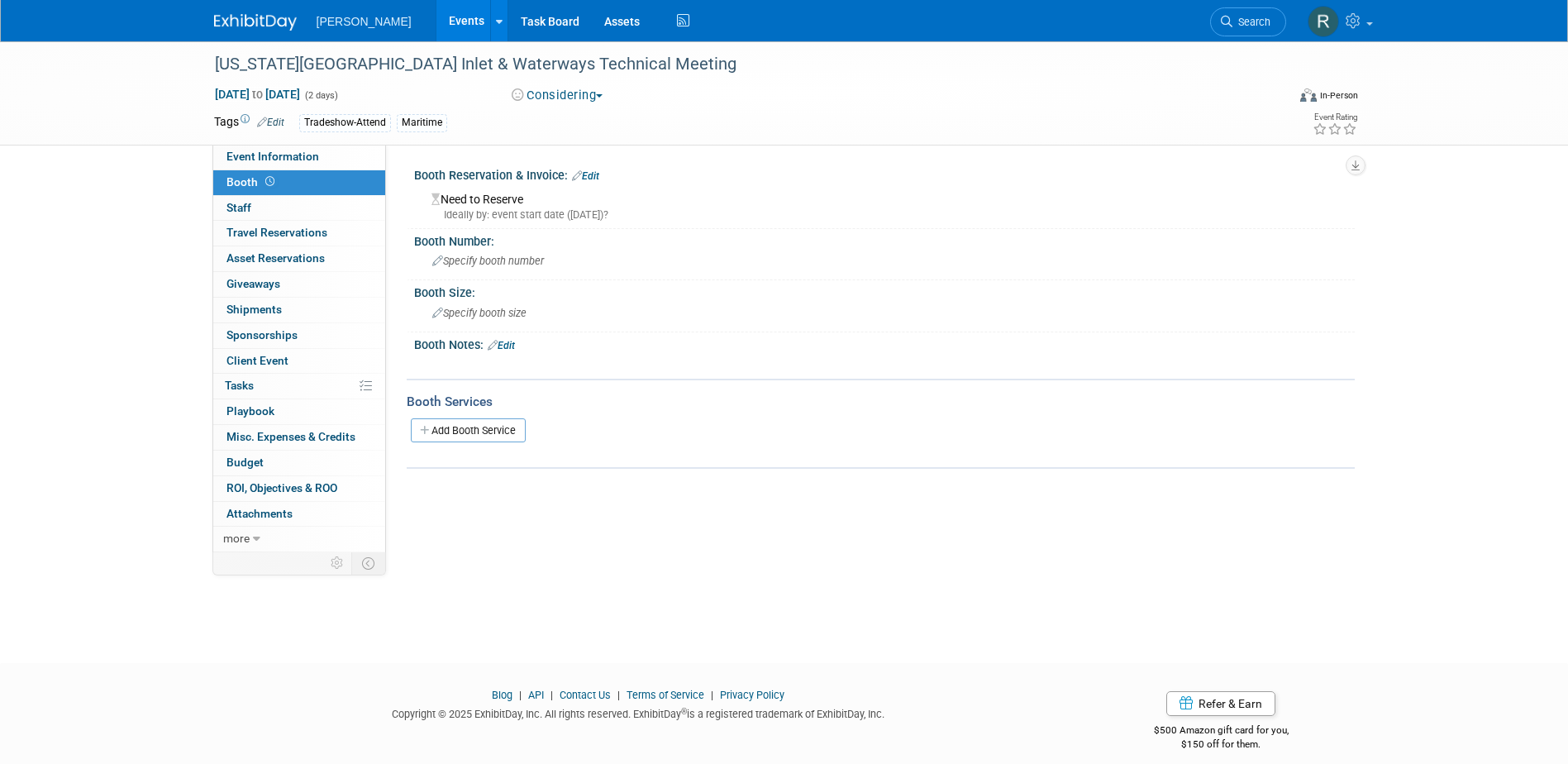
click at [599, 174] on link "Edit" at bounding box center [585, 176] width 27 height 12
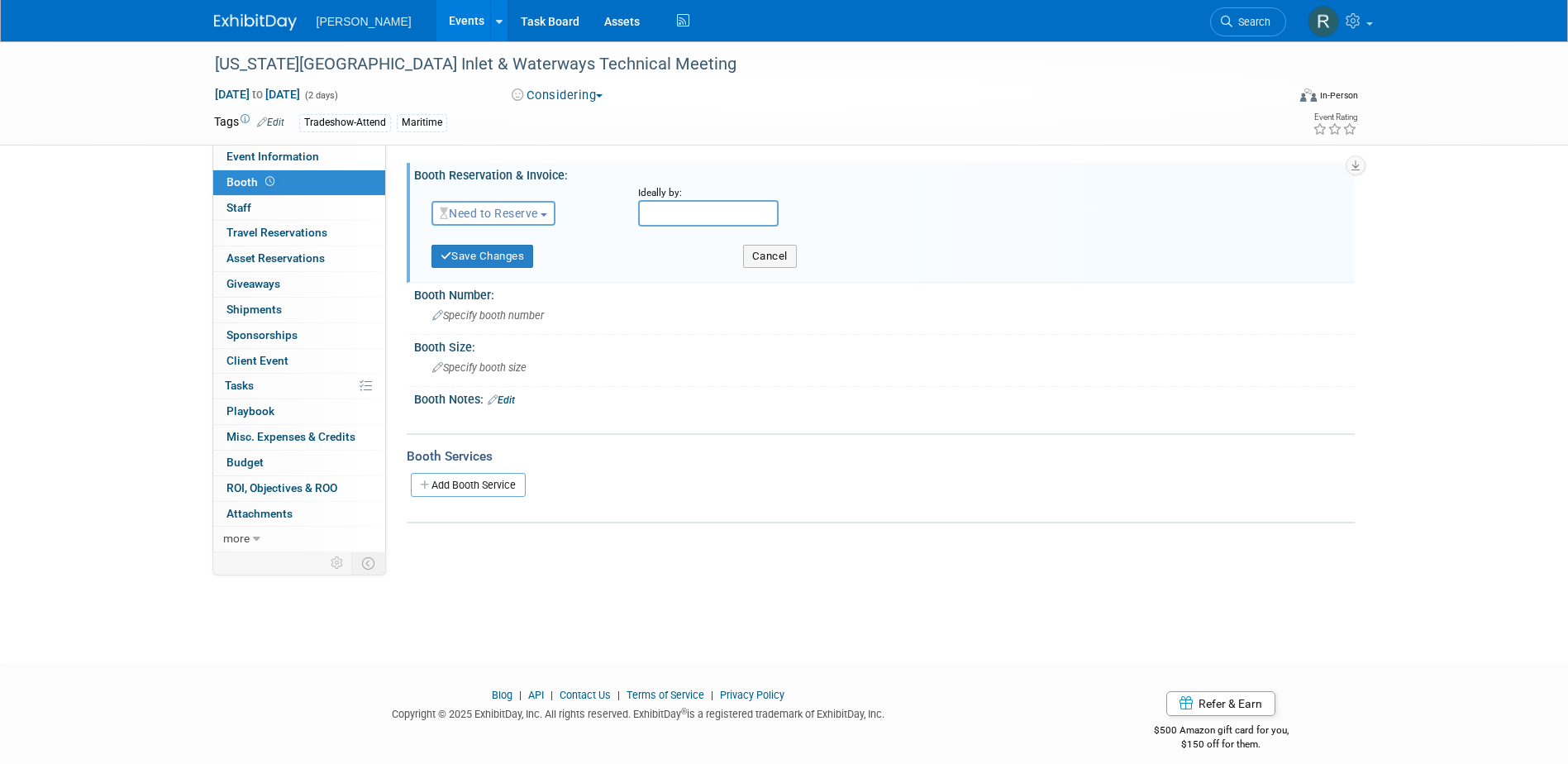
click at [498, 215] on span "Need to Reserve" at bounding box center [489, 213] width 99 height 14
click at [474, 285] on link "No Reservation Required" at bounding box center [521, 288] width 177 height 23
click at [473, 258] on button "Save Changes" at bounding box center [483, 256] width 102 height 23
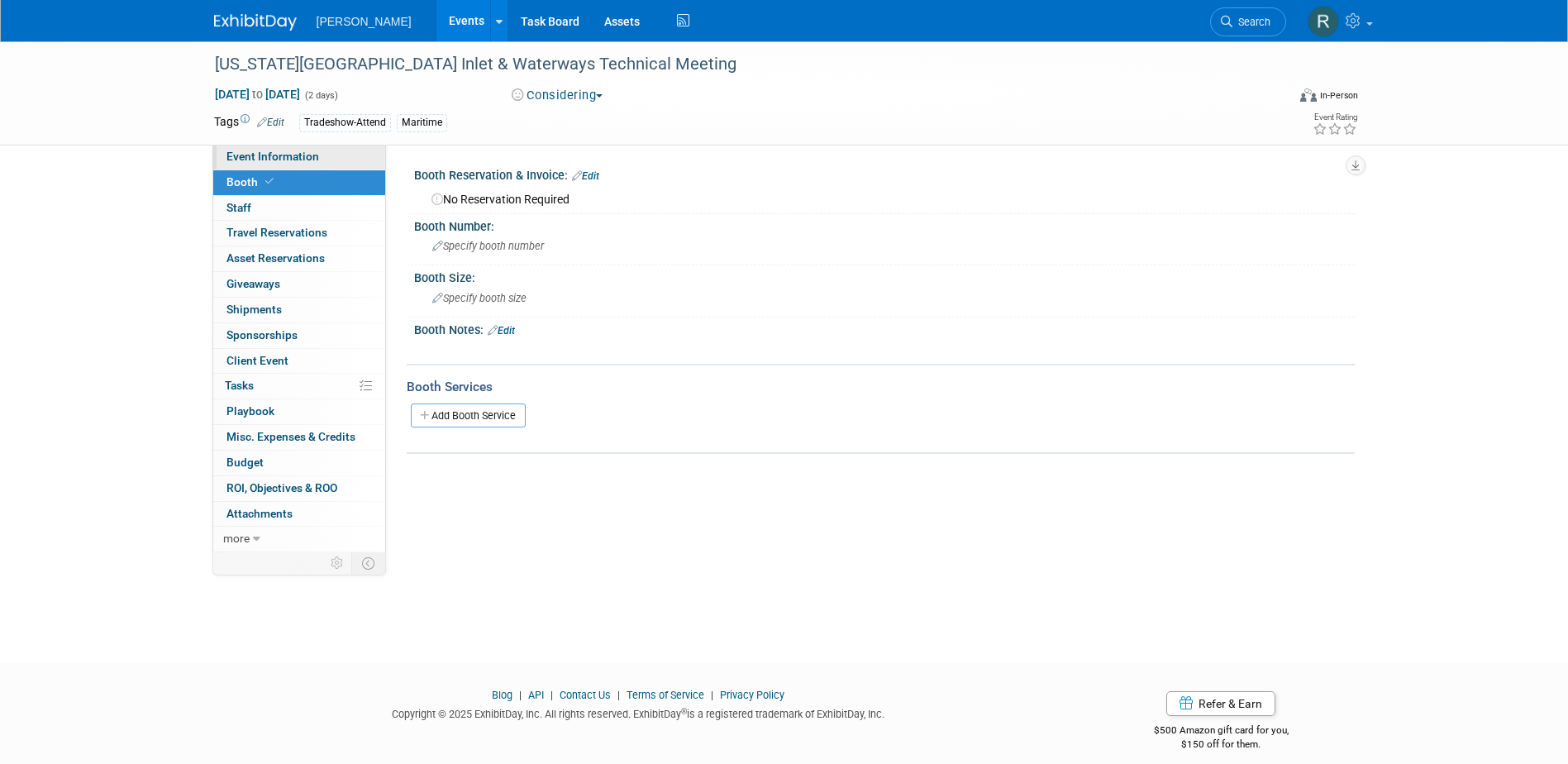
click at [324, 154] on link "Event Information" at bounding box center [299, 157] width 172 height 25
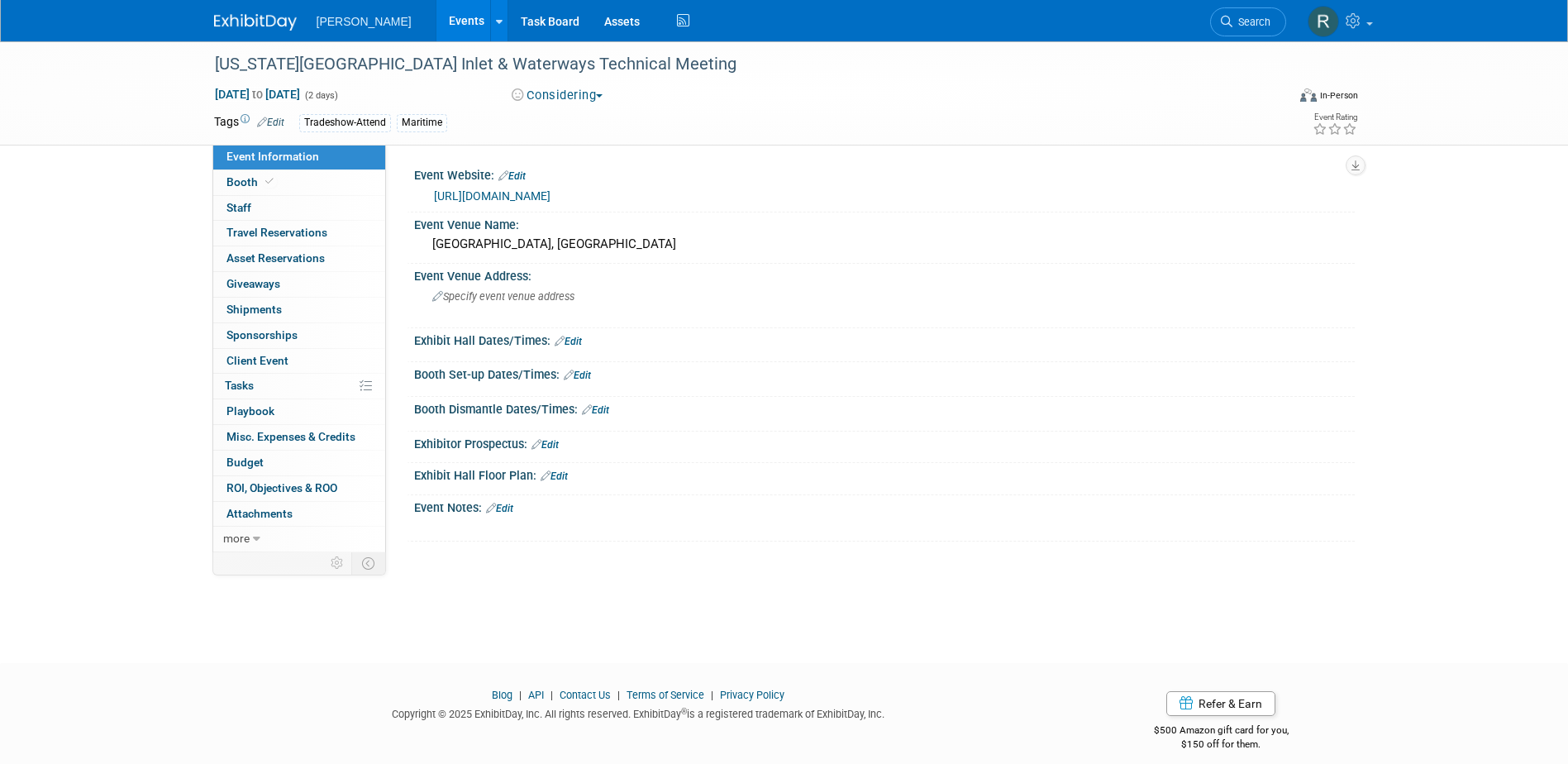
click at [551, 194] on link "[URL][DOMAIN_NAME]" at bounding box center [492, 196] width 117 height 14
drag, startPoint x: 247, startPoint y: 385, endPoint x: 318, endPoint y: 348, distance: 80.1
click at [247, 385] on span "Tasks 0%" at bounding box center [240, 385] width 29 height 14
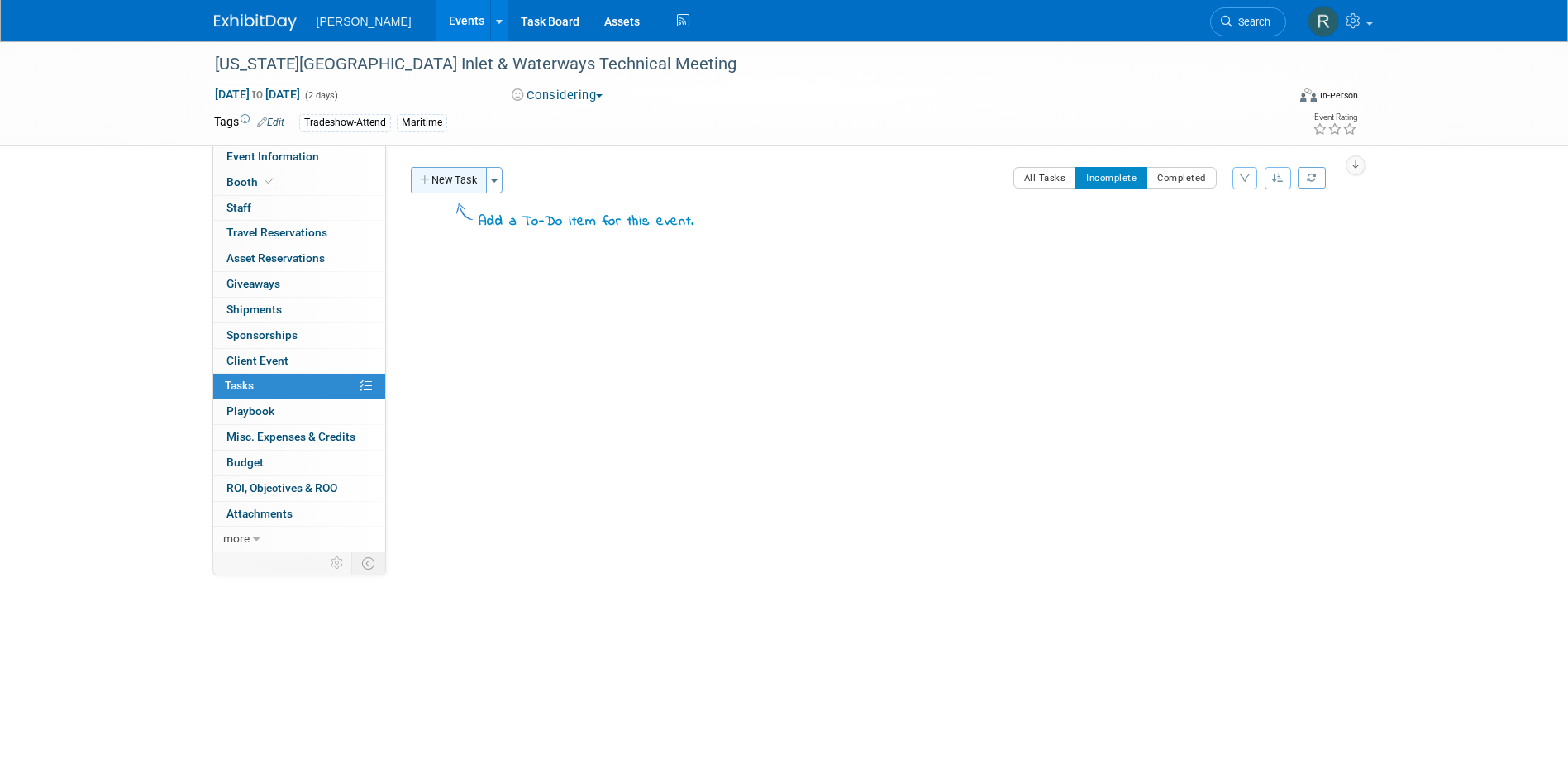
click at [462, 180] on button "New Task" at bounding box center [448, 180] width 76 height 26
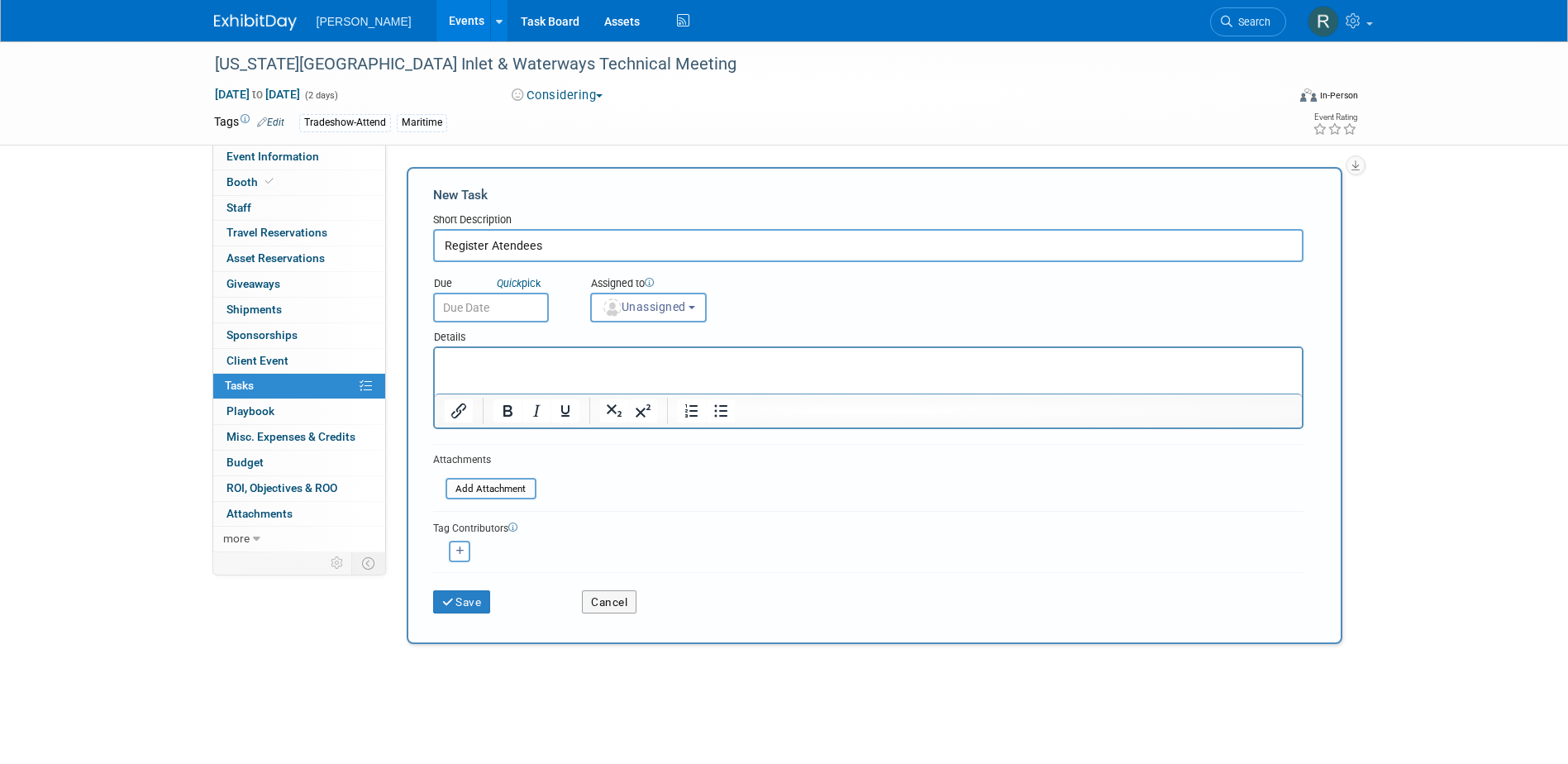
type input "Register Atendees"
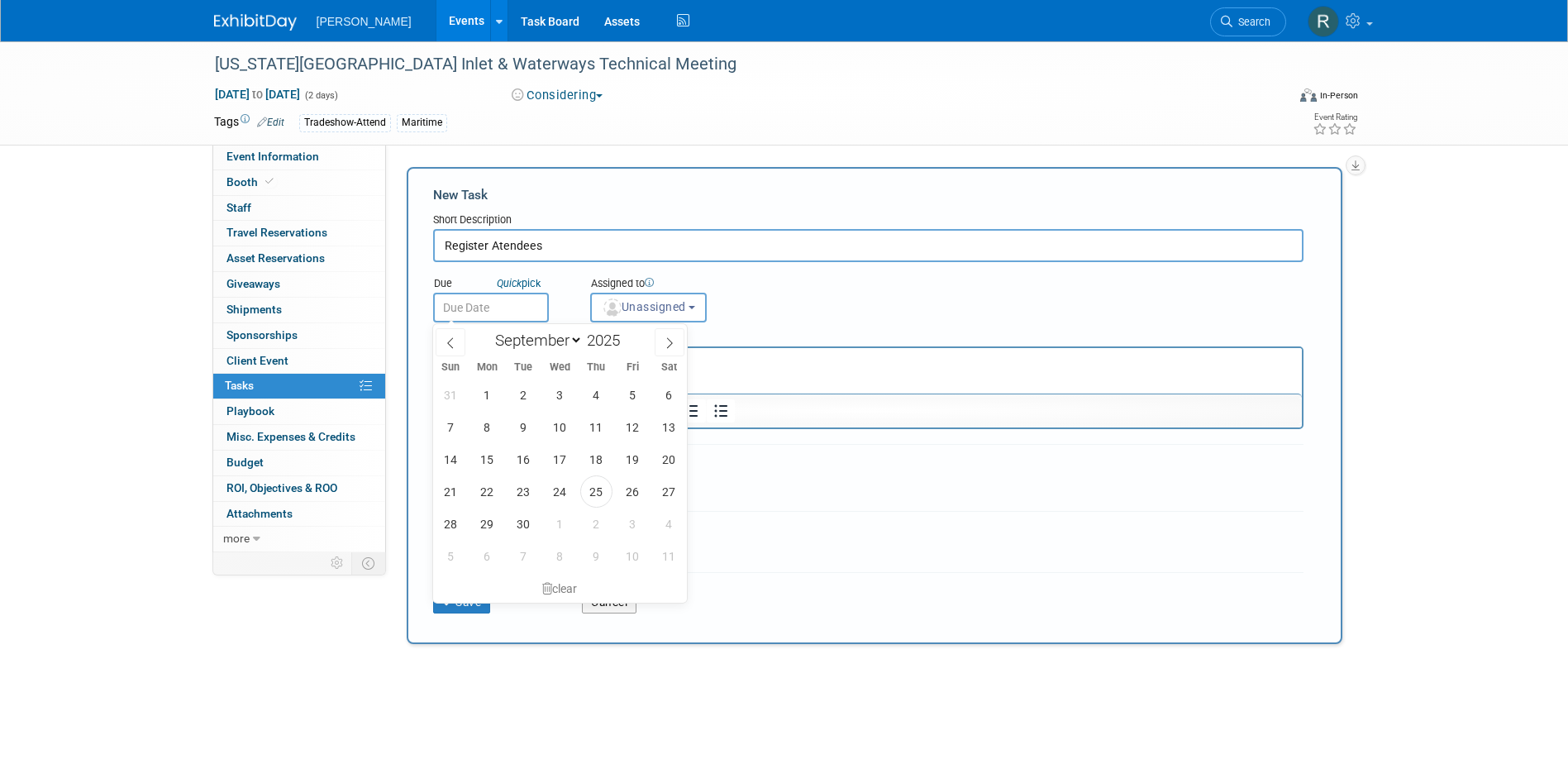
click at [468, 308] on input "text" at bounding box center [491, 307] width 116 height 30
click at [669, 337] on icon at bounding box center [670, 343] width 12 height 12
select select "9"
click at [565, 518] on span "29" at bounding box center [559, 523] width 32 height 32
type input "Oct 29, 2025"
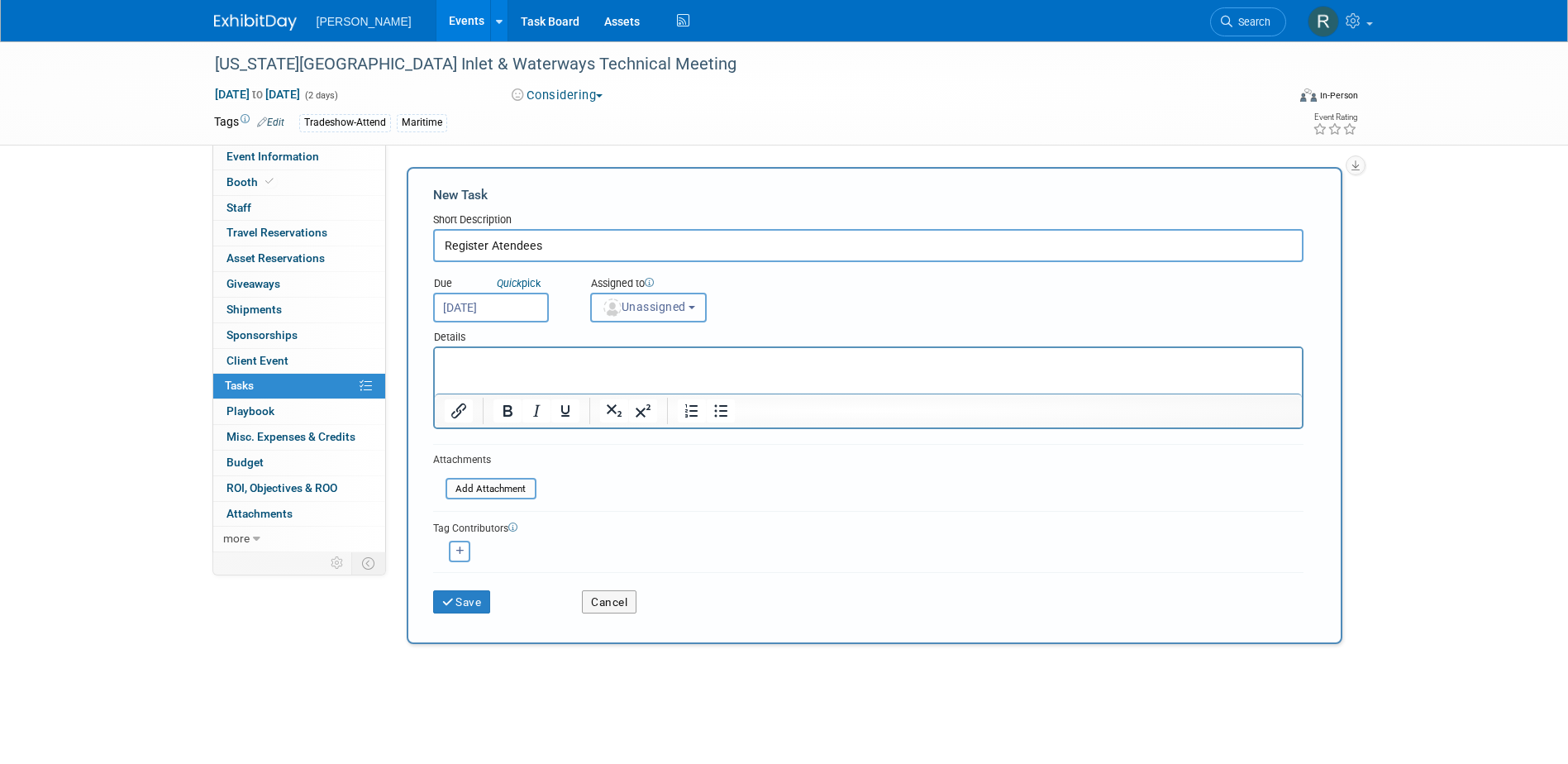
click at [627, 313] on span "Unassigned" at bounding box center [643, 307] width 84 height 14
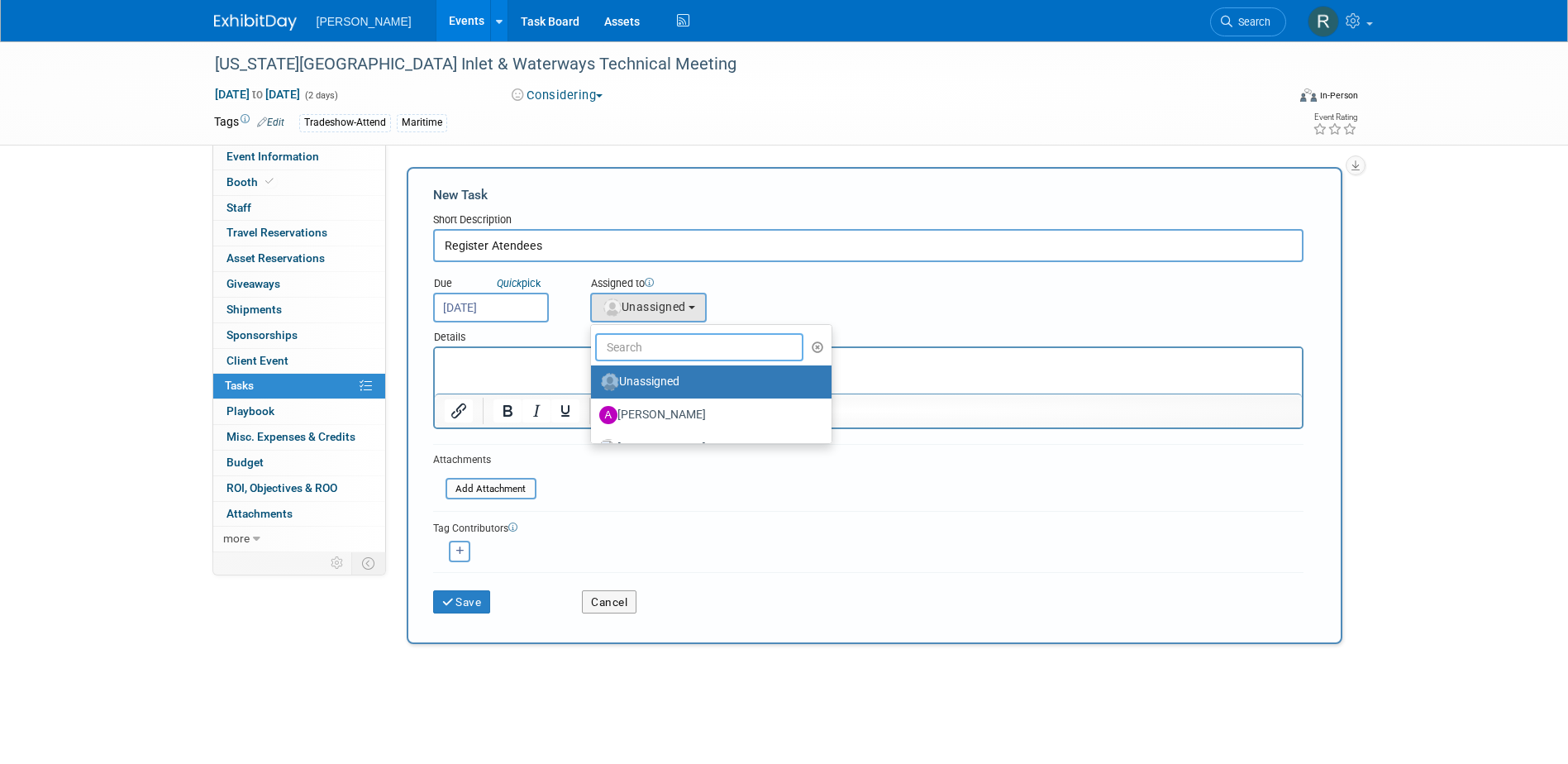
click at [626, 347] on input "text" at bounding box center [699, 347] width 210 height 28
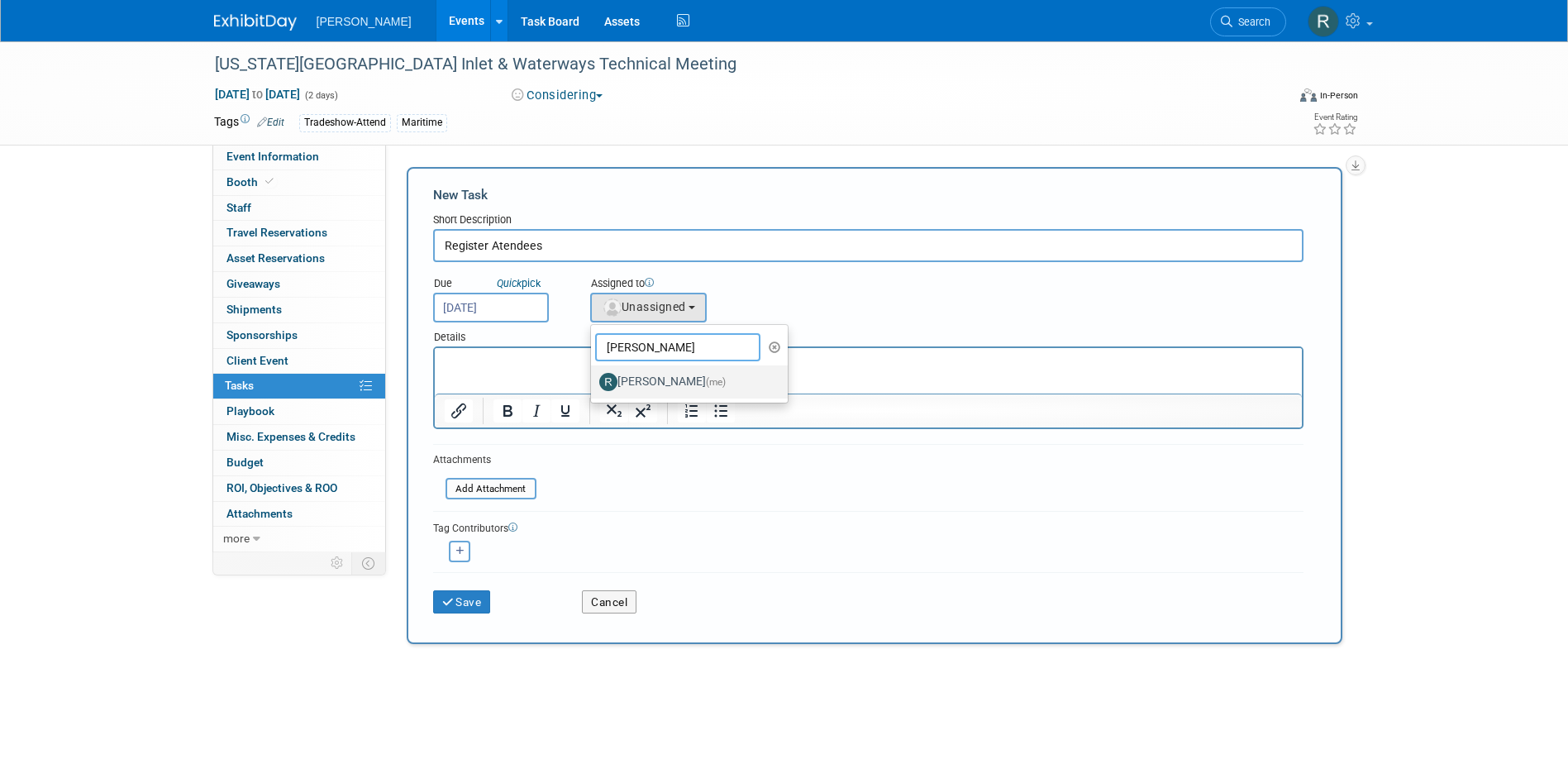
type input "Rebecca"
click at [628, 377] on label "Rebecca Deis (me)" at bounding box center [685, 382] width 173 height 26
click at [593, 377] on input "Rebecca Deis (me)" at bounding box center [587, 380] width 11 height 11
select select "844a177d-a181-44ff-a72a-5731d68e4351"
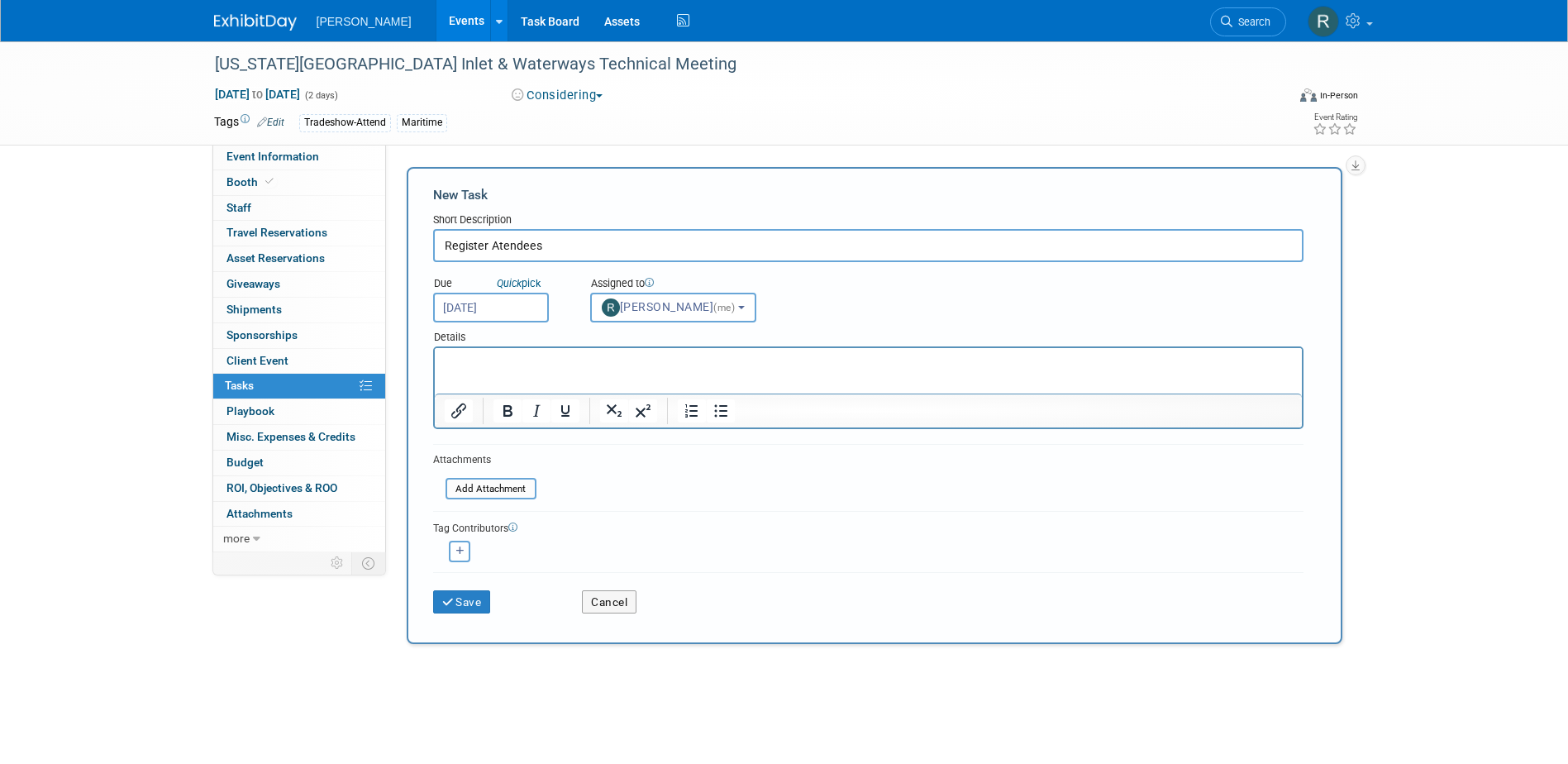
click at [542, 368] on p "Rich Text Area. Press ALT-0 for help." at bounding box center [869, 362] width 848 height 16
click at [468, 591] on button "Save" at bounding box center [462, 602] width 58 height 23
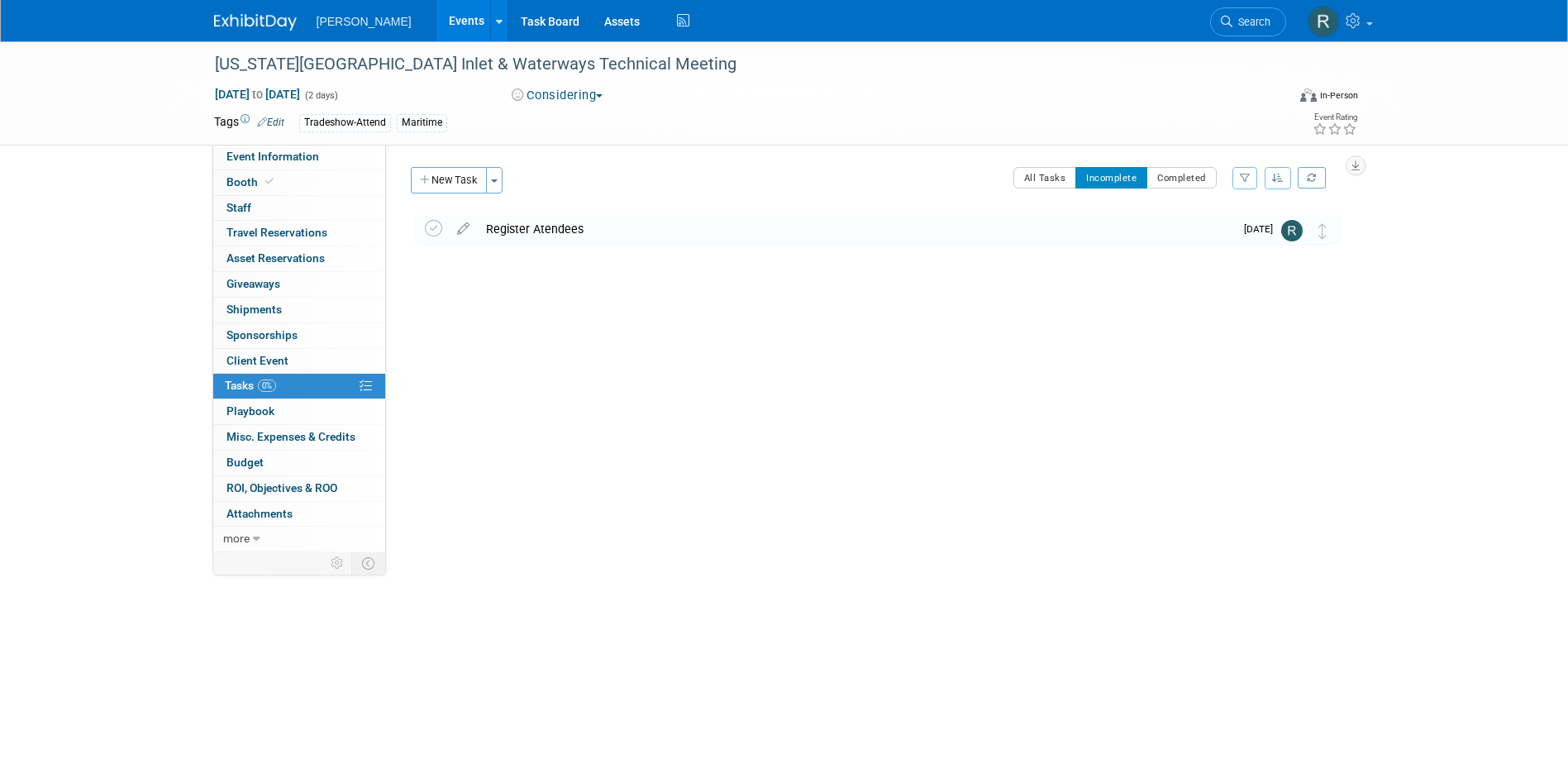
click at [1235, 15] on span "Search" at bounding box center [1251, 21] width 38 height 13
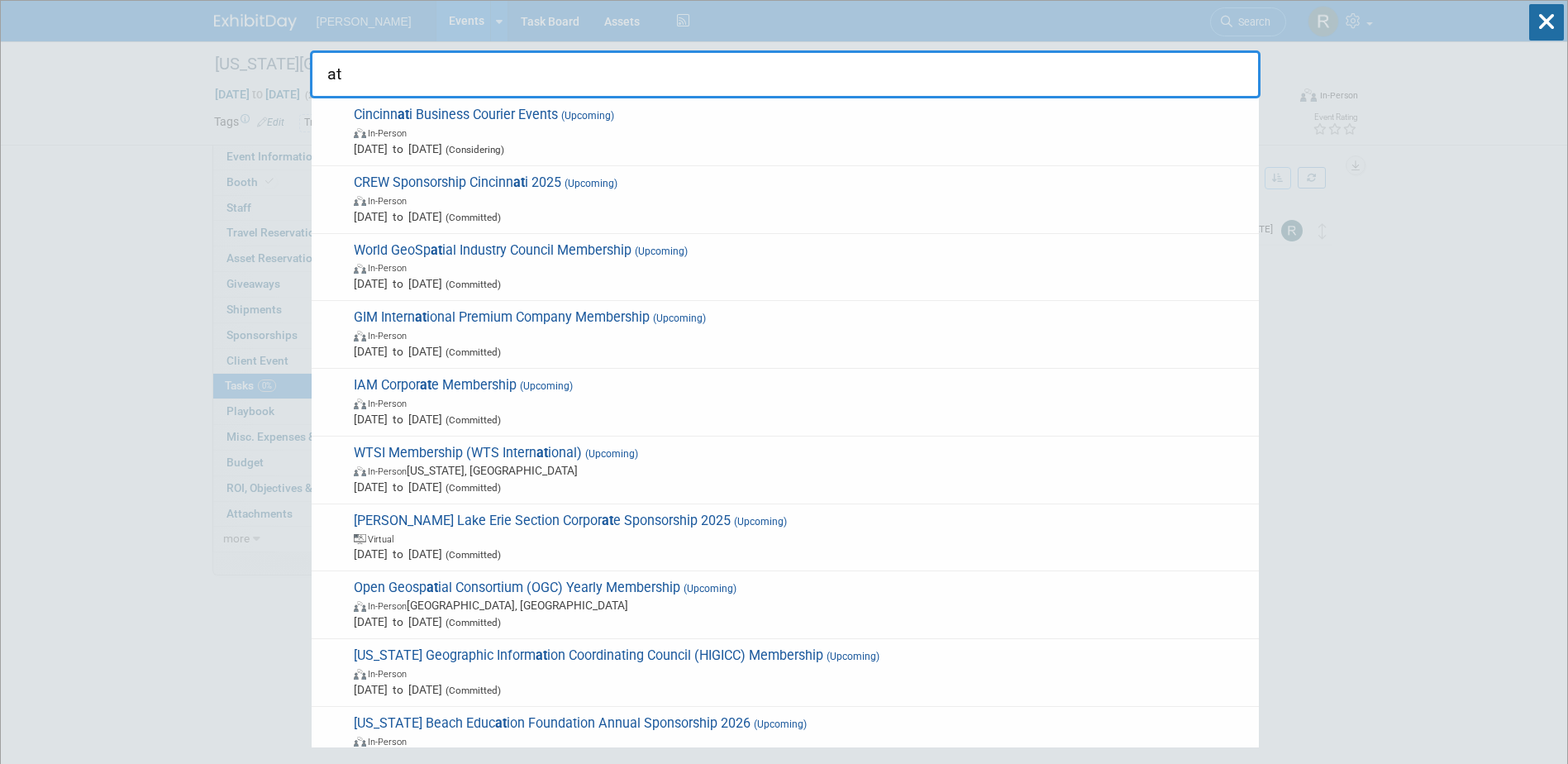
type input "a"
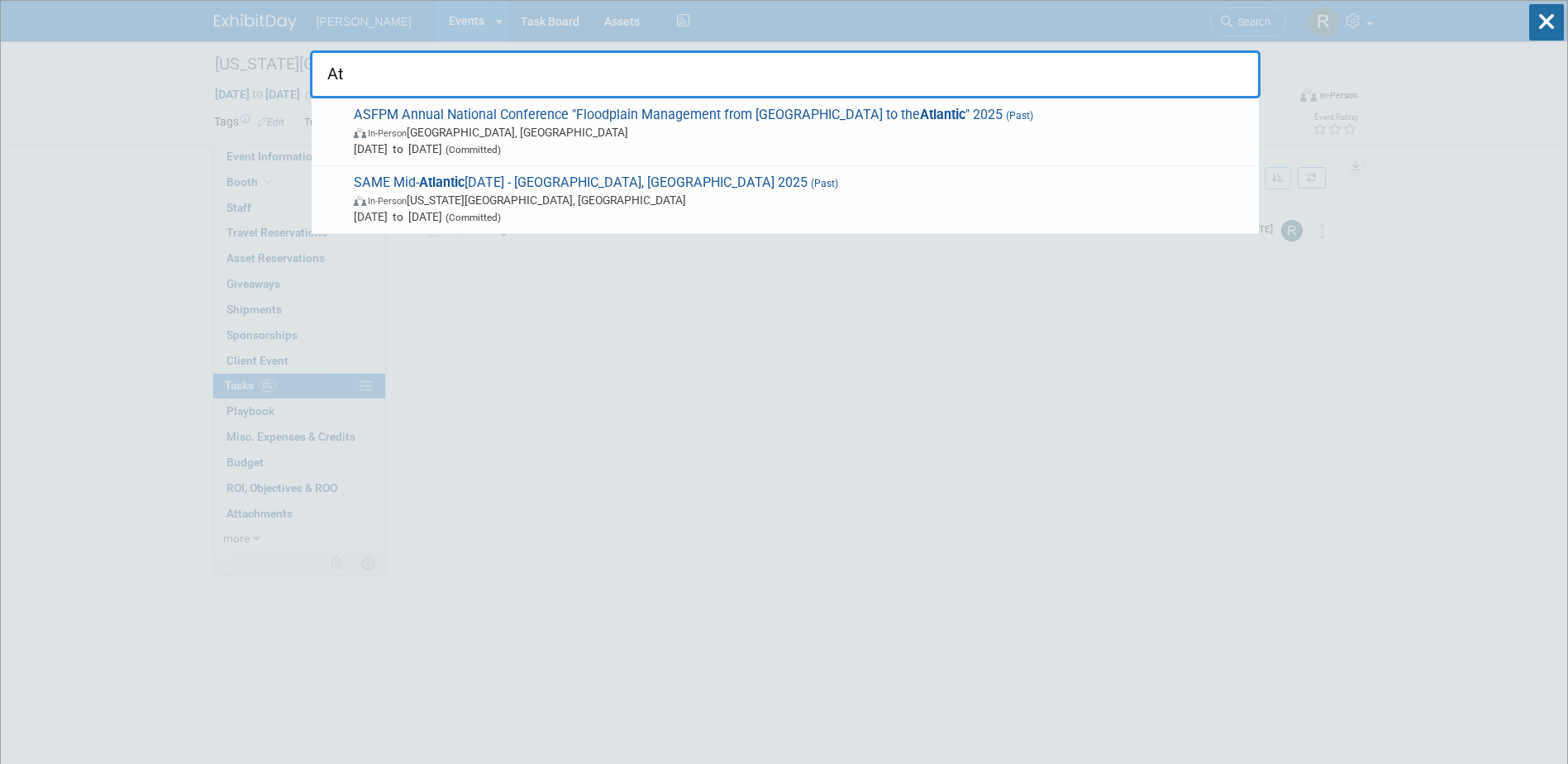
type input "A"
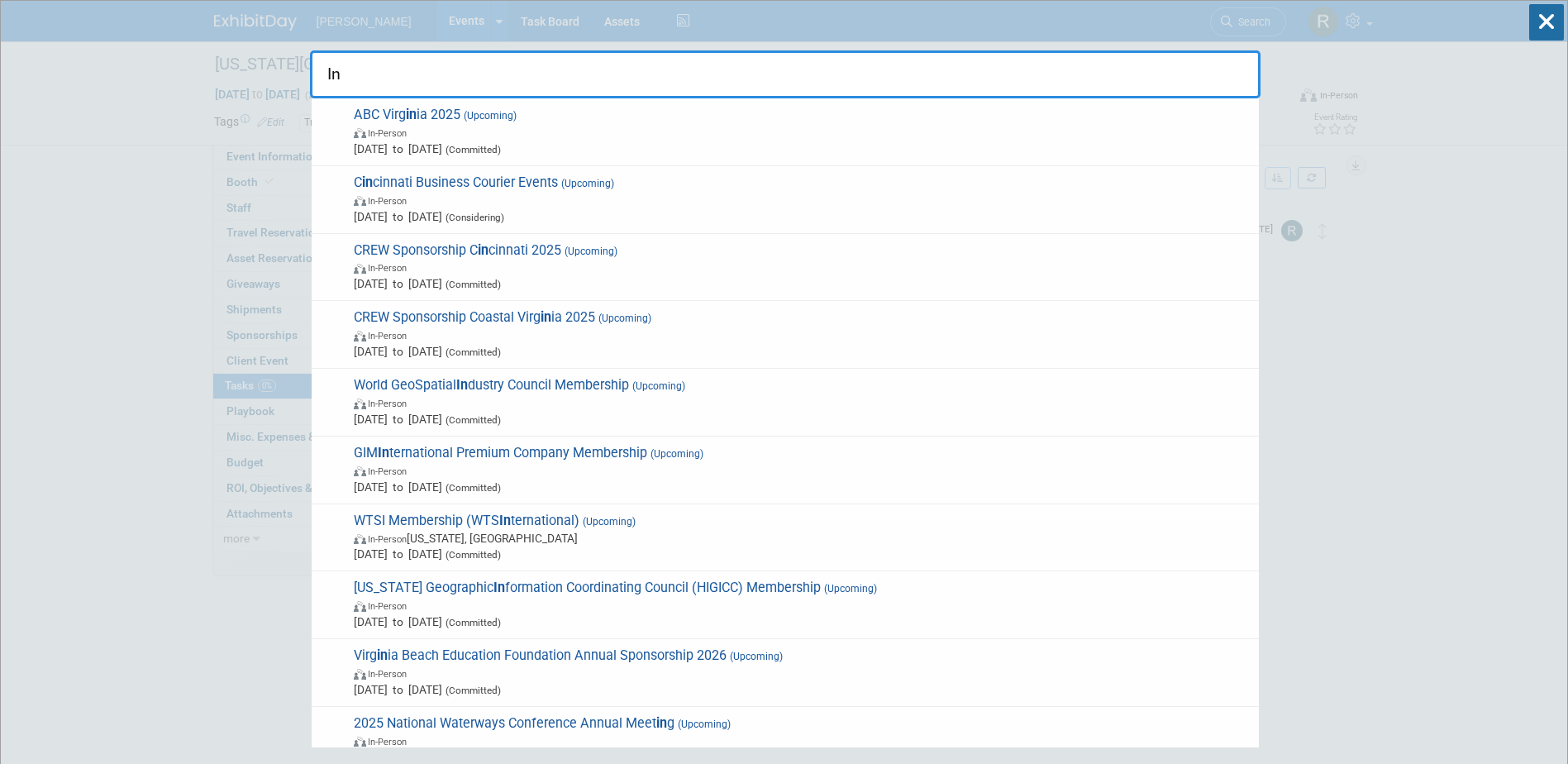
type input "I"
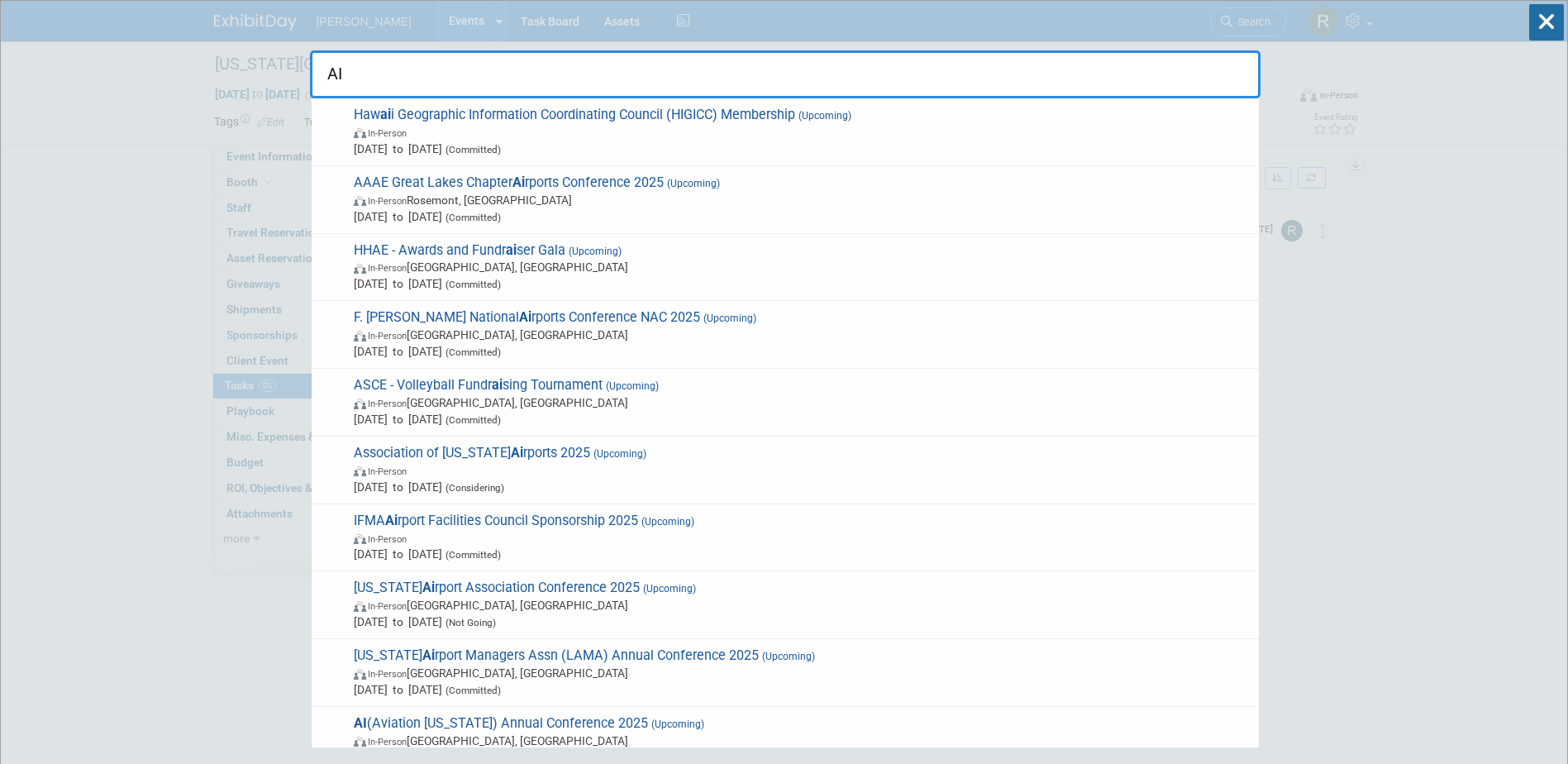
type input "A"
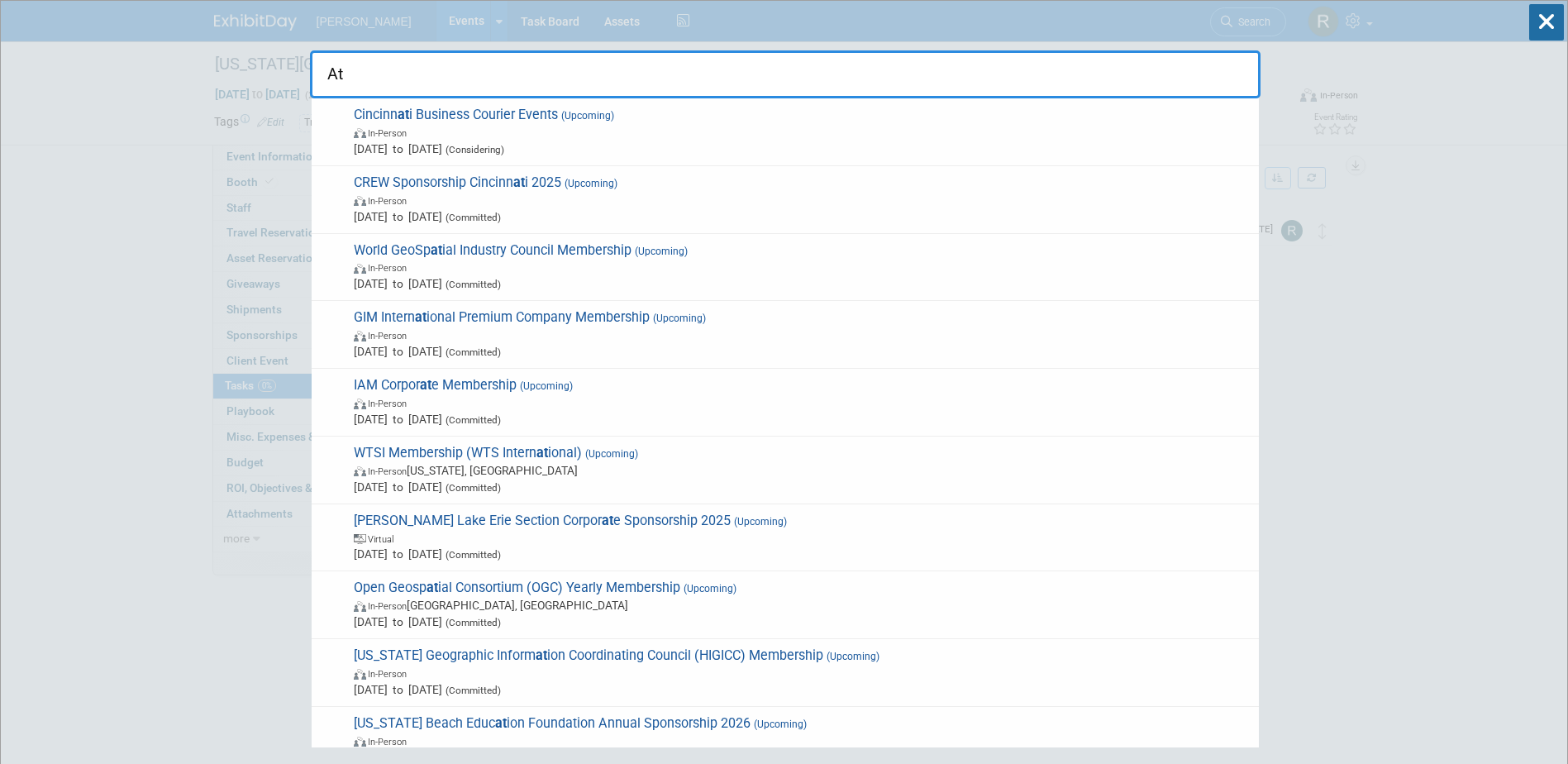
type input "A"
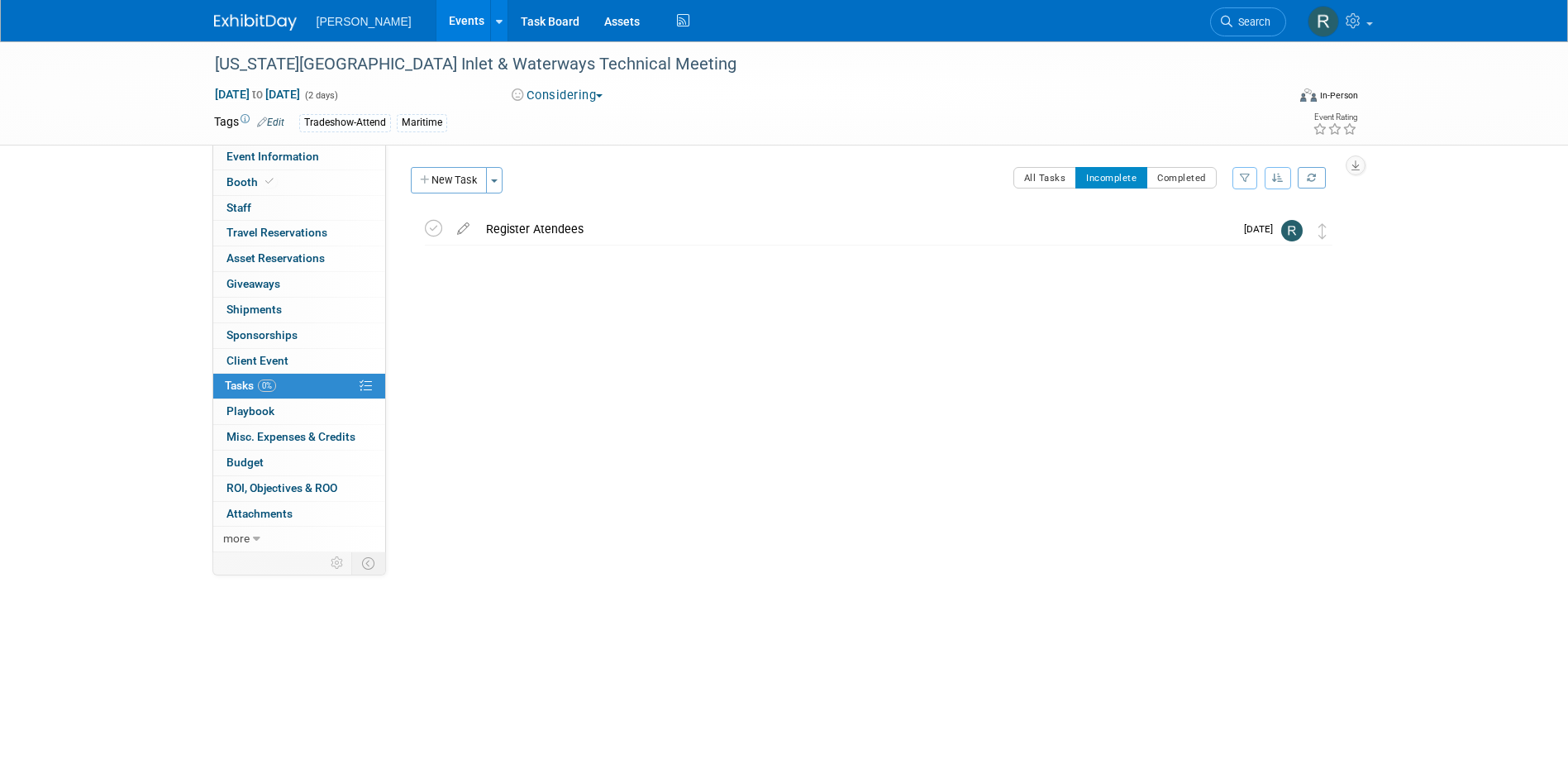
click at [437, 23] on link "Events" at bounding box center [467, 20] width 60 height 42
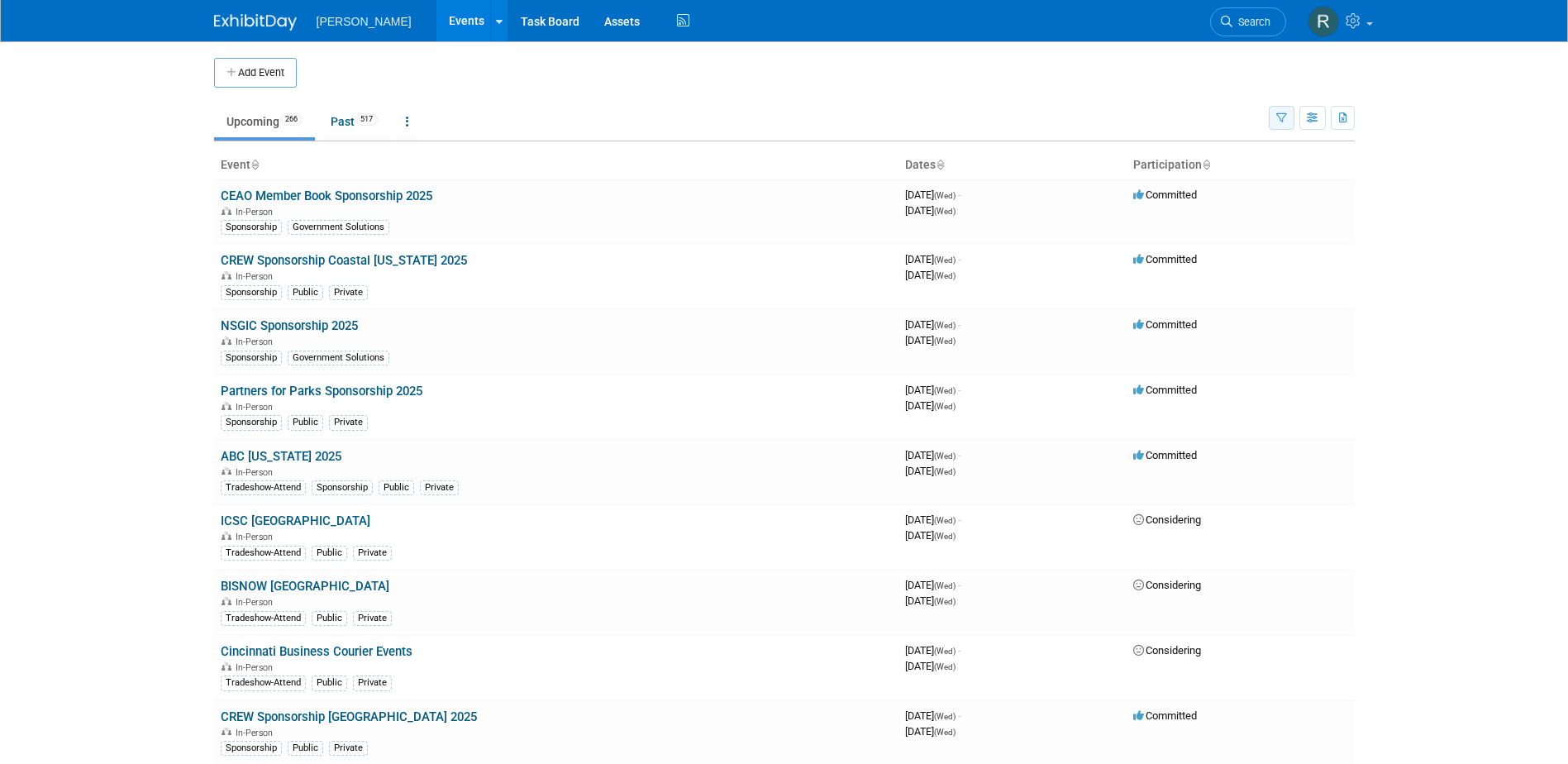
click at [1278, 122] on icon "button" at bounding box center [1281, 118] width 11 height 11
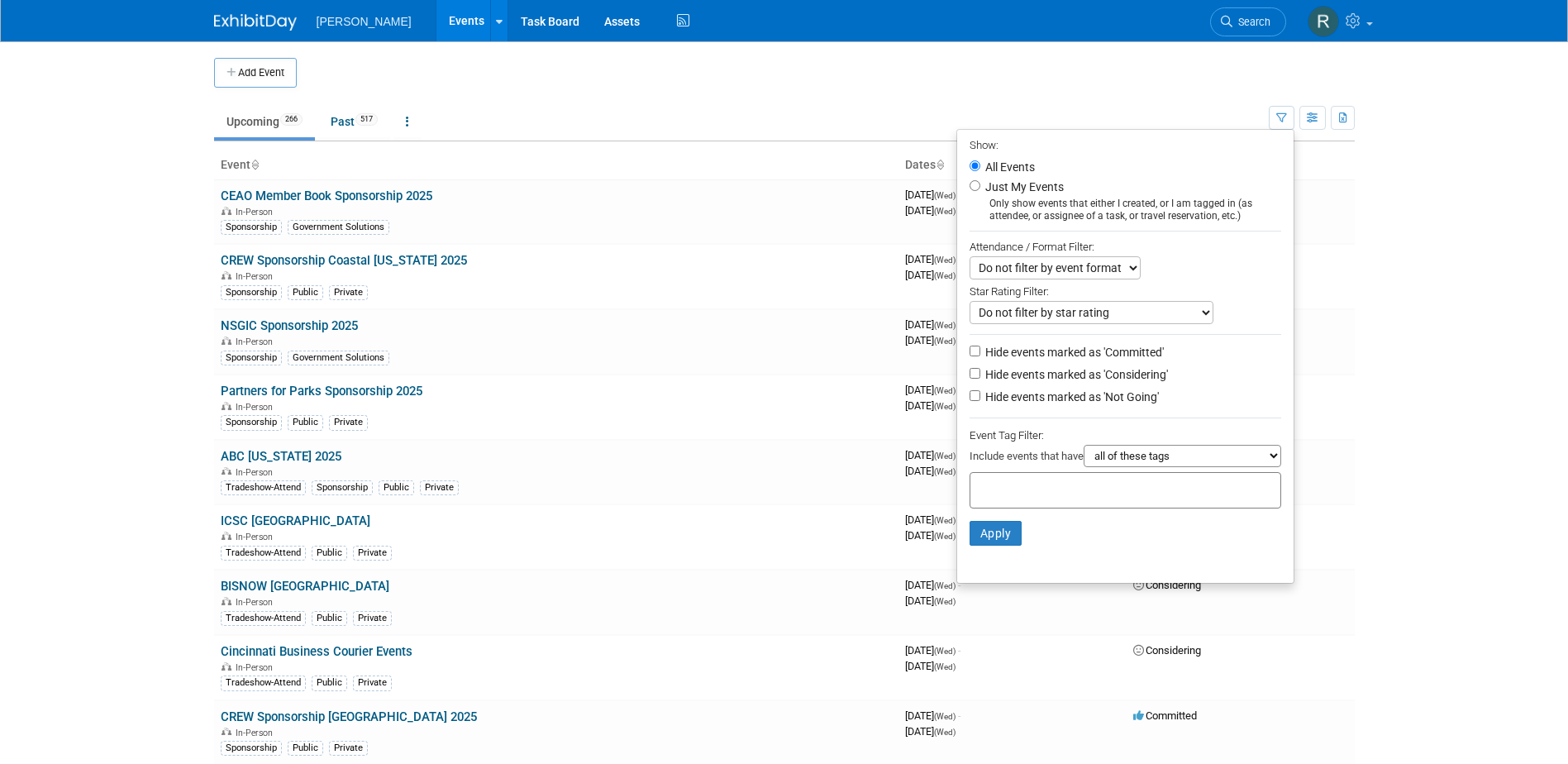
click at [1079, 492] on input "text" at bounding box center [1043, 487] width 132 height 16
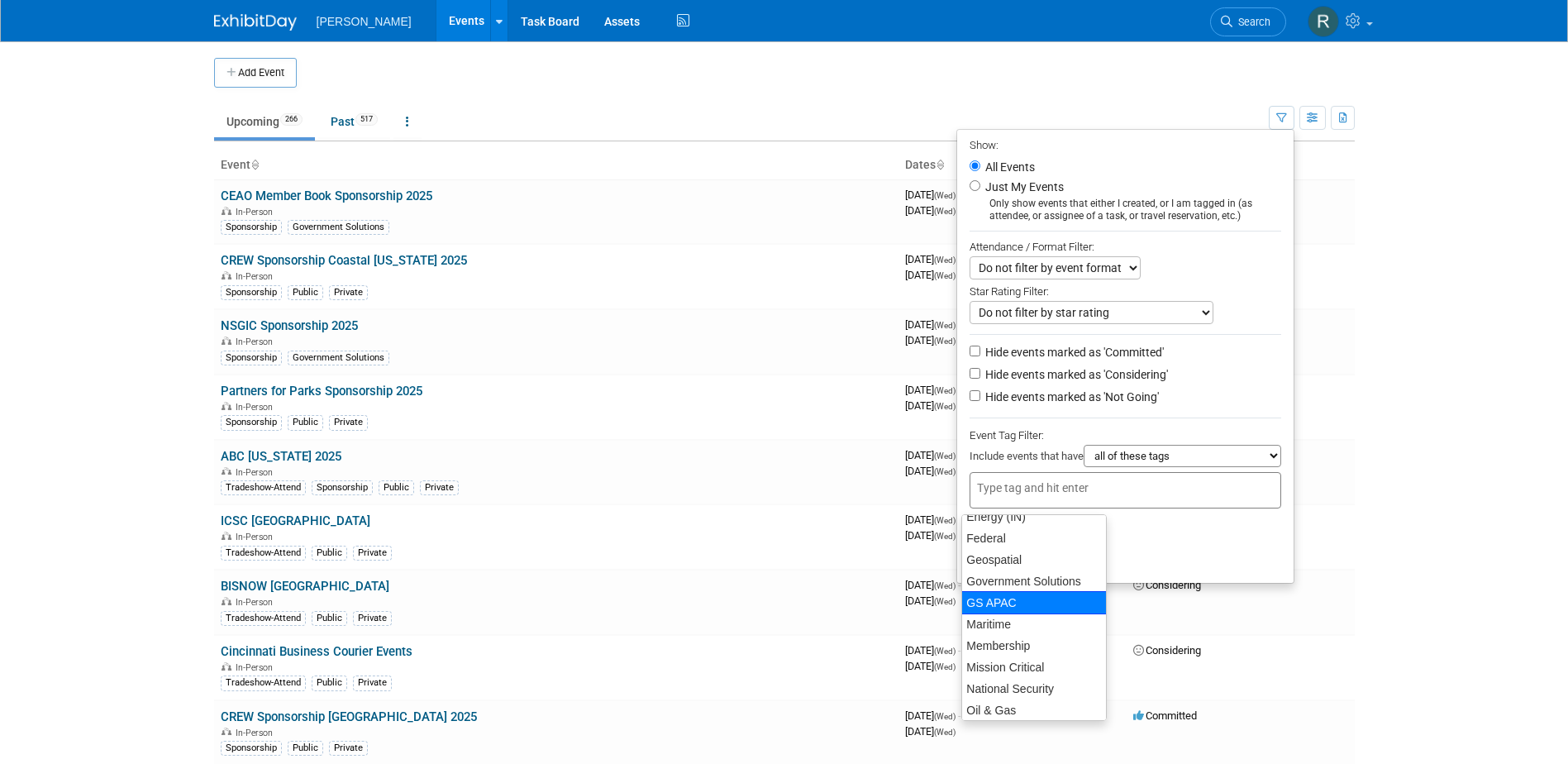
scroll to position [165, 0]
click at [991, 626] on div "Maritime" at bounding box center [1034, 622] width 146 height 23
type input "Maritime"
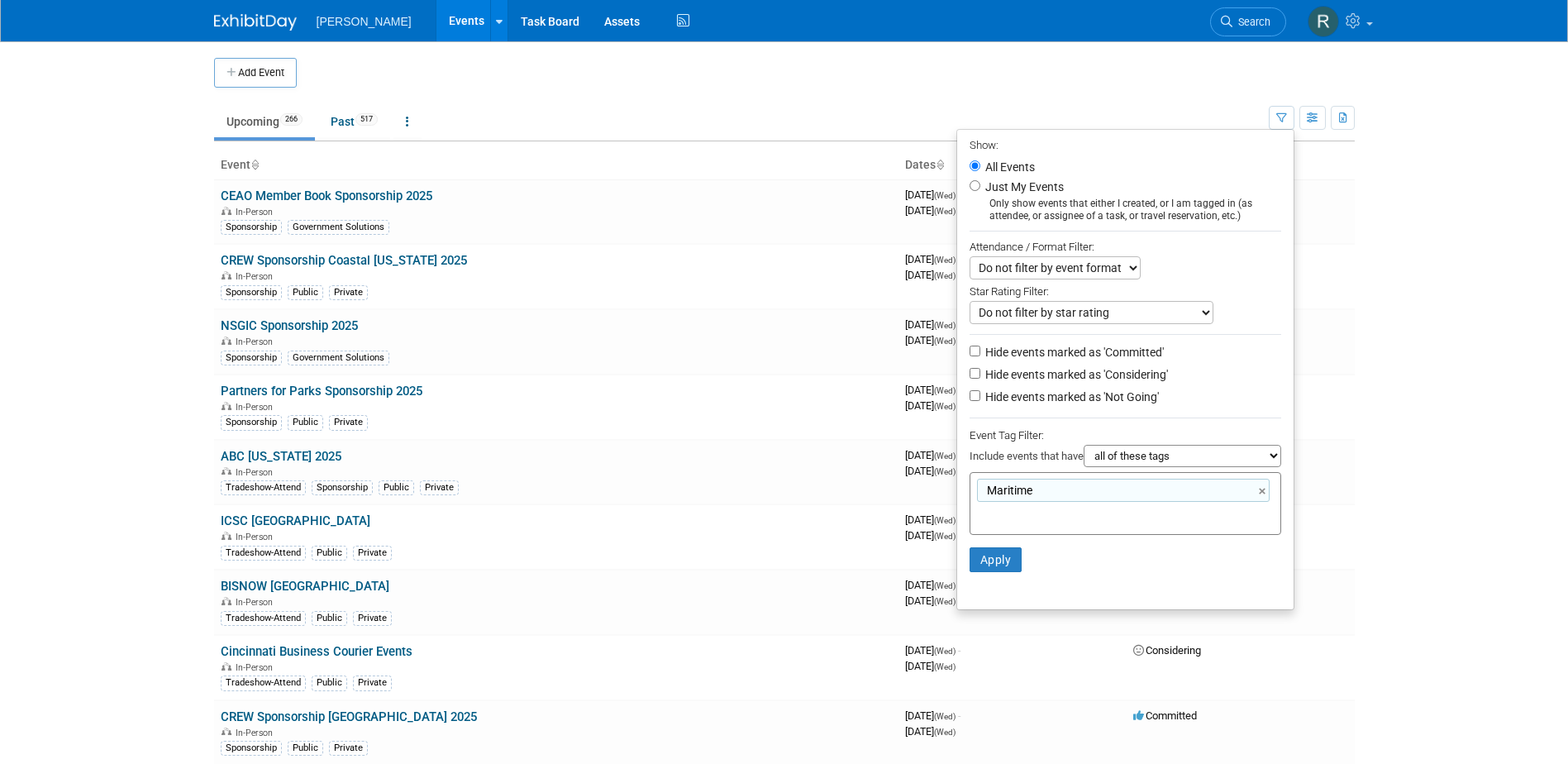
click at [1112, 467] on select "all of these tags any one of these tags only and exactly these specific tags" at bounding box center [1183, 455] width 198 height 22
select select "any"
click at [1084, 450] on select "all of these tags any one of these tags only and exactly these specific tags" at bounding box center [1183, 455] width 198 height 22
click at [989, 563] on button "Apply" at bounding box center [996, 560] width 53 height 25
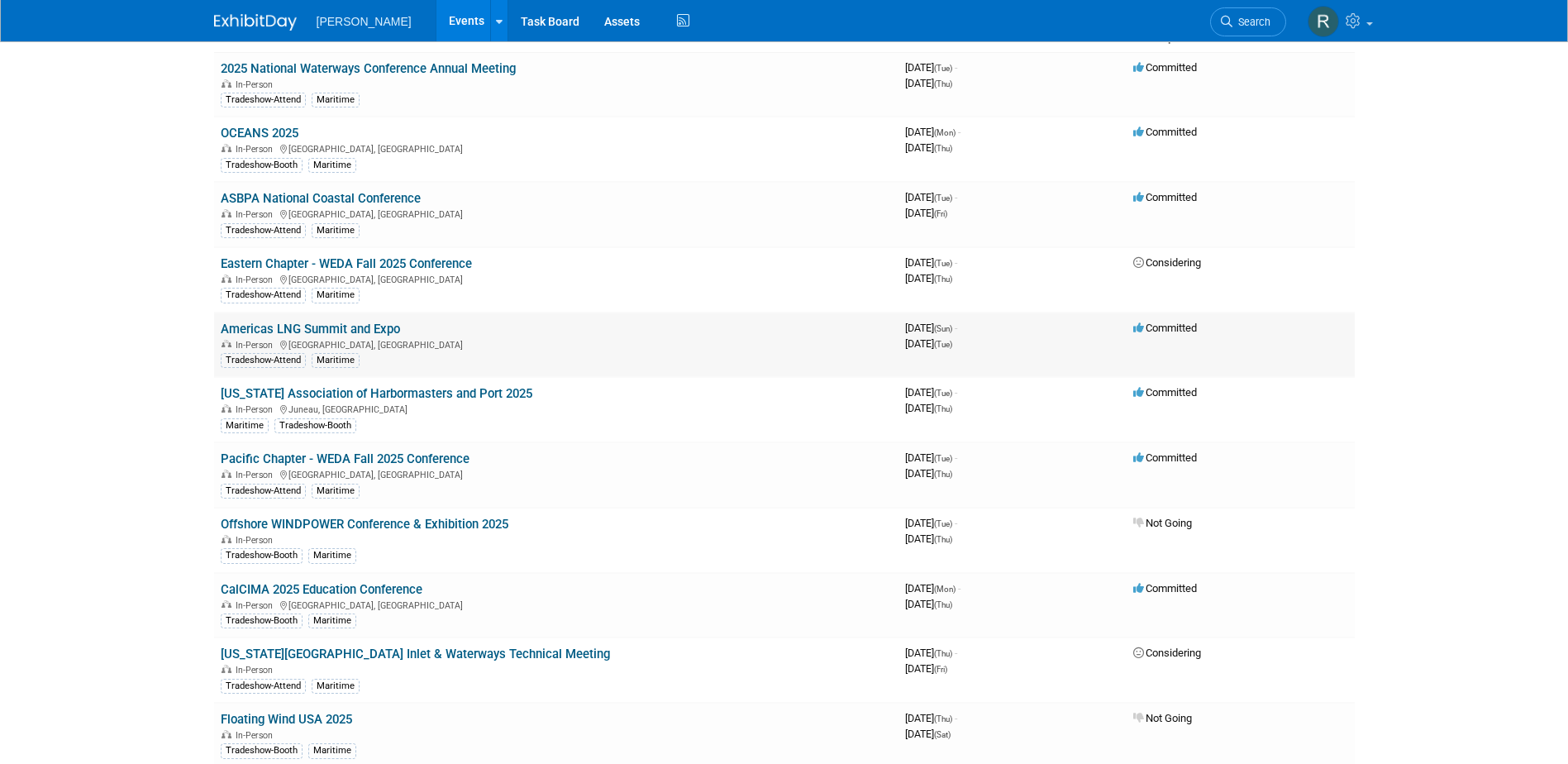
scroll to position [165, 0]
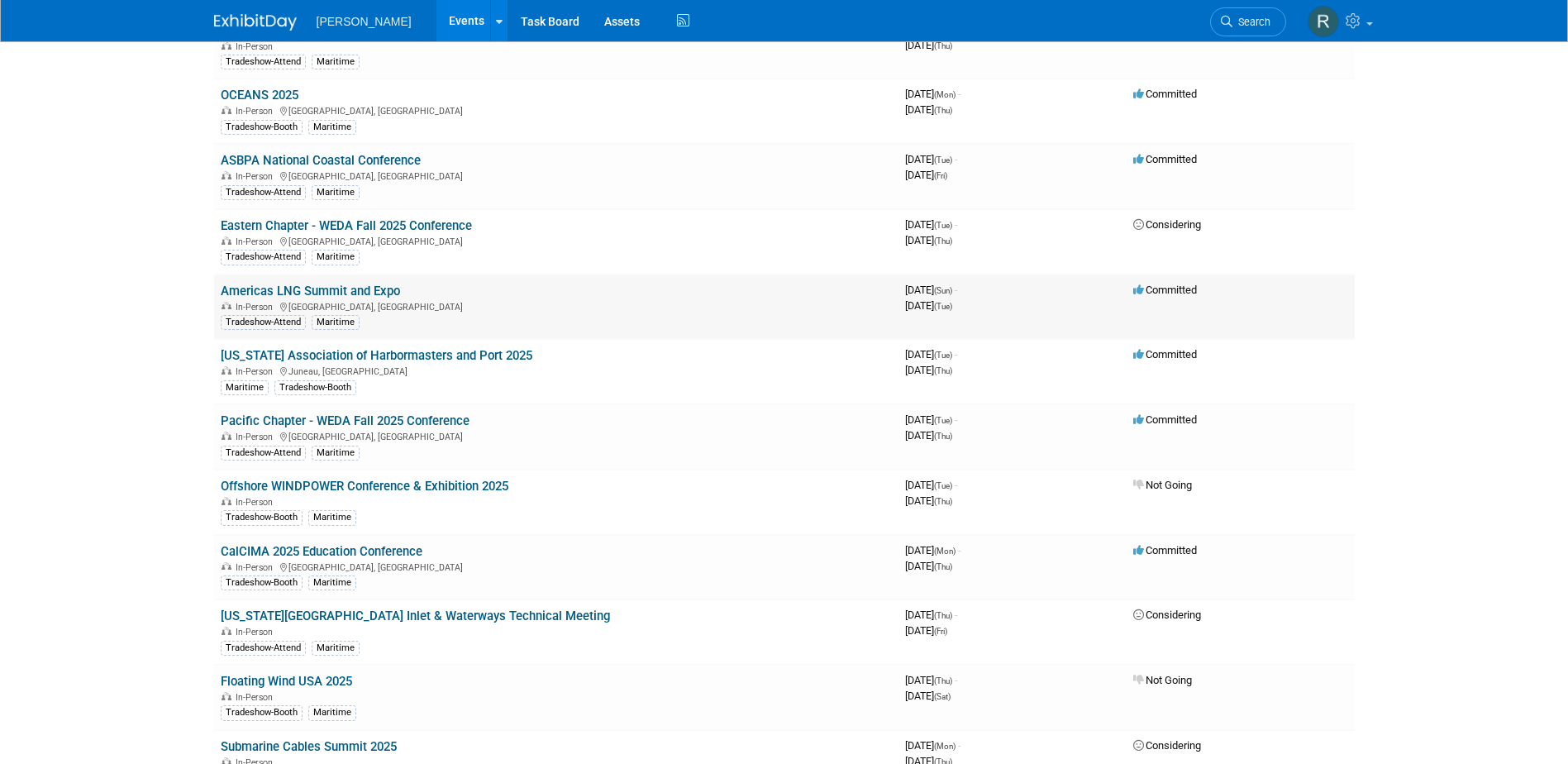
click at [313, 291] on link "Americas LNG Summit and Expo" at bounding box center [311, 291] width 180 height 14
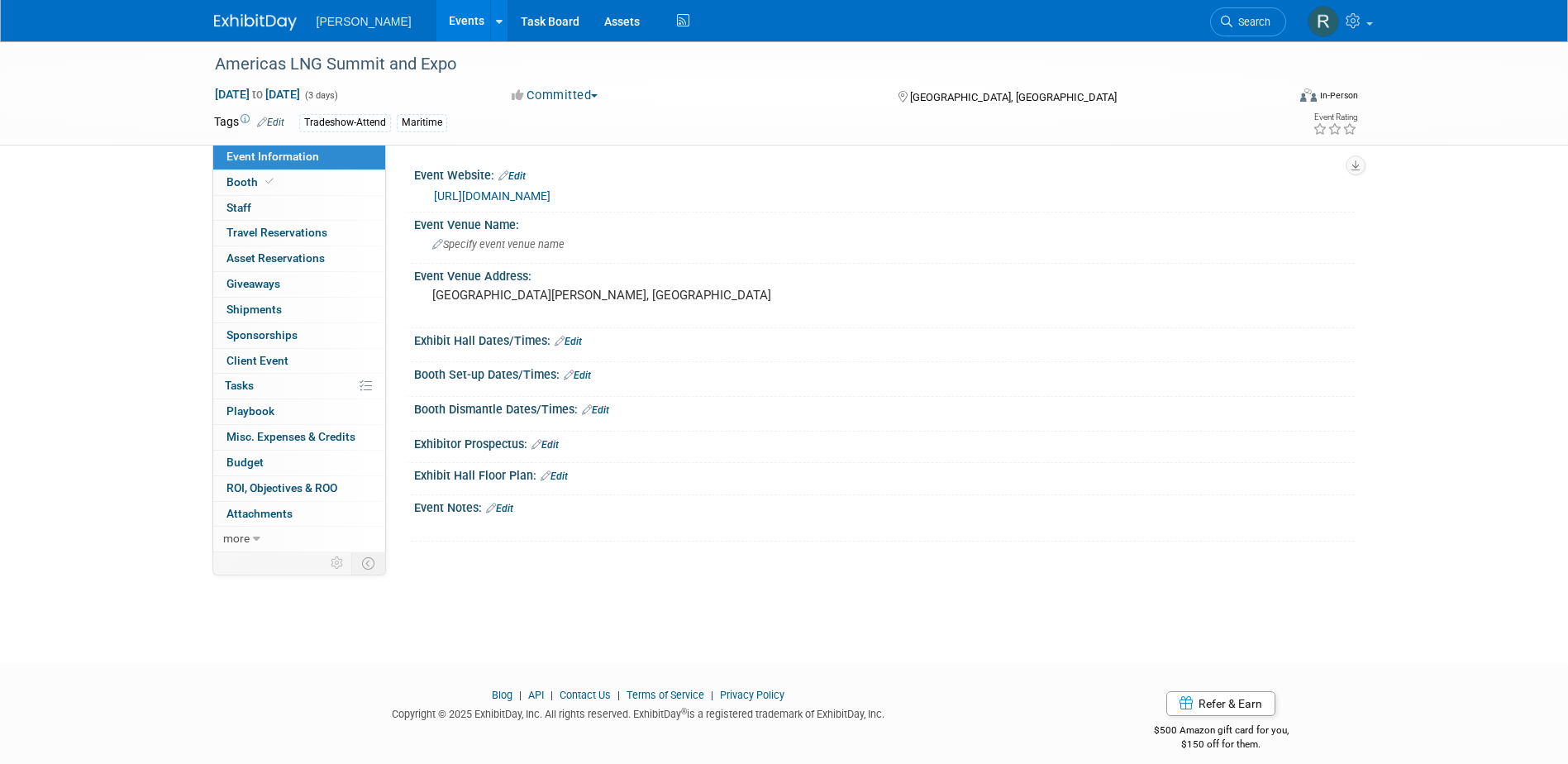
click at [552, 97] on button "Committed" at bounding box center [556, 96] width 99 height 17
click at [549, 164] on link "Not Going" at bounding box center [572, 169] width 130 height 23
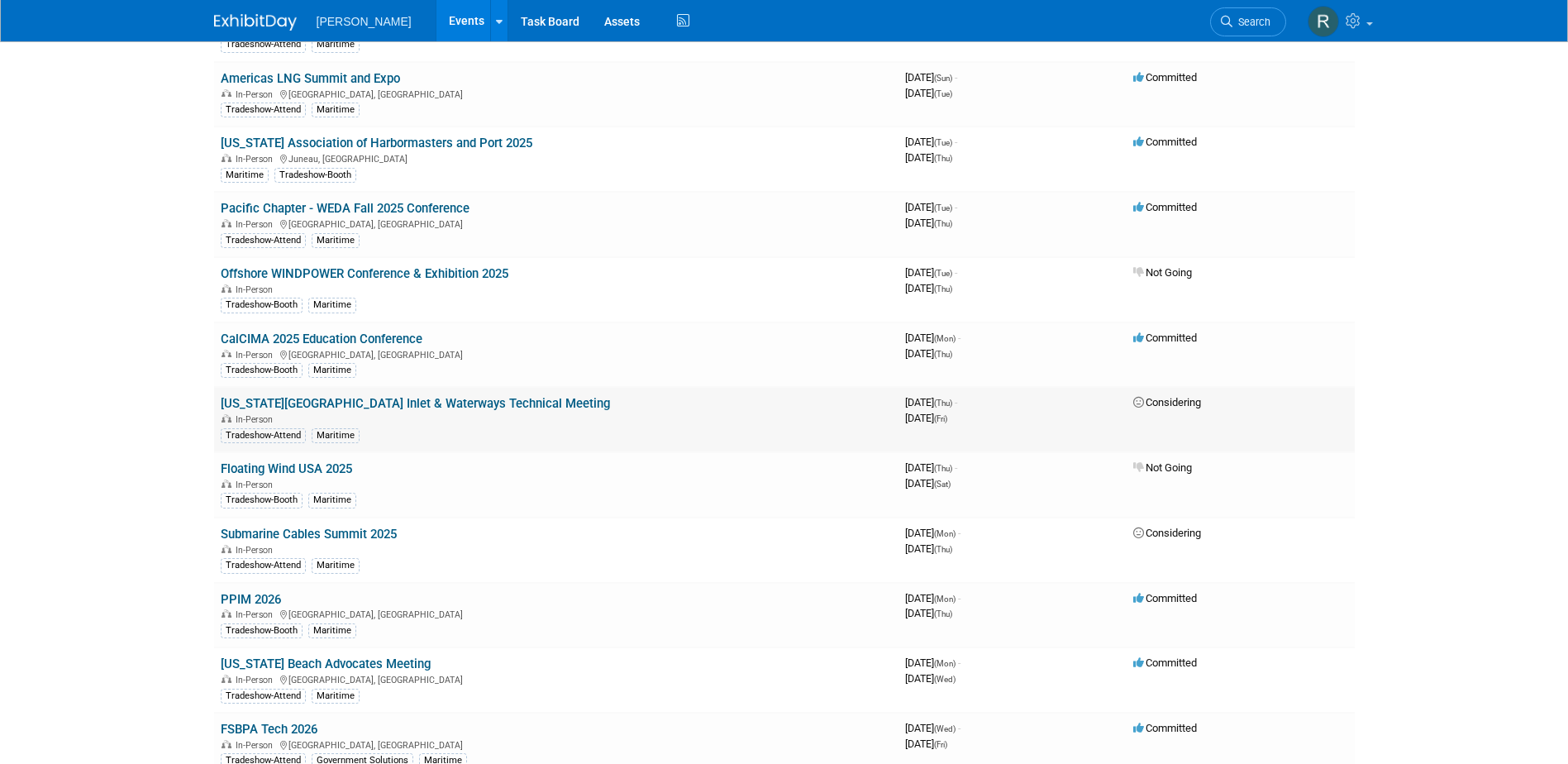
scroll to position [407, 0]
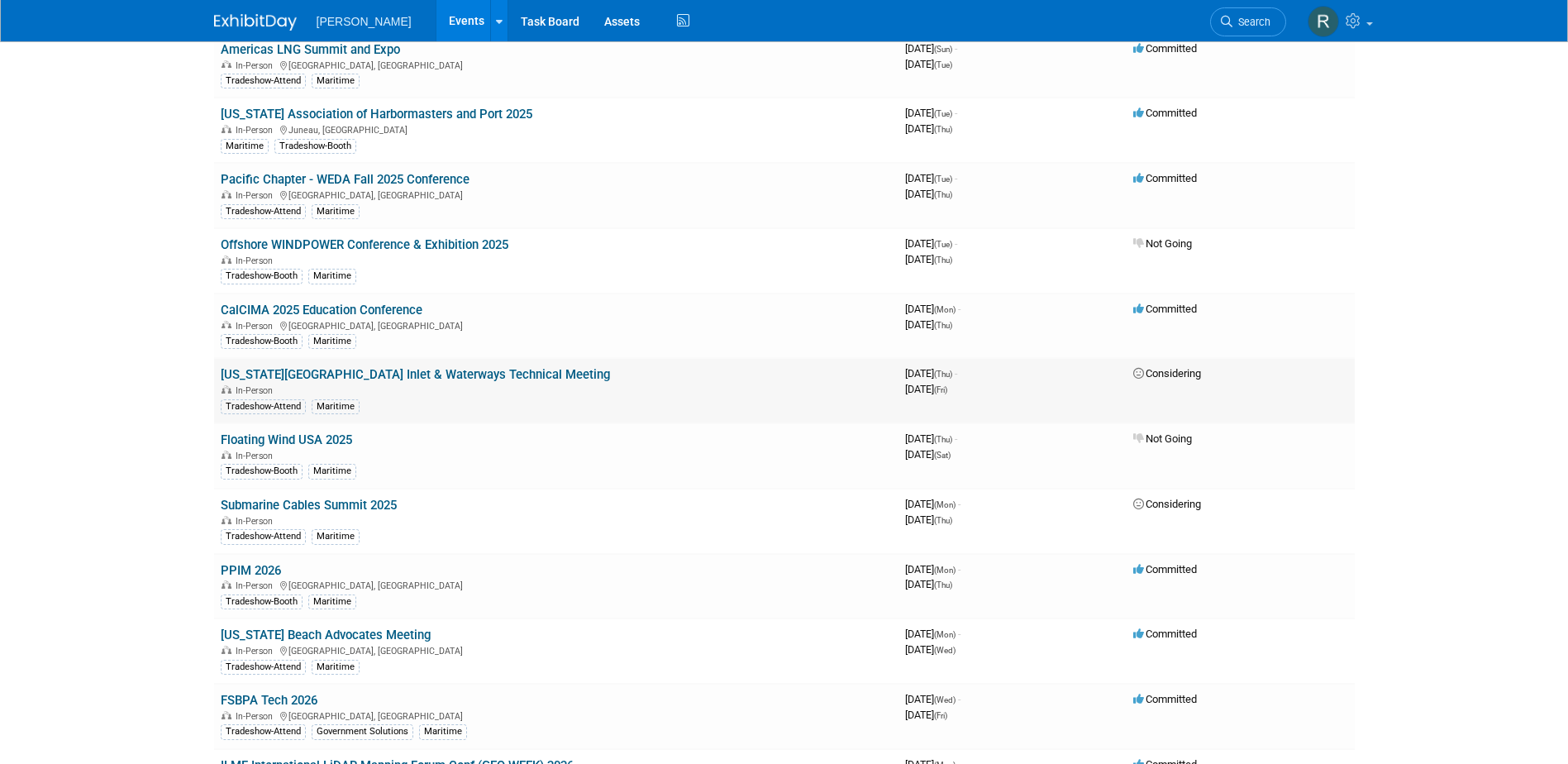
click at [363, 378] on link "[US_STATE][GEOGRAPHIC_DATA] Inlet & Waterways Technical Meeting" at bounding box center [415, 374] width 389 height 14
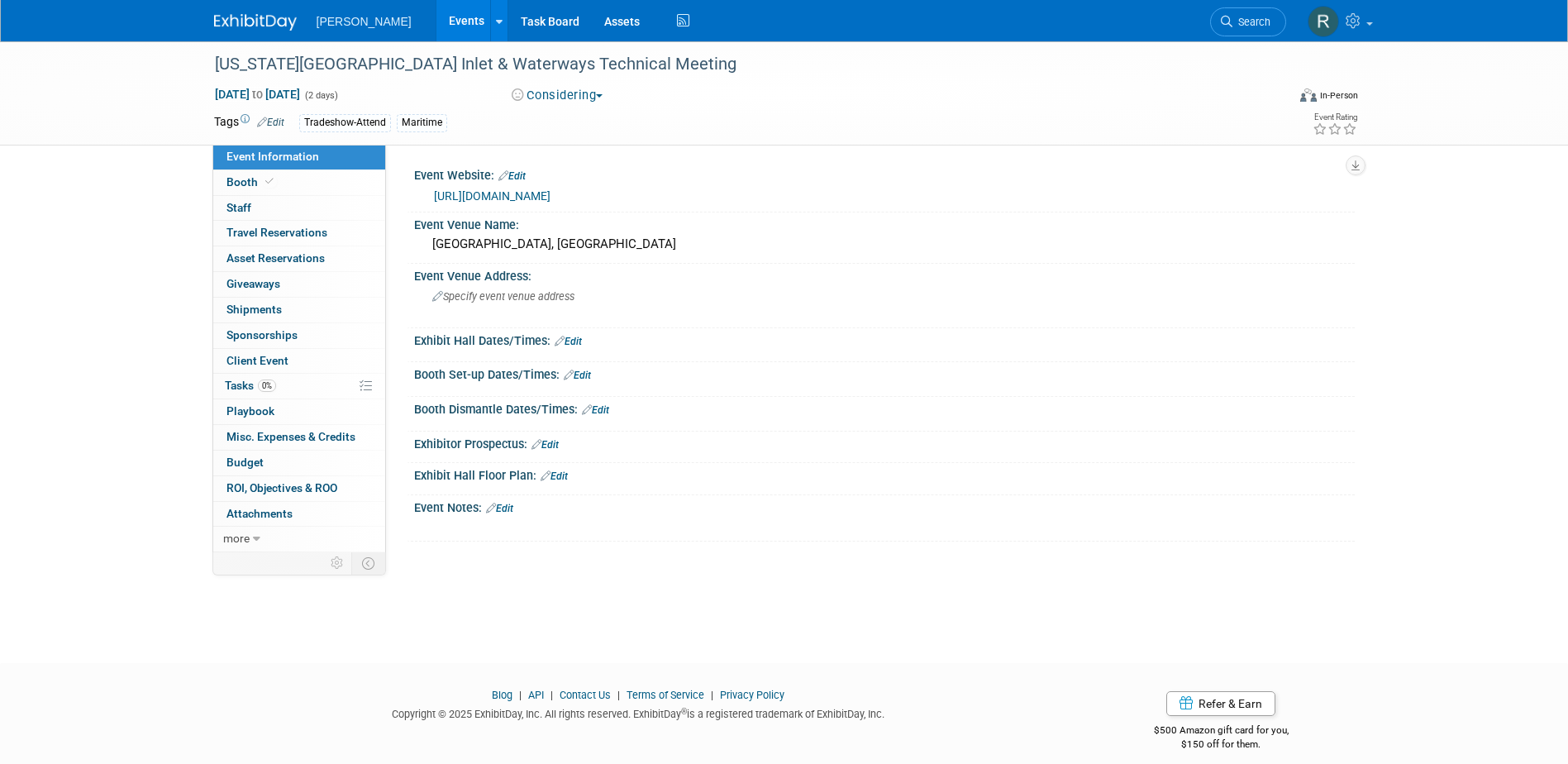
click at [605, 91] on button "Considering" at bounding box center [557, 96] width 103 height 17
click at [557, 121] on link "Committed" at bounding box center [572, 123] width 130 height 23
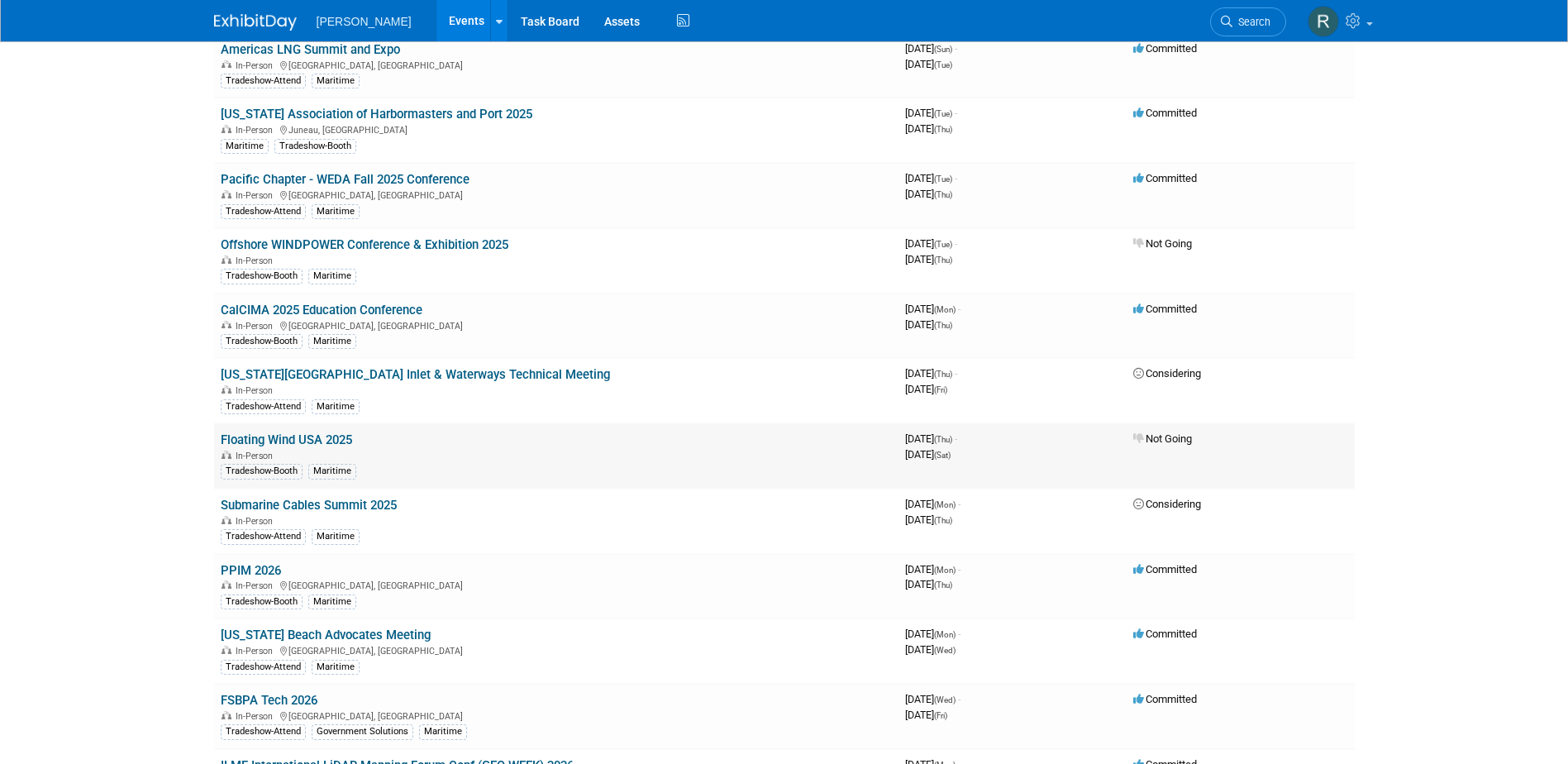
scroll to position [490, 0]
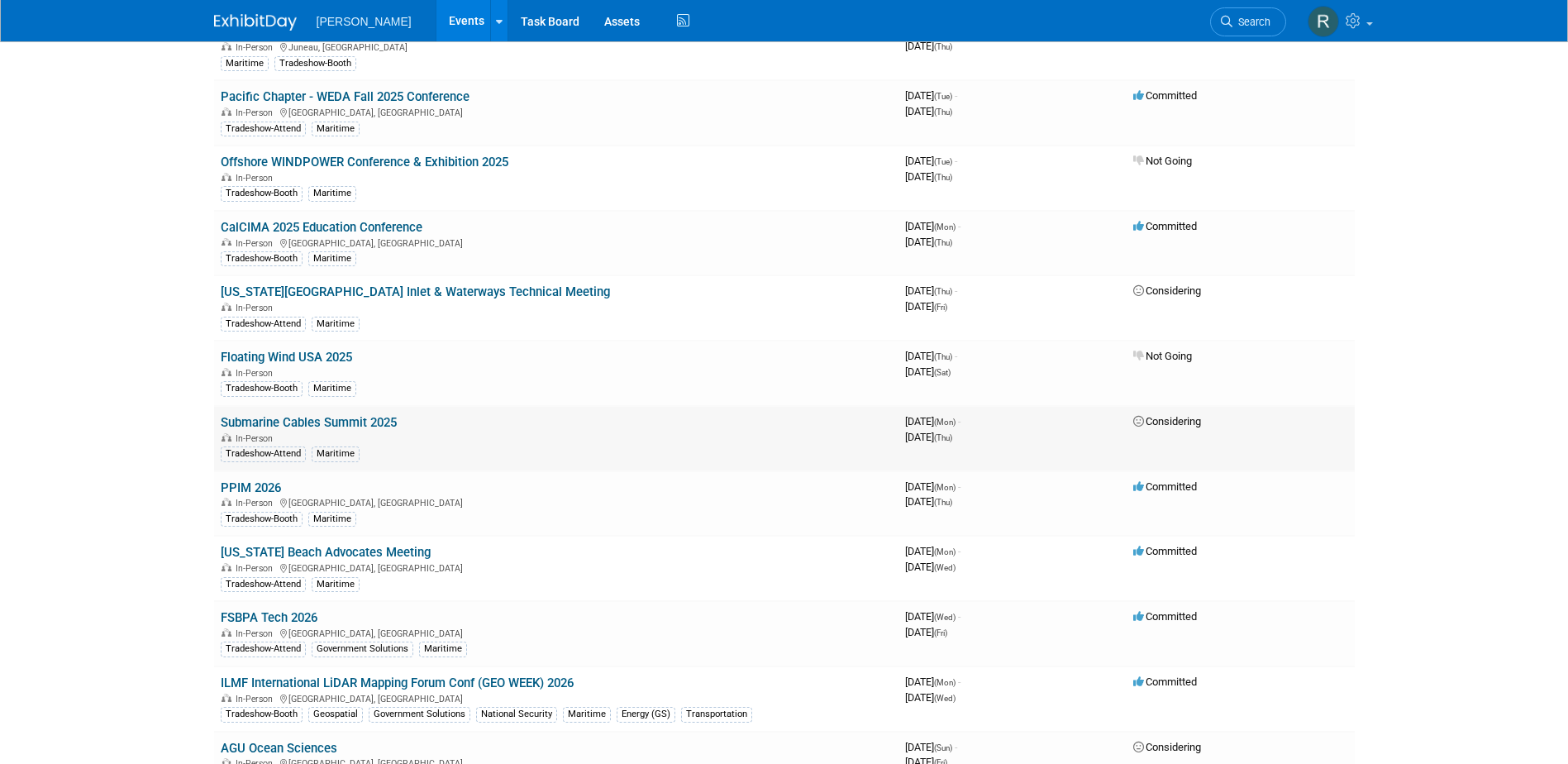
click at [302, 422] on link "Submarine Cables Summit 2025" at bounding box center [309, 422] width 176 height 14
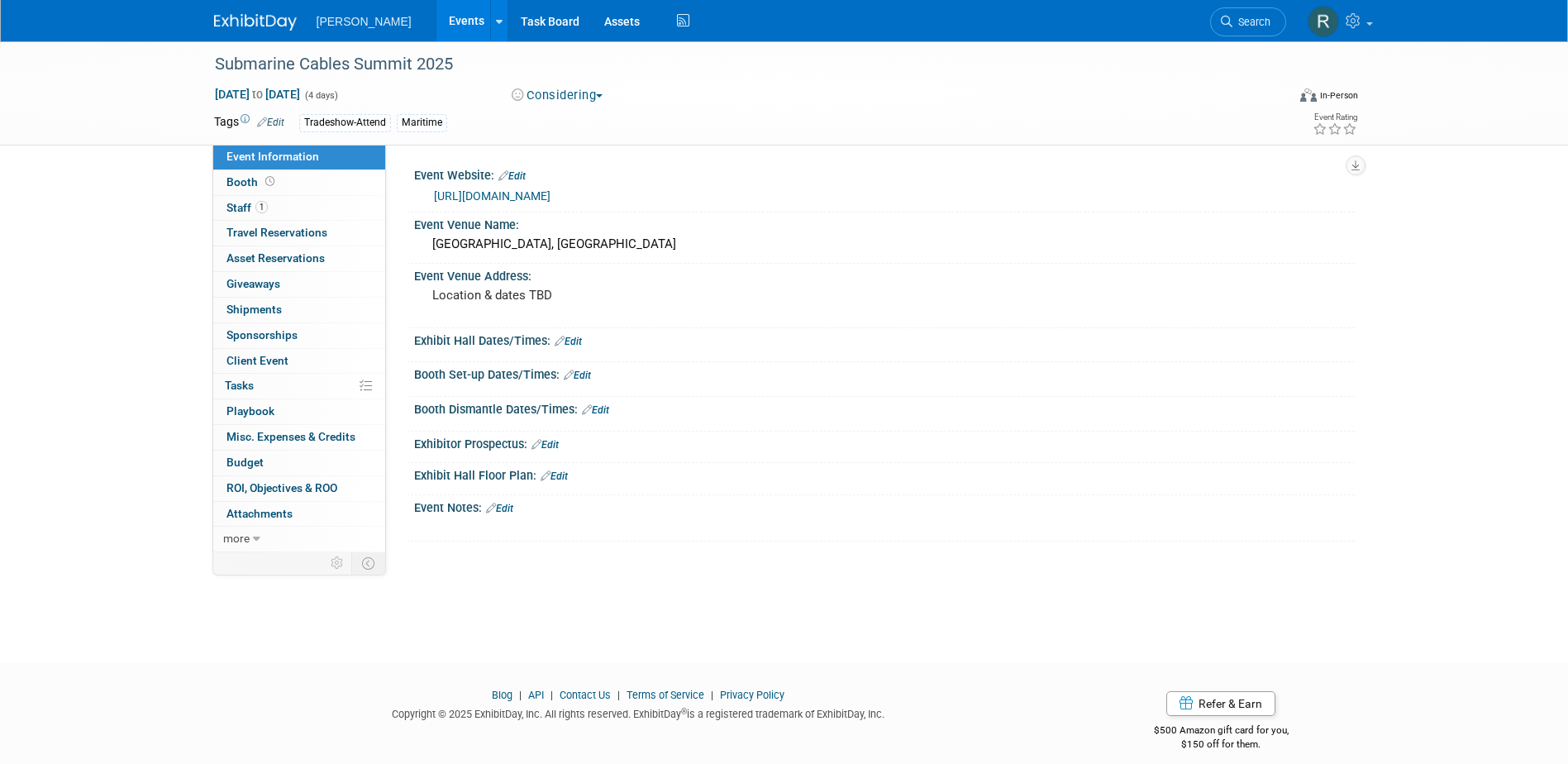
click at [555, 93] on button "Considering" at bounding box center [557, 96] width 103 height 17
click at [558, 162] on link "Not Going" at bounding box center [572, 169] width 130 height 23
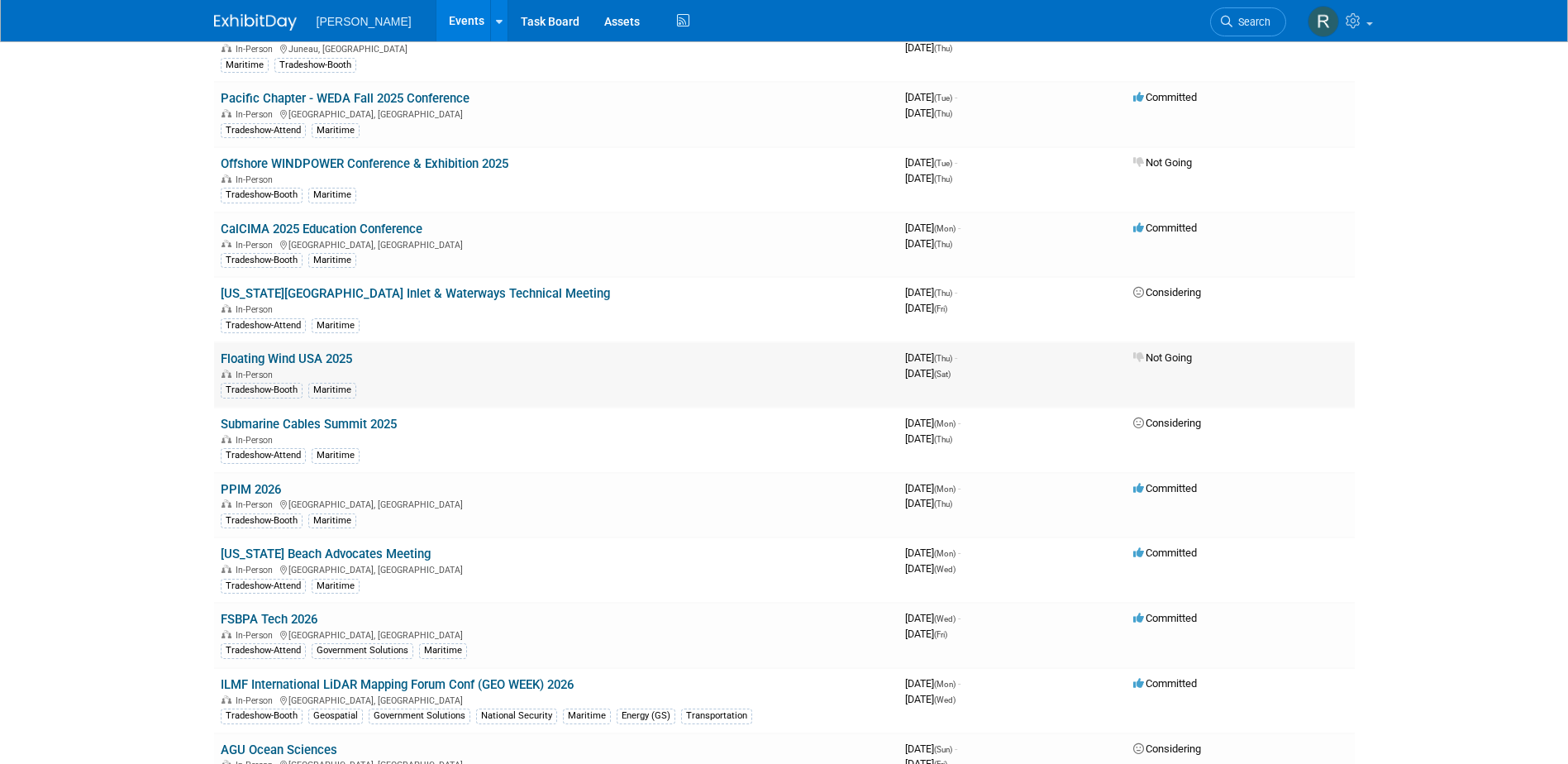
scroll to position [488, 0]
click at [252, 487] on link "PPIM 2026" at bounding box center [251, 489] width 60 height 14
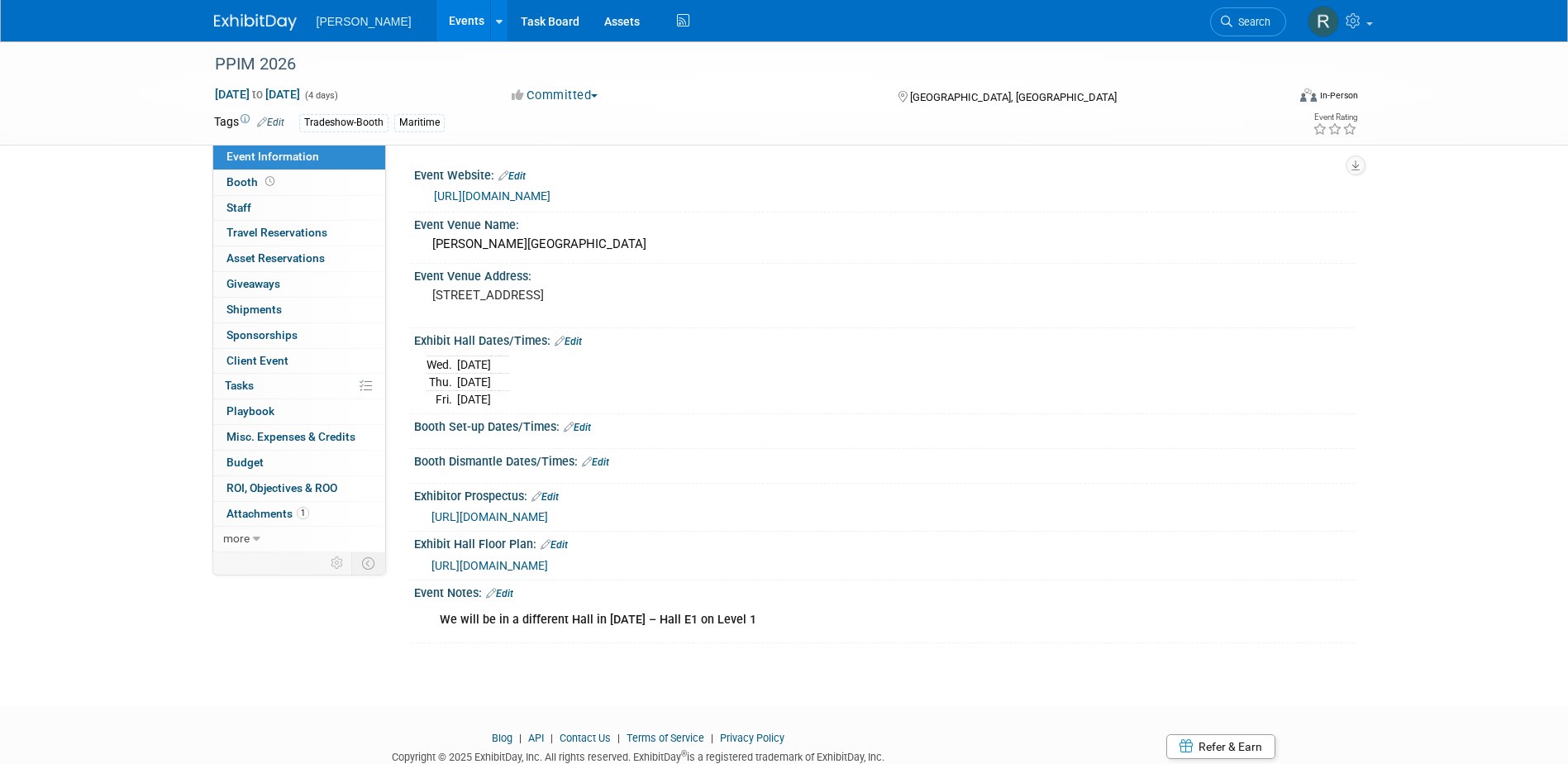
drag, startPoint x: 559, startPoint y: 94, endPoint x: 559, endPoint y: 106, distance: 12.0
click at [559, 94] on button "Committed" at bounding box center [556, 96] width 99 height 17
click at [556, 162] on link "Not Going" at bounding box center [572, 169] width 130 height 23
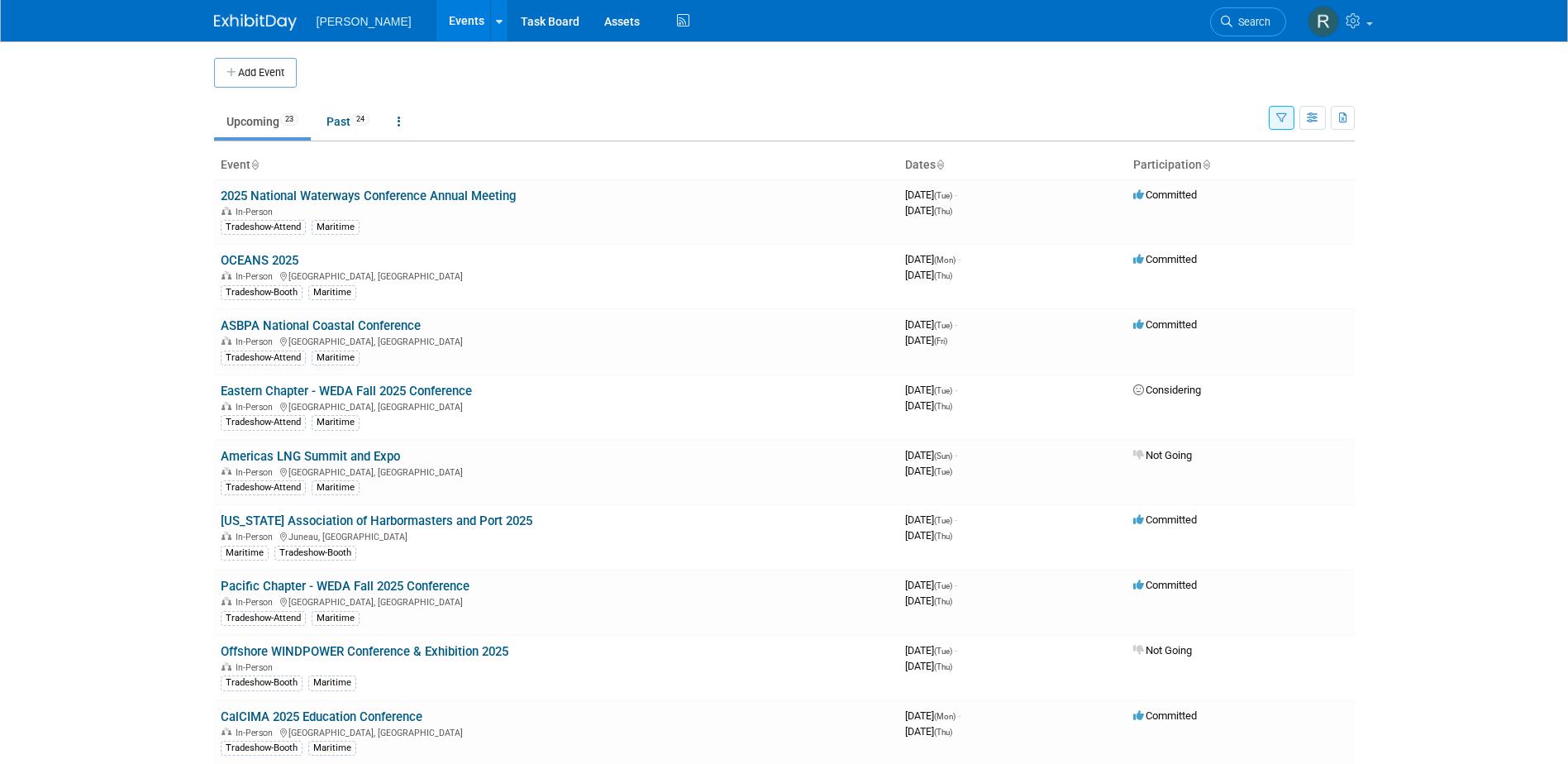
click at [1288, 117] on button "button" at bounding box center [1282, 118] width 26 height 24
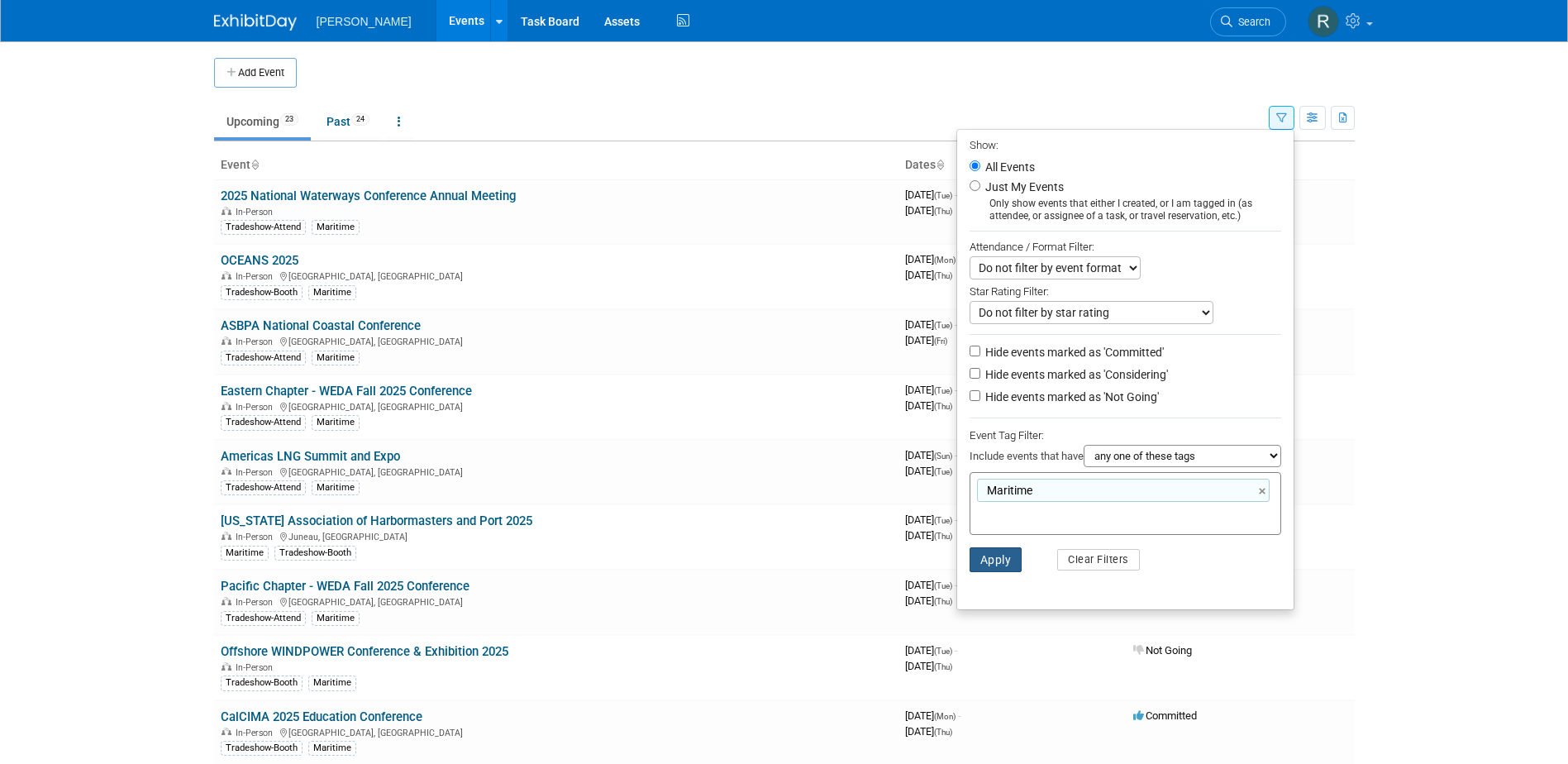
click at [995, 567] on button "Apply" at bounding box center [996, 560] width 53 height 25
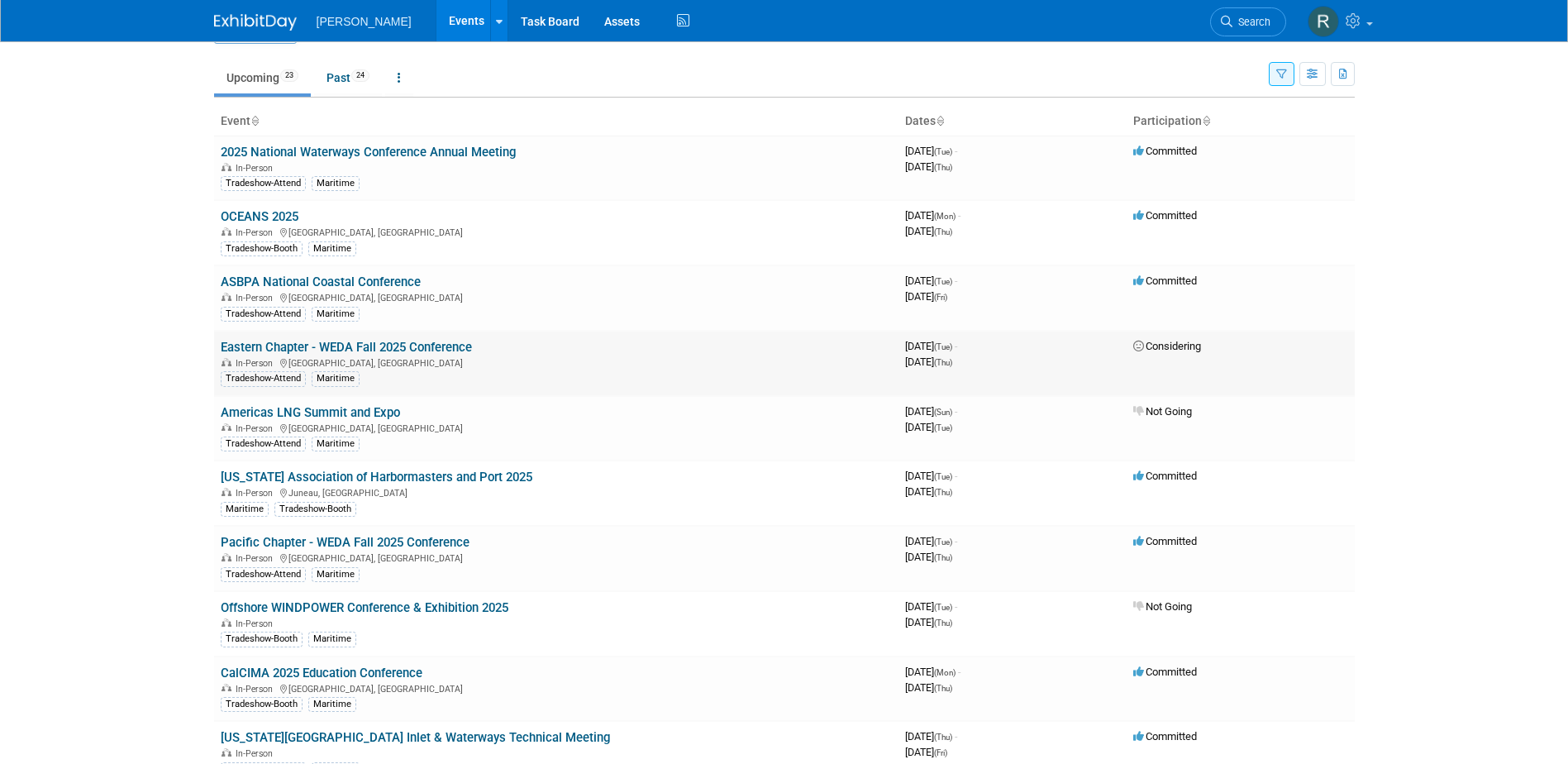
scroll to position [83, 0]
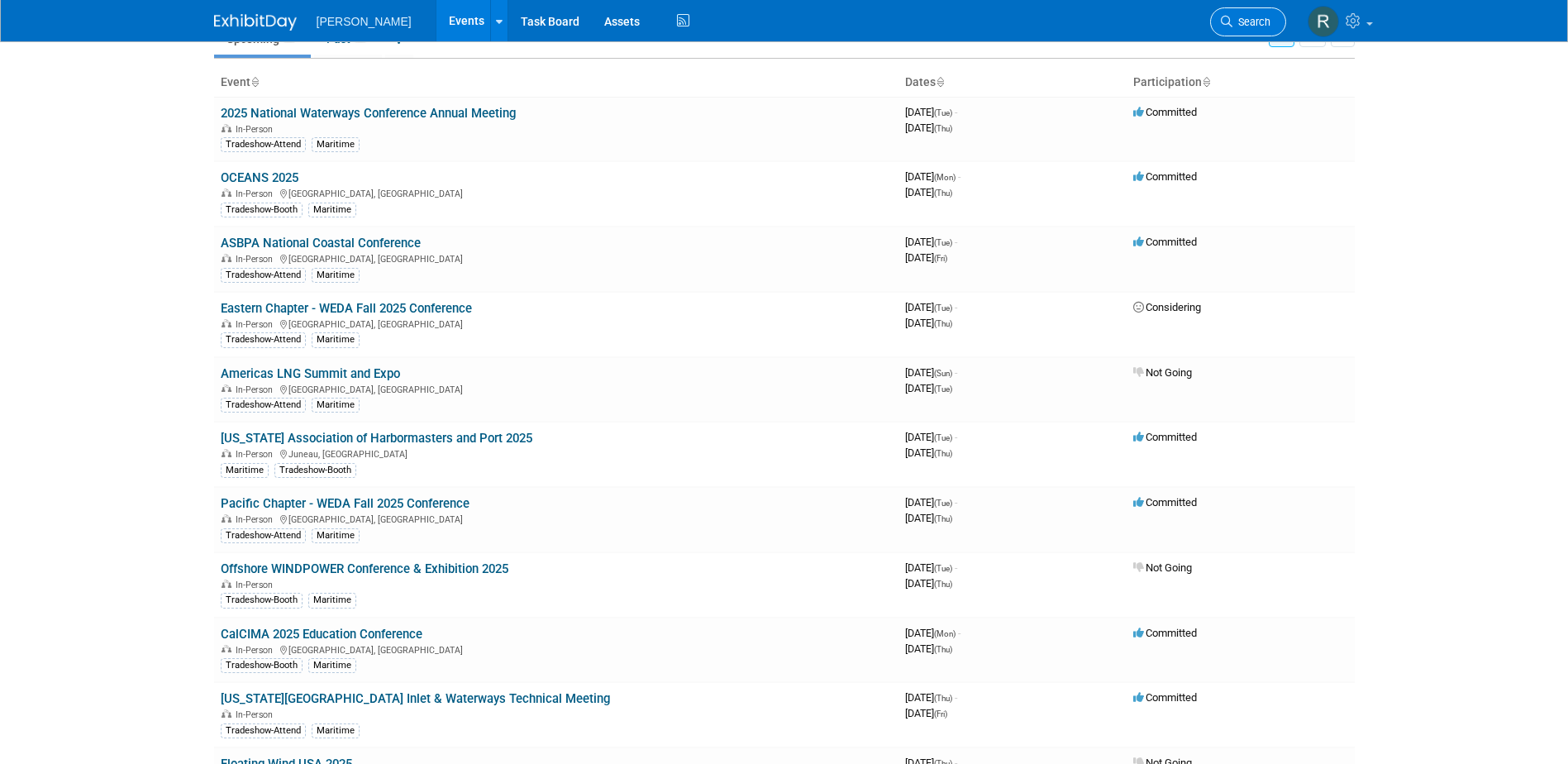
click at [1233, 21] on span "Search" at bounding box center [1251, 21] width 38 height 13
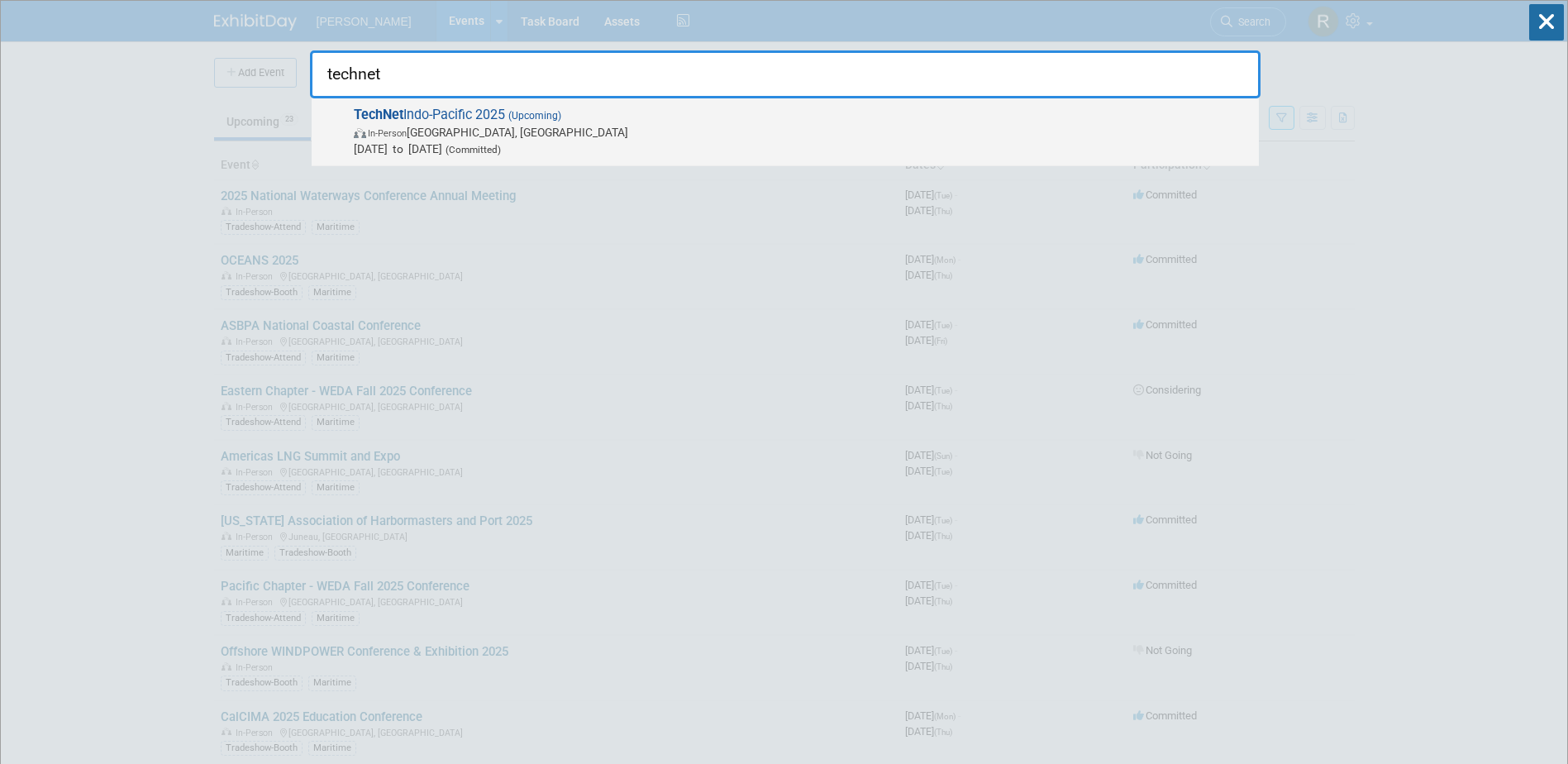
type input "technet"
click at [485, 123] on span "TechNet Indo-Pacific 2025 (Upcoming) In-Person [GEOGRAPHIC_DATA], [GEOGRAPHIC_D…" at bounding box center [800, 131] width 902 height 50
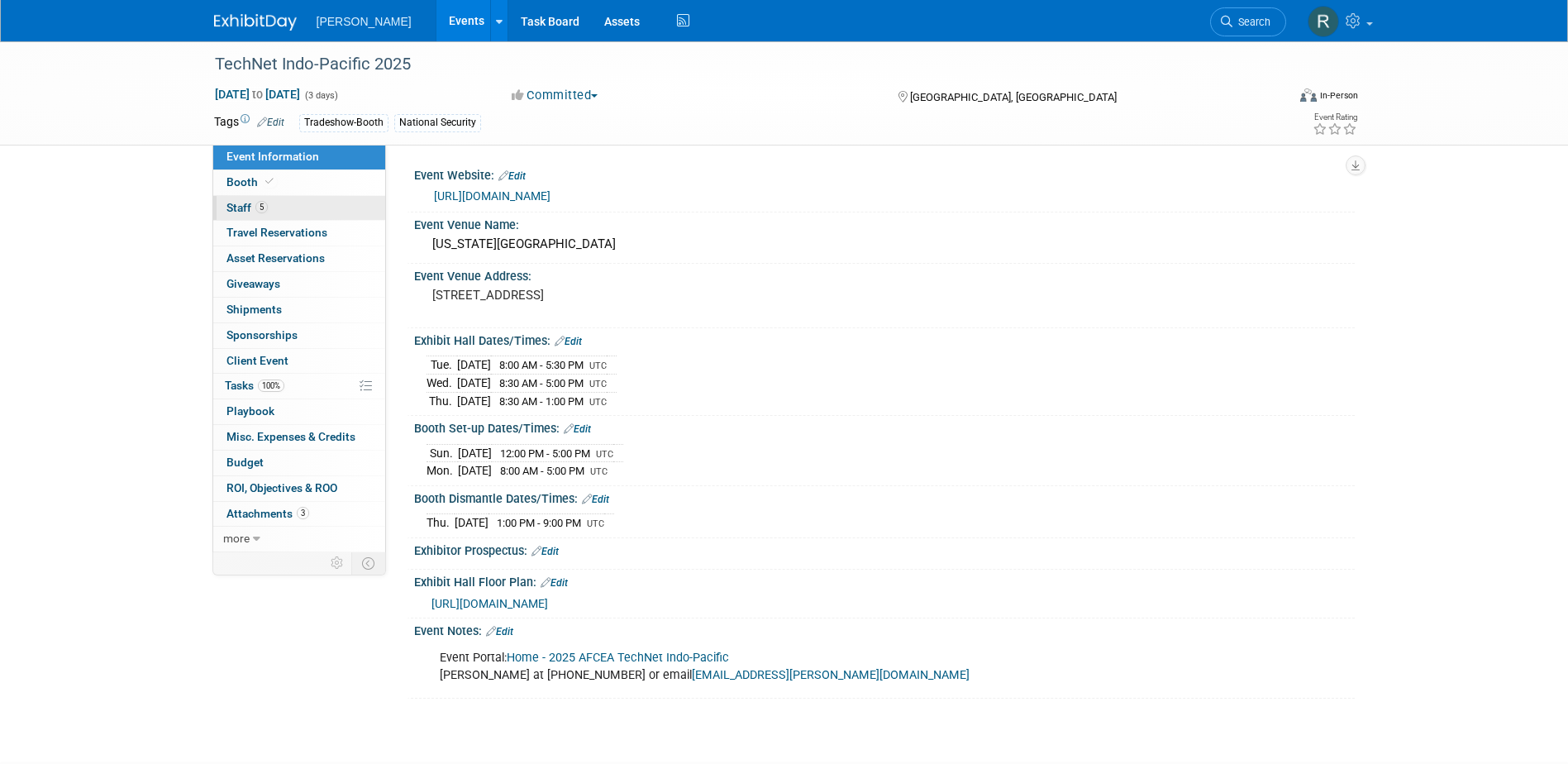
click at [251, 212] on span "Staff 5" at bounding box center [246, 208] width 42 height 14
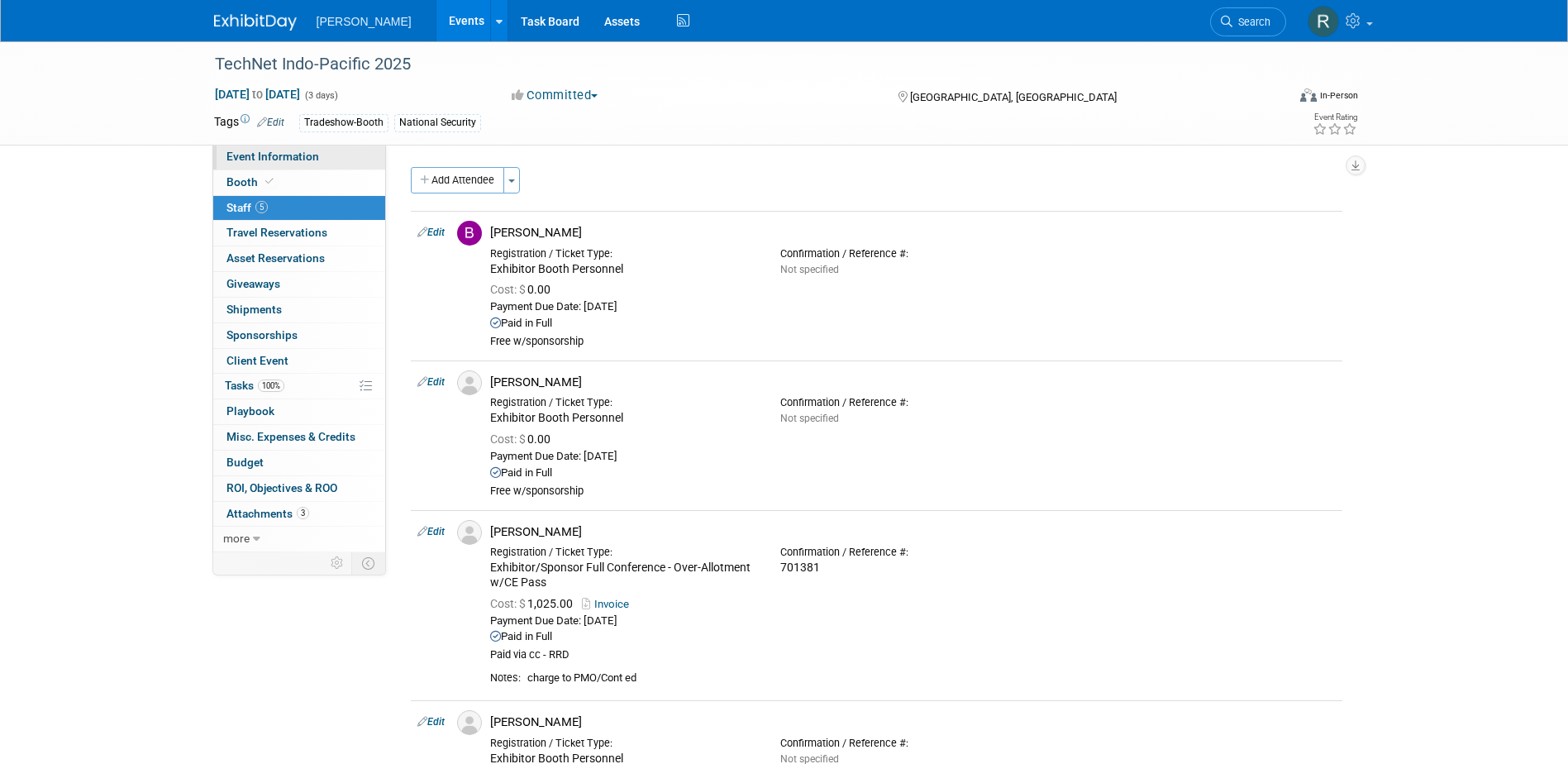
click at [307, 157] on span "Event Information" at bounding box center [272, 156] width 93 height 14
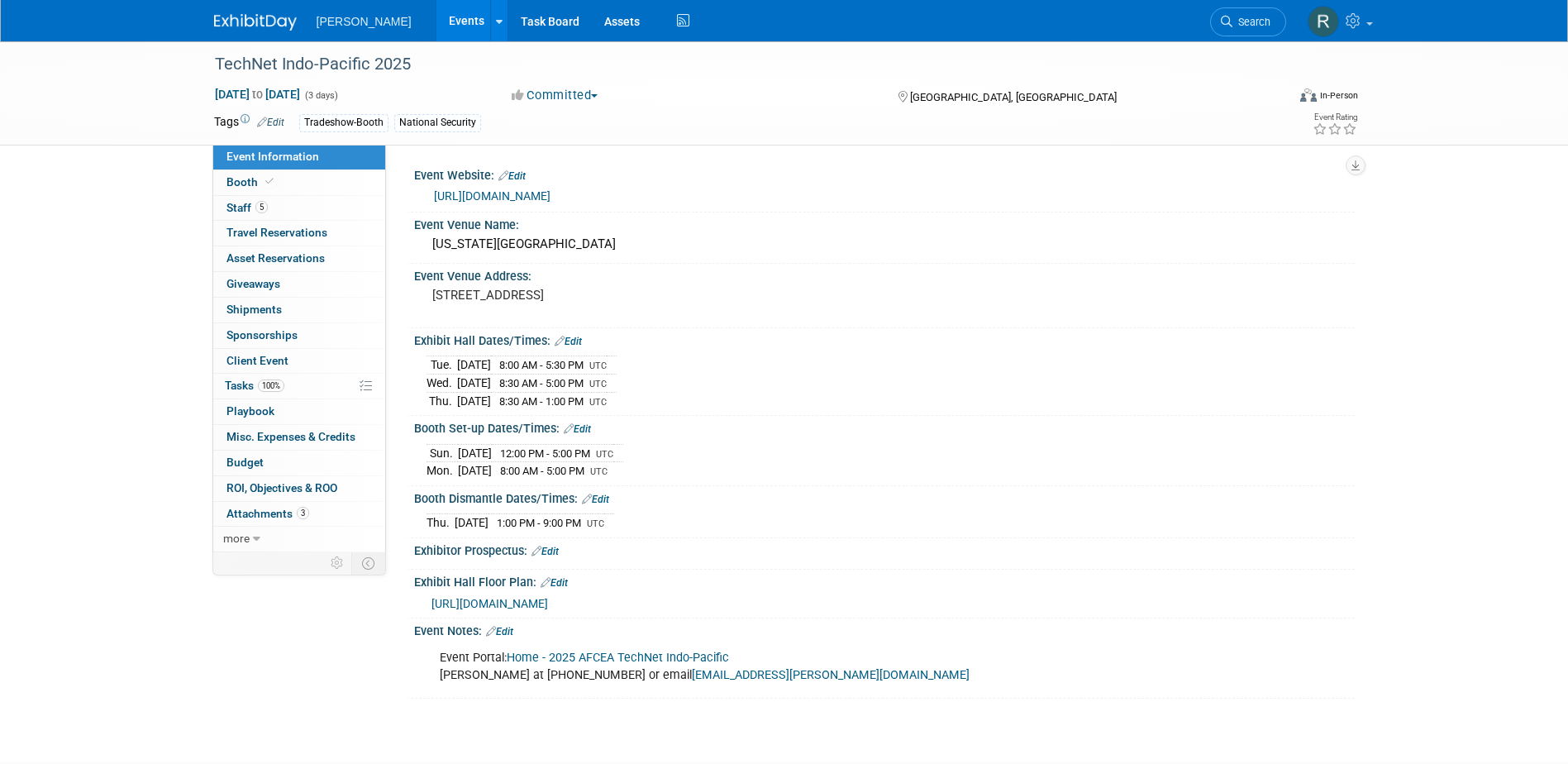
click at [502, 191] on link "https://events.afcea.org/tip25/Public/enter.aspx" at bounding box center [492, 196] width 117 height 14
click at [268, 385] on span "100%" at bounding box center [271, 385] width 26 height 13
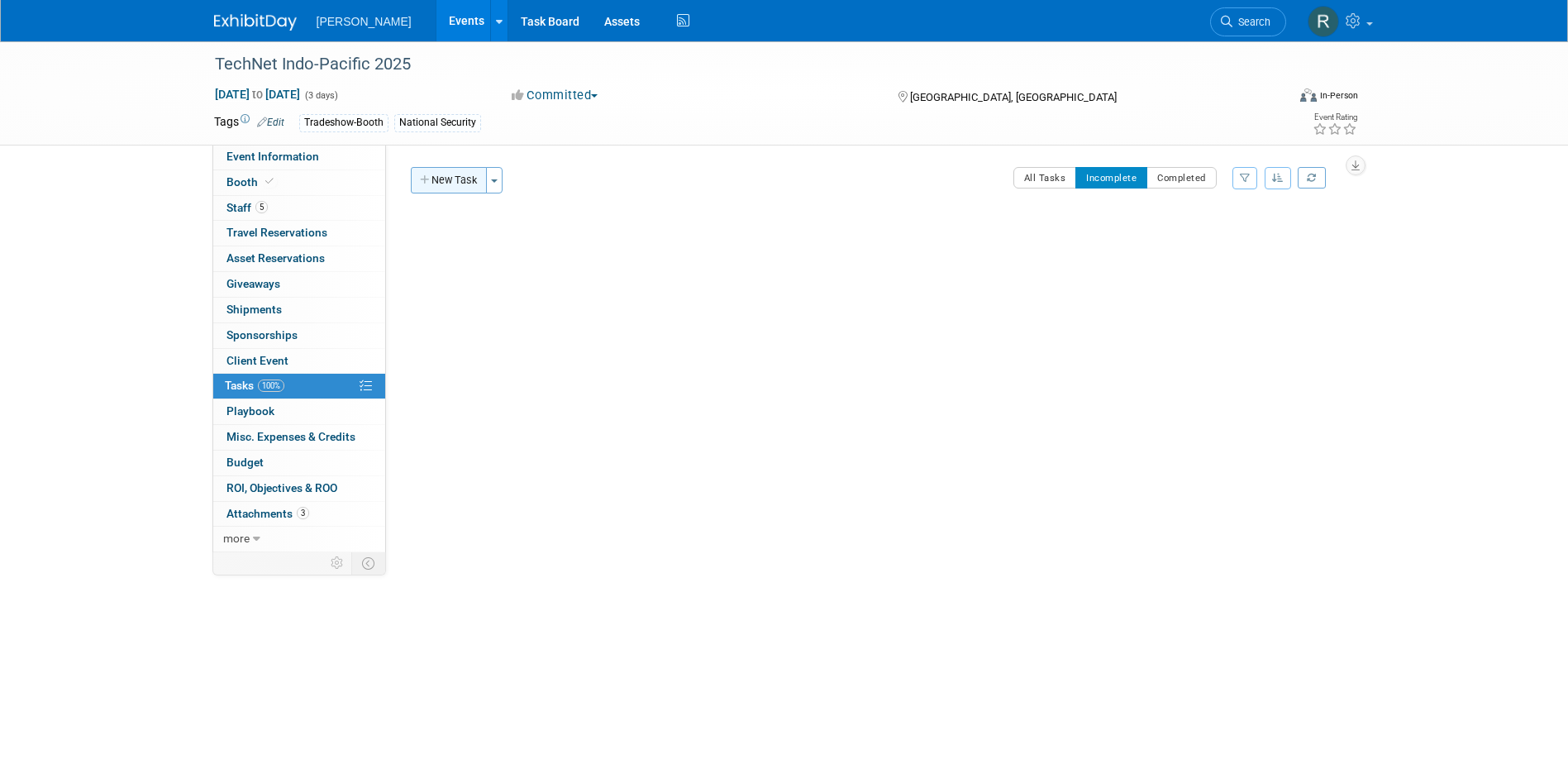
click at [444, 185] on button "New Task" at bounding box center [448, 180] width 76 height 26
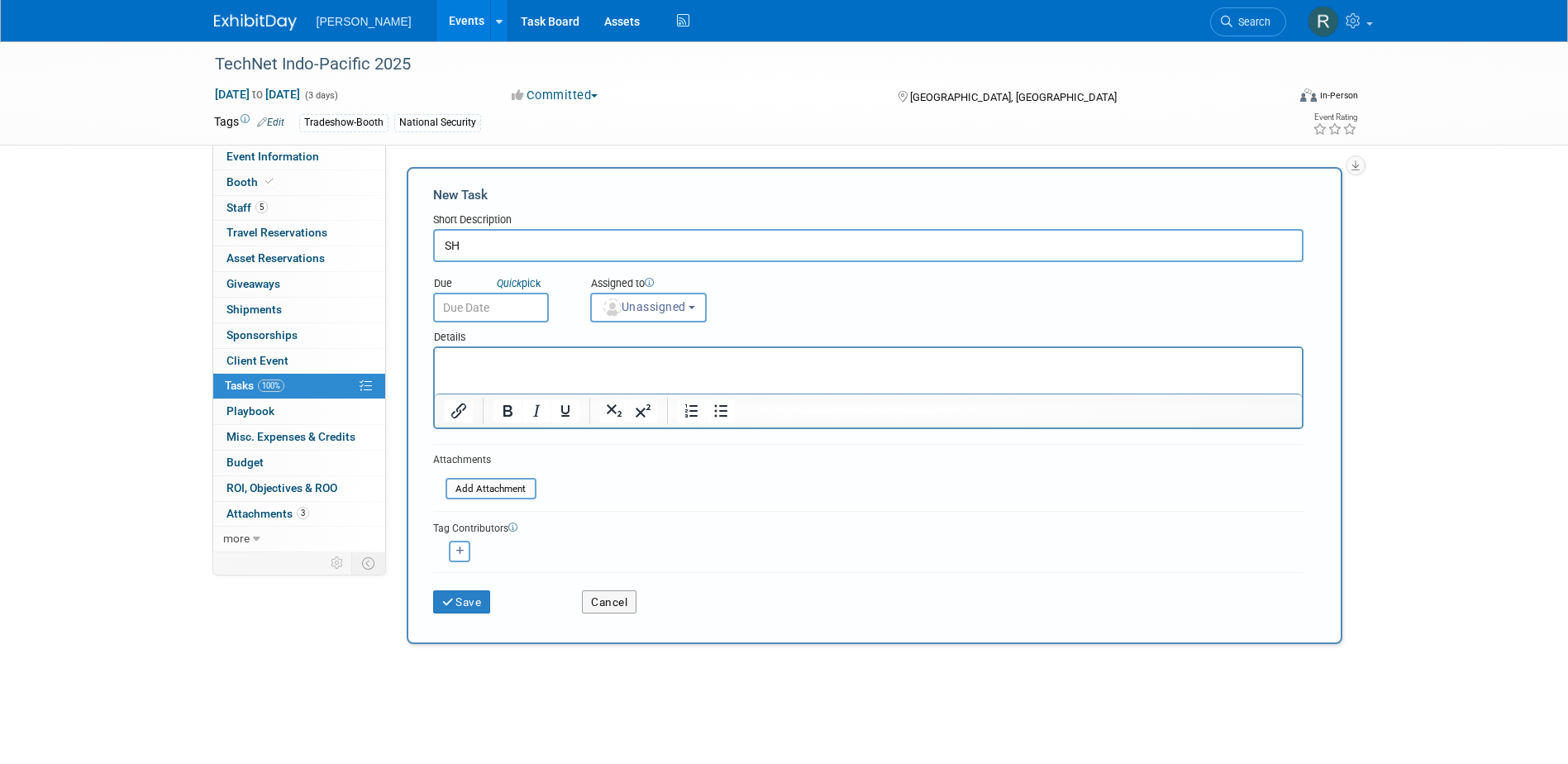
type input "S"
type input "Ship Booth Material"
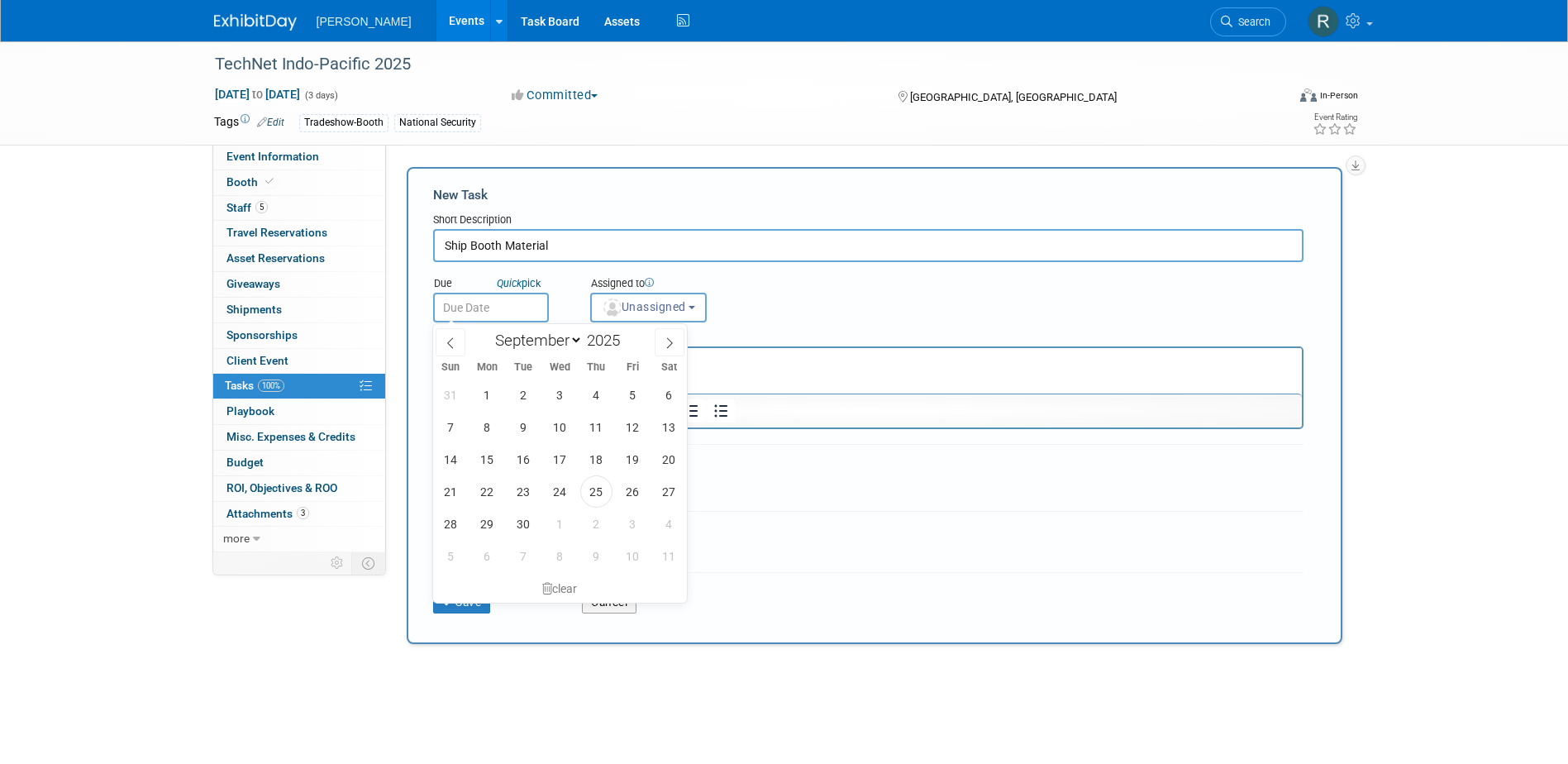
click at [476, 300] on input "text" at bounding box center [491, 307] width 116 height 30
click at [661, 345] on span at bounding box center [670, 342] width 30 height 28
select select "9"
click at [489, 466] on span "13" at bounding box center [487, 459] width 32 height 32
type input "Oct 13, 2025"
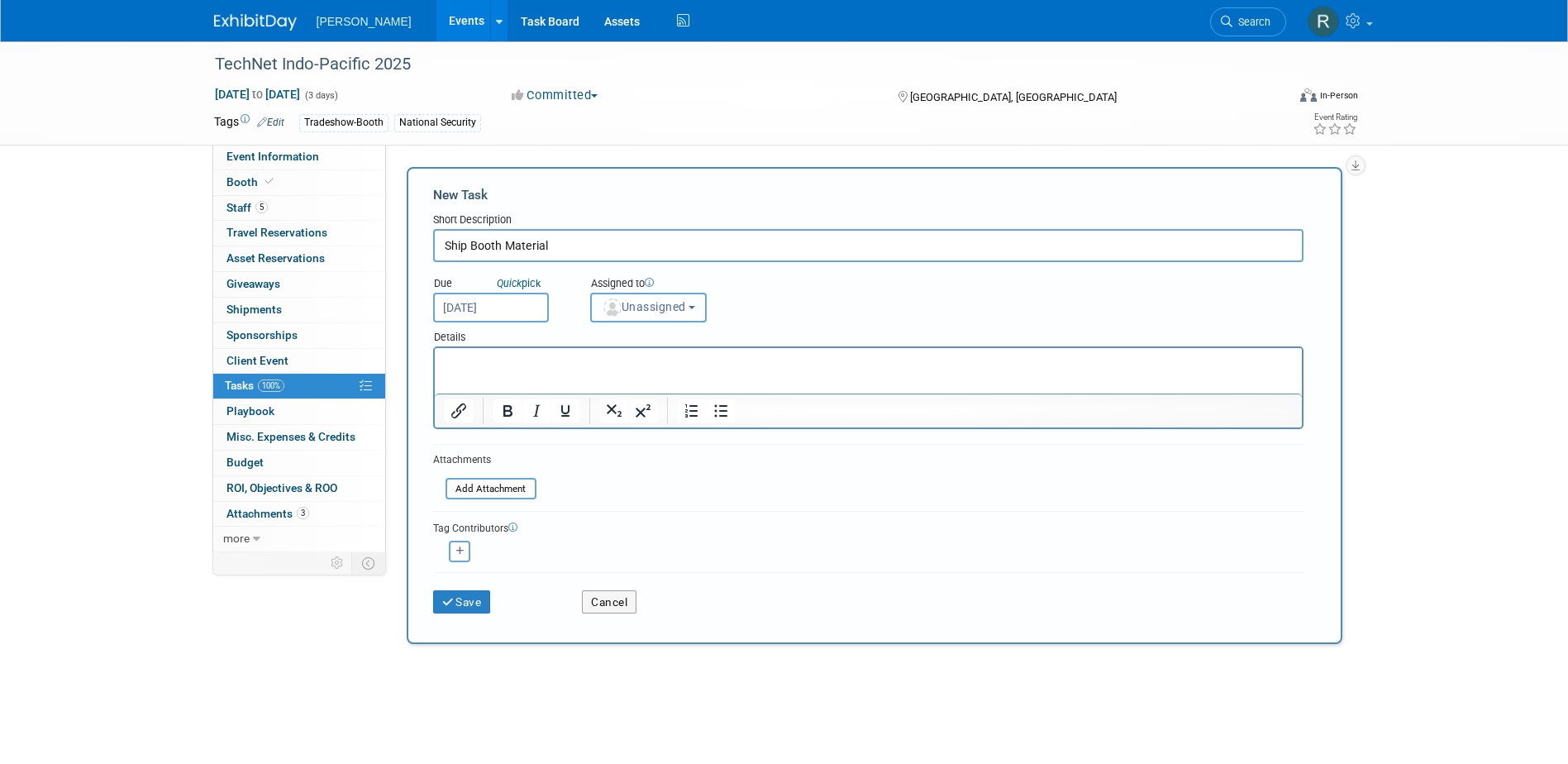
click at [640, 301] on span "Unassigned" at bounding box center [643, 307] width 84 height 14
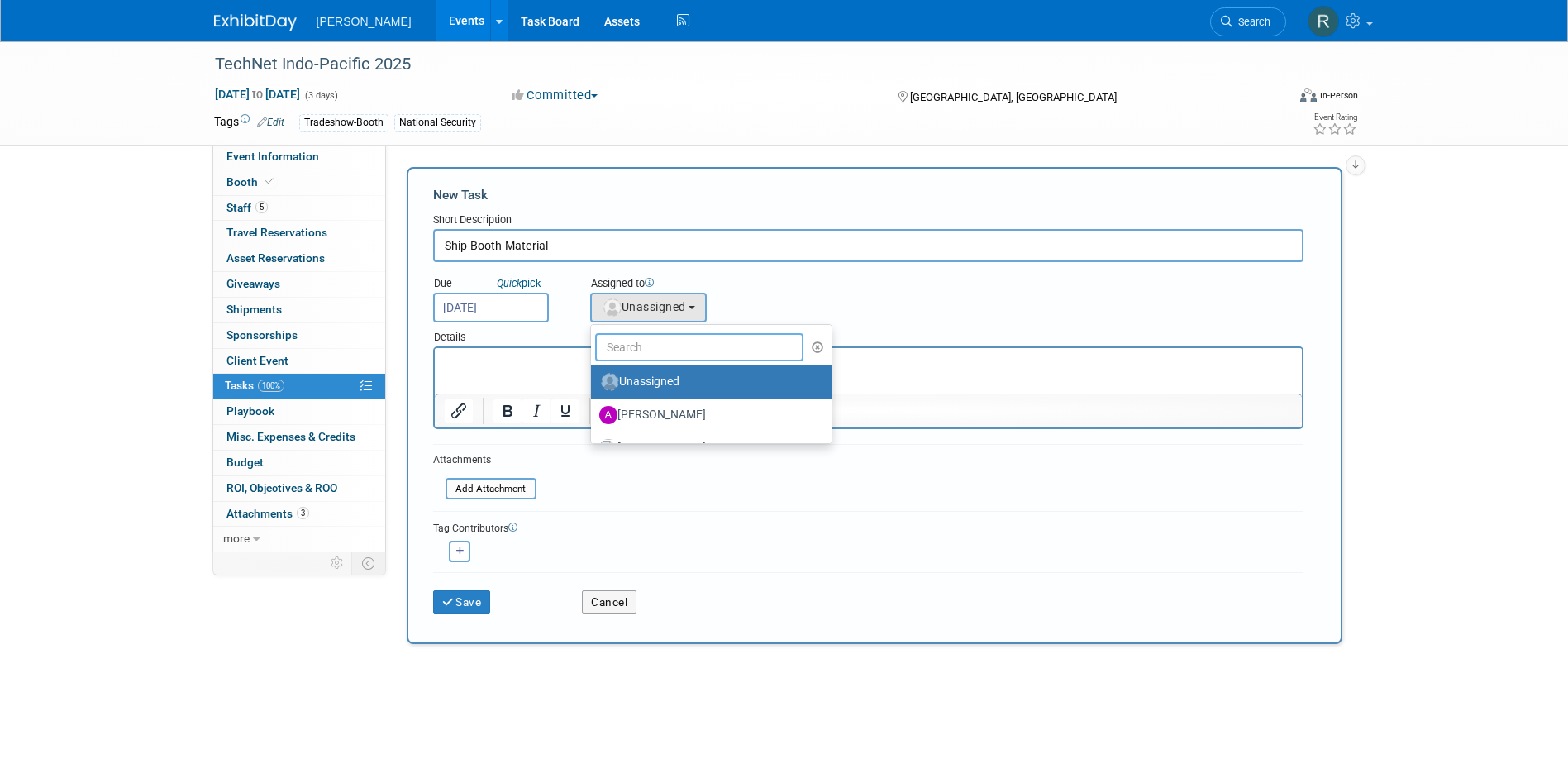
click at [647, 346] on input "text" at bounding box center [699, 347] width 210 height 28
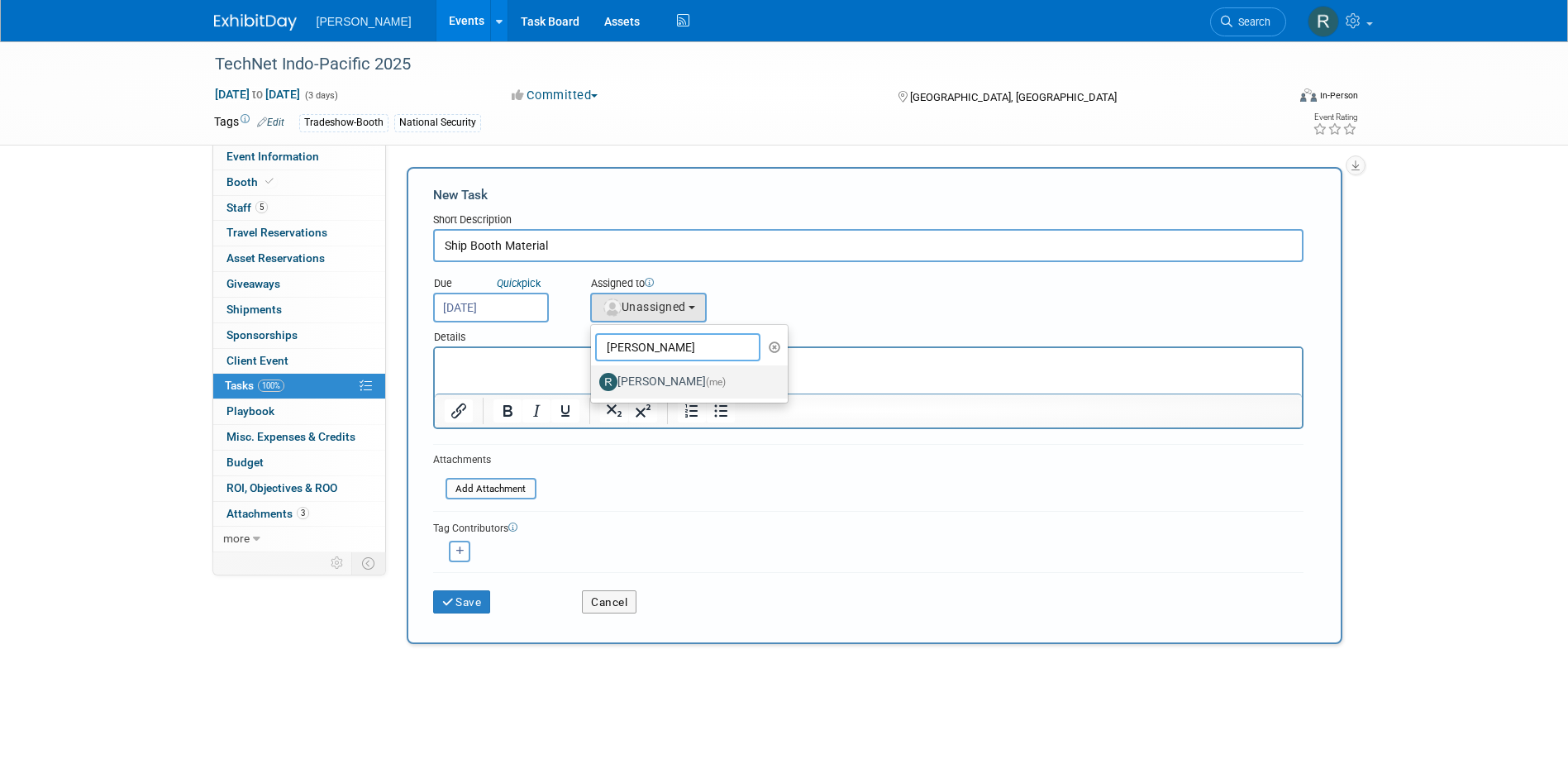
type input "Rebecca De"
drag, startPoint x: 661, startPoint y: 374, endPoint x: 214, endPoint y: 28, distance: 565.3
click at [661, 374] on label "Rebecca Deis (me)" at bounding box center [685, 382] width 173 height 26
click at [593, 375] on input "Rebecca Deis (me)" at bounding box center [587, 380] width 11 height 11
select select "844a177d-a181-44ff-a72a-5731d68e4351"
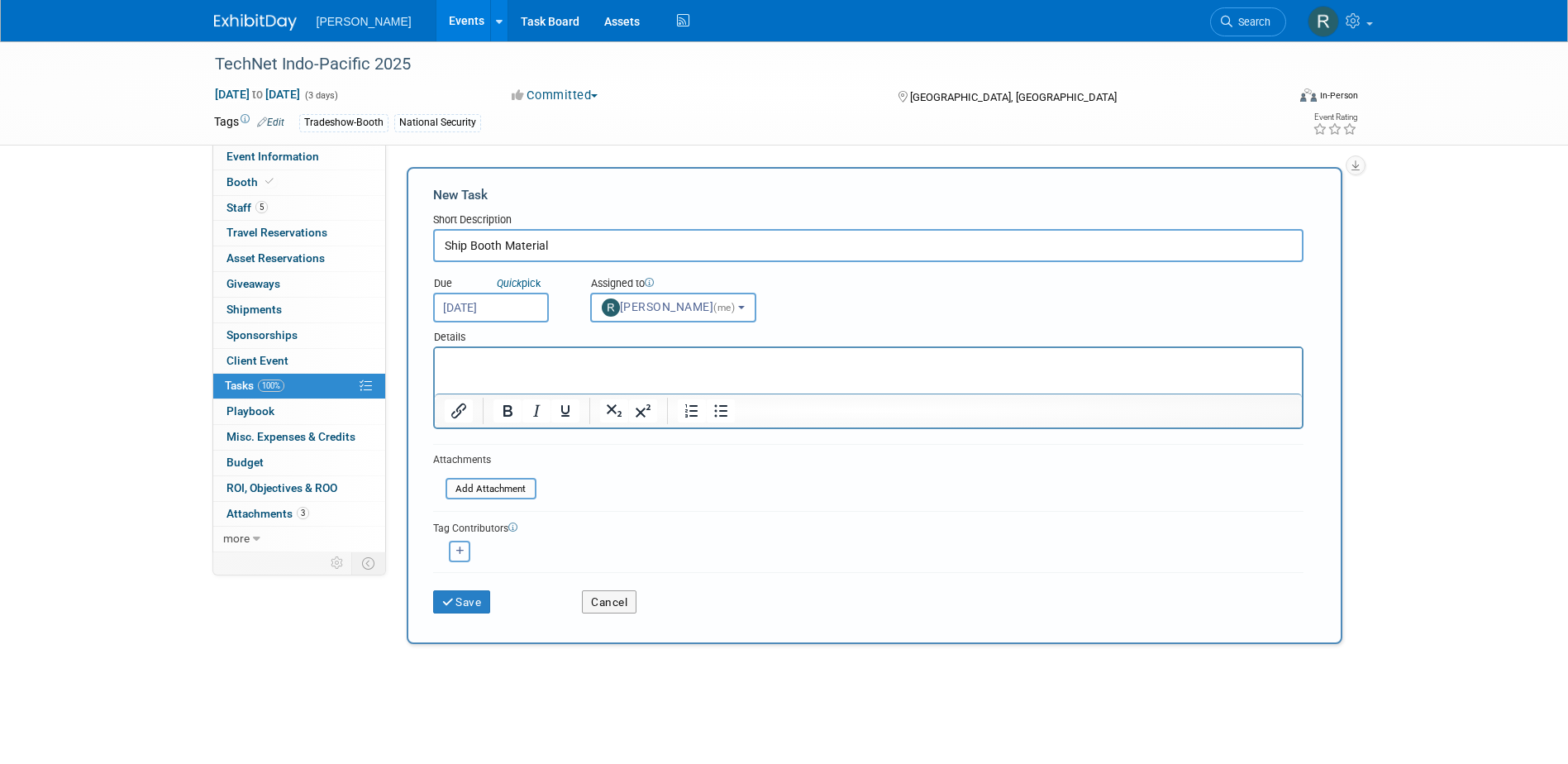
click at [457, 552] on icon "button" at bounding box center [460, 551] width 9 height 9
select select
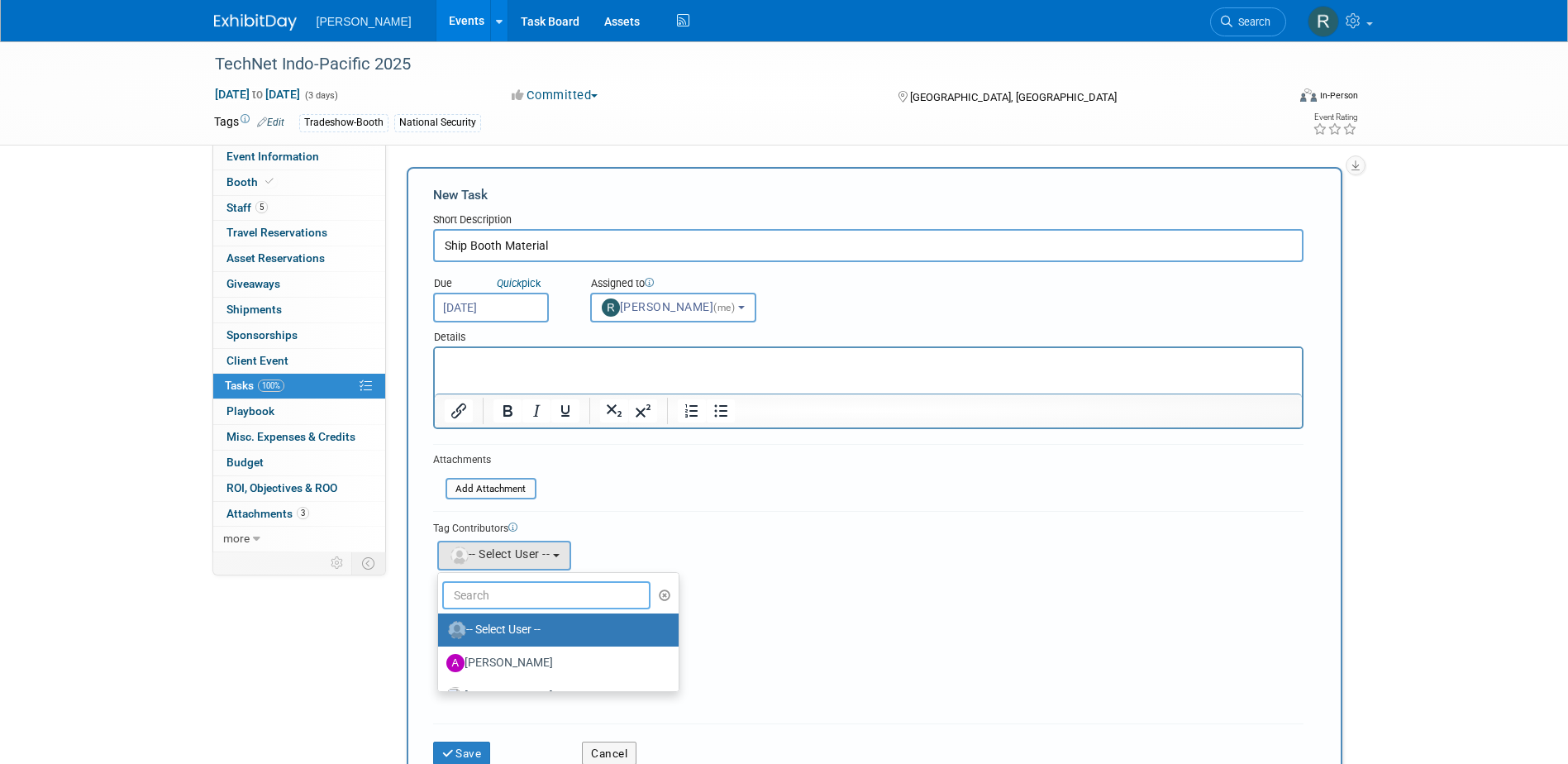
click at [507, 587] on input "text" at bounding box center [547, 595] width 210 height 28
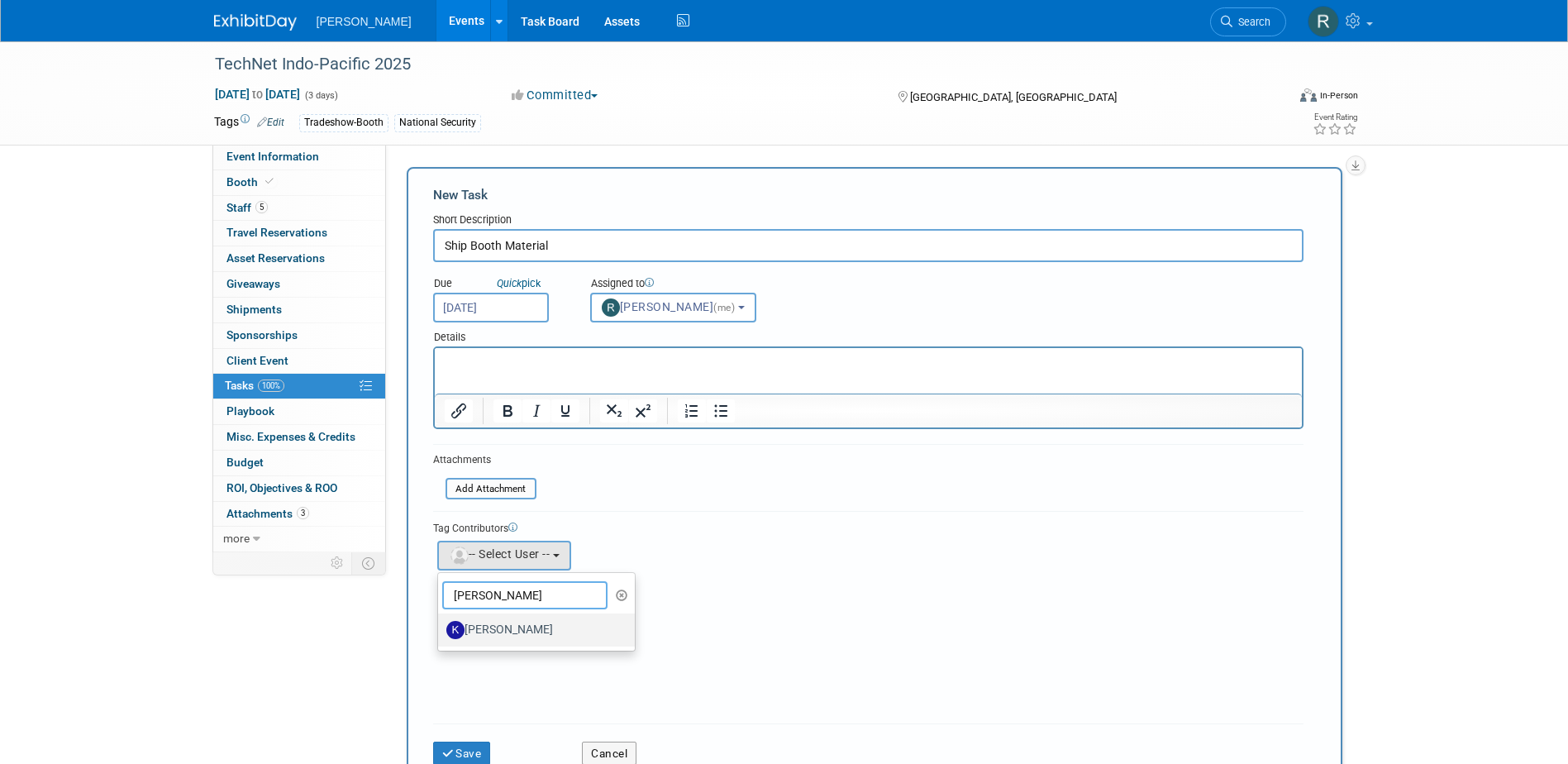
type input "Kim"
click at [530, 632] on label "[PERSON_NAME]" at bounding box center [532, 629] width 173 height 26
click at [441, 632] on input "[PERSON_NAME]" at bounding box center [435, 627] width 11 height 11
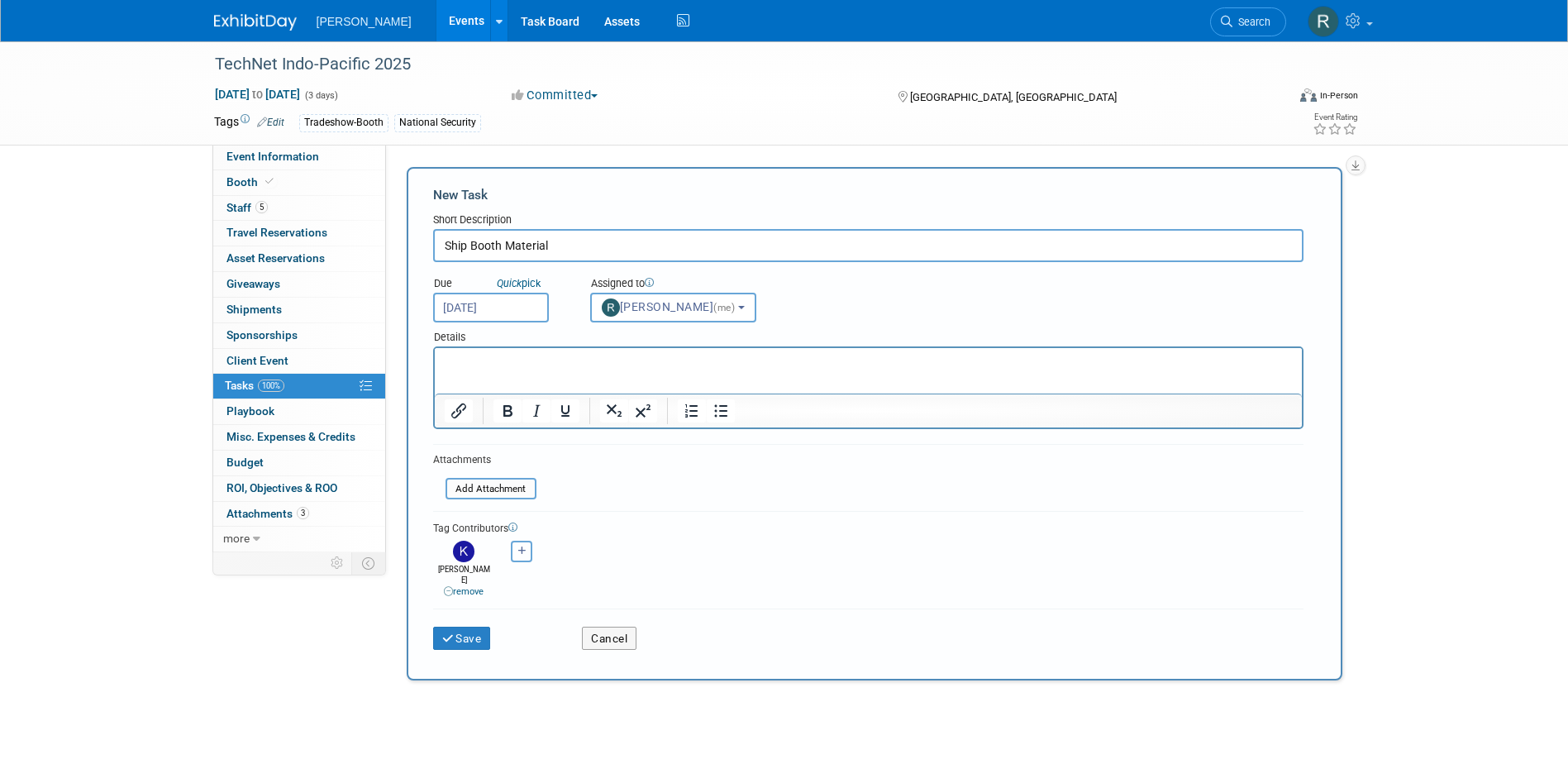
click at [520, 552] on icon "button" at bounding box center [523, 551] width 9 height 9
select select
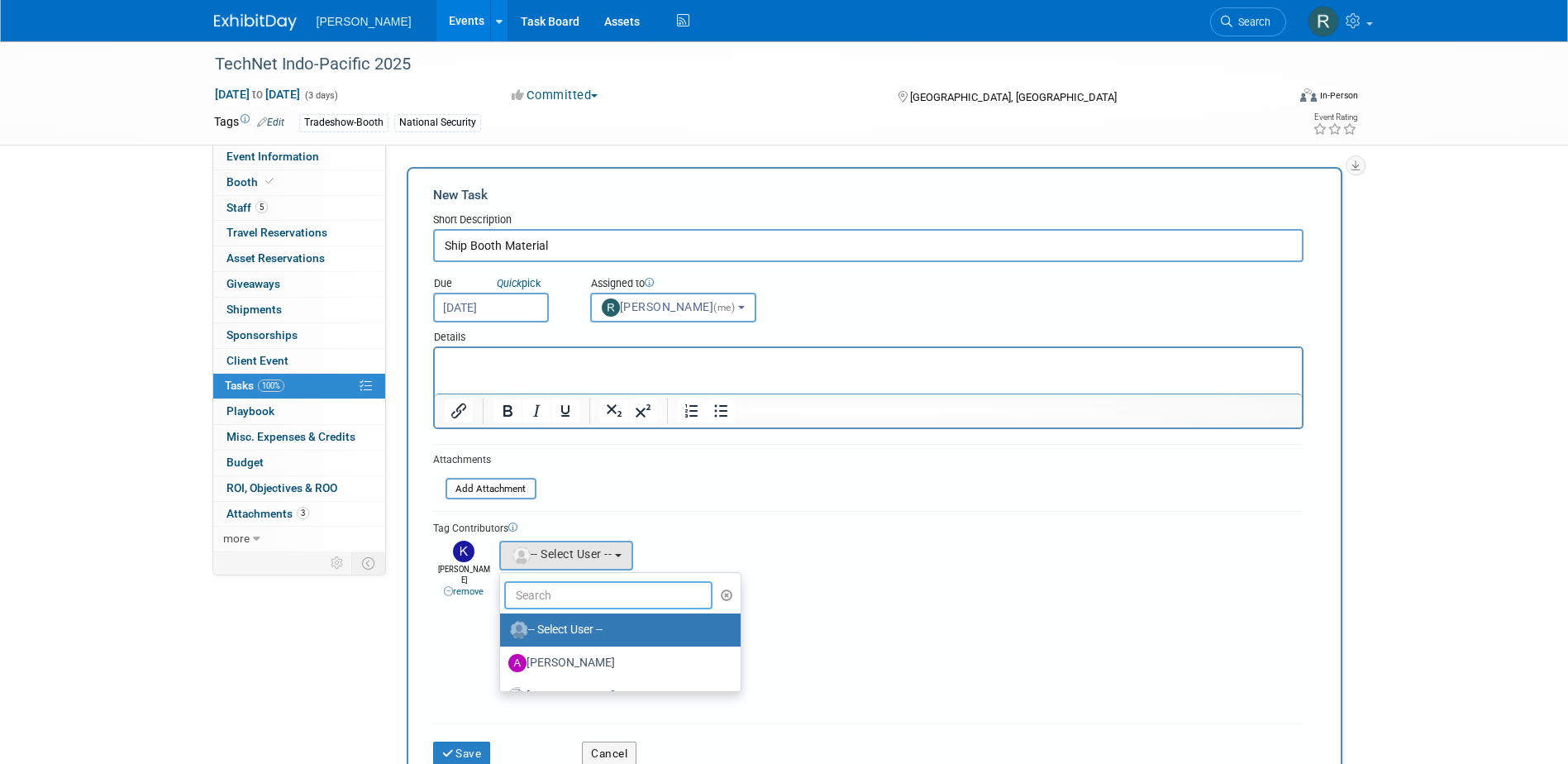
click at [519, 599] on input "text" at bounding box center [609, 595] width 210 height 28
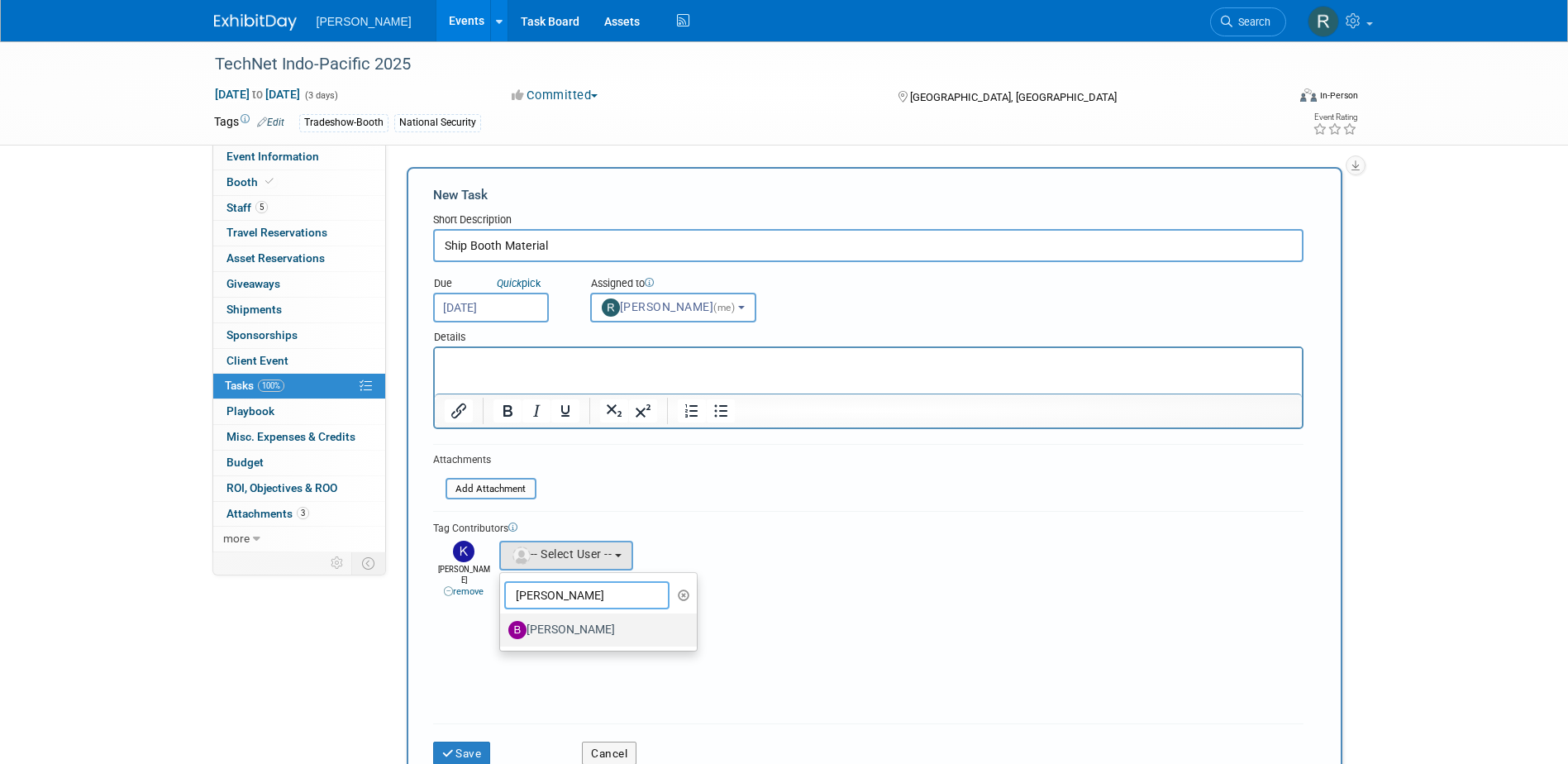
type input "Buse"
click at [562, 634] on label "[PERSON_NAME]" at bounding box center [594, 629] width 173 height 26
click at [502, 634] on input "[PERSON_NAME]" at bounding box center [497, 627] width 11 height 11
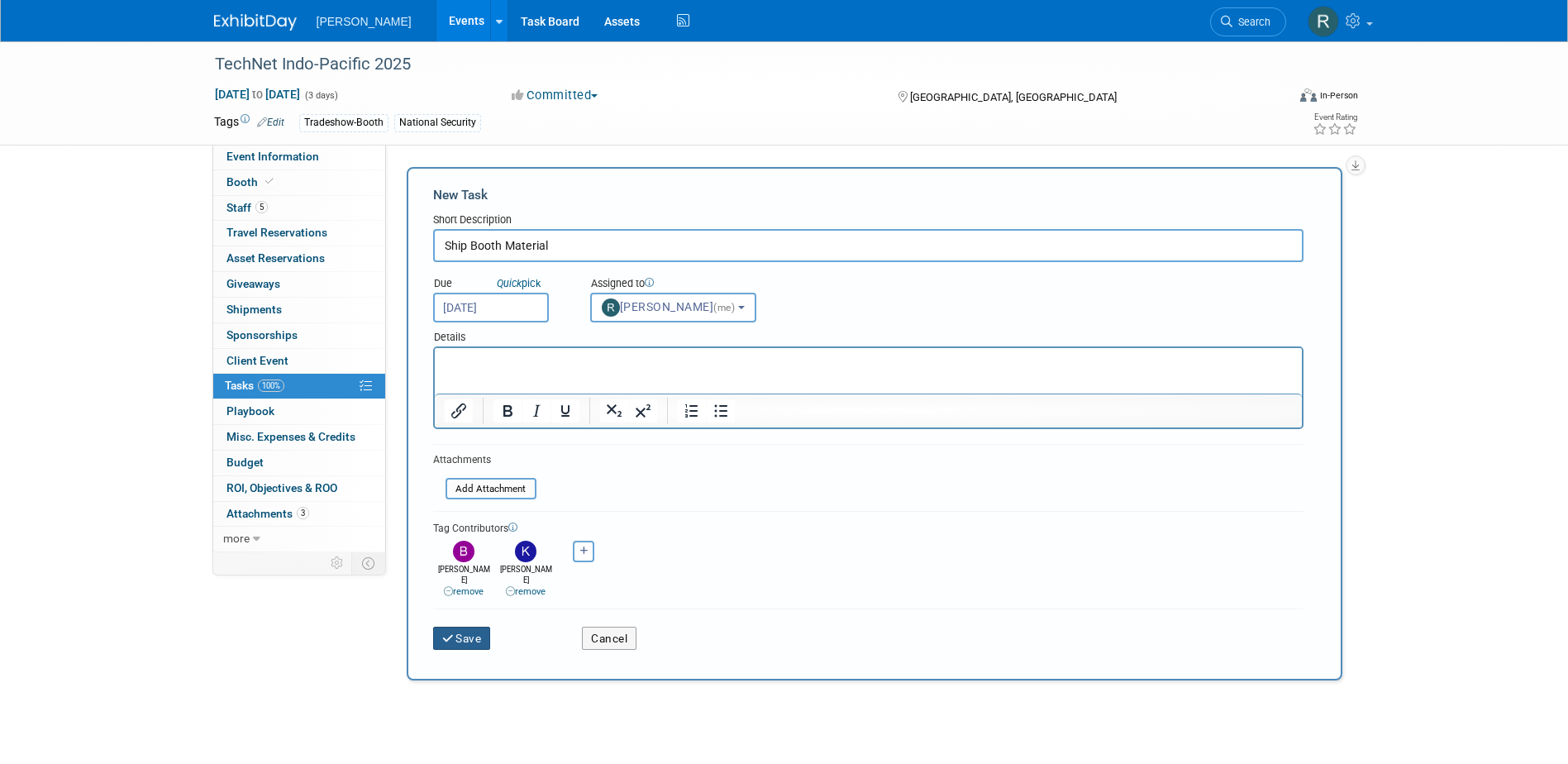
click at [462, 627] on button "Save" at bounding box center [462, 638] width 58 height 23
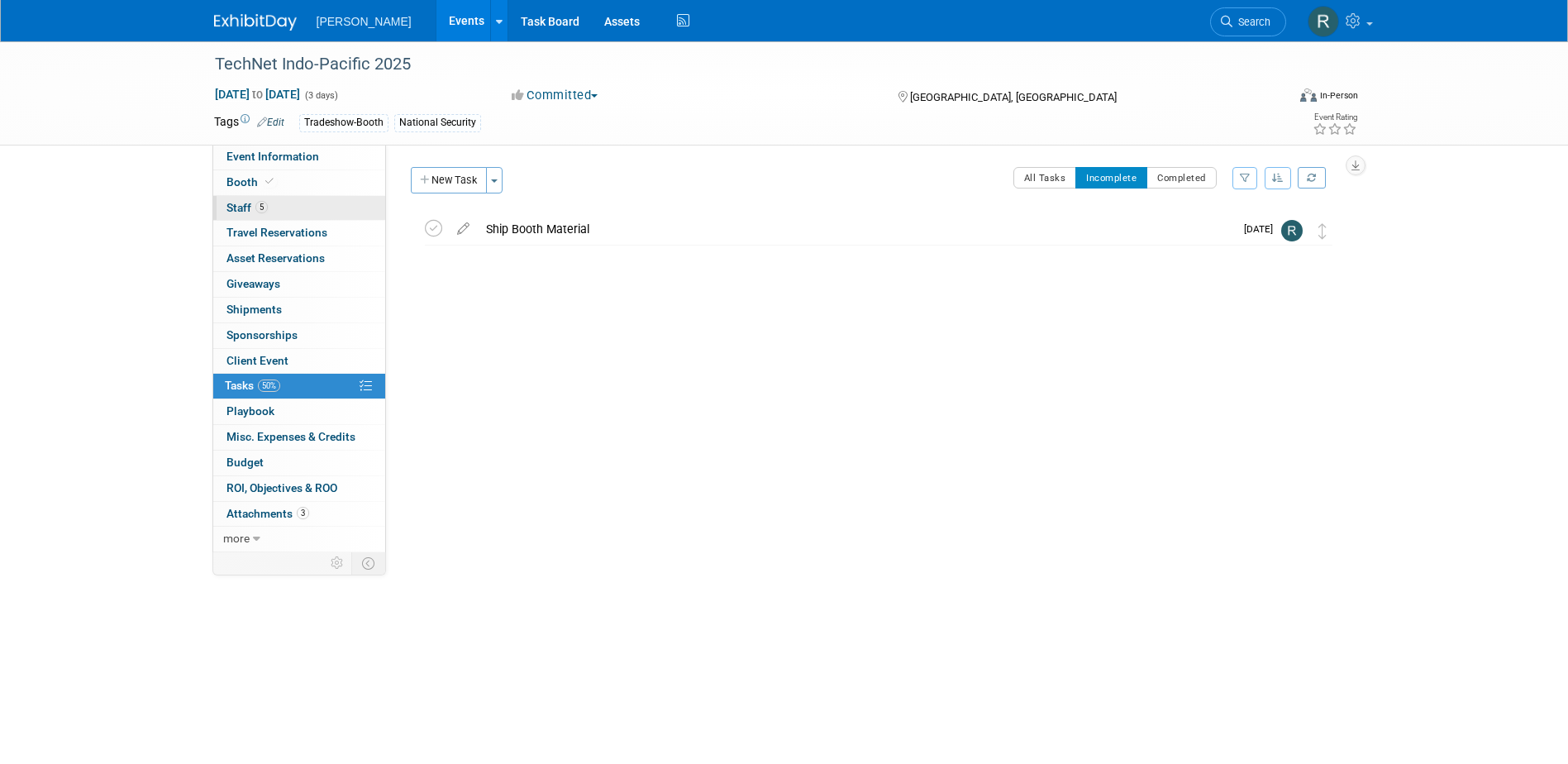
click at [255, 205] on span "5" at bounding box center [261, 207] width 13 height 13
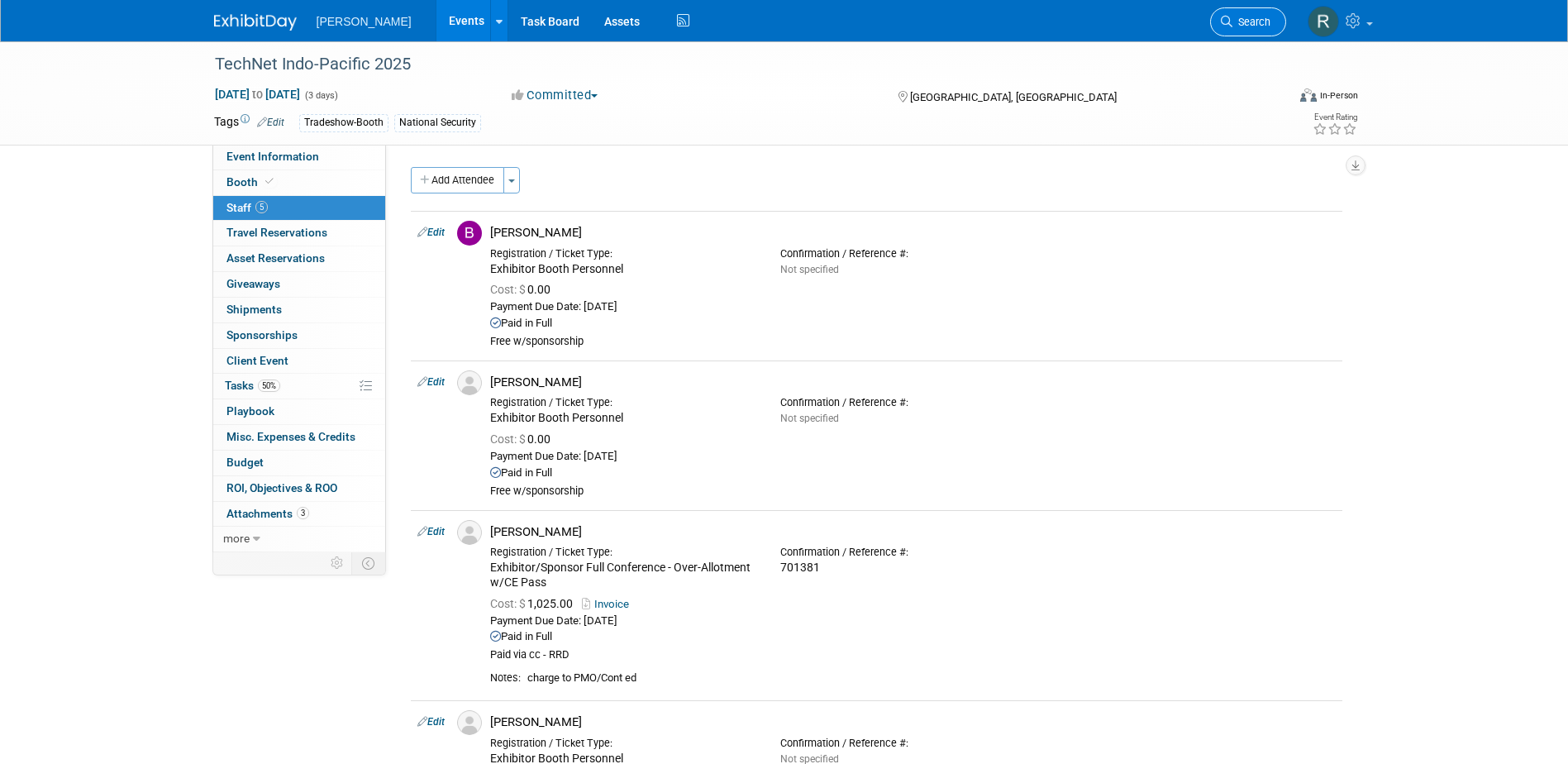
click at [1272, 12] on link "Search" at bounding box center [1248, 22] width 76 height 29
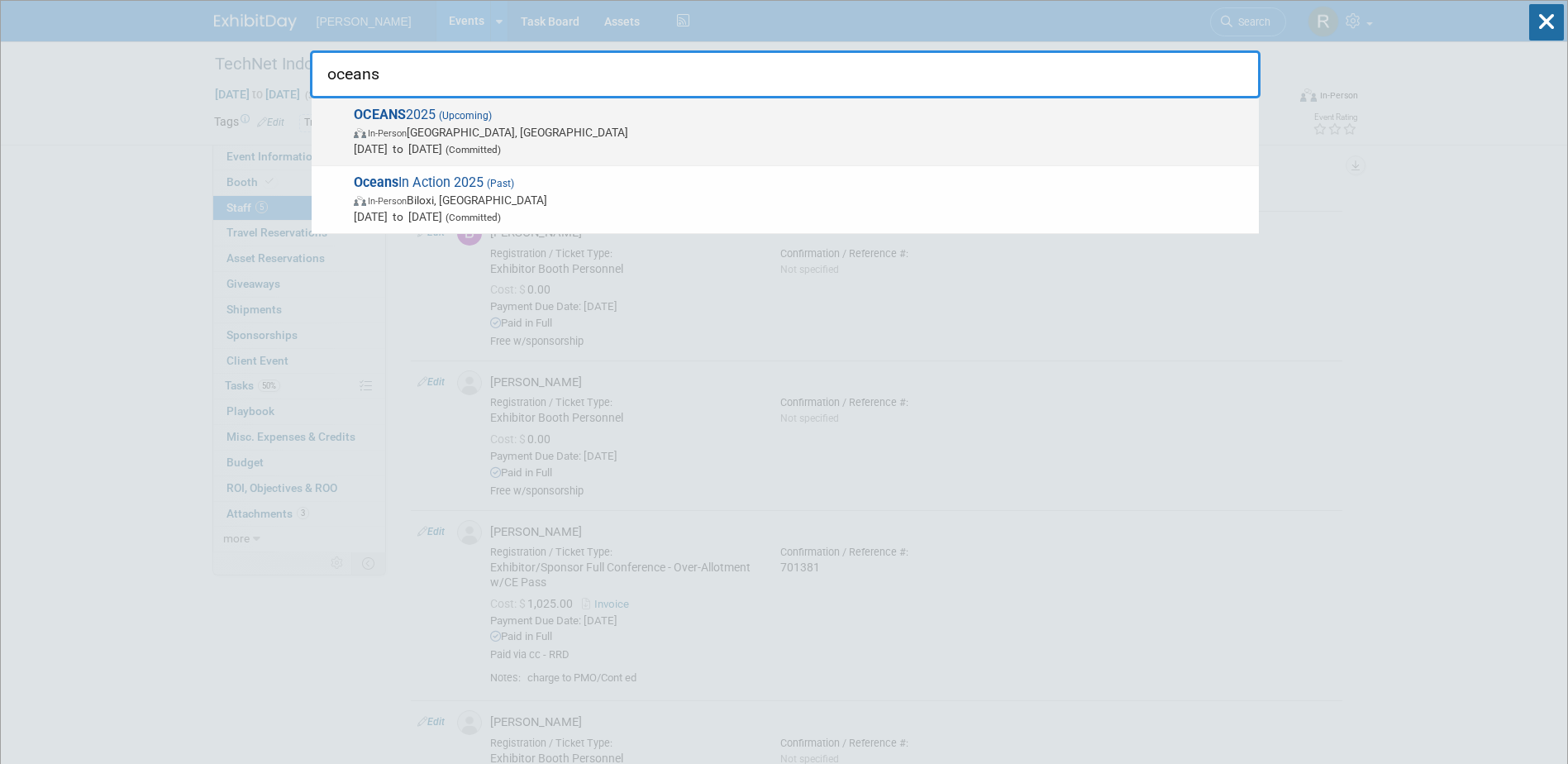
type input "oceans"
click at [427, 128] on span "In-Person Chicago, IL" at bounding box center [802, 131] width 898 height 16
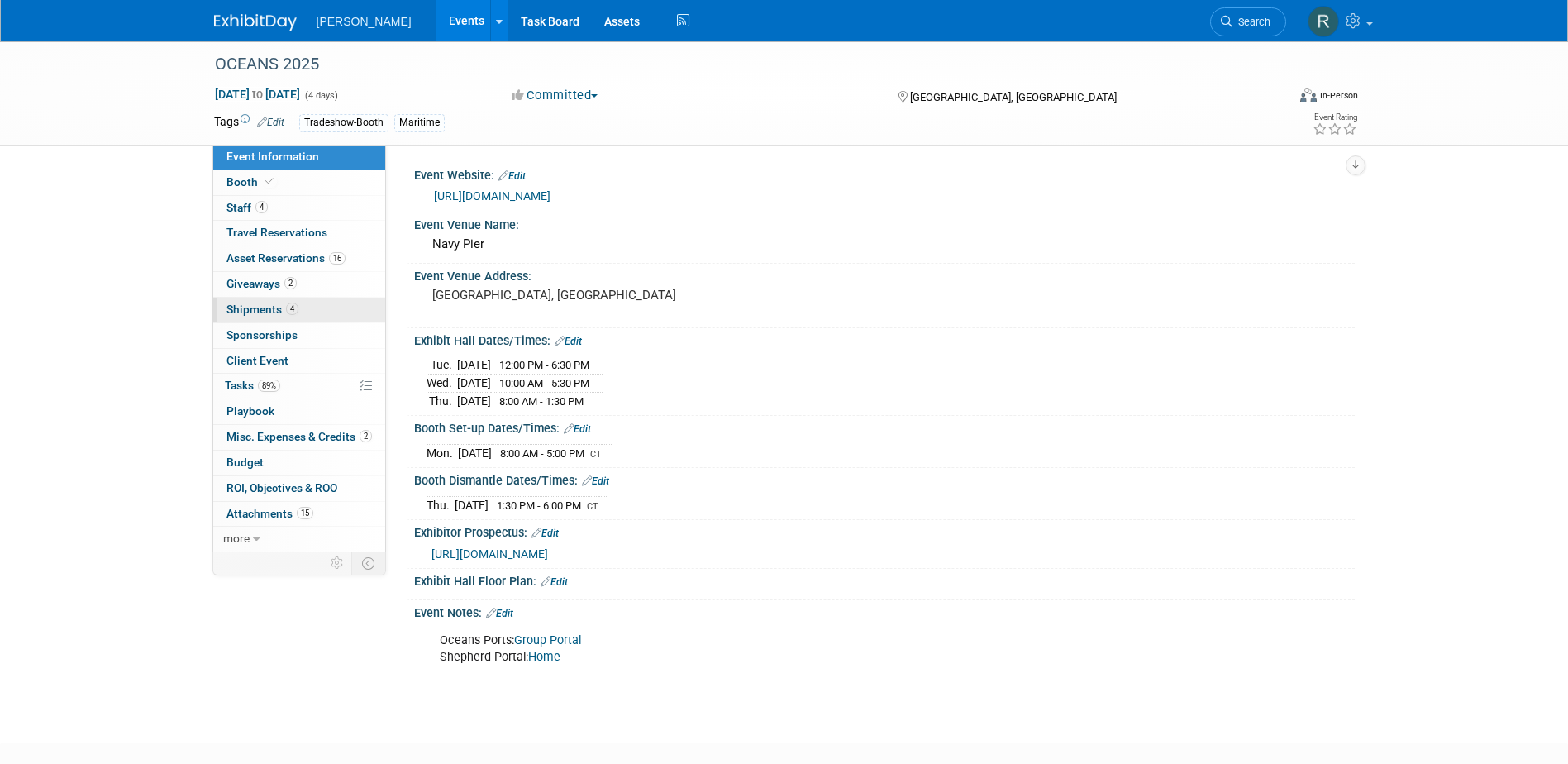
click at [260, 308] on span "Shipments 4" at bounding box center [262, 309] width 71 height 14
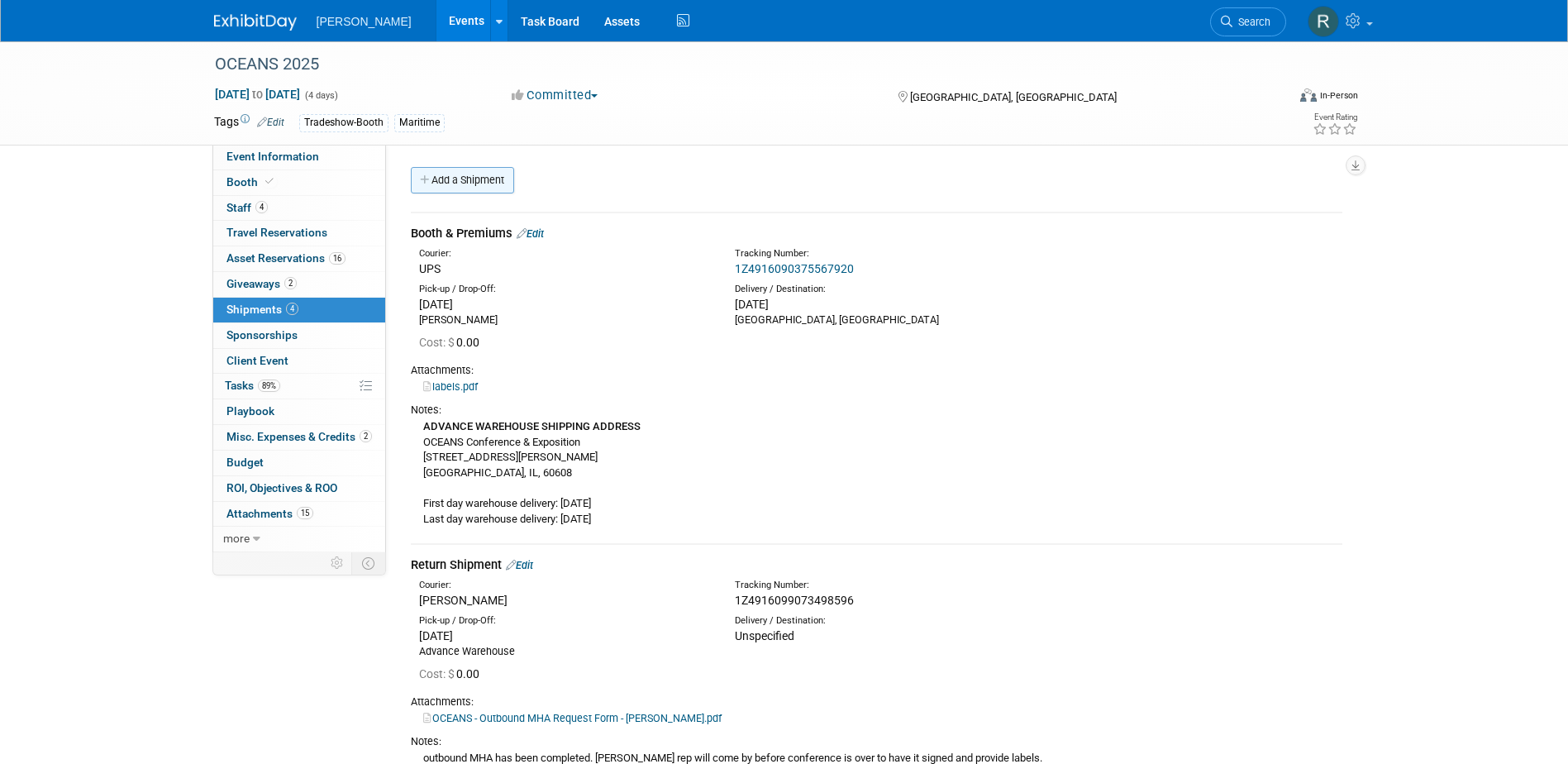
click at [457, 181] on link "Add a Shipment" at bounding box center [462, 180] width 103 height 26
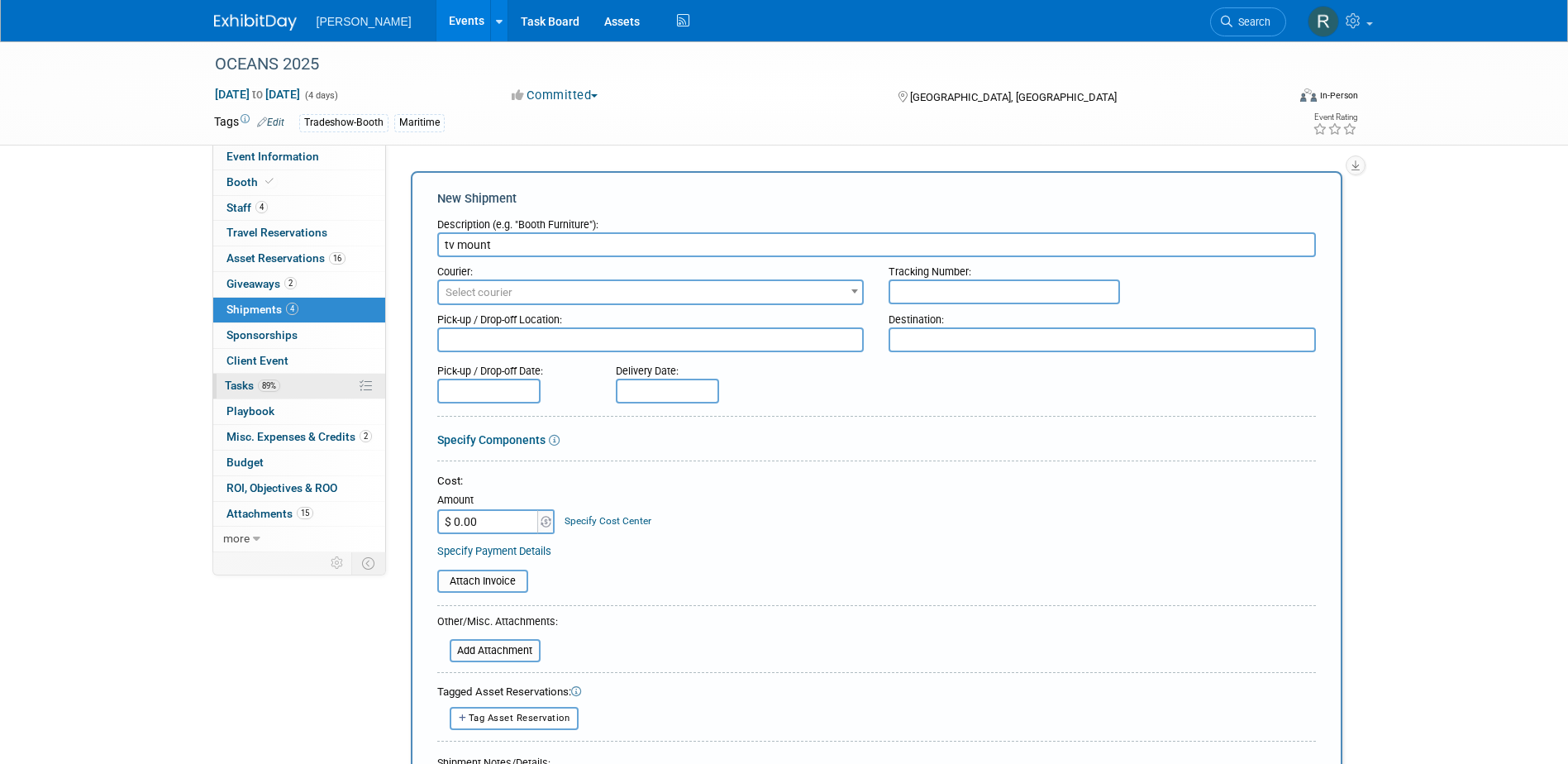
type input "tv mount"
click at [275, 382] on span "89%" at bounding box center [269, 385] width 22 height 13
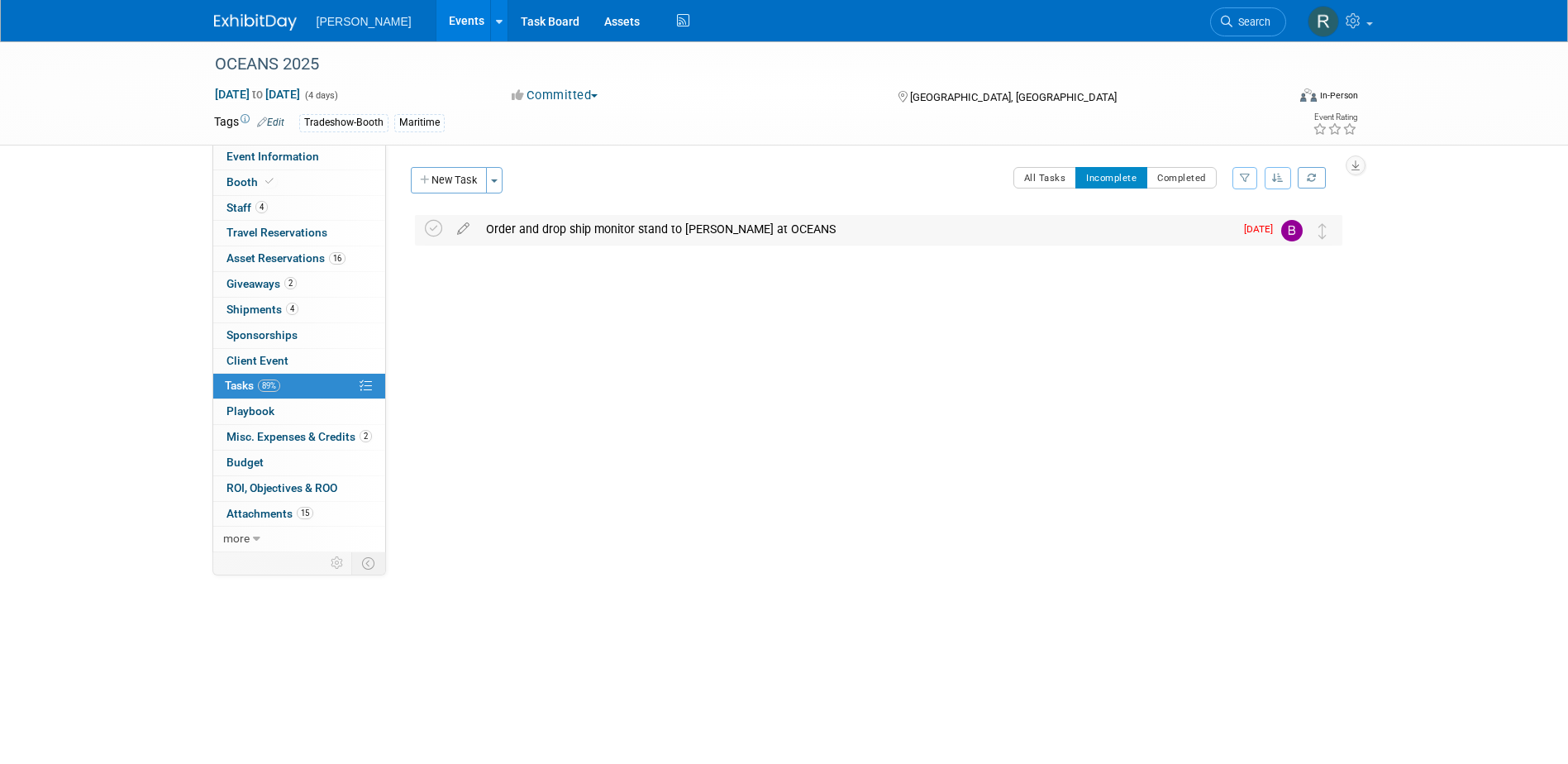
click at [567, 232] on div "Order and drop ship monitor stand to [PERSON_NAME] at OCEANS" at bounding box center [856, 229] width 756 height 28
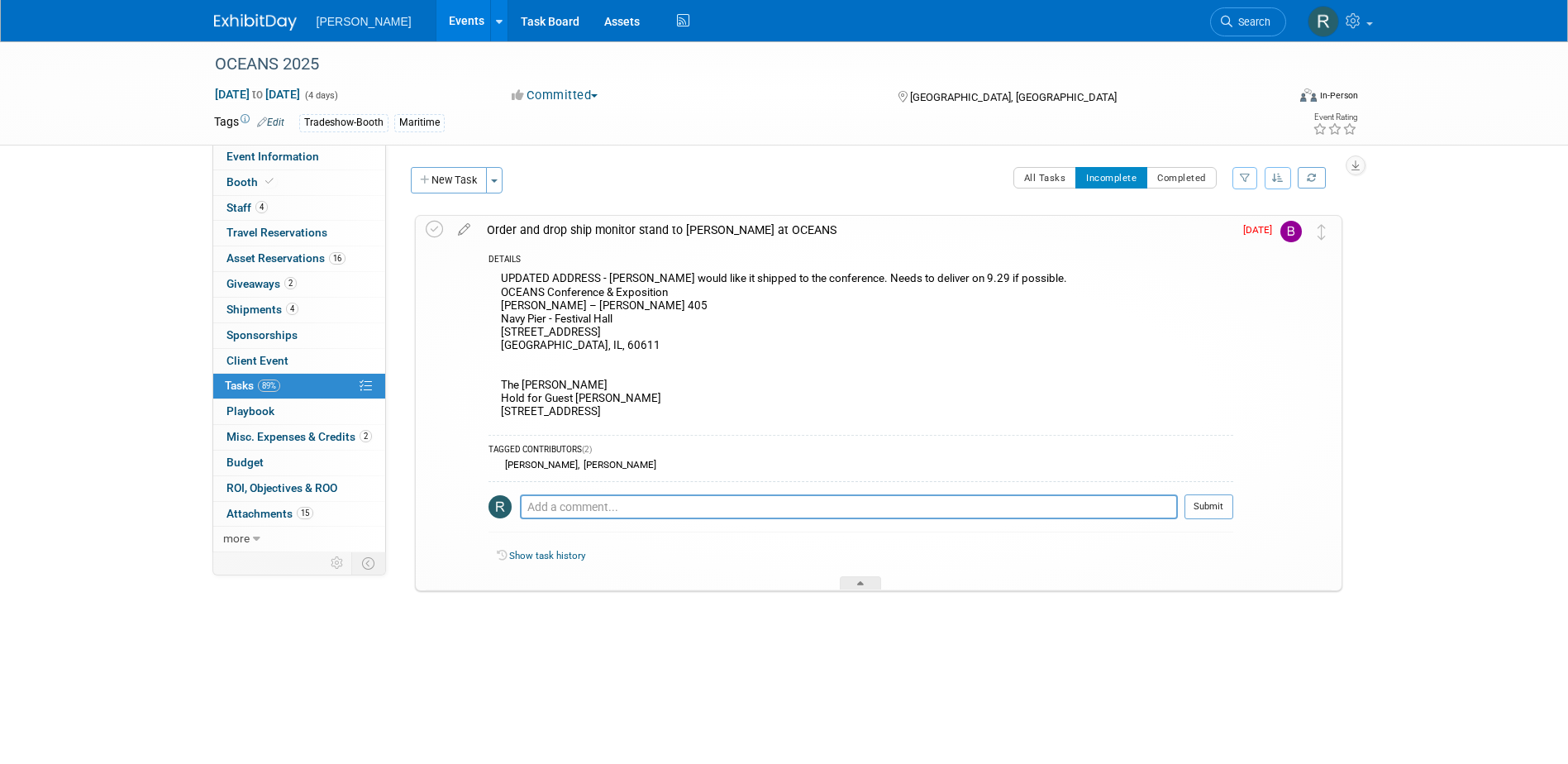
click at [502, 287] on div "UPDATED ADDRESS - [PERSON_NAME] would like it shipped to the conference. Needs …" at bounding box center [861, 347] width 745 height 158
click at [533, 303] on div "UPDATED ADDRESS - [PERSON_NAME] would like it shipped to the conference. Needs …" at bounding box center [861, 347] width 745 height 158
drag, startPoint x: 502, startPoint y: 293, endPoint x: 592, endPoint y: 350, distance: 106.5
click at [592, 350] on div "UPDATED ADDRESS - [PERSON_NAME] would like it shipped to the conference. Needs …" at bounding box center [861, 347] width 745 height 158
copy div "OCEANS Conference & Exposition [PERSON_NAME] – [PERSON_NAME] 405 Navy Pier - Fe…"
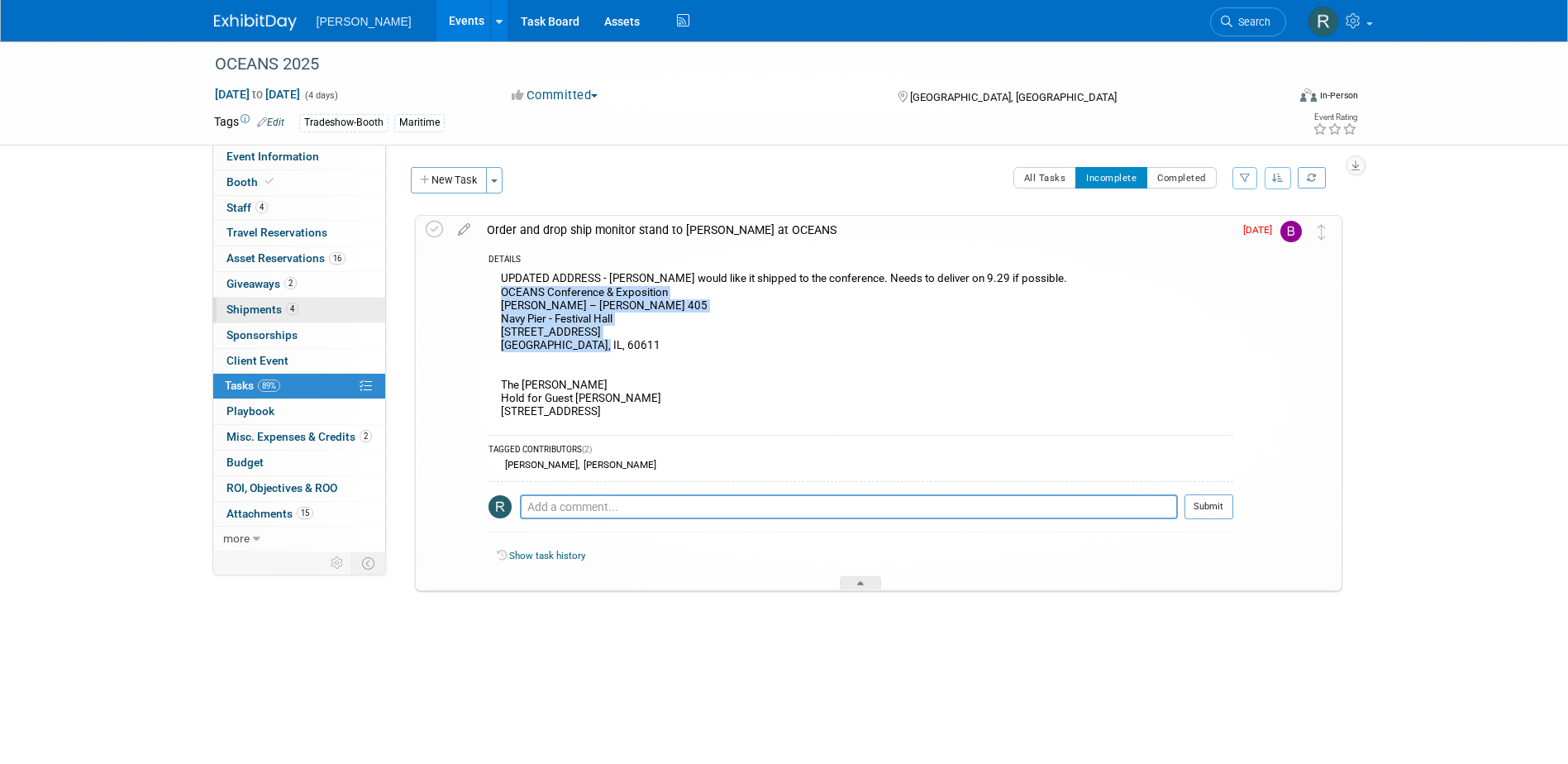
click at [257, 315] on span "Shipments 4" at bounding box center [262, 309] width 71 height 14
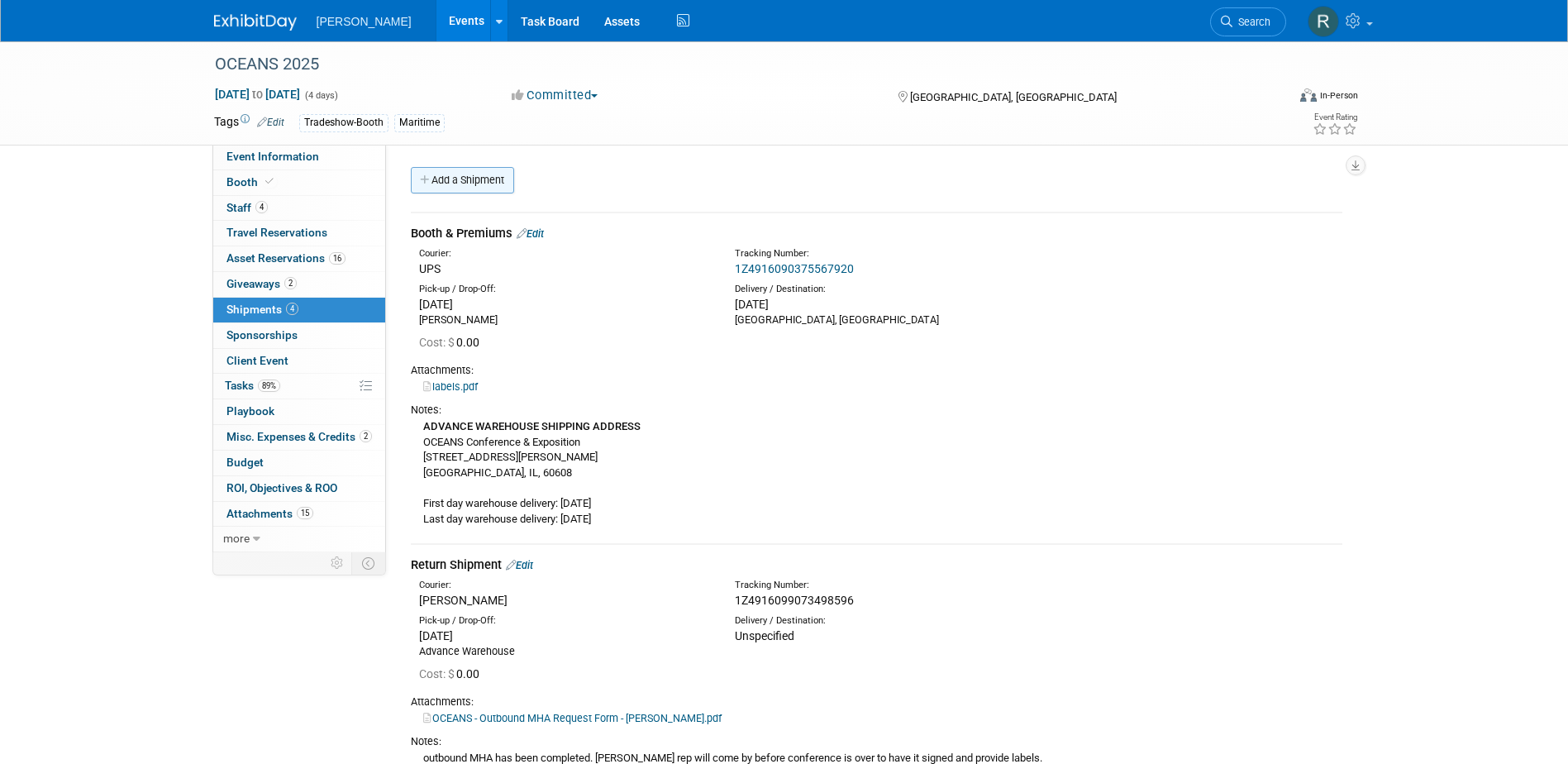
click at [473, 180] on link "Add a Shipment" at bounding box center [462, 180] width 103 height 26
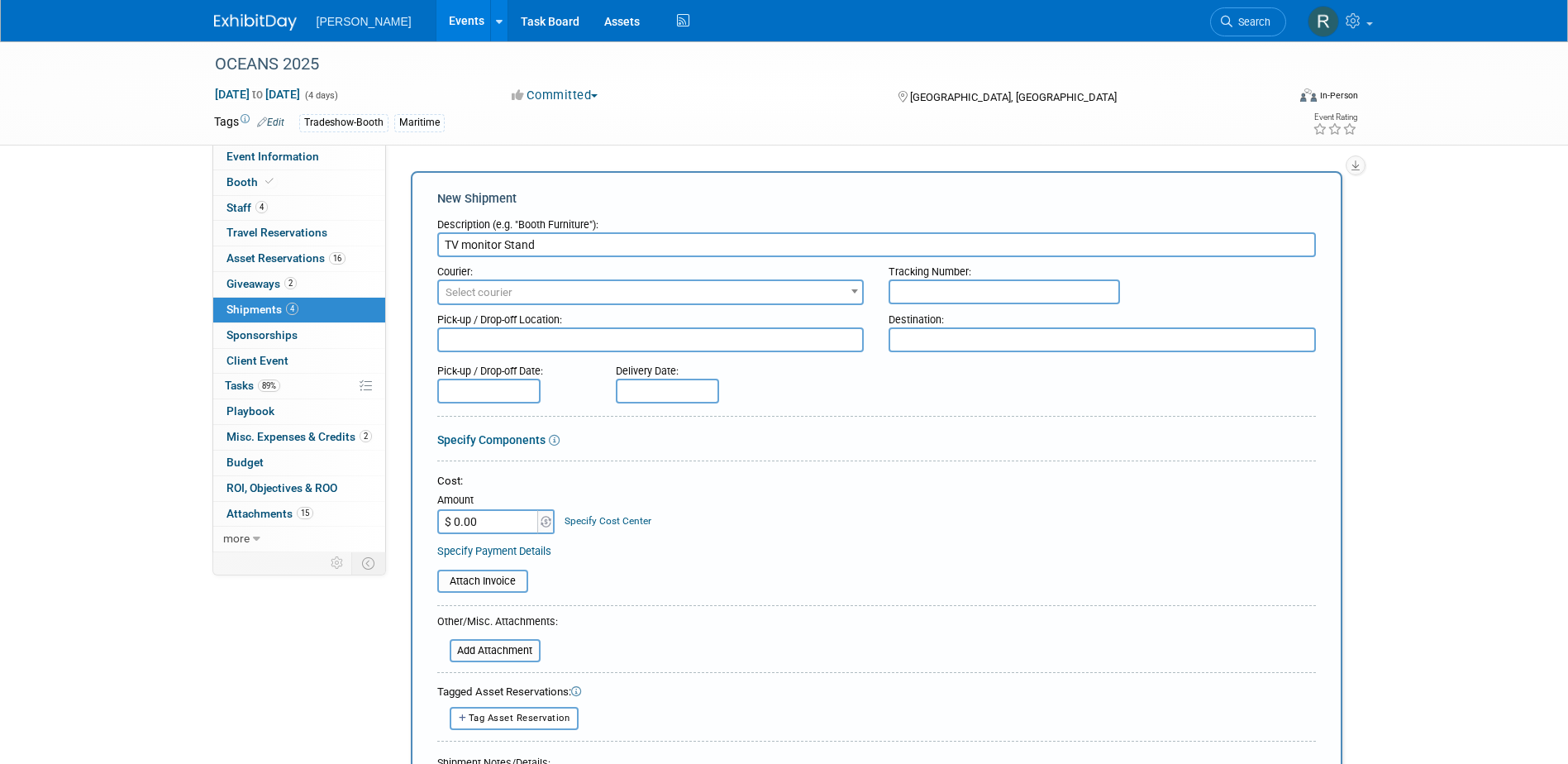
type input "TV monitor Stand"
click at [525, 329] on textarea at bounding box center [651, 340] width 427 height 25
click at [525, 298] on span "Select courier" at bounding box center [650, 293] width 424 height 23
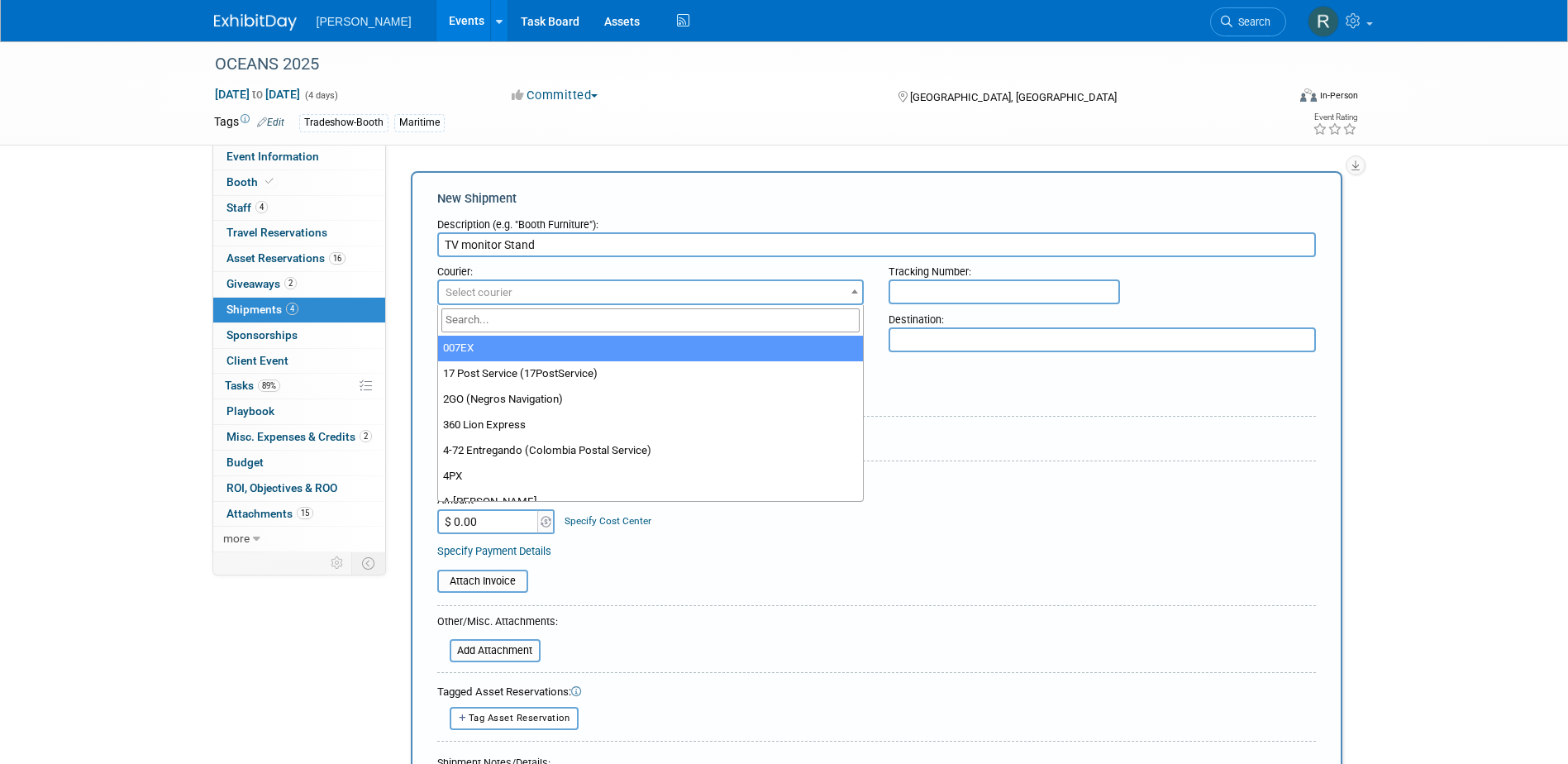
click at [518, 330] on input "search" at bounding box center [651, 320] width 419 height 24
type input "UPS"
select select "508"
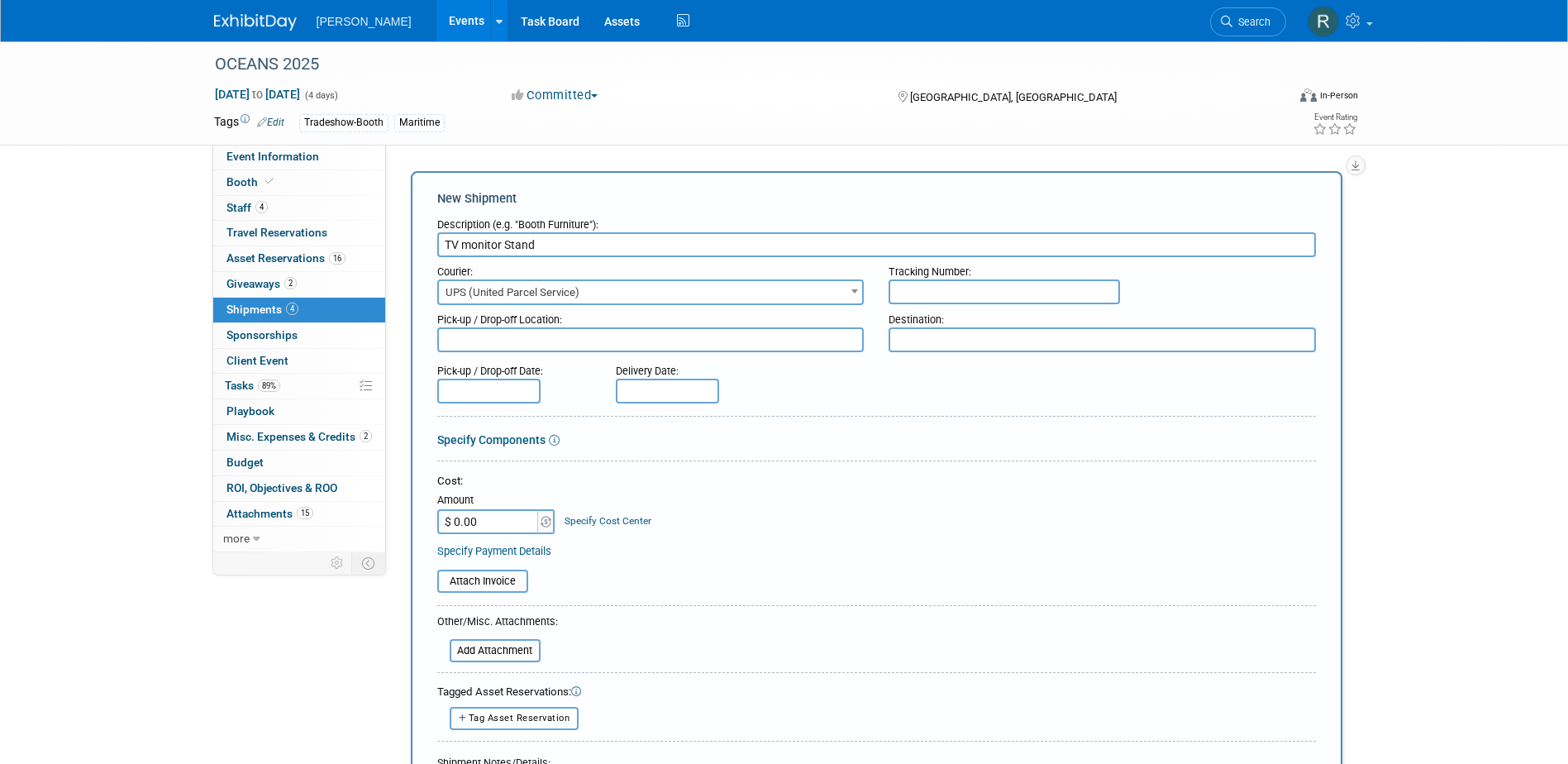
click at [477, 391] on input "text" at bounding box center [489, 391] width 103 height 25
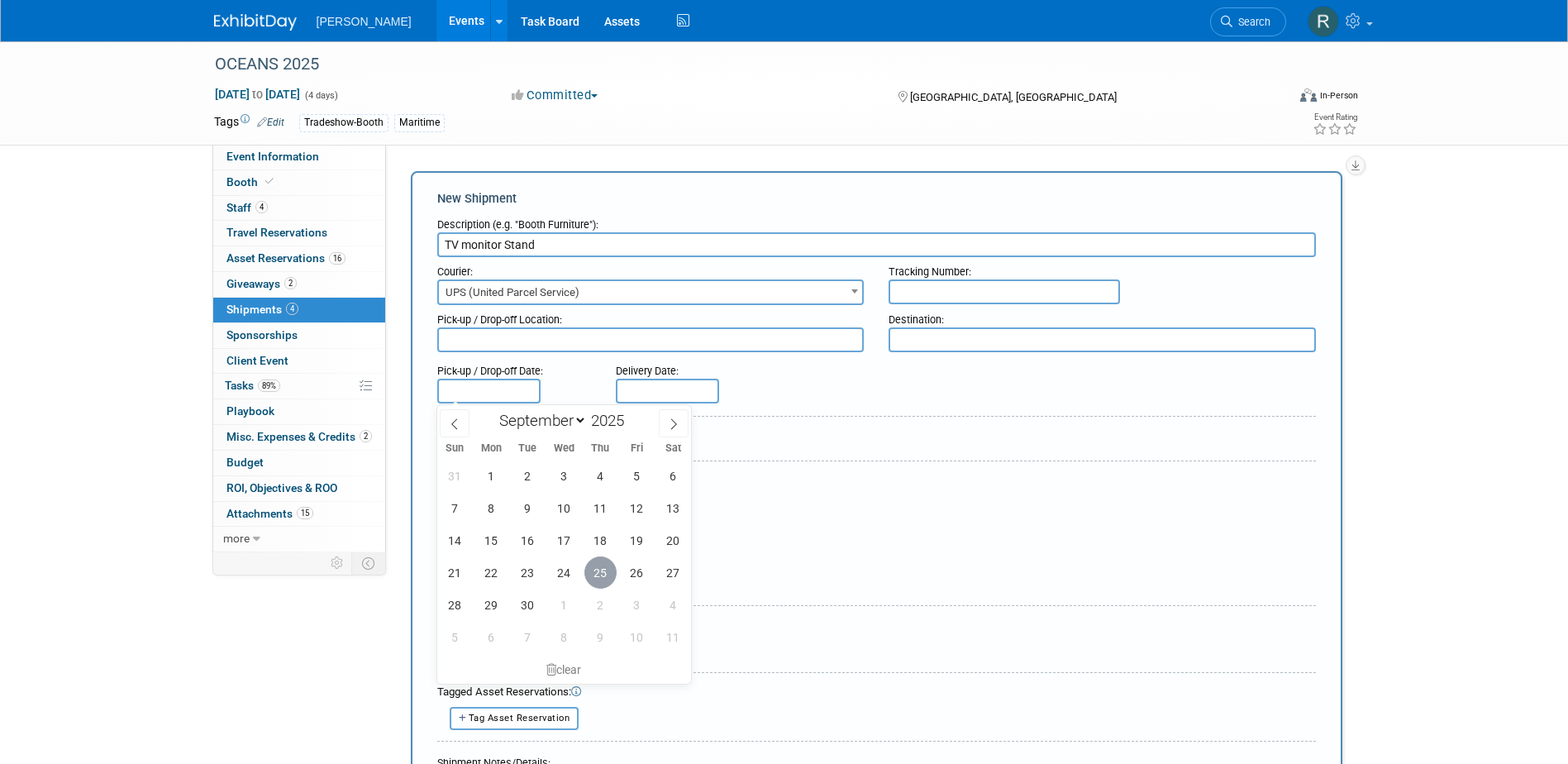
click at [602, 576] on span "25" at bounding box center [600, 572] width 32 height 32
type input "Sep 25, 2025"
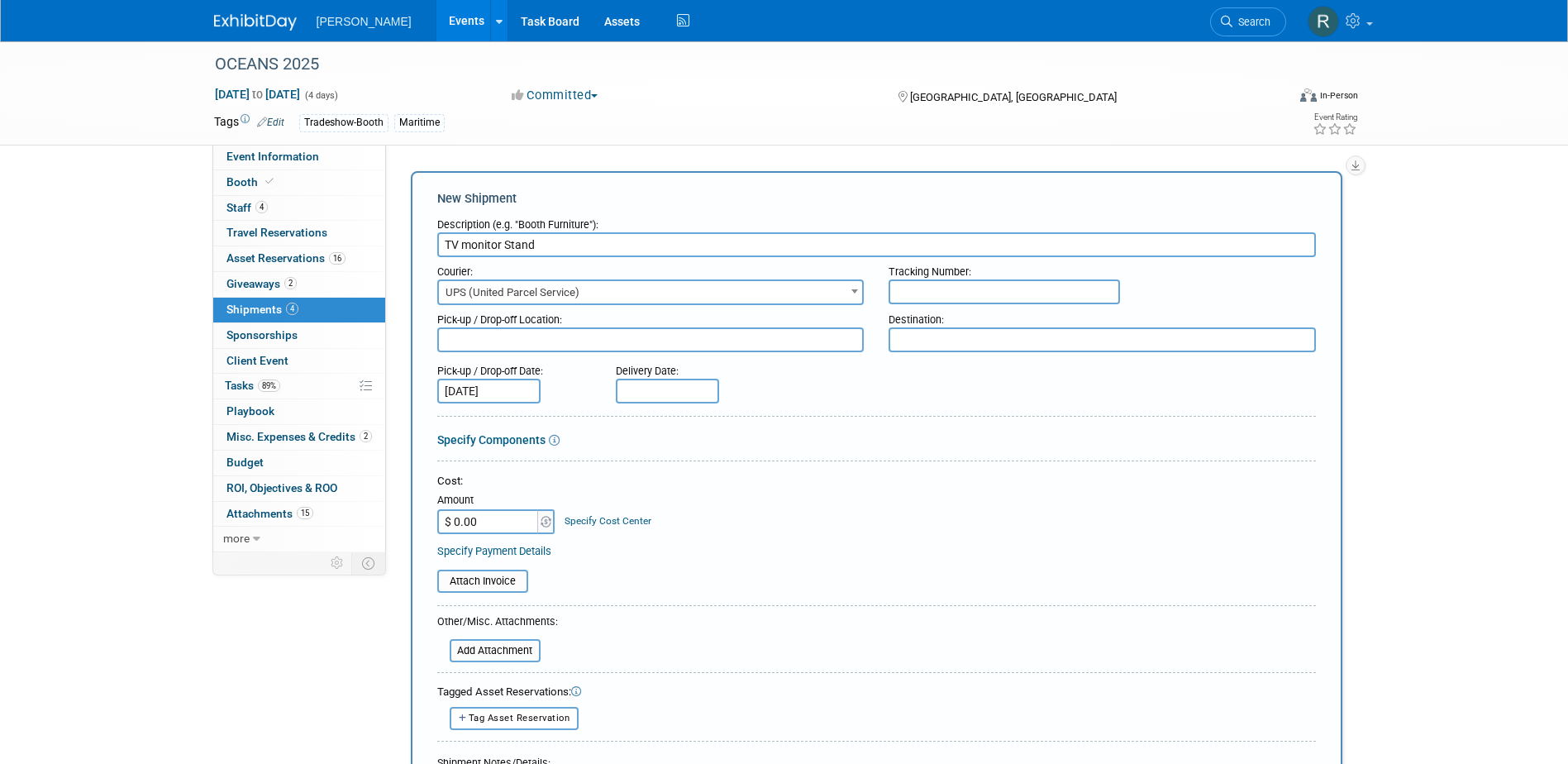
click at [675, 388] on input "text" at bounding box center [668, 391] width 103 height 25
click at [679, 605] on span "29" at bounding box center [670, 604] width 32 height 32
type input "Sep 29, 2025"
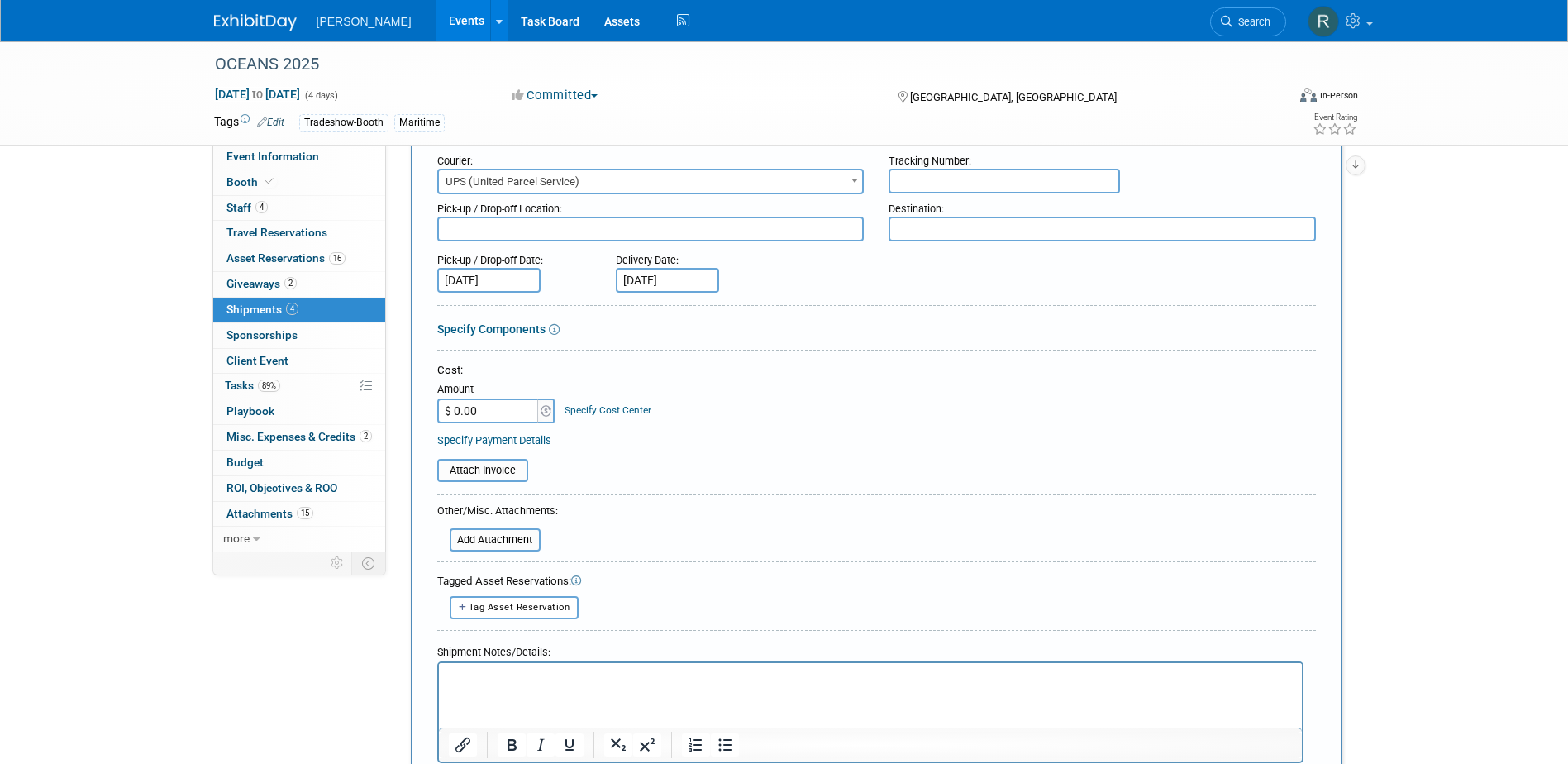
scroll to position [165, 0]
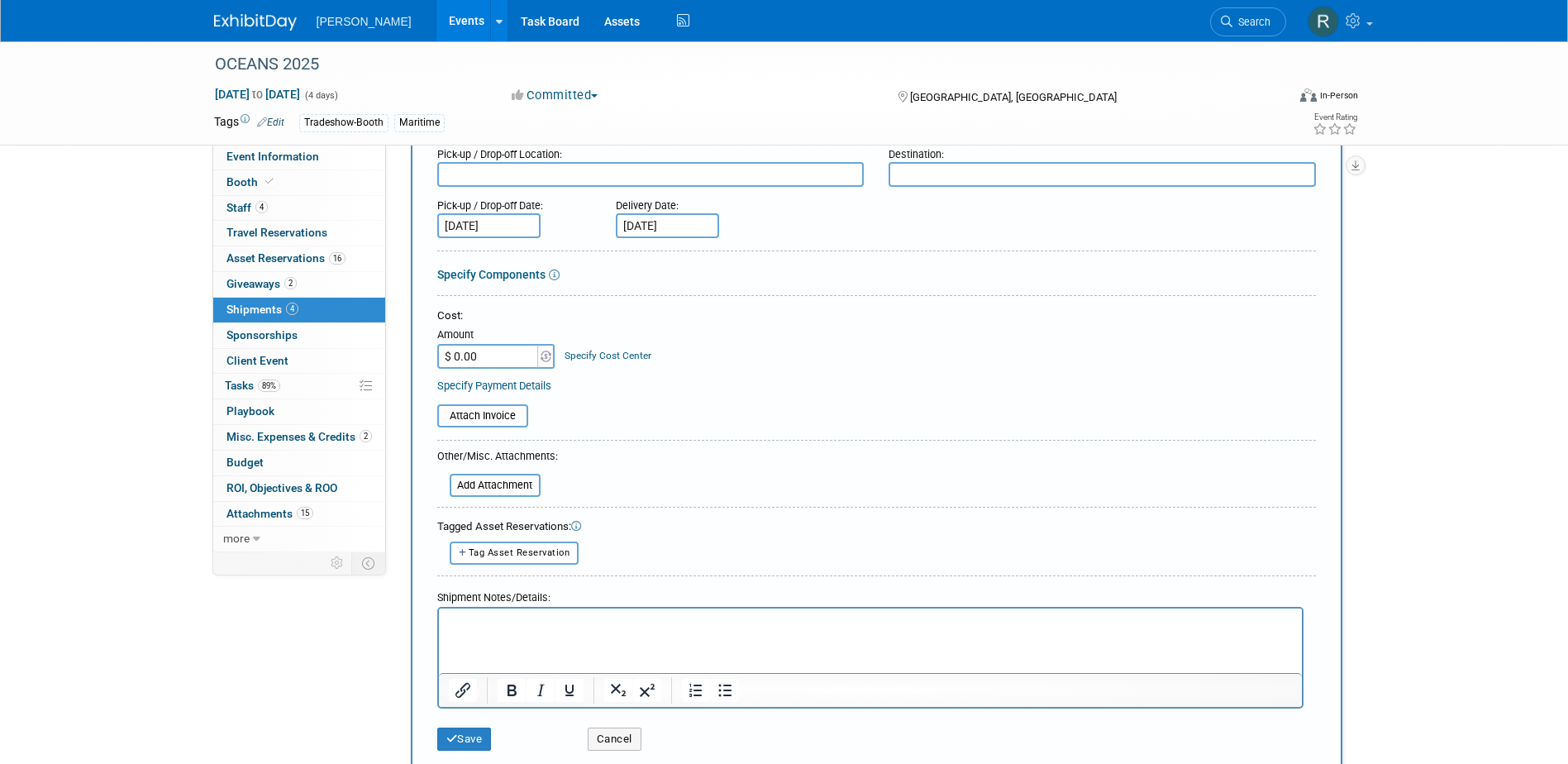
click at [527, 628] on p "Rich Text Area. Press ALT-0 for help." at bounding box center [870, 622] width 844 height 16
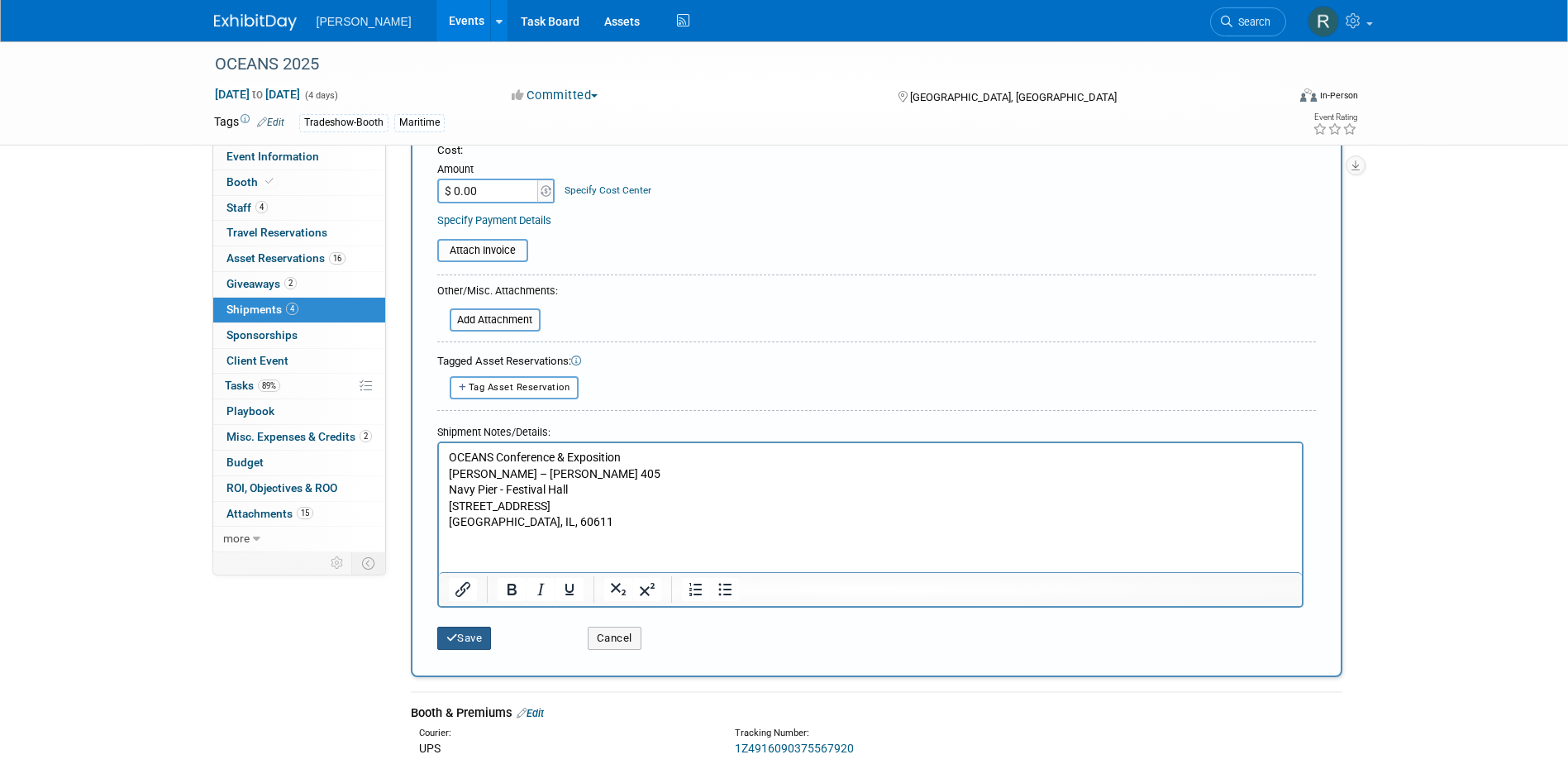
click at [466, 634] on button "Save" at bounding box center [465, 638] width 54 height 23
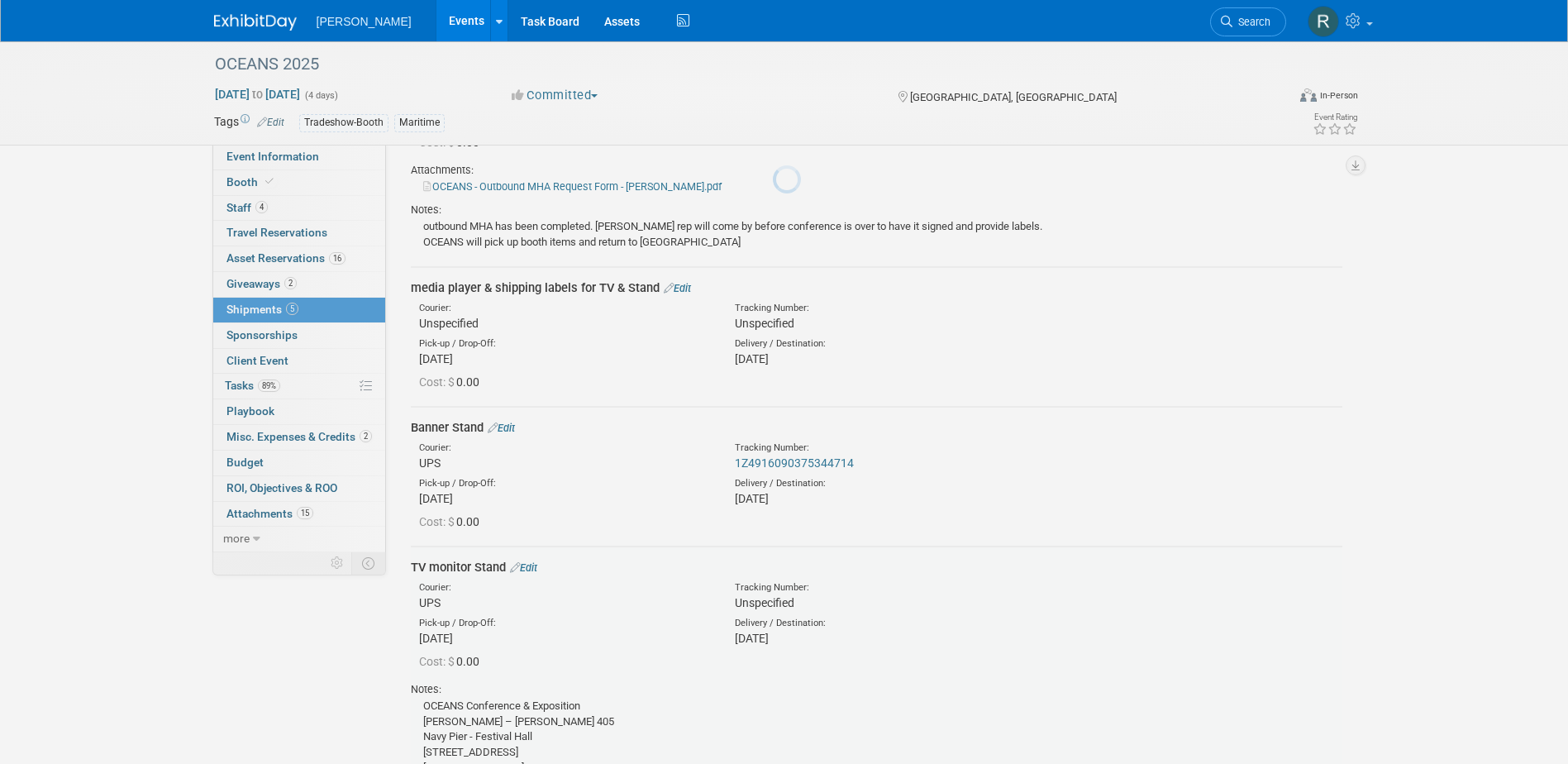
scroll to position [740, 0]
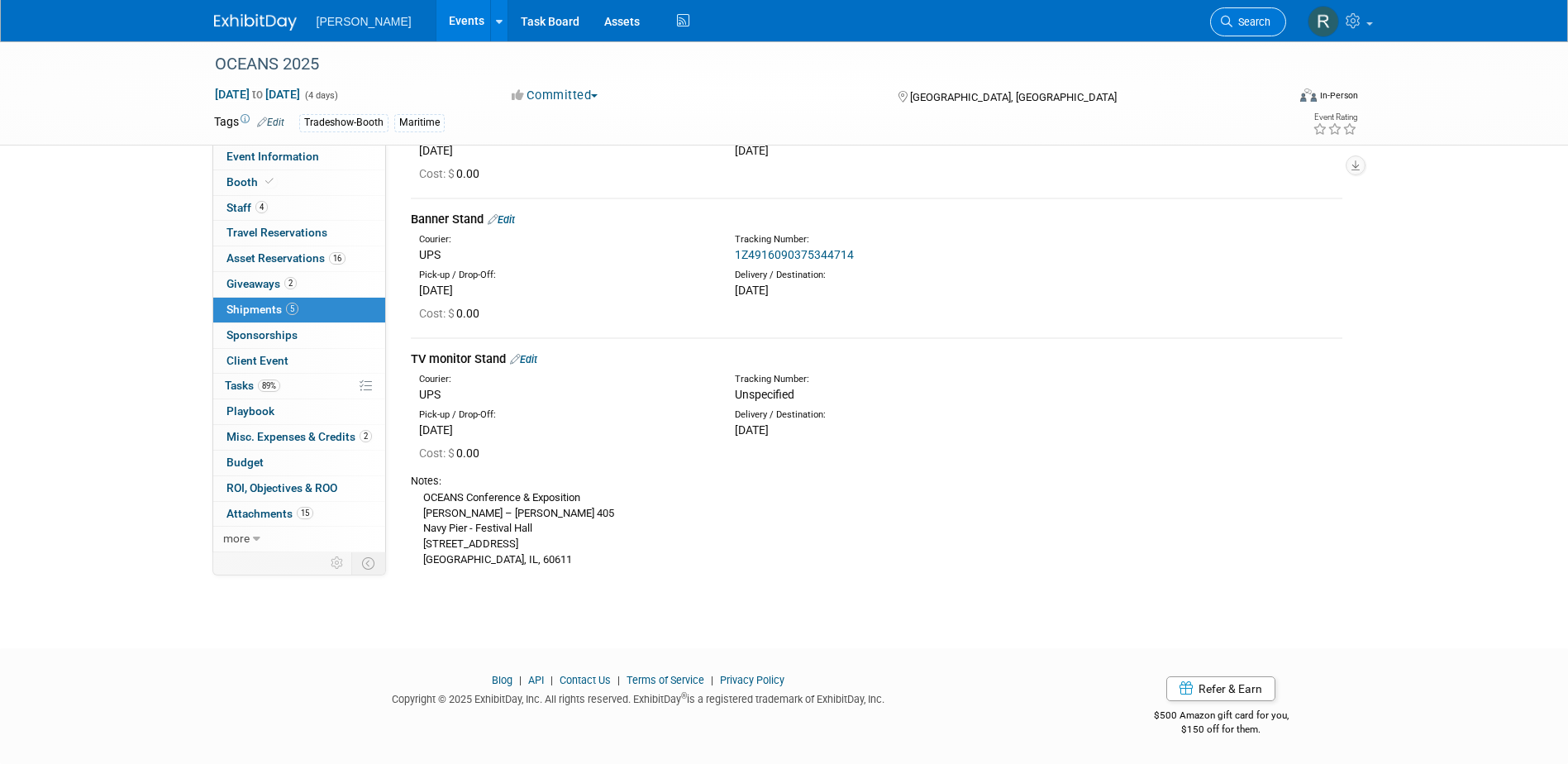
click at [1238, 20] on span "Search" at bounding box center [1251, 21] width 38 height 13
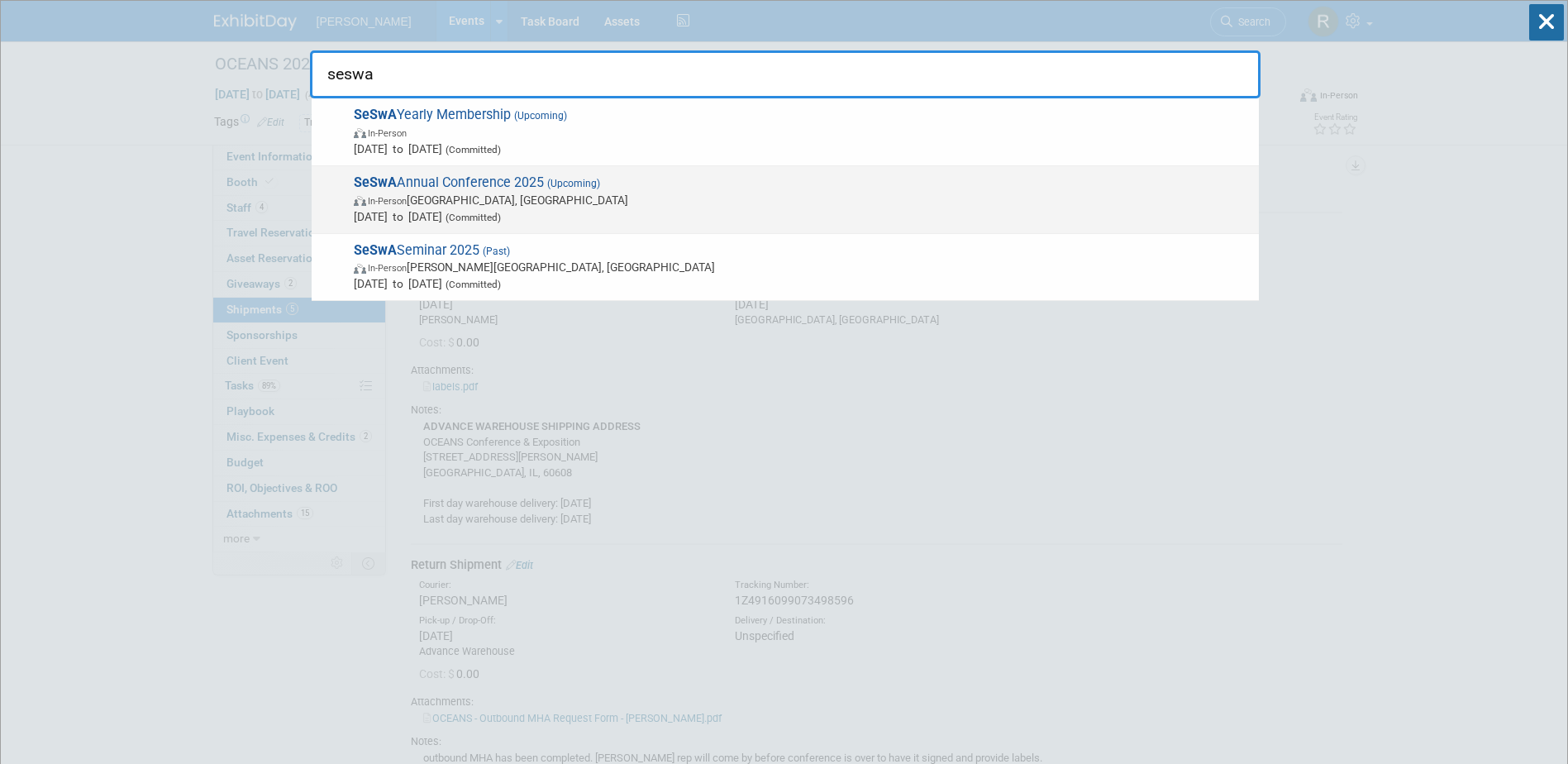
type input "seswa"
click at [461, 197] on span "In-Person Hilton Head Island, SC" at bounding box center [802, 200] width 898 height 16
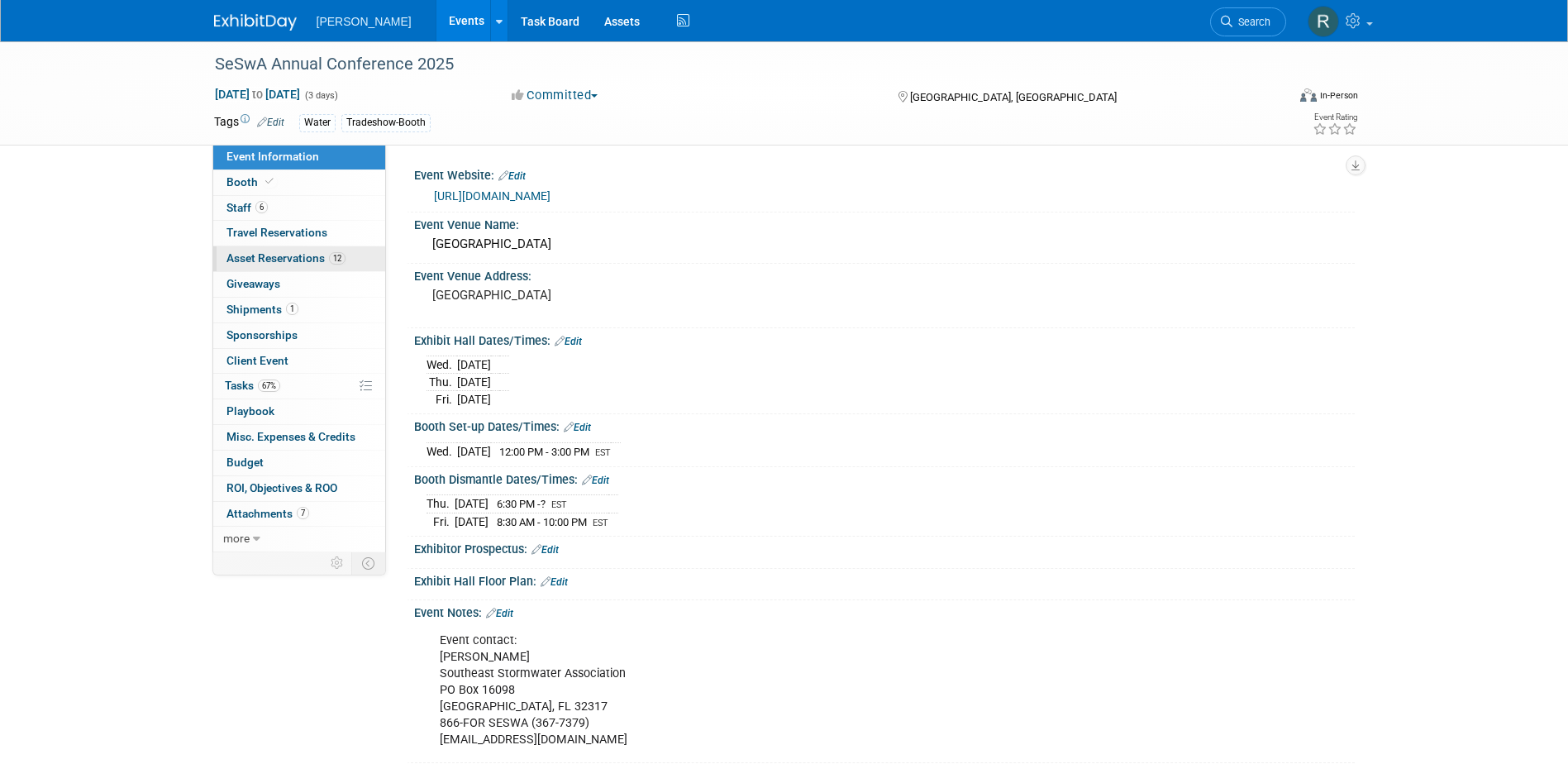
click at [302, 260] on span "Asset Reservations 12" at bounding box center [285, 258] width 119 height 14
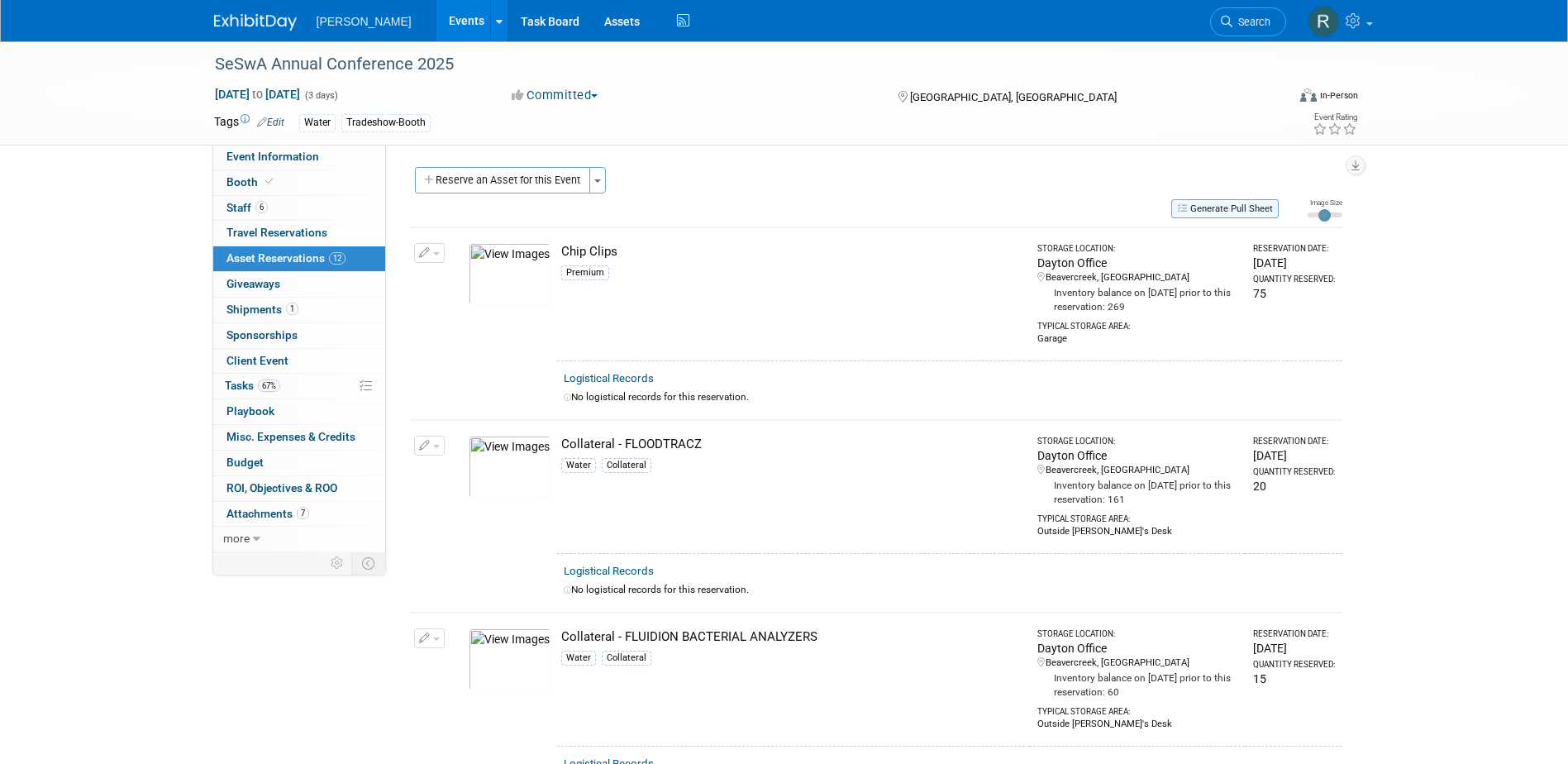
click at [1235, 205] on button "Generate Pull Sheet" at bounding box center [1225, 209] width 107 height 19
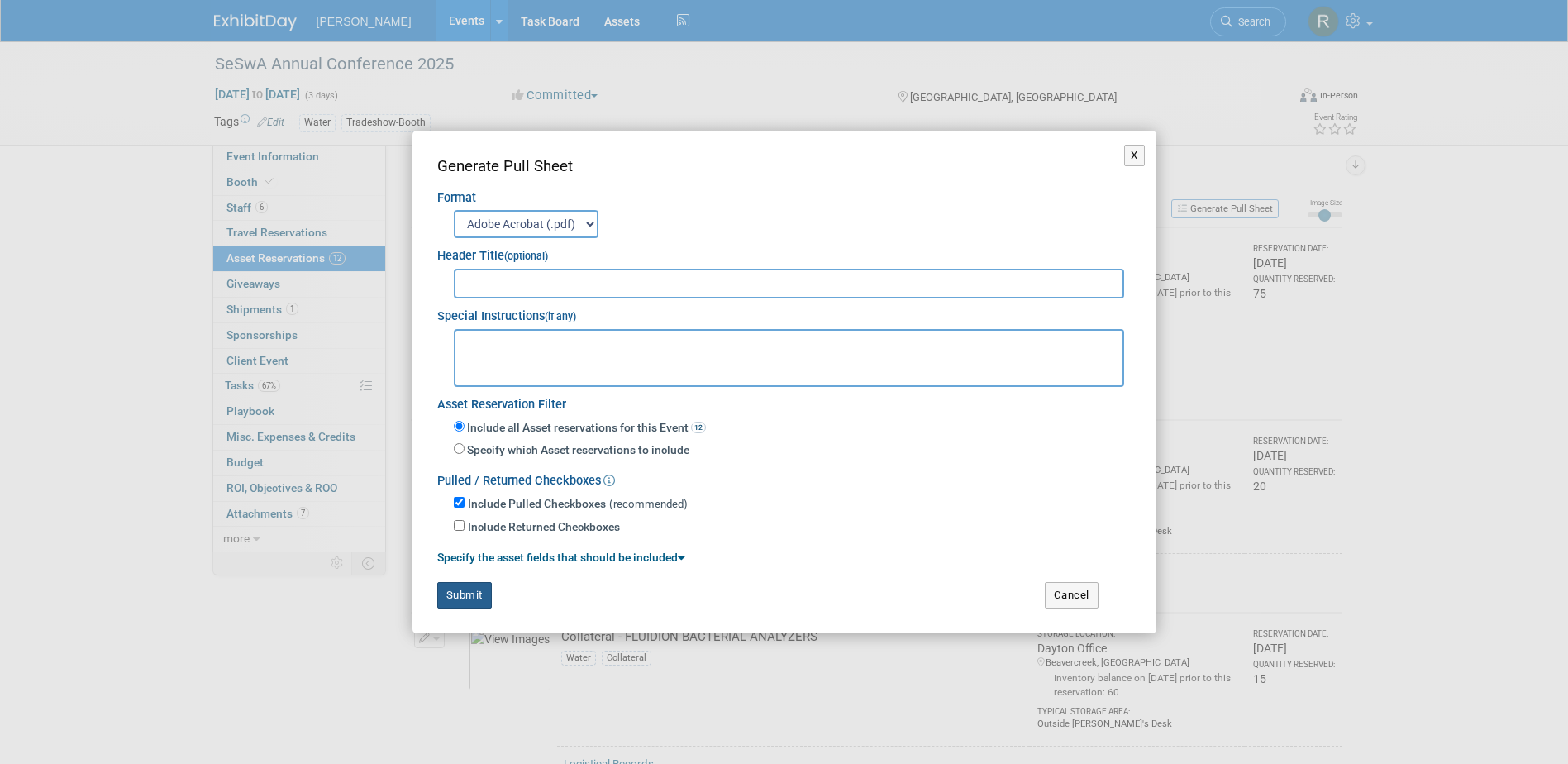
click at [455, 595] on button "Submit" at bounding box center [465, 595] width 54 height 26
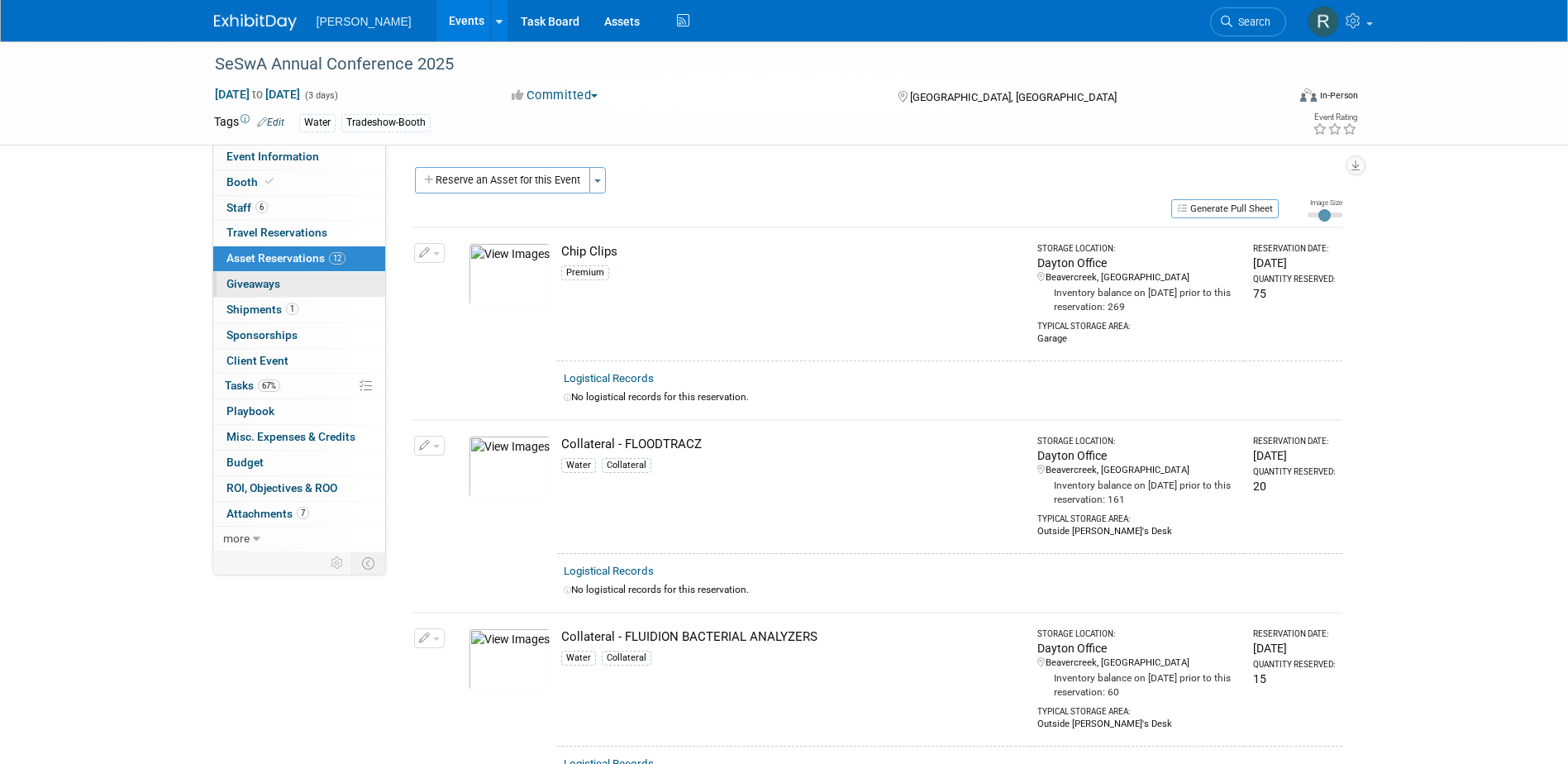
click at [263, 295] on link "0 Giveaways 0" at bounding box center [299, 285] width 172 height 25
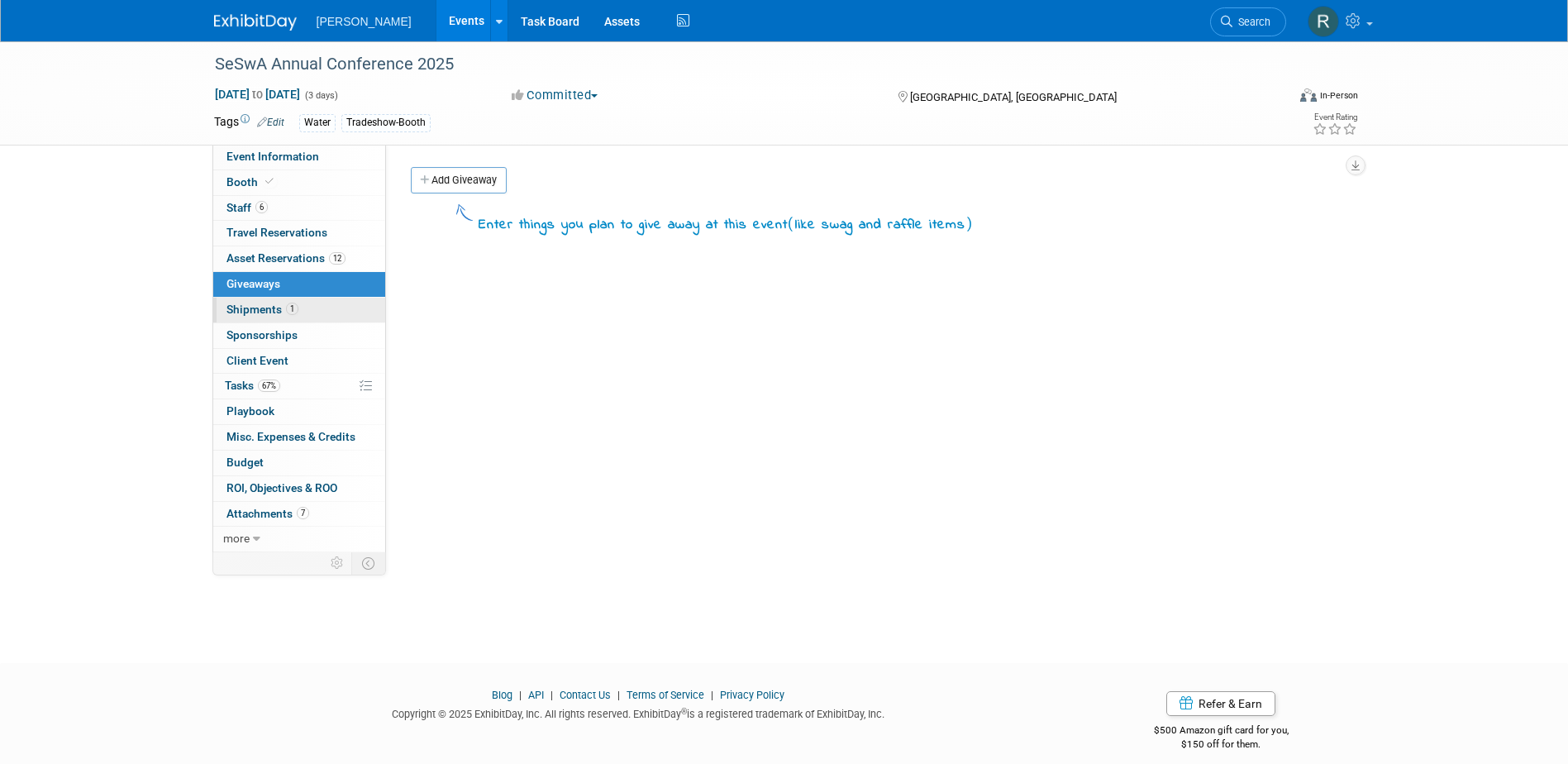
click at [248, 316] on link "1 Shipments 1" at bounding box center [299, 310] width 172 height 25
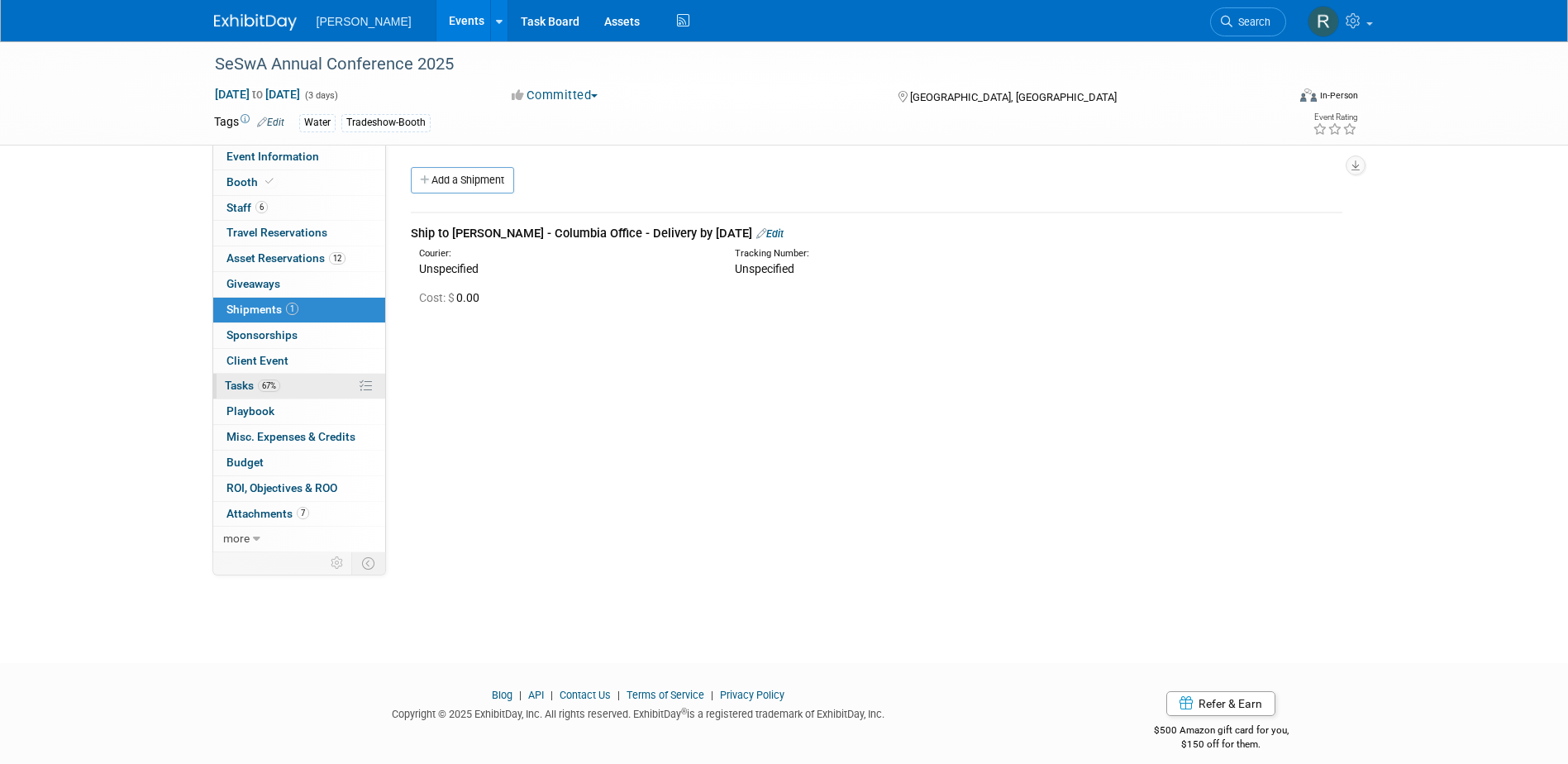
click at [244, 387] on span "Tasks 67%" at bounding box center [252, 385] width 55 height 14
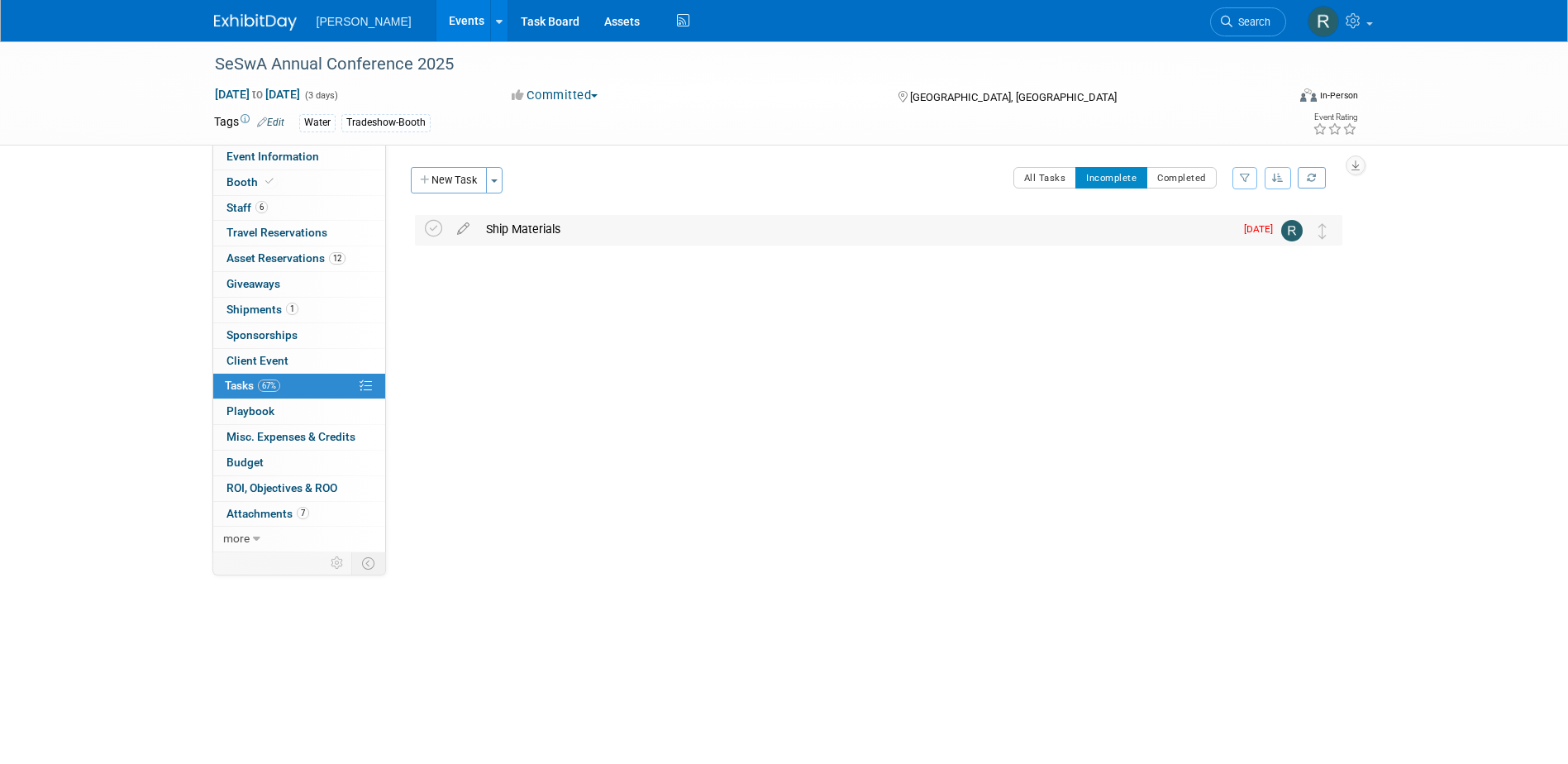
click at [501, 234] on div "Ship Materials" at bounding box center [856, 229] width 756 height 28
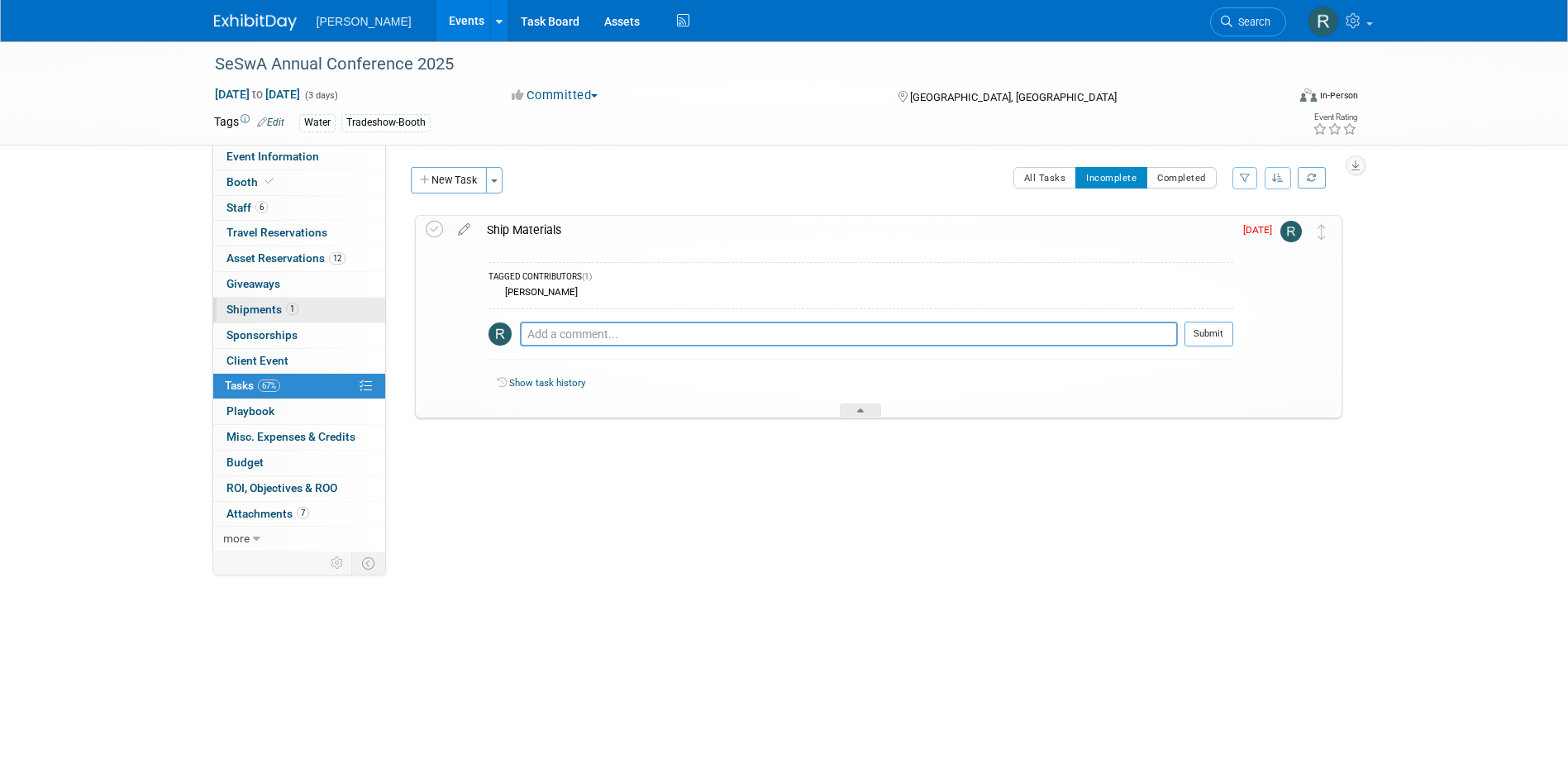
click at [262, 304] on span "Shipments 1" at bounding box center [262, 309] width 71 height 14
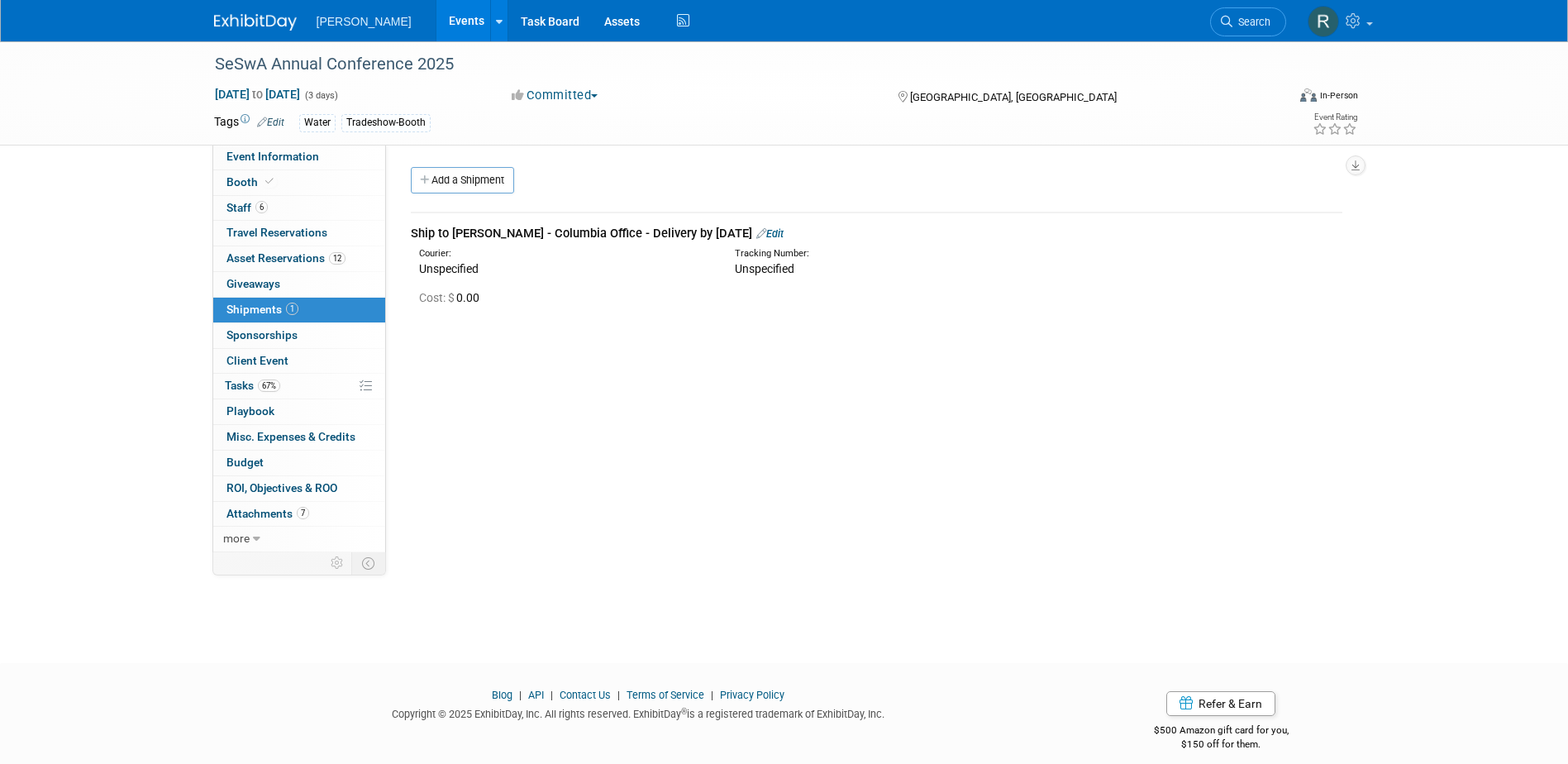
click at [545, 239] on div "Ship to [PERSON_NAME] - Columbia Office - Delivery by [DATE] Edit" at bounding box center [876, 234] width 932 height 17
click at [541, 473] on div "Event Website: Edit [URL][DOMAIN_NAME] Event Venue Name: [GEOGRAPHIC_DATA] Even…" at bounding box center [870, 349] width 969 height 408
